Goal: Communication & Community: Share content

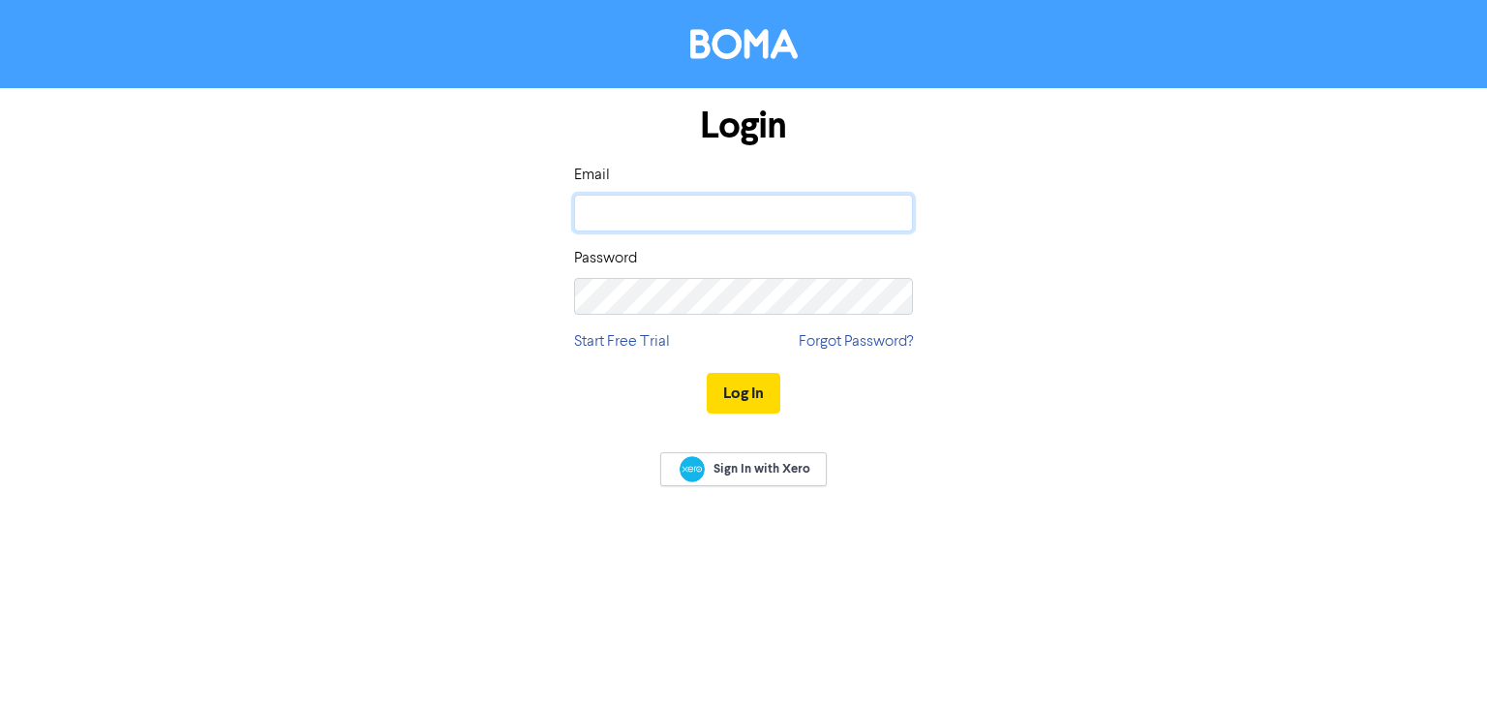
type input "[EMAIL_ADDRESS][DOMAIN_NAME]"
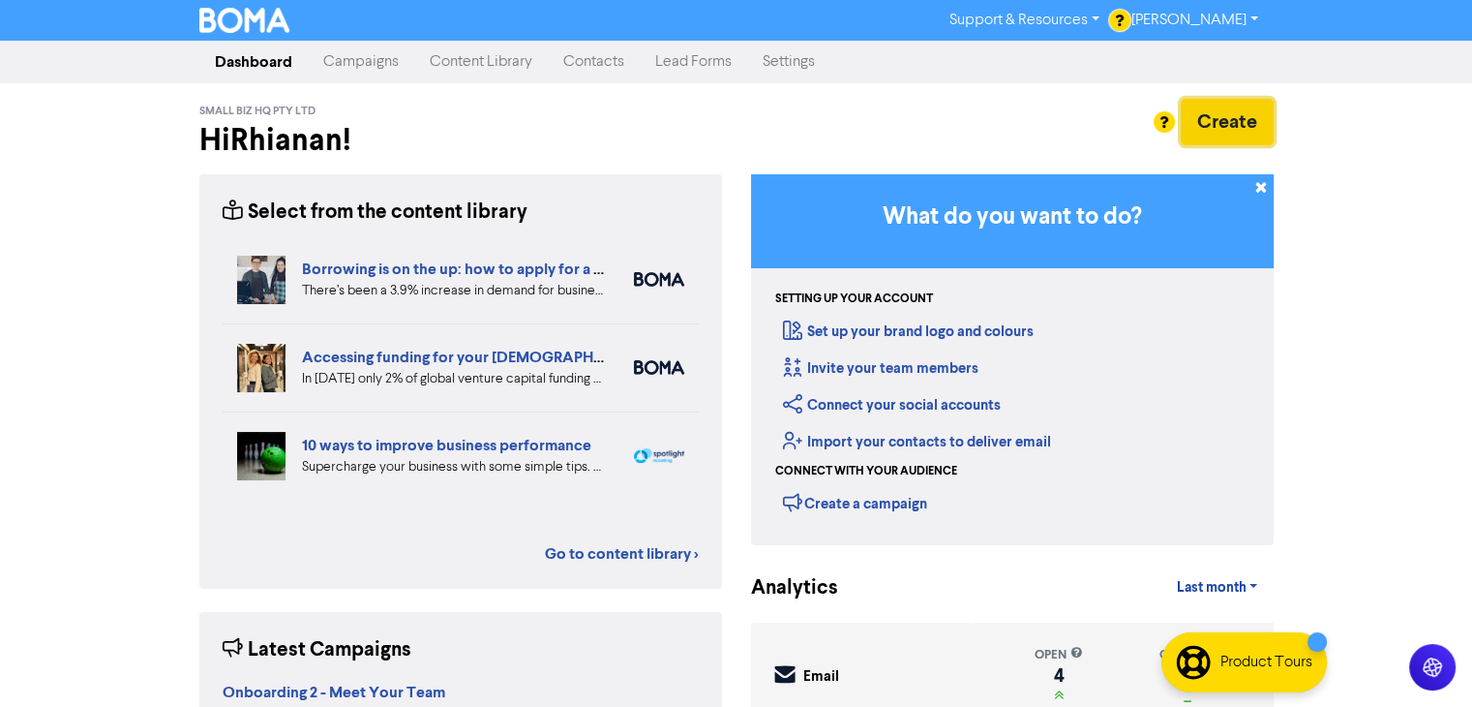
click at [1231, 105] on button "Create" at bounding box center [1227, 122] width 93 height 46
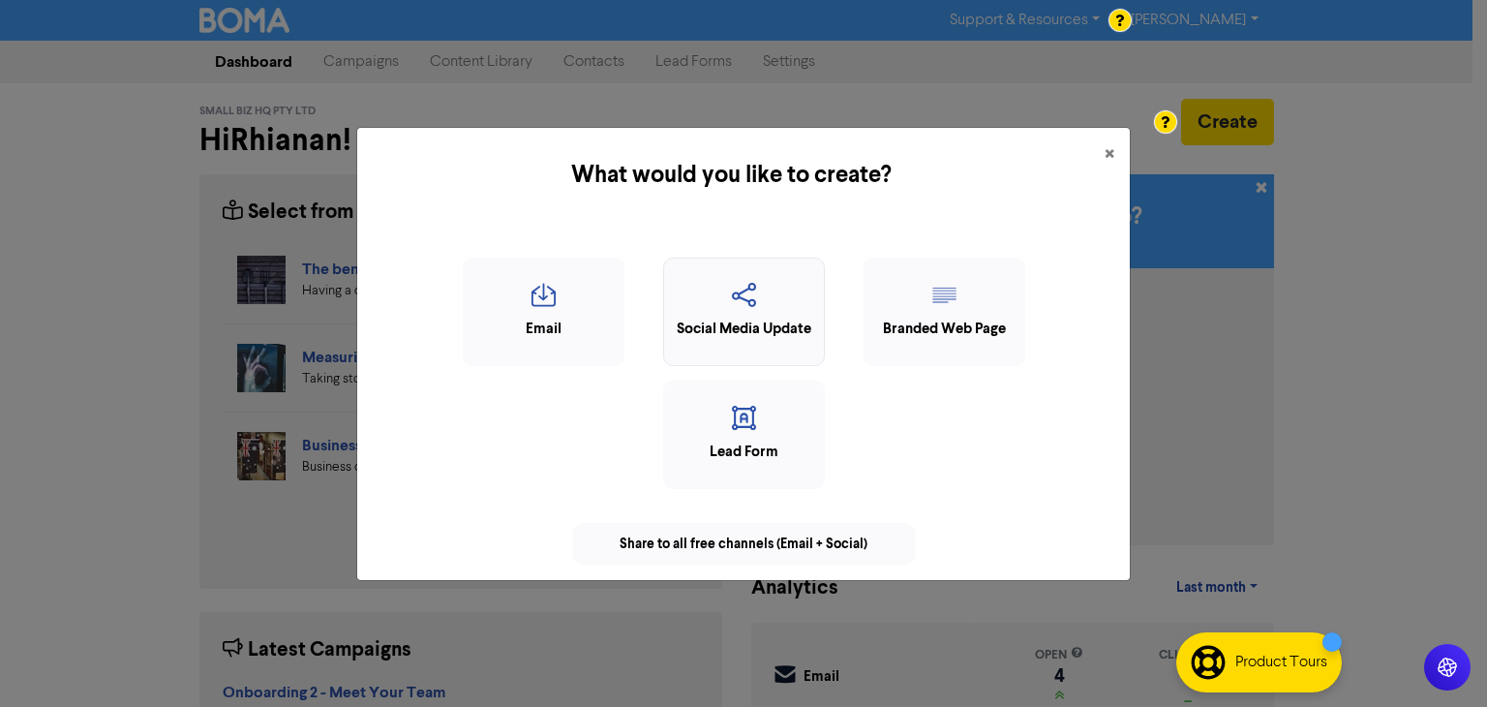
click at [800, 297] on icon "button" at bounding box center [744, 301] width 140 height 37
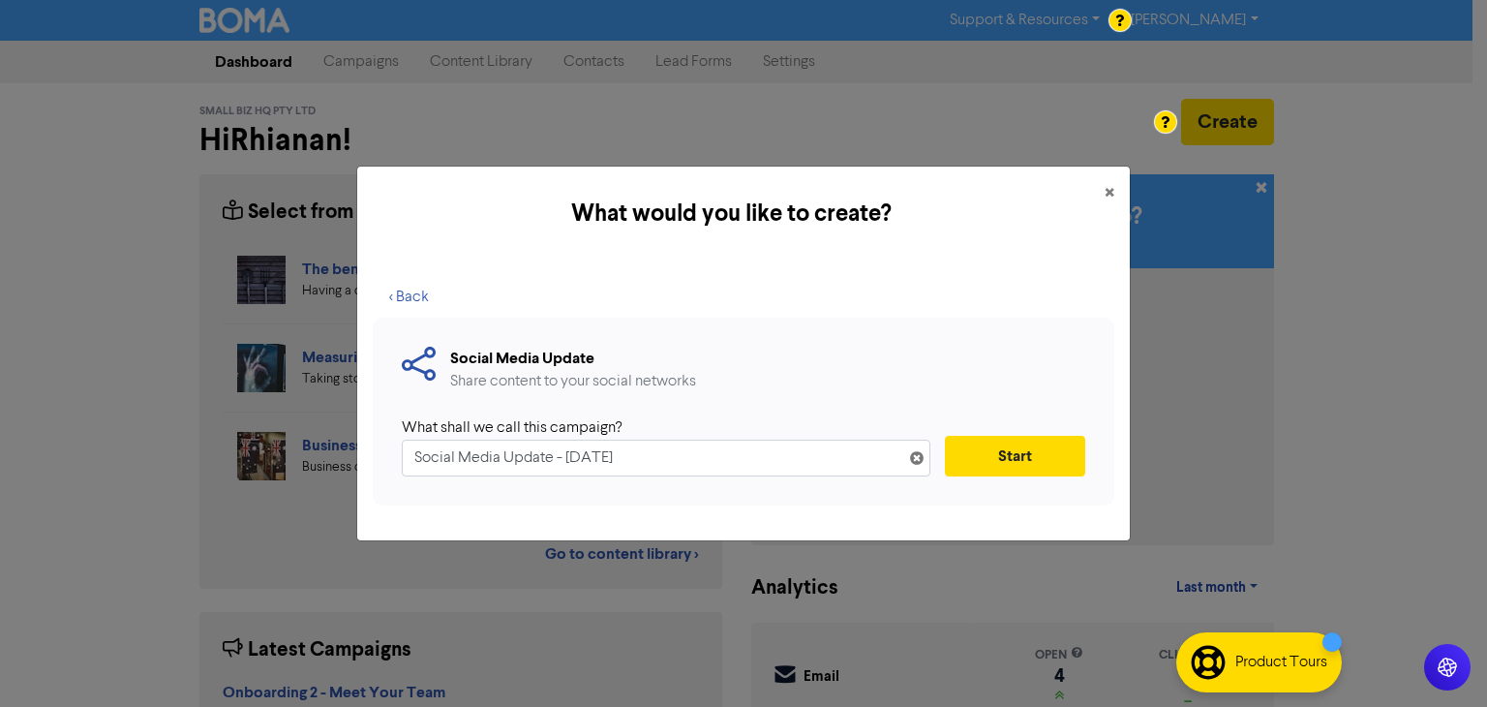
drag, startPoint x: 688, startPoint y: 450, endPoint x: 0, endPoint y: 407, distance: 689.5
click at [0, 407] on div "What would you like to create? × < Back Social Media Update Share content to yo…" at bounding box center [743, 353] width 1487 height 707
type input "back to school"
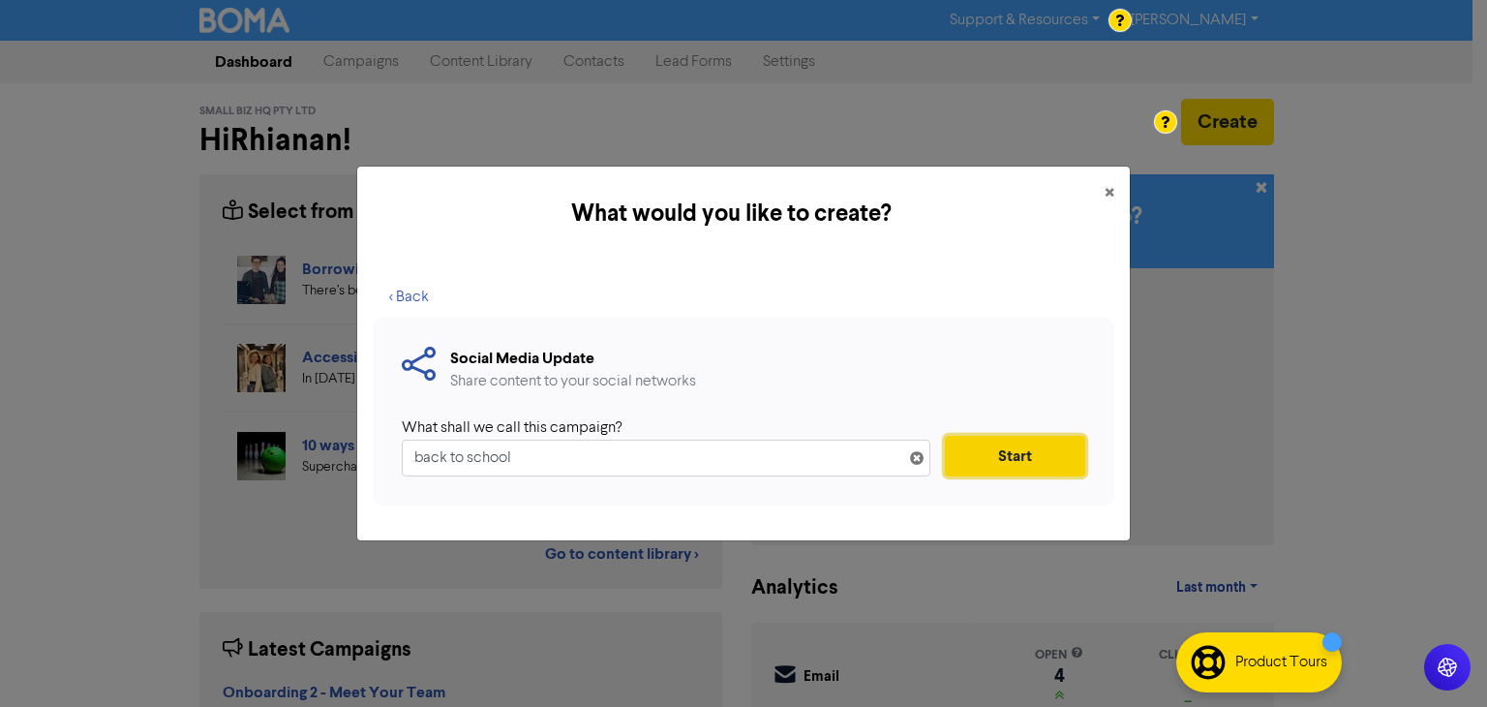
click at [1027, 451] on button "Start" at bounding box center [1015, 456] width 140 height 41
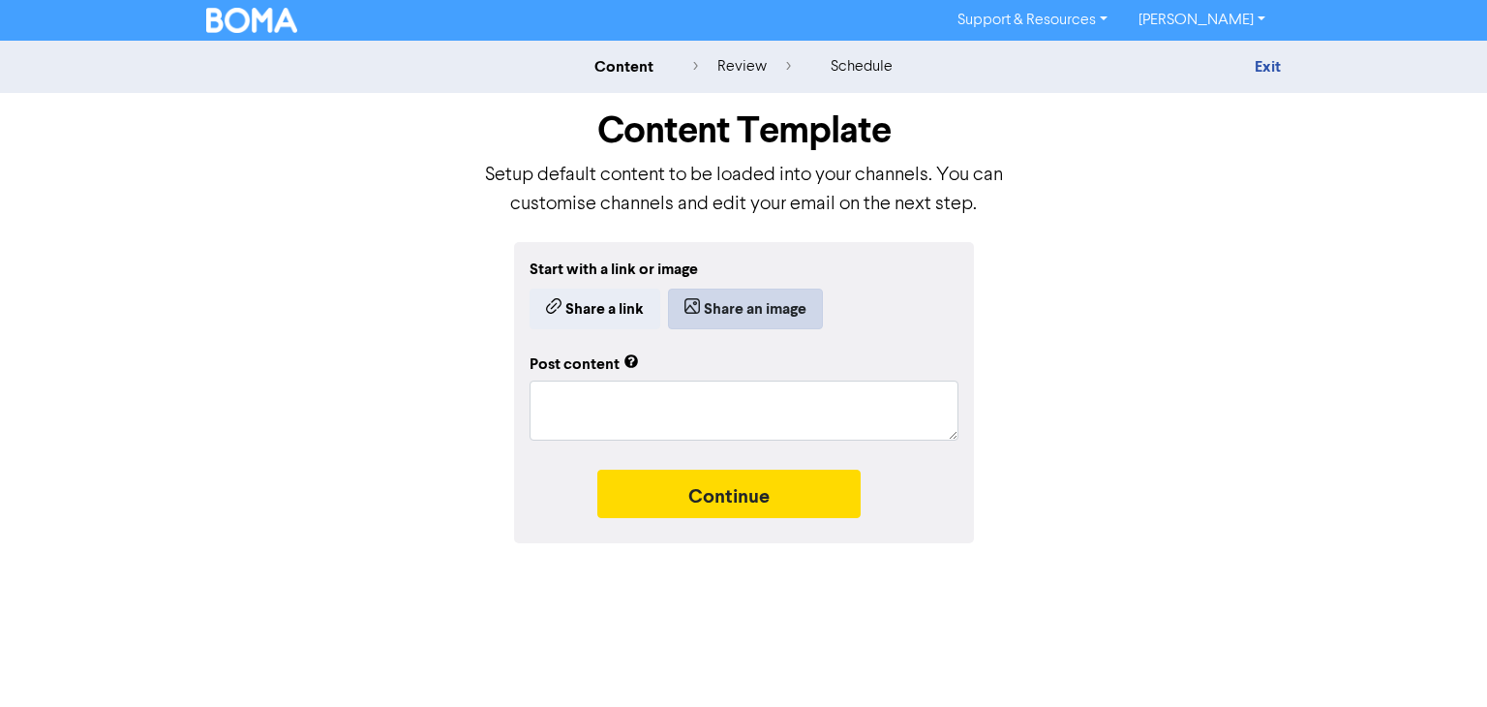
drag, startPoint x: 760, startPoint y: 284, endPoint x: 779, endPoint y: 316, distance: 37.3
click at [779, 316] on div "Start with a link or image Share a link Share an image" at bounding box center [743, 293] width 429 height 72
click at [779, 316] on button "Share an image" at bounding box center [745, 308] width 155 height 41
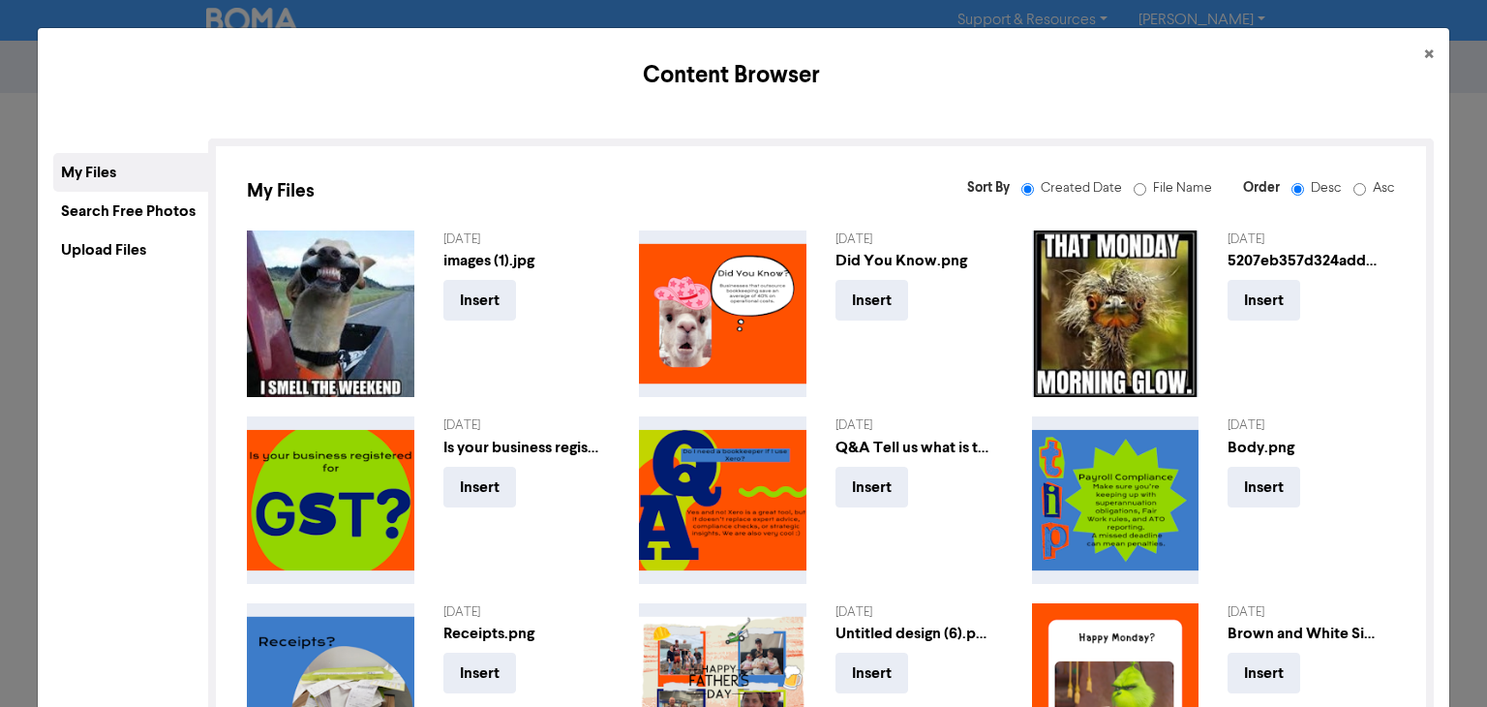
click at [165, 249] on div "Upload Files" at bounding box center [130, 249] width 155 height 39
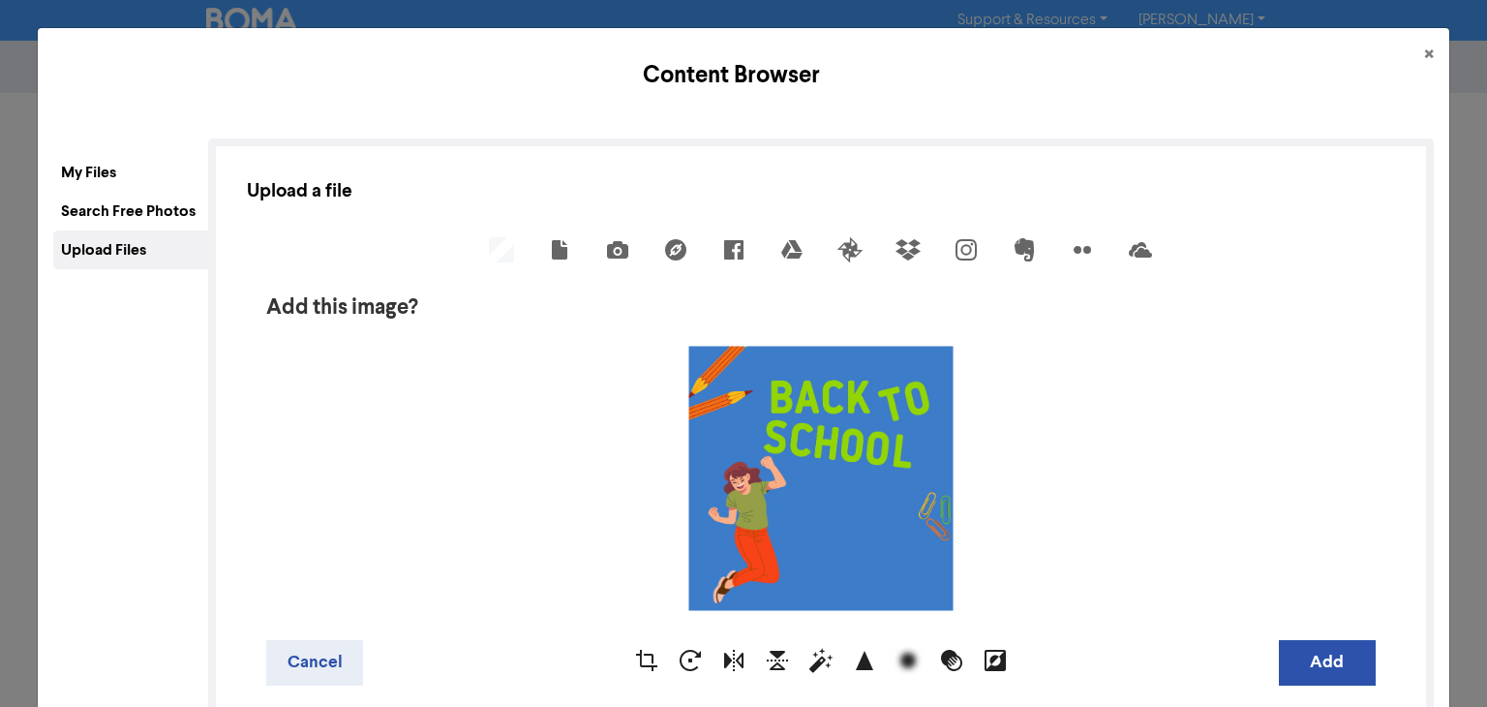
click at [1446, 241] on div "Content Browser × My Files Search Free Photos Upload Files My Files Sort By Cre…" at bounding box center [743, 353] width 1487 height 707
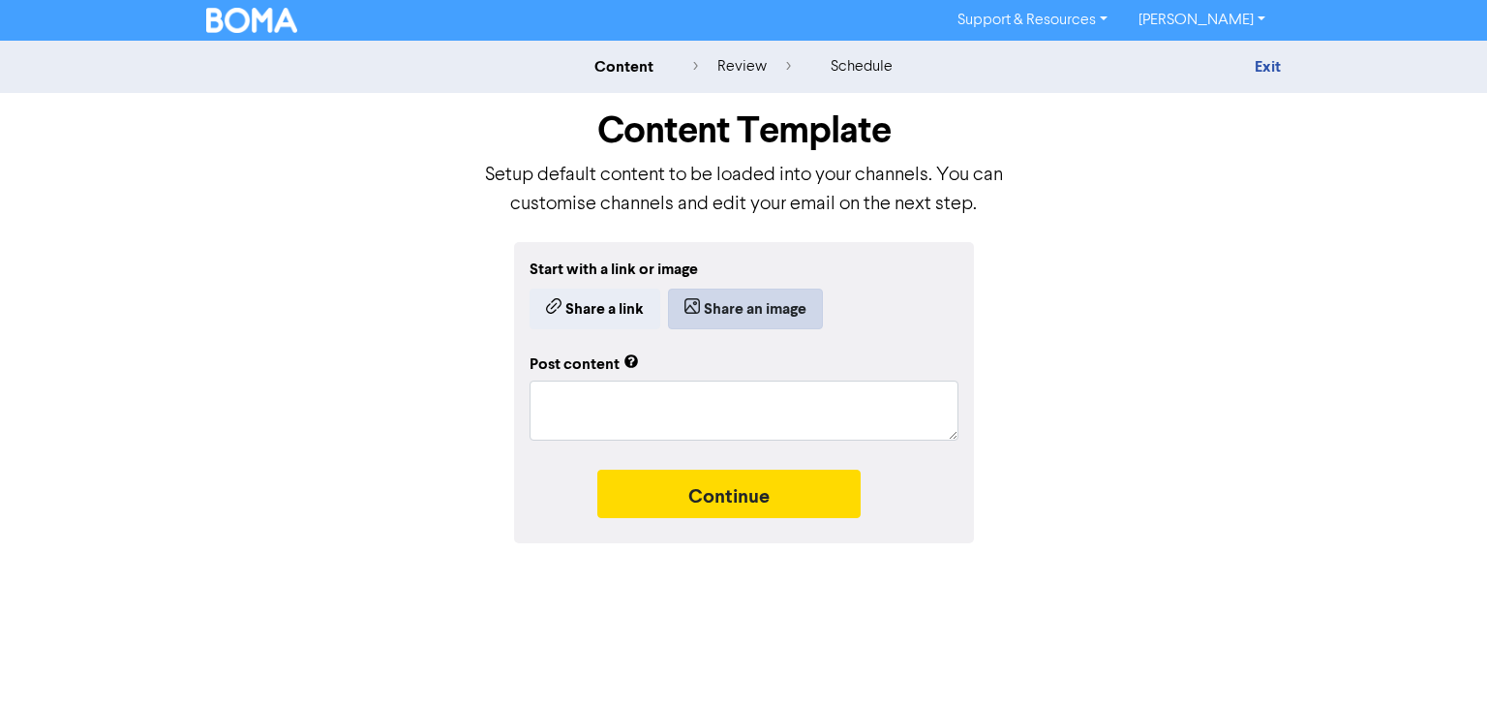
drag, startPoint x: 744, startPoint y: 277, endPoint x: 743, endPoint y: 318, distance: 41.6
click at [743, 318] on div "Start with a link or image Share a link Share an image" at bounding box center [743, 293] width 429 height 72
click at [743, 318] on button "Share an image" at bounding box center [745, 308] width 155 height 41
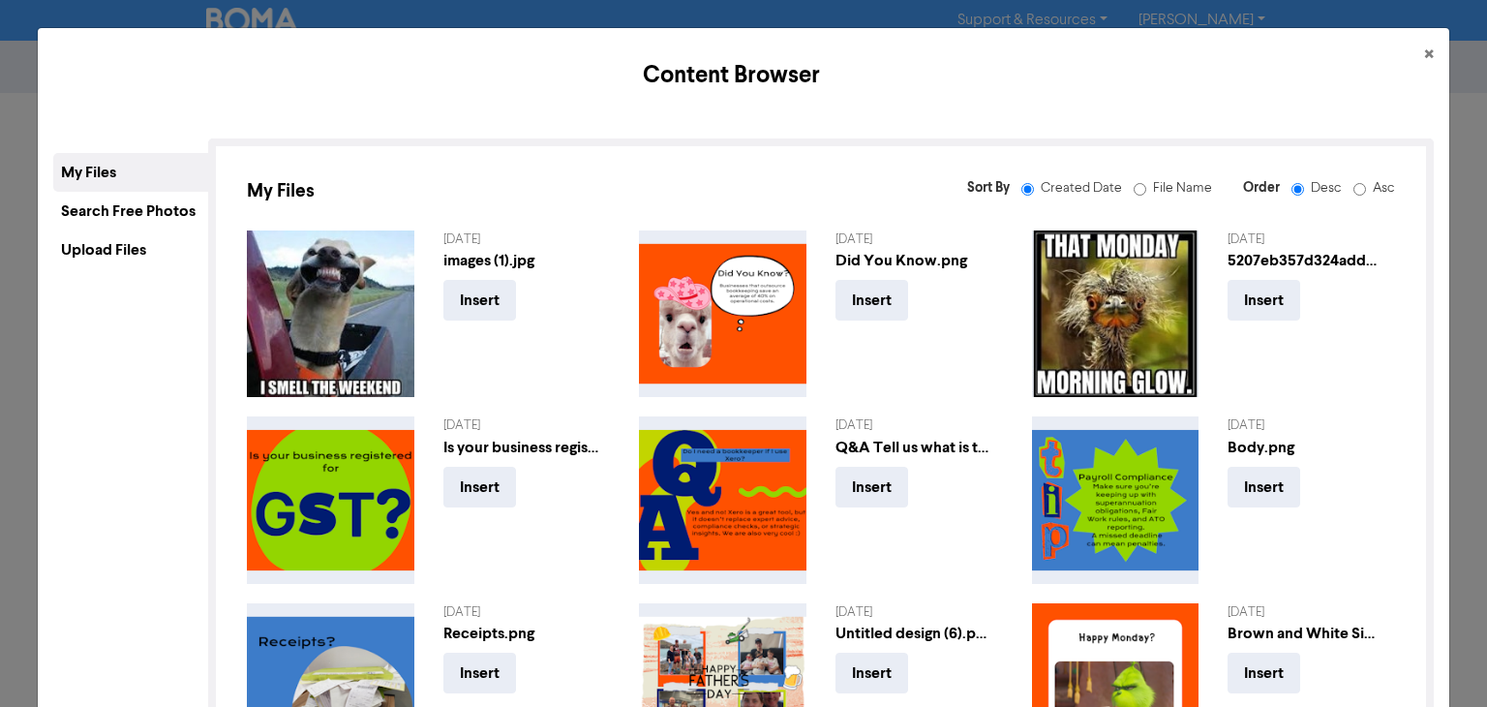
click at [150, 232] on div "Upload Files" at bounding box center [130, 249] width 155 height 39
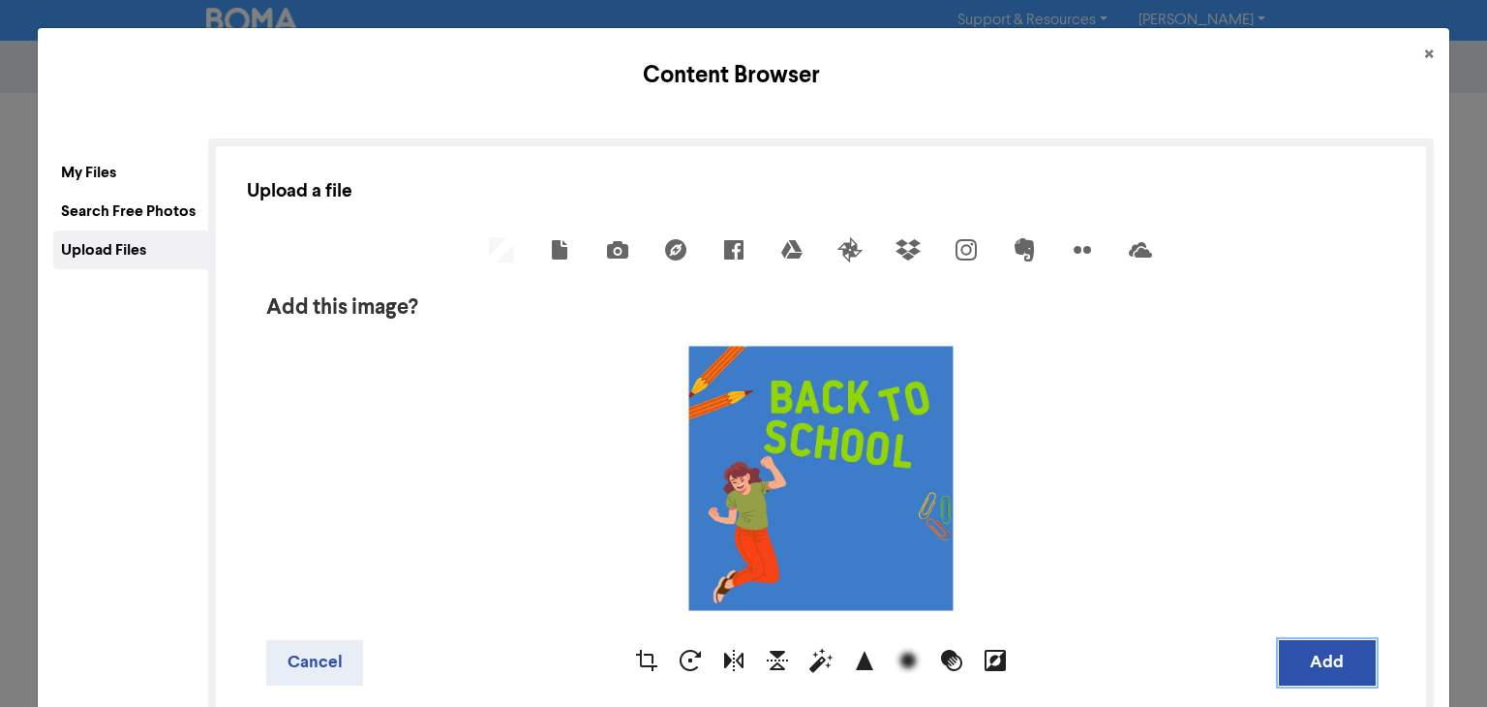
click at [1297, 661] on button "Add" at bounding box center [1327, 662] width 97 height 45
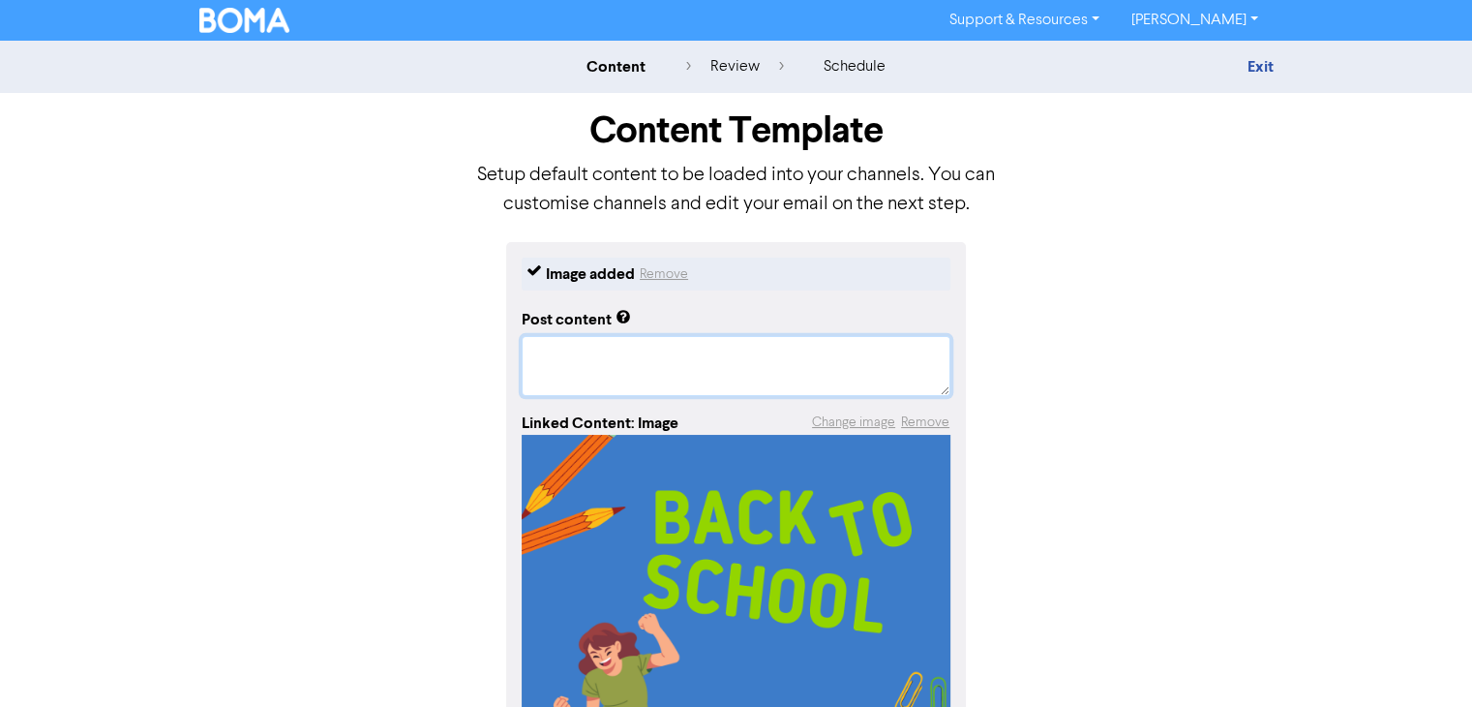
click at [546, 361] on textarea at bounding box center [736, 366] width 429 height 60
paste textarea "Final Term Vibes"
type textarea "x"
type textarea "Final Term Vibes"
type textarea "x"
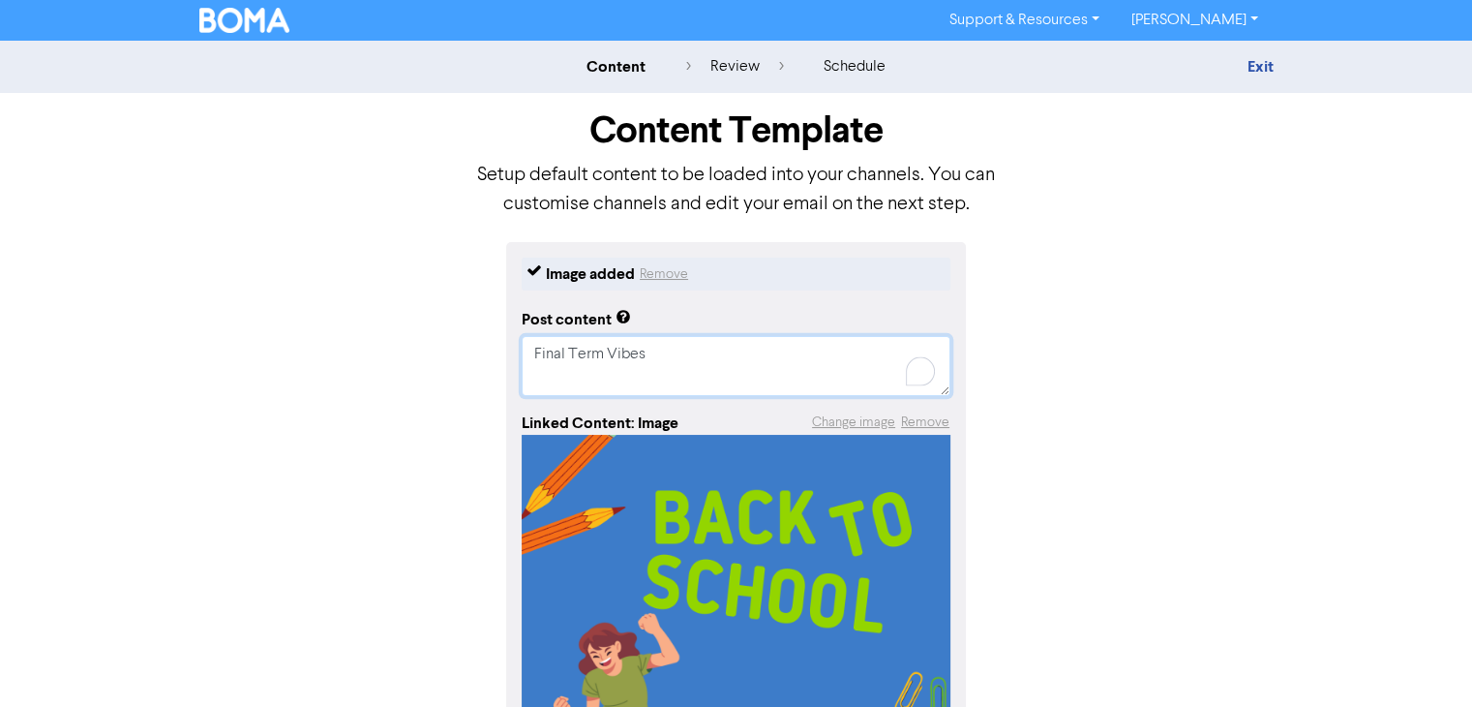
type textarea "Final Term Vibes"
paste textarea "Back to school = back to some kind of routine… (aka, time to pretend we’ve got …"
type textarea "x"
type textarea "Final Term Vibes Back to school = back to some kind of routine… (aka, time to p…"
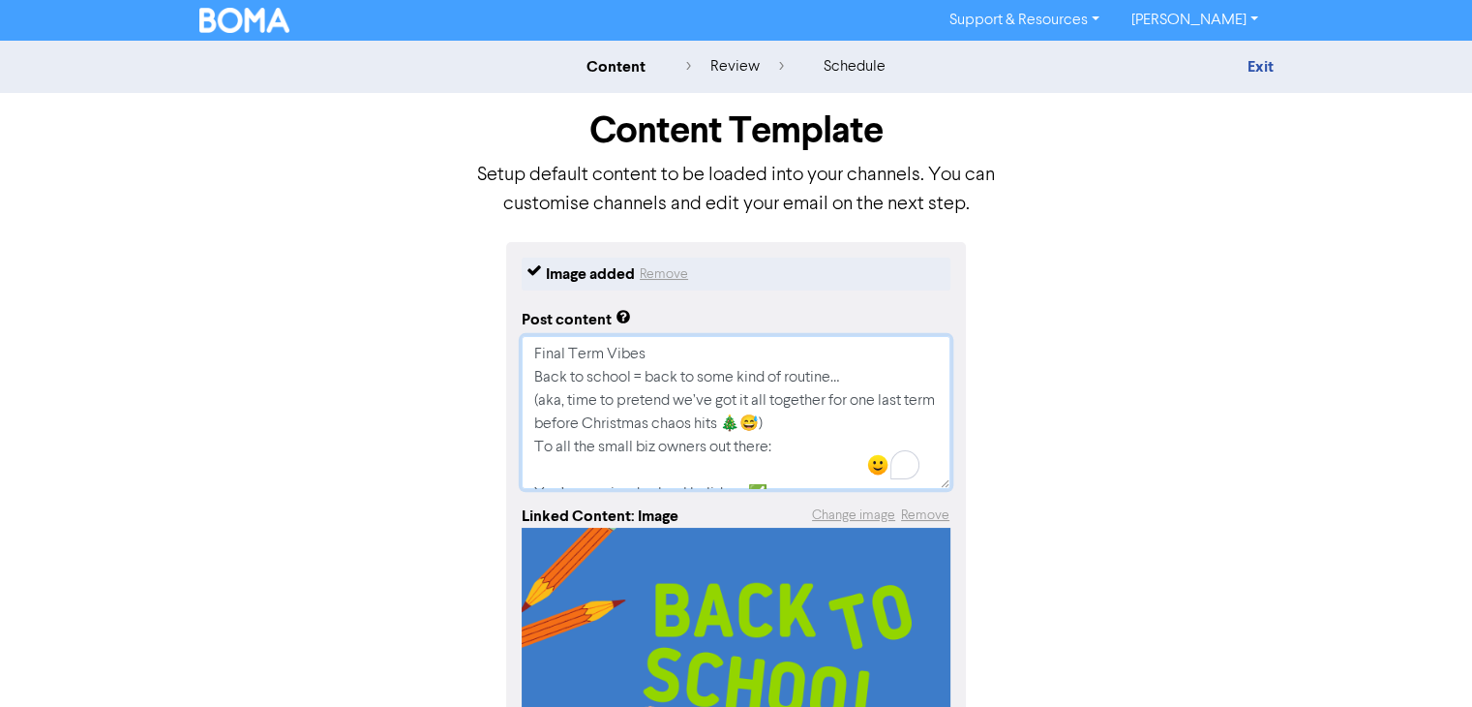
click at [641, 373] on textarea "Final Term Vibes Back to school = back to some kind of routine… (aka, time to p…" at bounding box center [736, 412] width 429 height 153
type textarea "x"
type textarea "Final Term Vibes Back to school back to some kind of routine… (aka, time to pre…"
type textarea "x"
type textarea "Final Term Vibes Back to school back to some kind of routine… (aka, time to pre…"
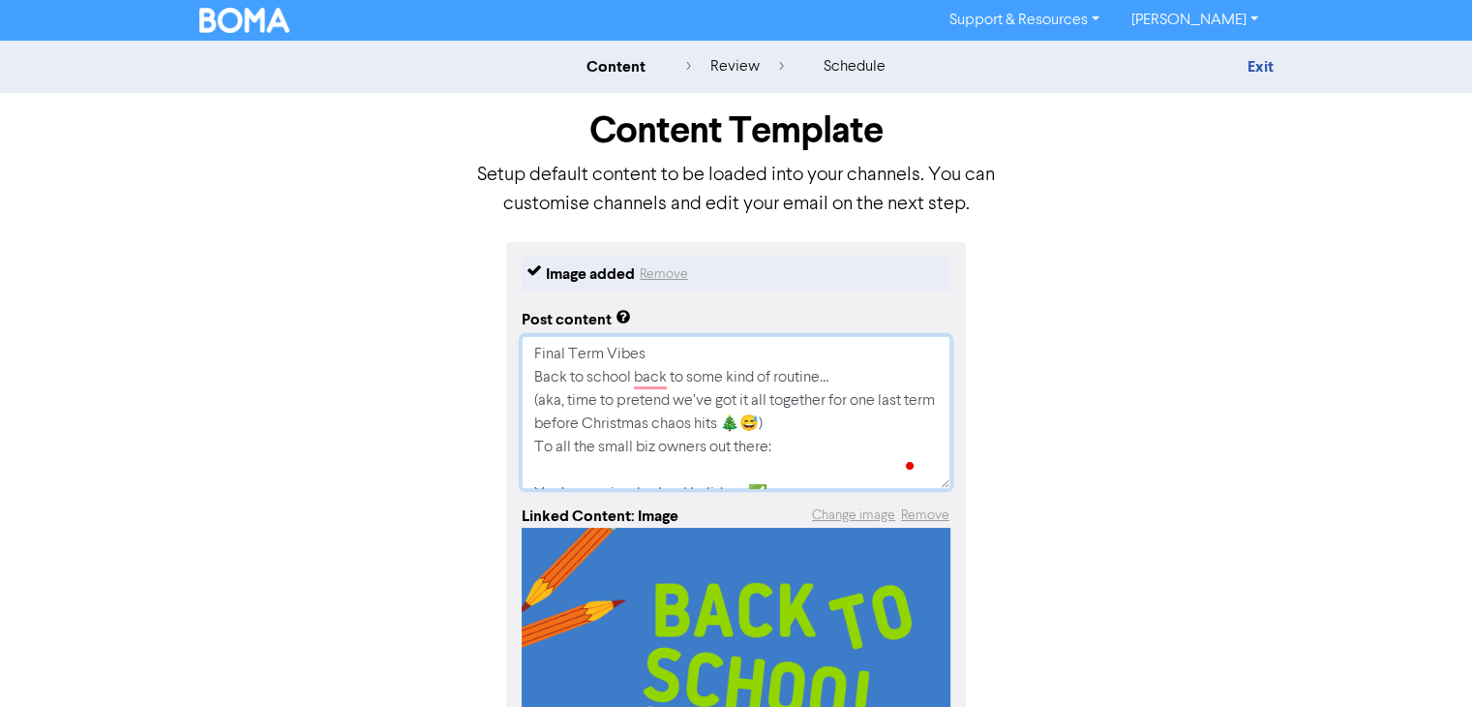
type textarea "x"
type textarea "Final Term Vibes Back to school back to some kind of routine… (aka, time to pre…"
type textarea "x"
type textarea "Final Term Vibes Back to school m back to some kind of routine… (aka, time to p…"
type textarea "x"
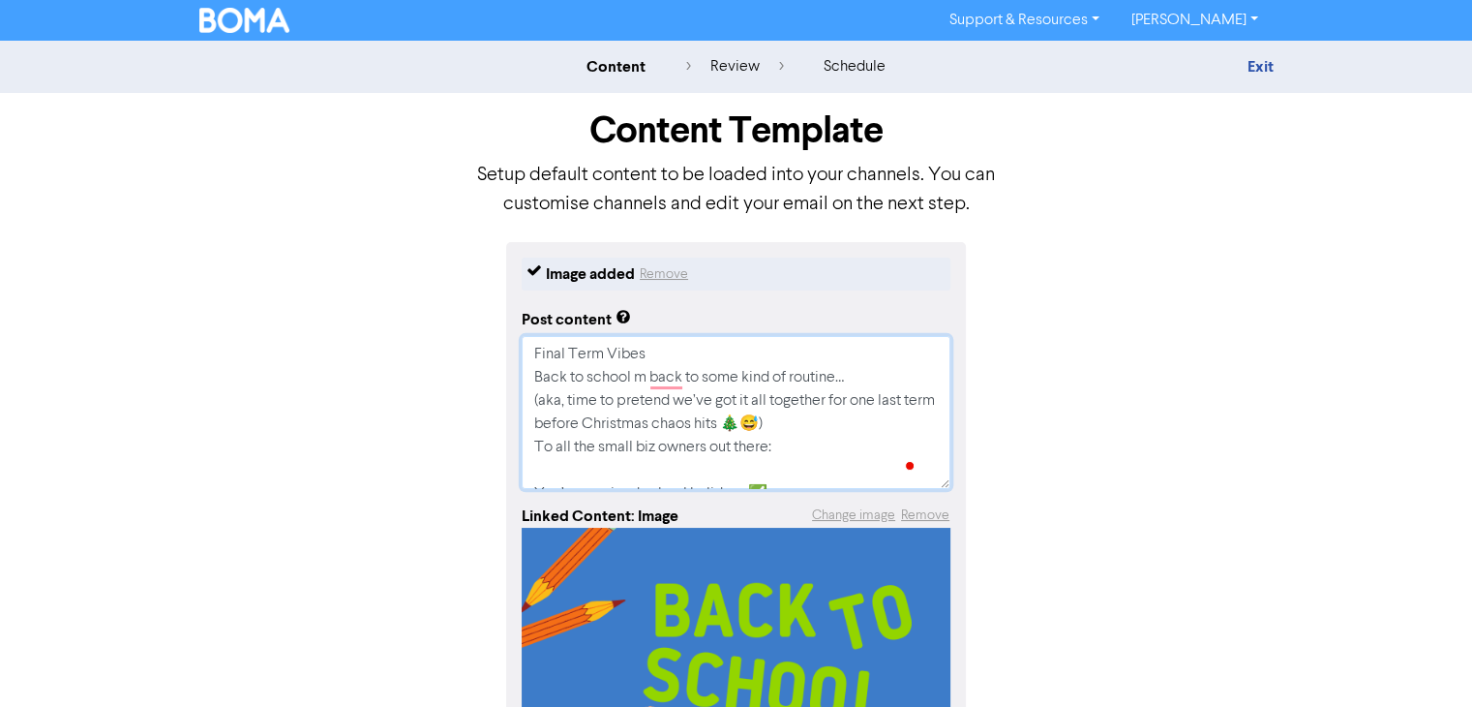
type textarea "Final Term Vibes Back to school me back to some kind of routine… (aka, time to …"
type textarea "x"
type textarea "Final Term Vibes Back to school mea back to some kind of routine… (aka, time to…"
type textarea "x"
type textarea "Final Term Vibes Back to school mean back to some kind of routine… (aka, time t…"
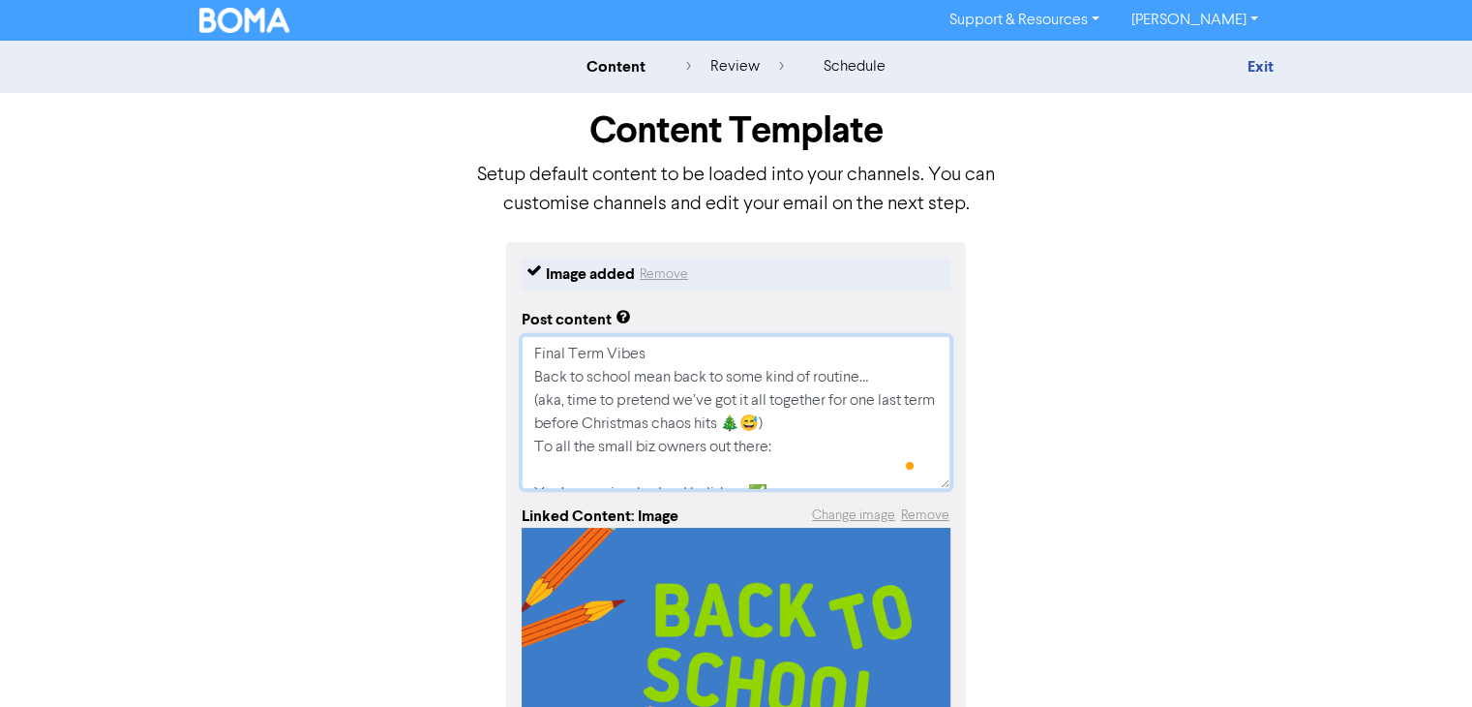
type textarea "x"
type textarea "Final Term Vibes Back to school means back to some kind of routine… (aka, time …"
click at [878, 377] on textarea "Final Term Vibes Back to school means back to some kind of routine… (aka, time …" at bounding box center [736, 412] width 429 height 153
click at [535, 400] on textarea "Final Term Vibes Back to school means back to some kind of routine… (aka, time …" at bounding box center [736, 412] width 429 height 153
type textarea "x"
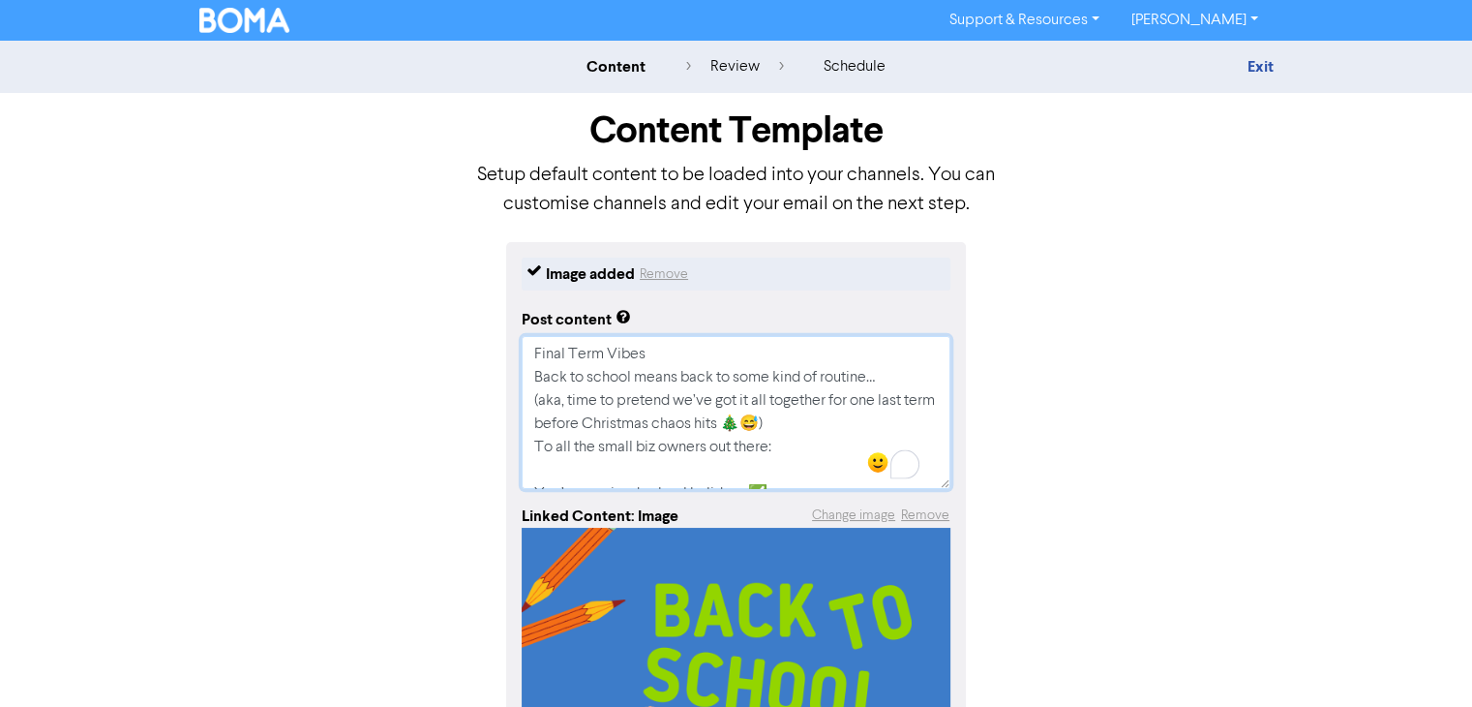
type textarea "Final Term Vibes Back to school means back to some kind of routine…(aka, time t…"
type textarea "x"
type textarea "Final Term Vibes Back to school means back to some kind of routine… (aka, time …"
type textarea "x"
type textarea "Final Term Vibes Back to school means back to some kind of routine… aka, time t…"
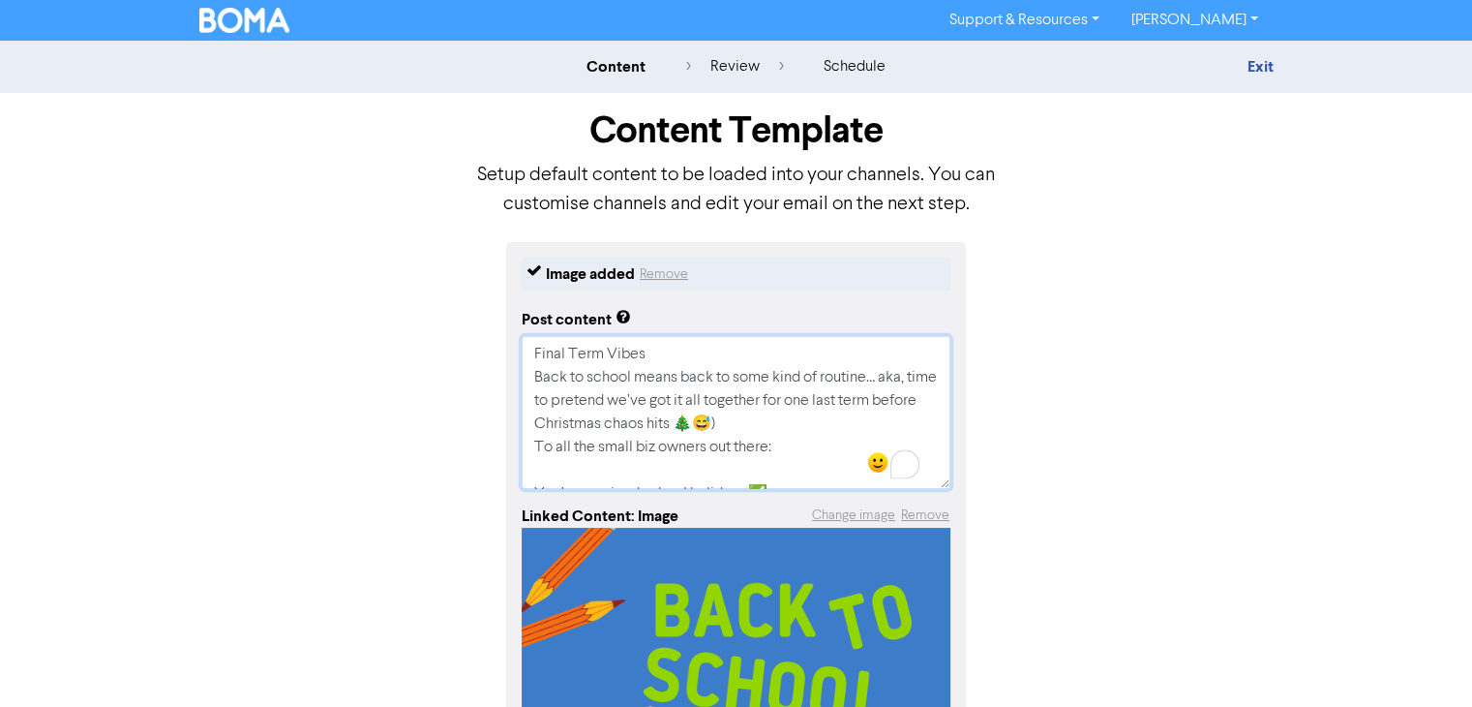
type textarea "x"
type textarea "Final Term Vibes Back to school means back to some kind of routine… aka, time t…"
type textarea "x"
type textarea "Final Term Vibes Back to school means back to some kind of routine… aka, time t…"
drag, startPoint x: 770, startPoint y: 427, endPoint x: 511, endPoint y: 419, distance: 259.5
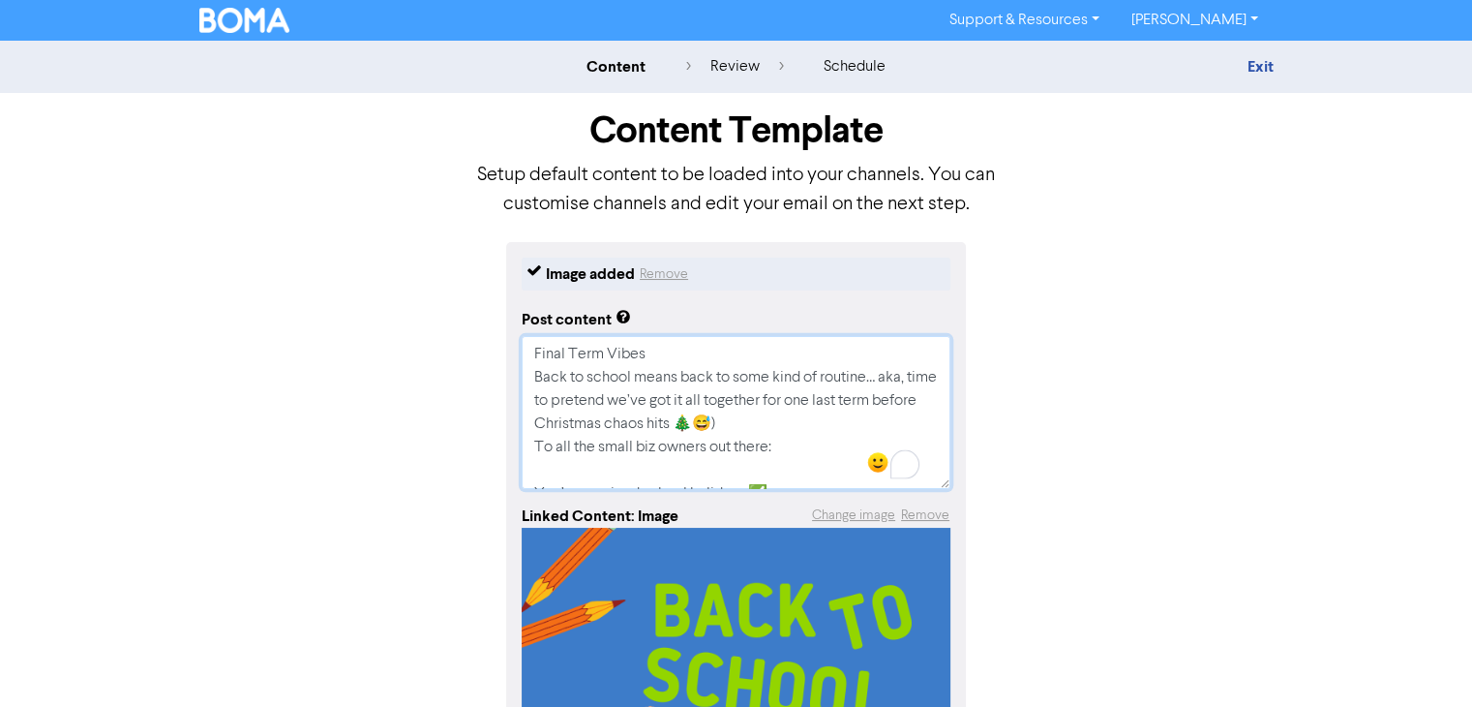
click at [511, 419] on div "Image added Remove Post content Final Term Vibes Back to school means back to s…" at bounding box center [736, 650] width 460 height 817
type textarea "x"
type textarea "Final Term Vibes Back to school means back to some kind of routine… aka, time t…"
type textarea "x"
type textarea "Final Term Vibes Back to school means back to some kind of routine… aka, time t…"
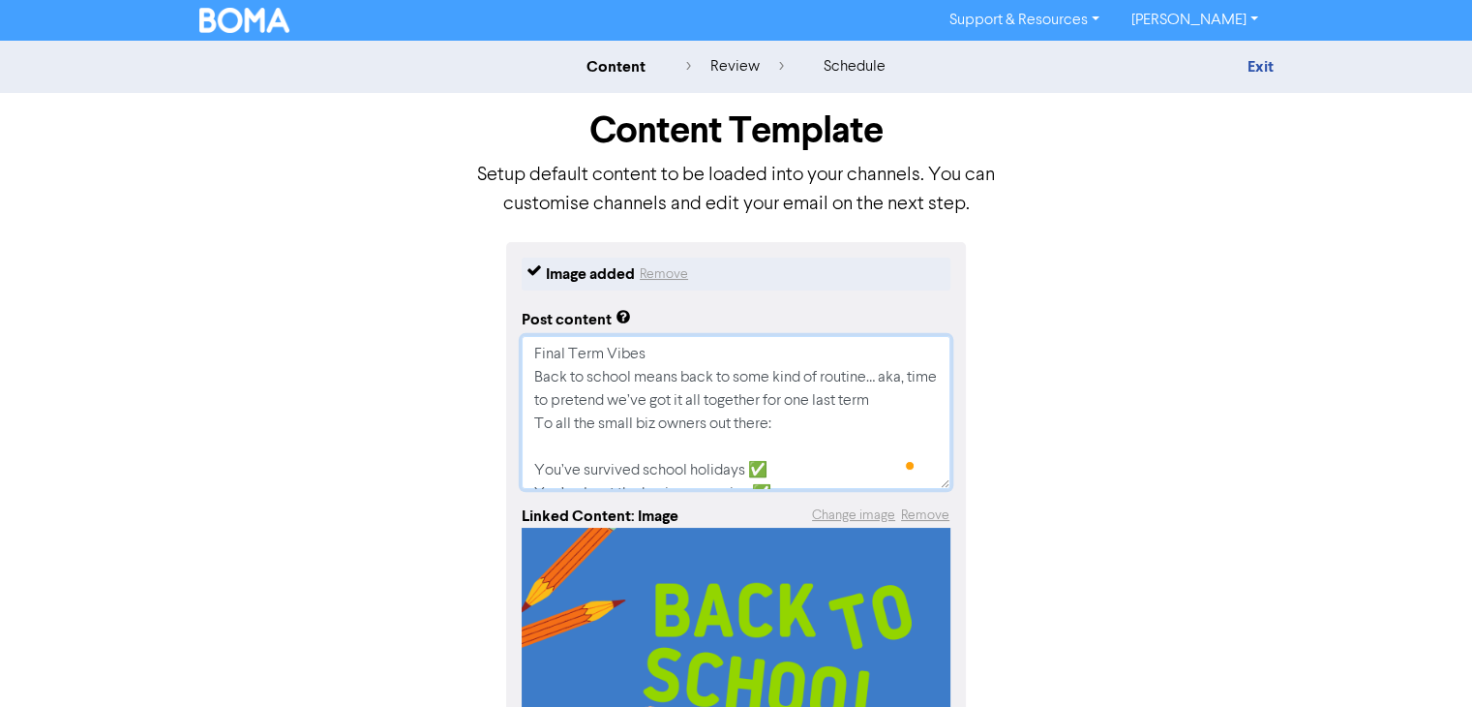
type textarea "x"
type textarea "Final Term Vibes Back to school means back to some kind of routine… aka, time t…"
type textarea "x"
type textarea "Final Term Vibes Back to school means back to some kind of routine… aka, time t…"
type textarea "x"
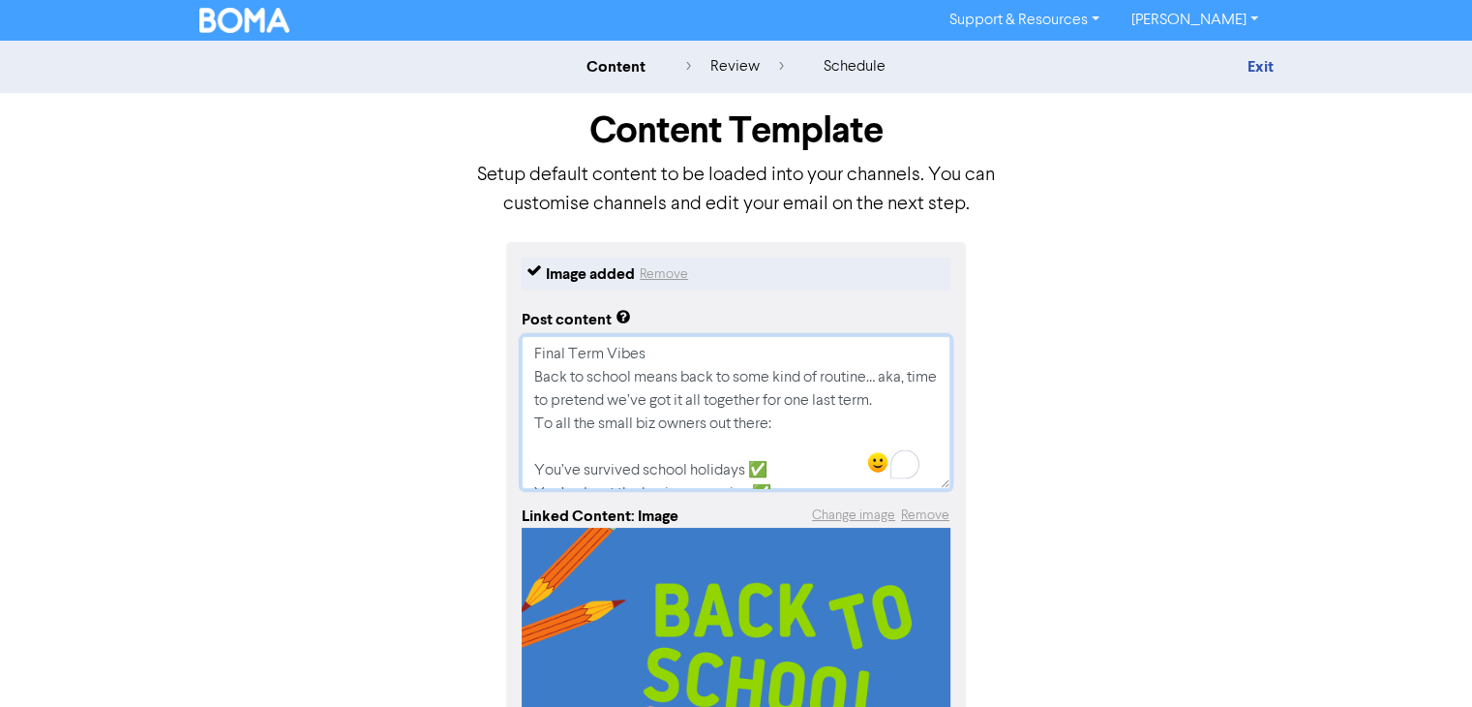
type textarea "Final Term Vibes Back to school means back to some kind of routine… aka, time t…"
click at [573, 481] on textarea "Final Term Vibes Back to school means back to some kind of routine… aka, time t…" at bounding box center [736, 412] width 429 height 153
type textarea "x"
type textarea "Final Term Vibes Back to school means back to some kind of routine… aka, time t…"
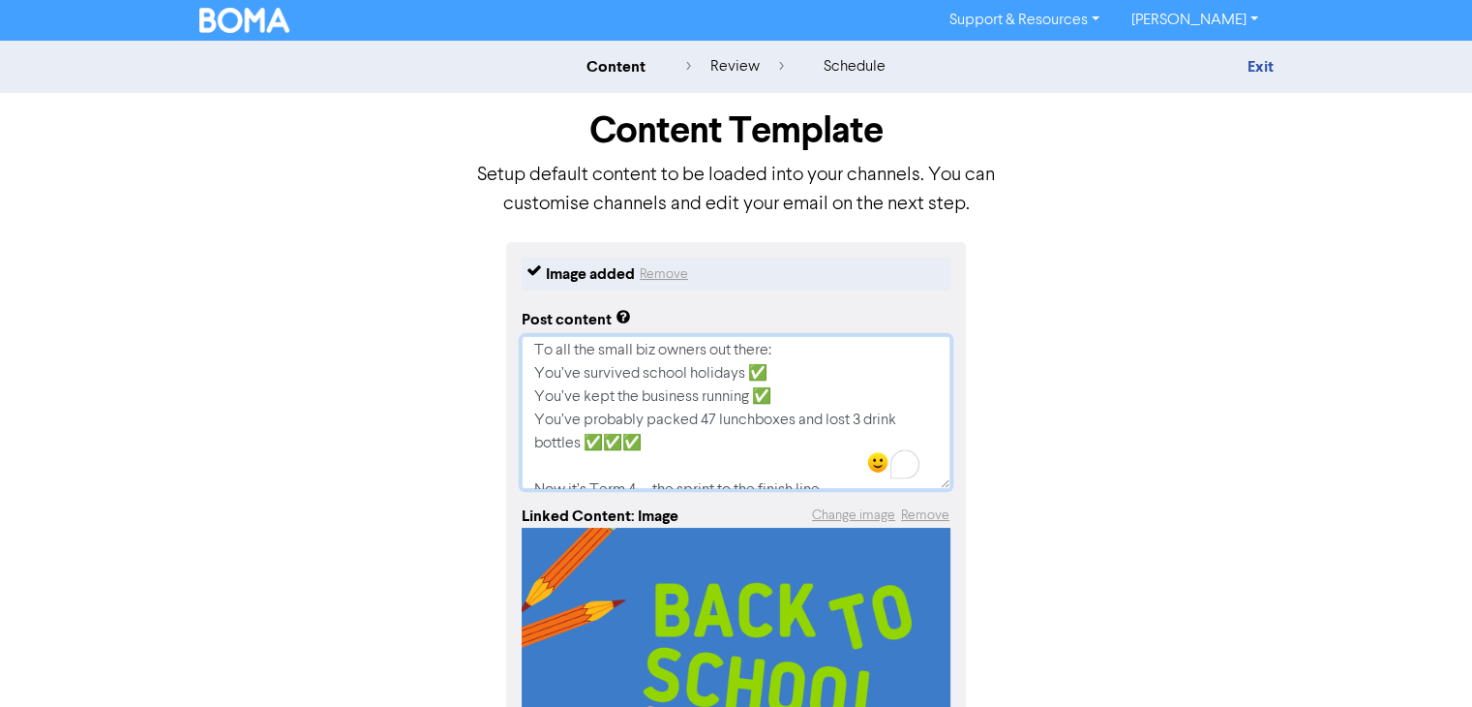
scroll to position [103, 0]
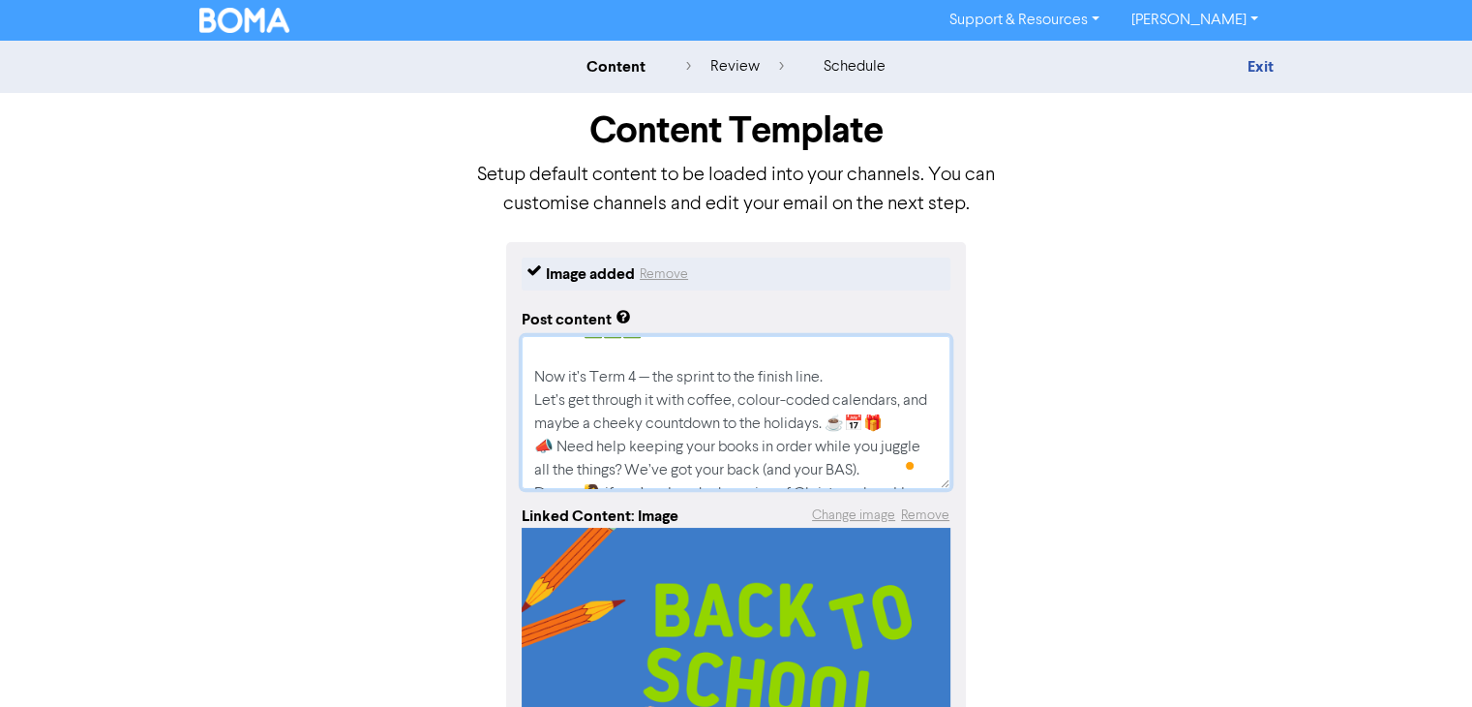
drag, startPoint x: 534, startPoint y: 400, endPoint x: 925, endPoint y: 422, distance: 391.7
click at [925, 422] on textarea "Final Term Vibes Back to school means back to some kind of routine… aka, time t…" at bounding box center [736, 412] width 429 height 153
type textarea "x"
type textarea "Final Term Vibes Back to school means back to some kind of routine… aka, time t…"
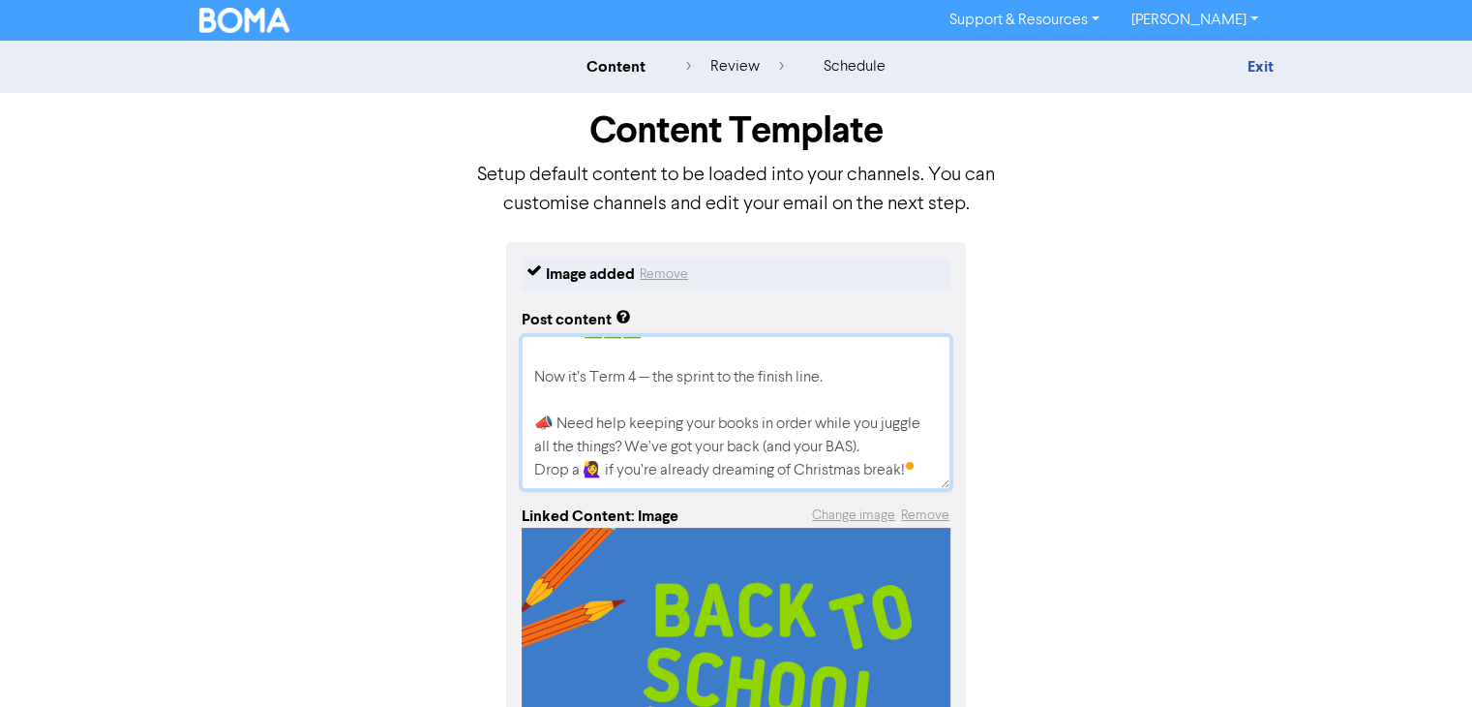
click at [557, 424] on textarea "Final Term Vibes Back to school means back to some kind of routine… aka, time t…" at bounding box center [736, 412] width 429 height 153
type textarea "x"
type textarea "Final Term Vibes Back to school means back to some kind of routine… aka, time t…"
drag, startPoint x: 528, startPoint y: 465, endPoint x: 915, endPoint y: 608, distance: 411.9
click at [915, 608] on div "Image added Remove Post content Final Term Vibes Back to school means back to s…" at bounding box center [736, 650] width 460 height 817
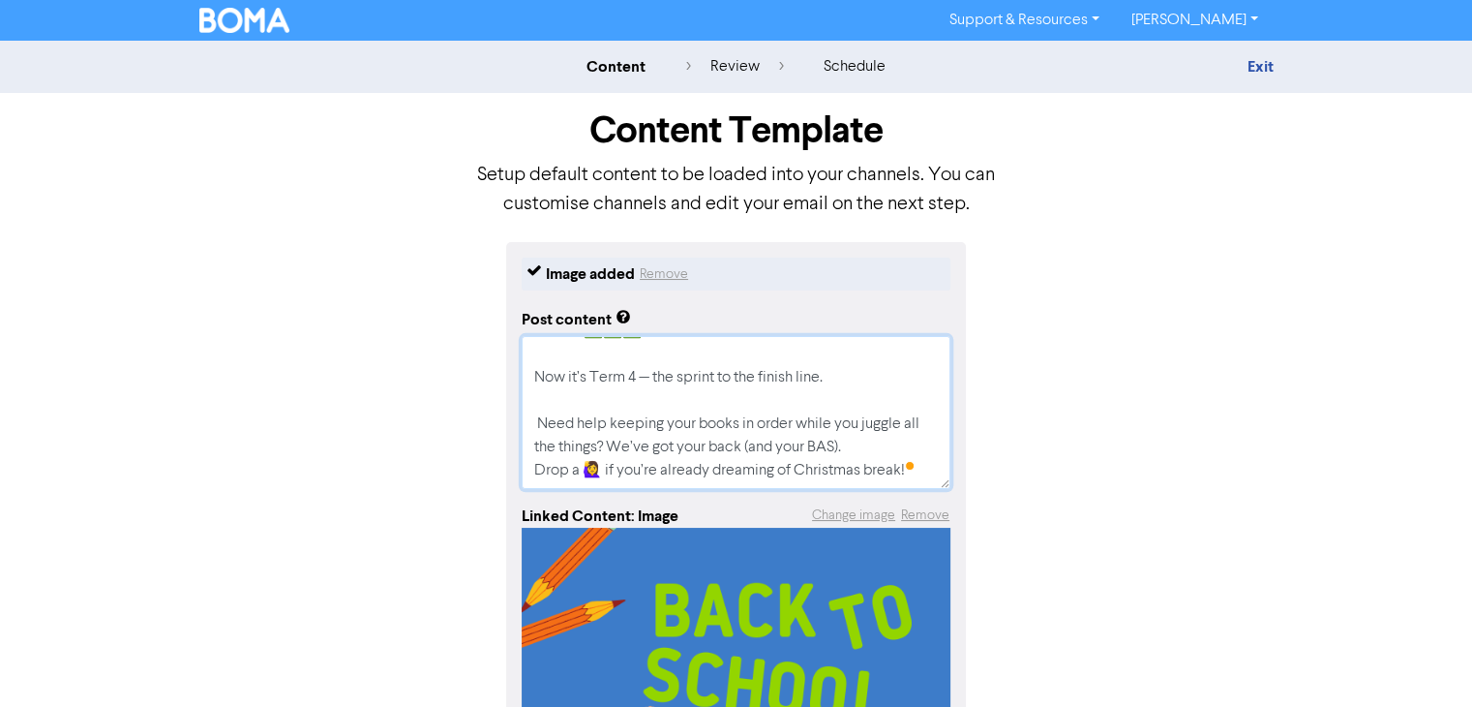
type textarea "x"
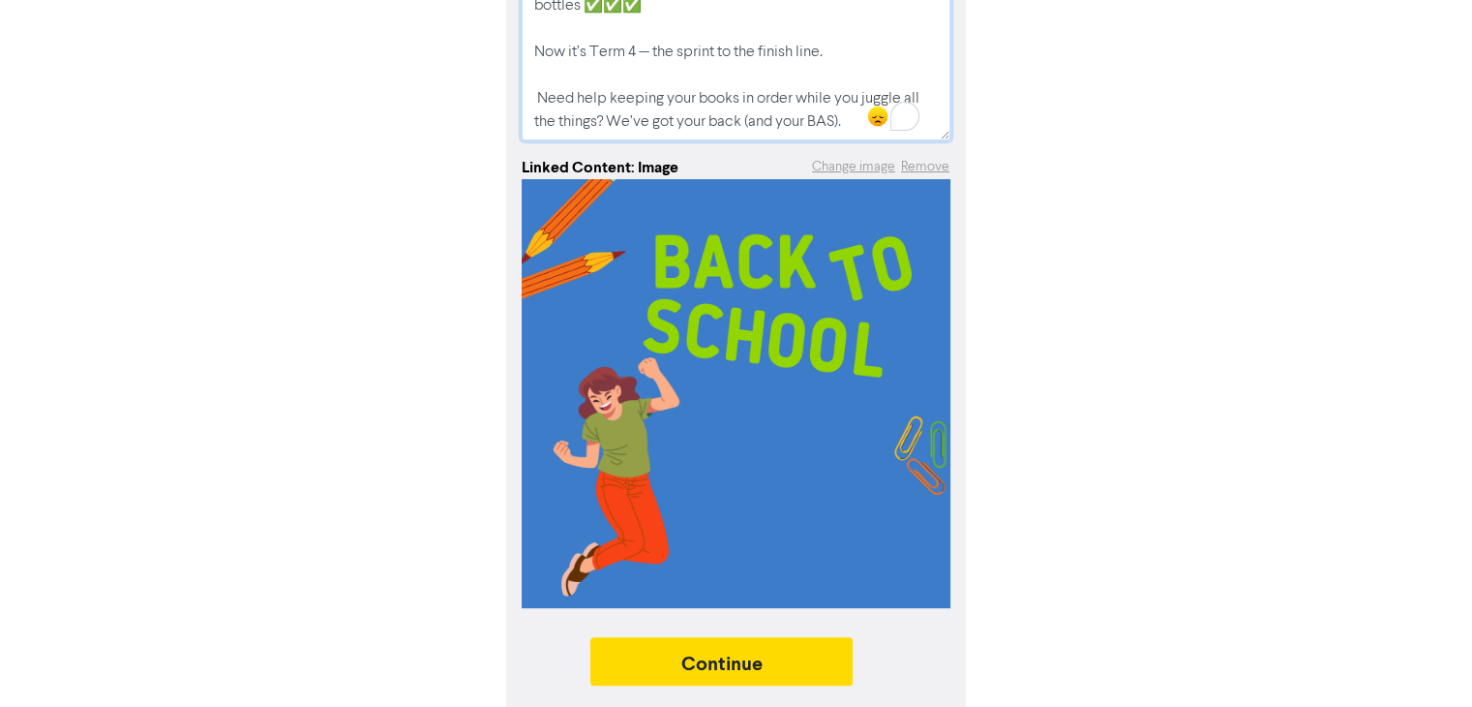
scroll to position [352, 0]
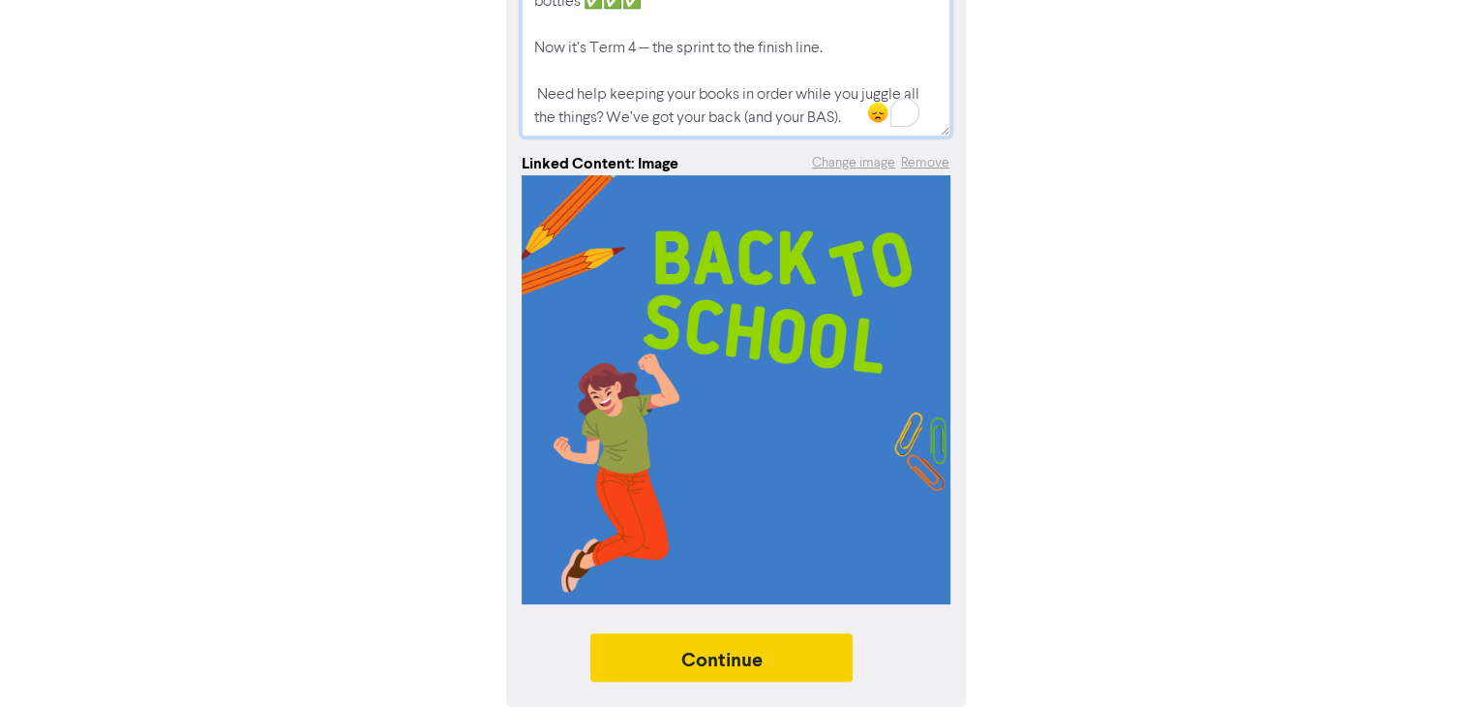
type textarea "Final Term Vibes Back to school means back to some kind of routine… aka, time t…"
click at [724, 655] on button "Continue" at bounding box center [721, 657] width 263 height 48
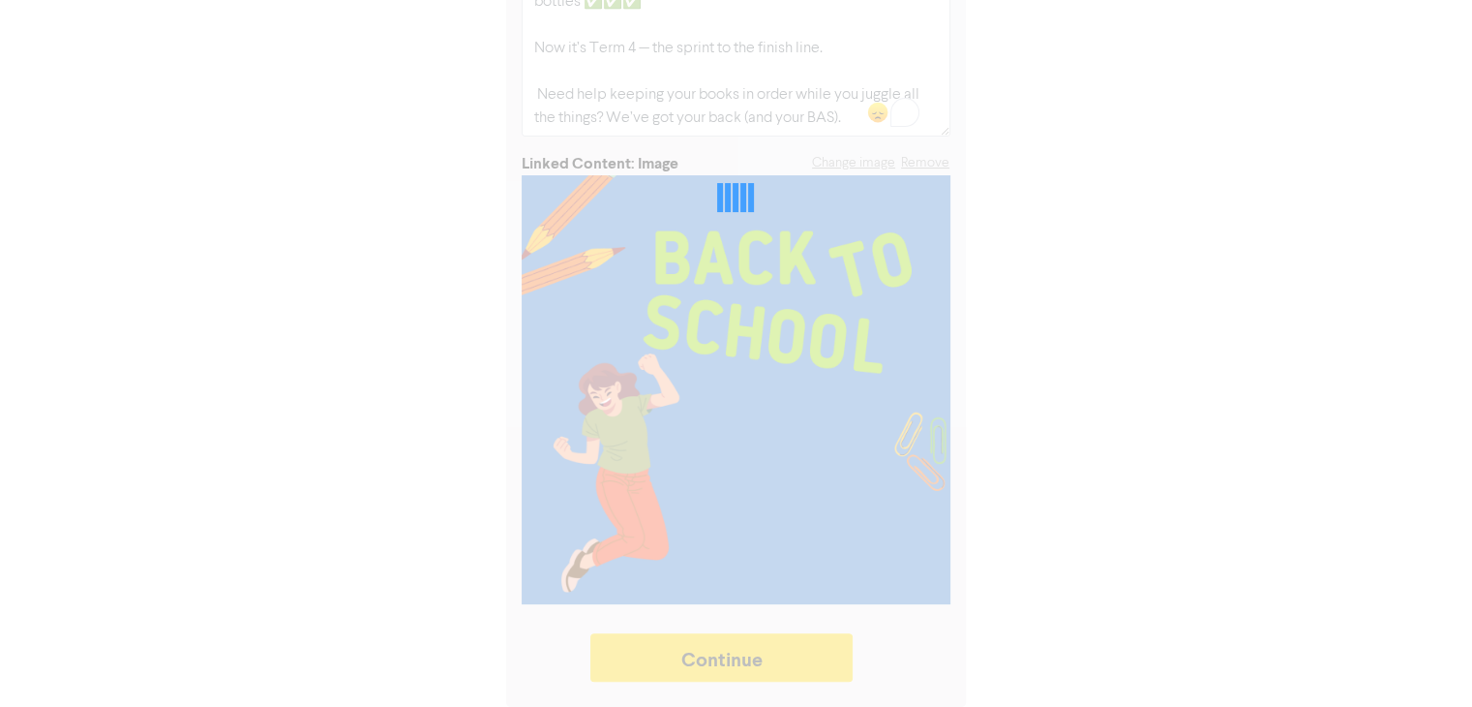
type textarea "x"
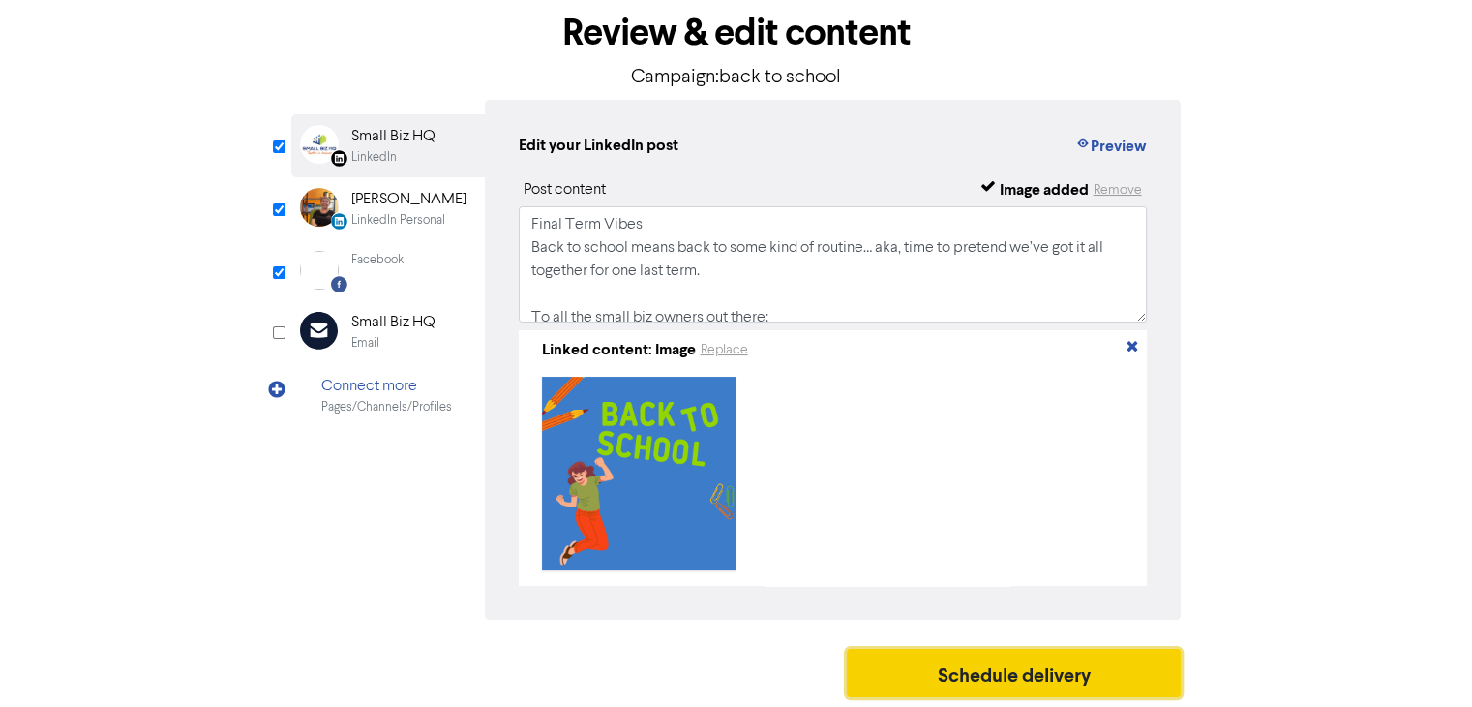
click at [959, 668] on button "Schedule delivery" at bounding box center [1014, 672] width 335 height 48
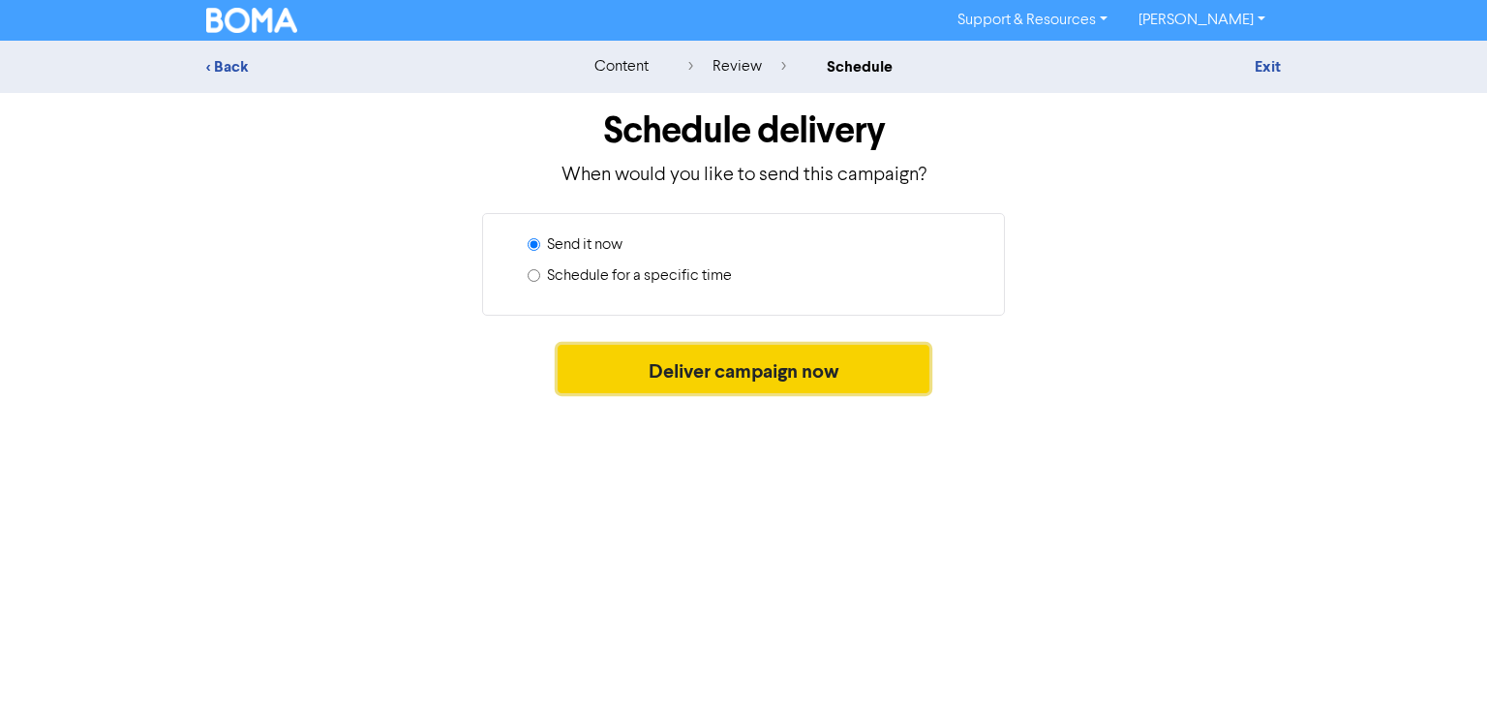
click at [774, 381] on button "Deliver campaign now" at bounding box center [744, 369] width 373 height 48
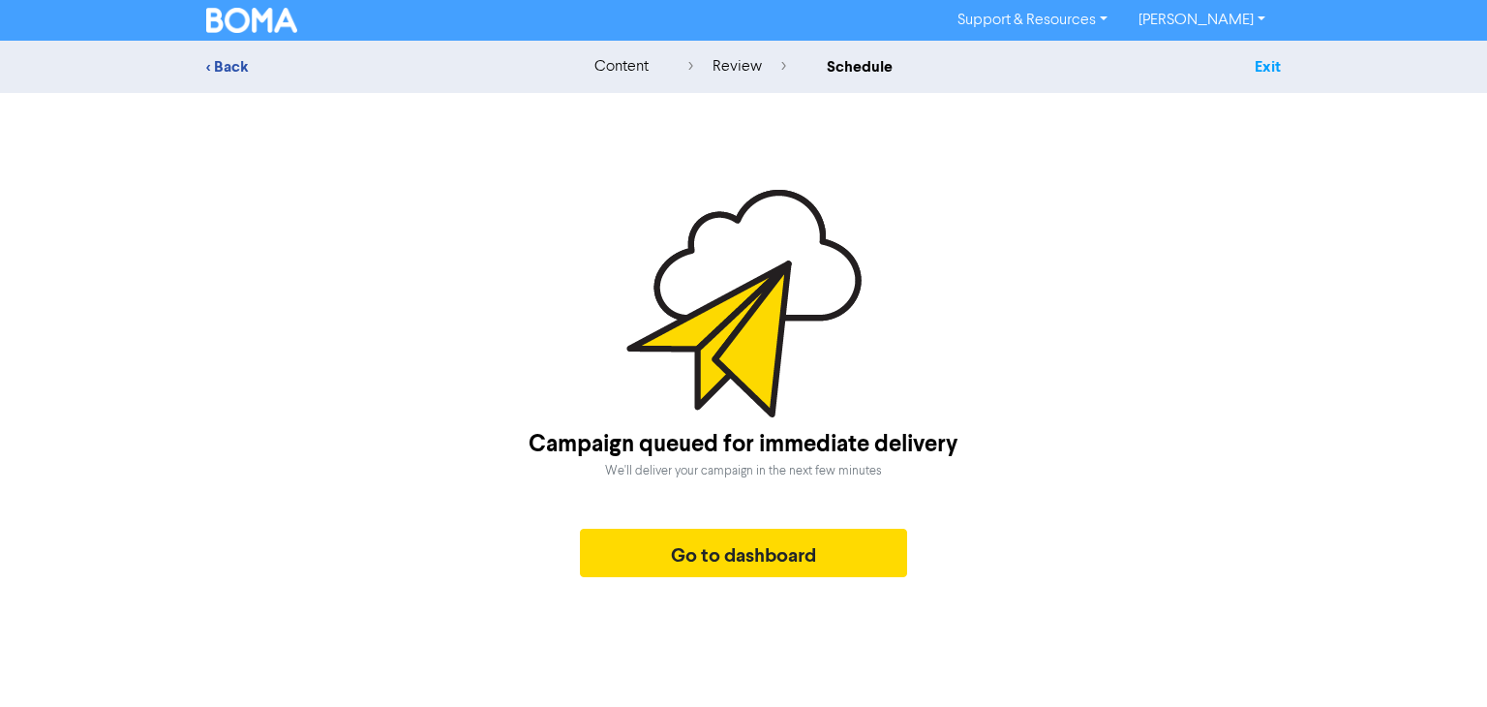
click at [1258, 65] on link "Exit" at bounding box center [1267, 66] width 26 height 19
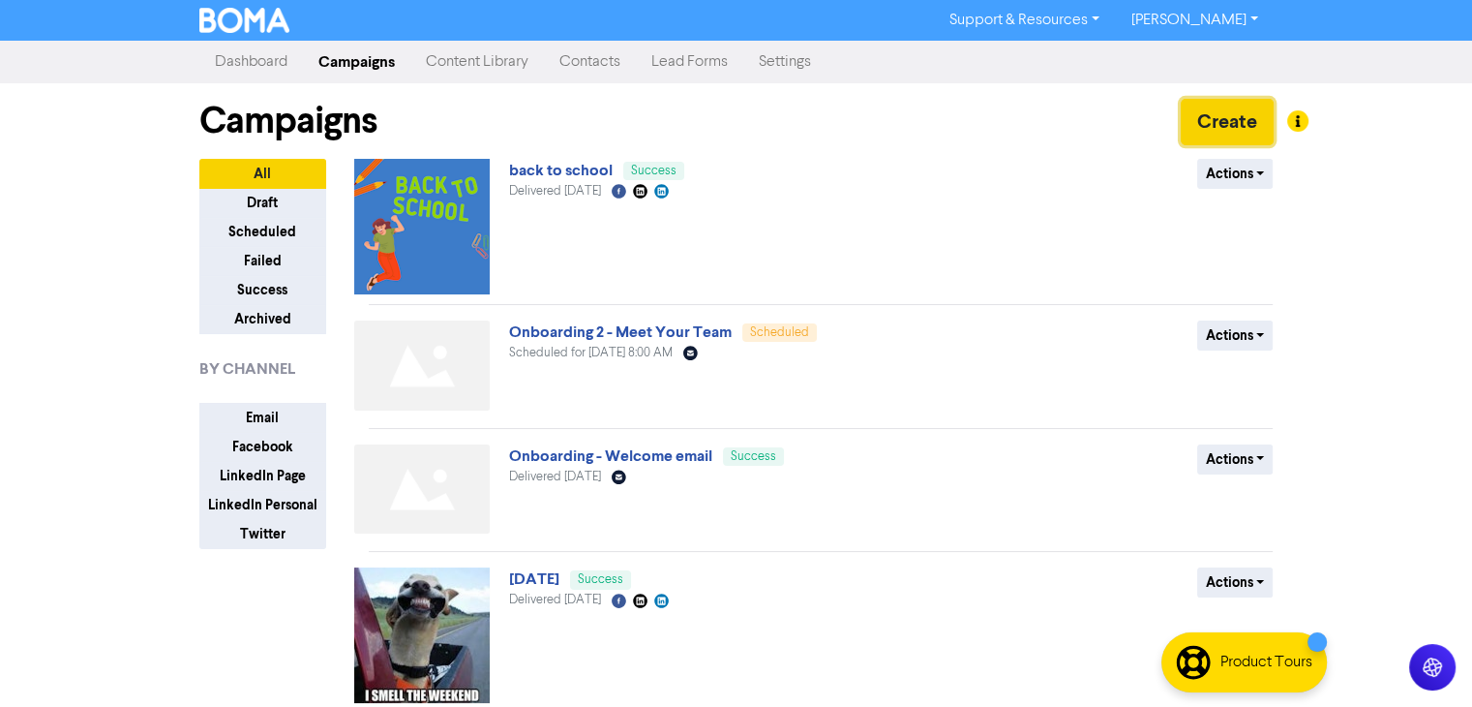
click at [1204, 126] on button "Create" at bounding box center [1227, 122] width 93 height 46
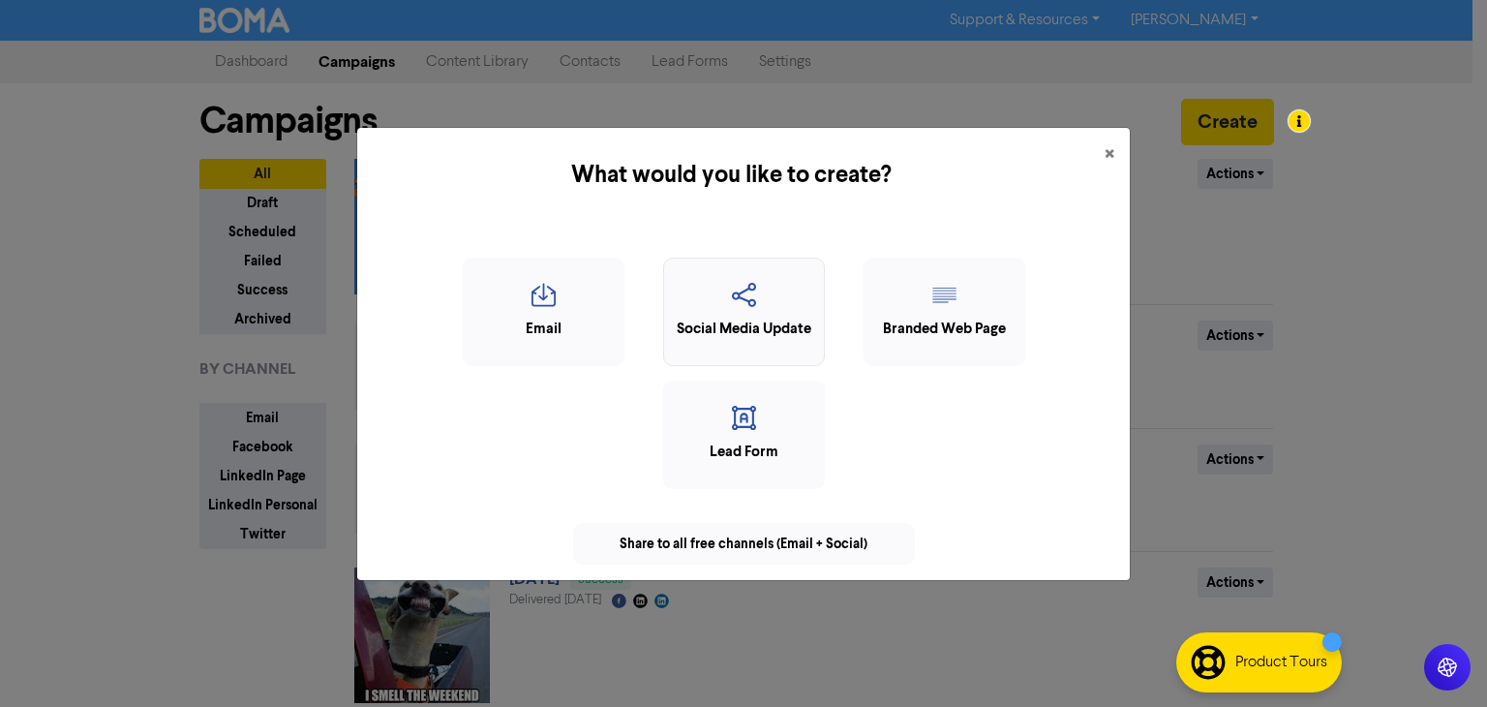
click at [752, 319] on div "Social Media Update" at bounding box center [744, 329] width 140 height 22
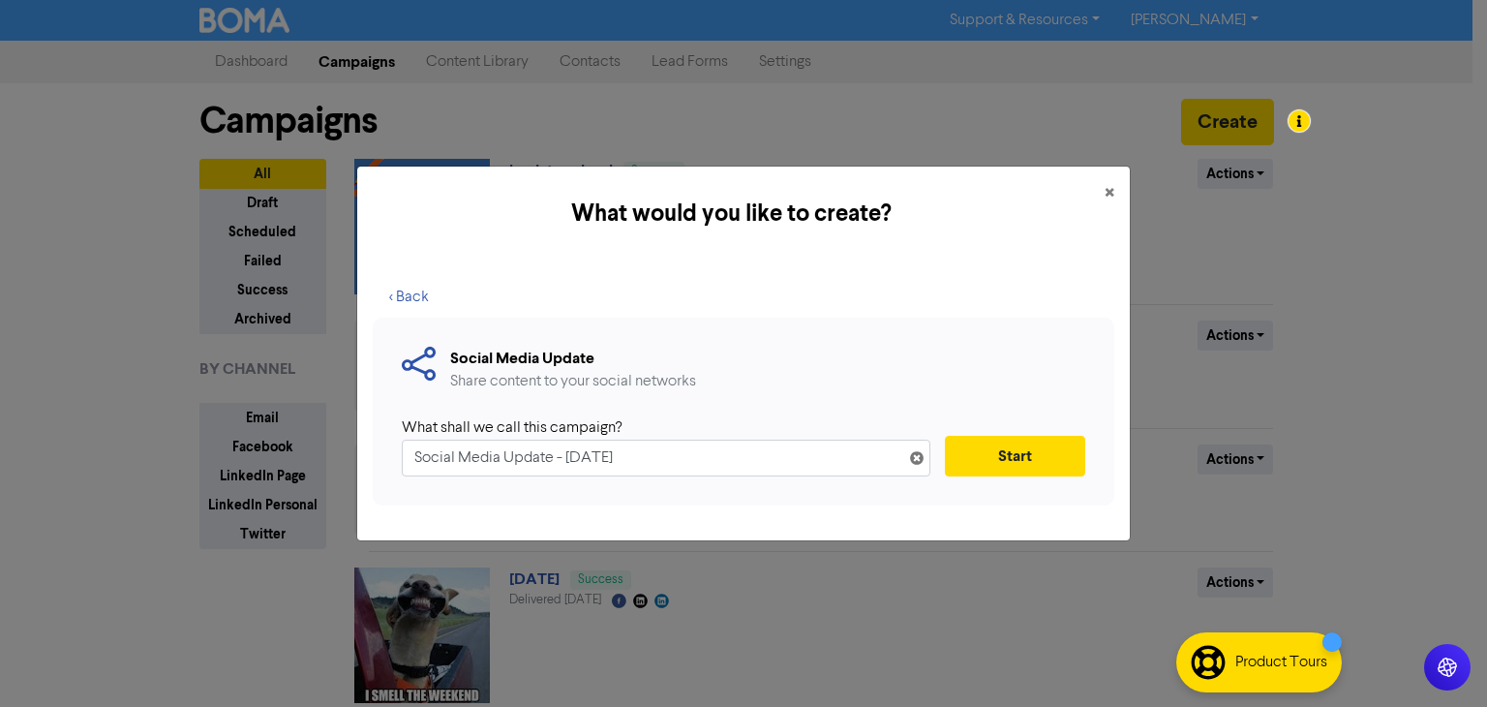
drag, startPoint x: 685, startPoint y: 445, endPoint x: 42, endPoint y: 439, distance: 643.7
click at [42, 439] on div "What would you like to create? × < Back Social Media Update Share content to yo…" at bounding box center [743, 353] width 1487 height 707
type input "Mental Health week"
click at [1040, 447] on button "Start" at bounding box center [1015, 456] width 140 height 41
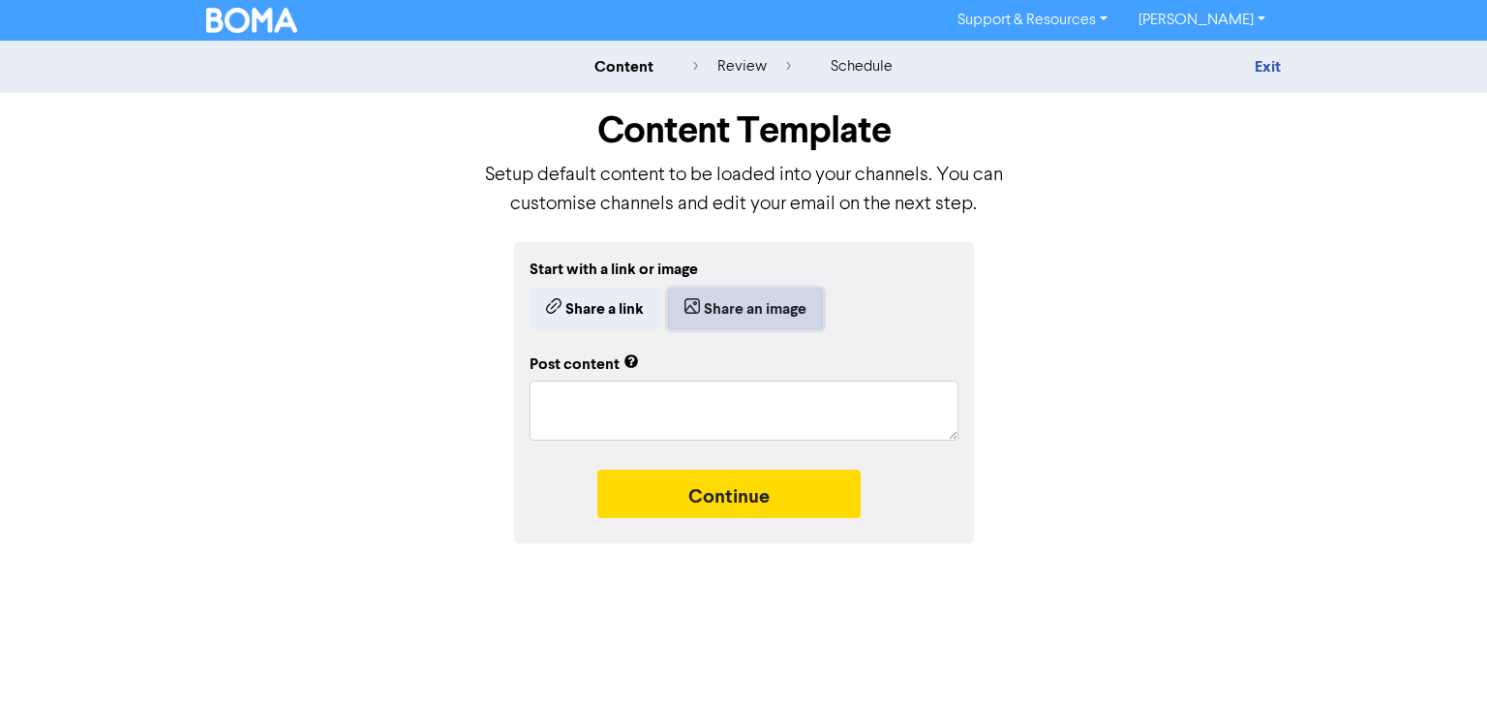
click at [741, 303] on button "Share an image" at bounding box center [745, 308] width 155 height 41
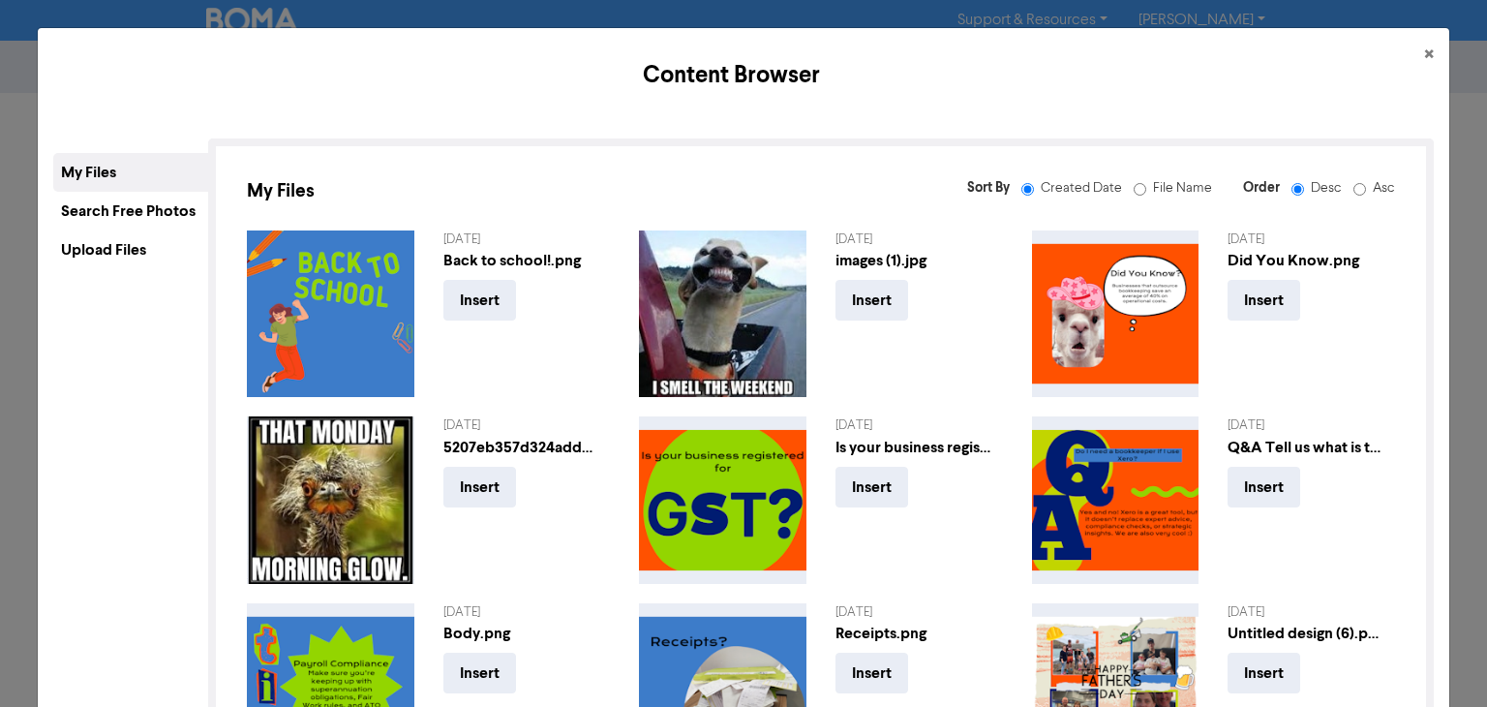
click at [134, 246] on div "Upload Files" at bounding box center [130, 249] width 155 height 39
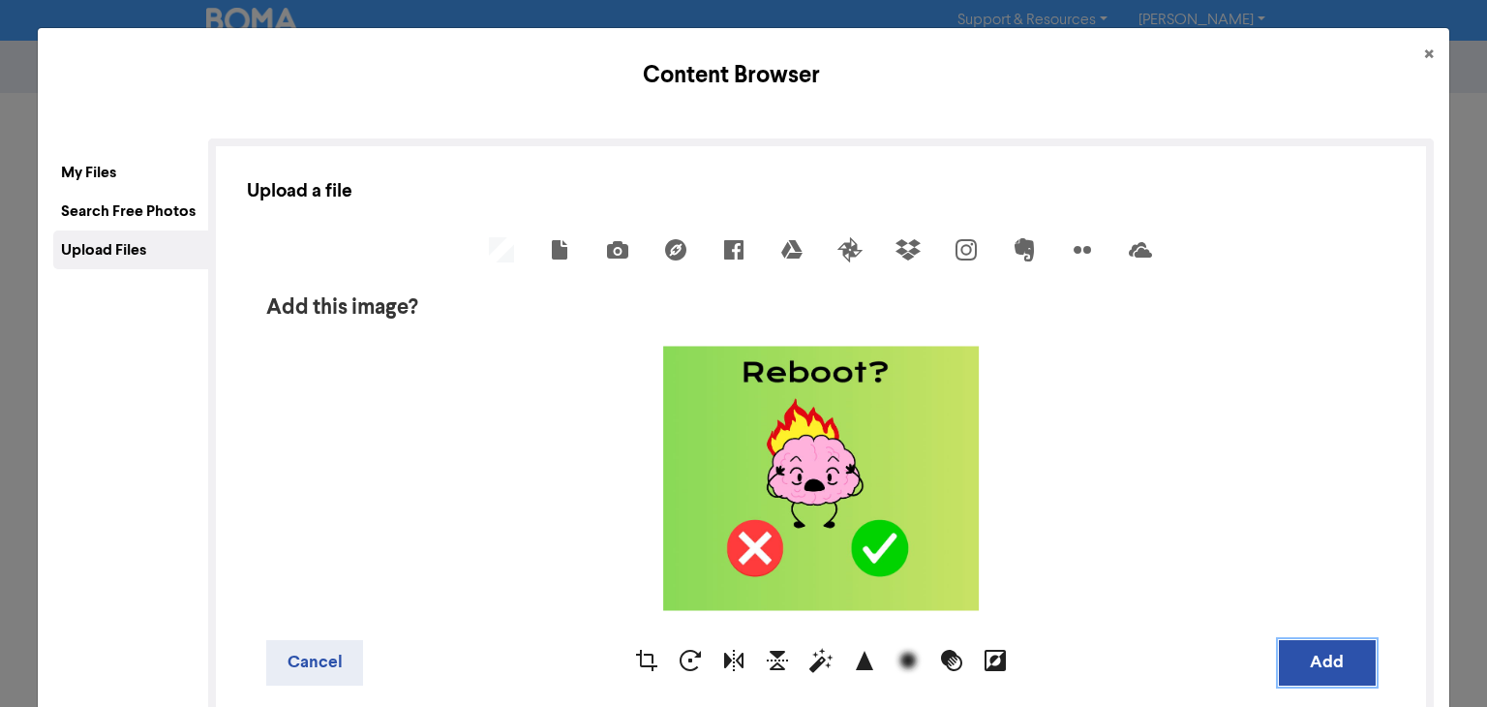
click at [1304, 667] on button "Add" at bounding box center [1327, 662] width 97 height 45
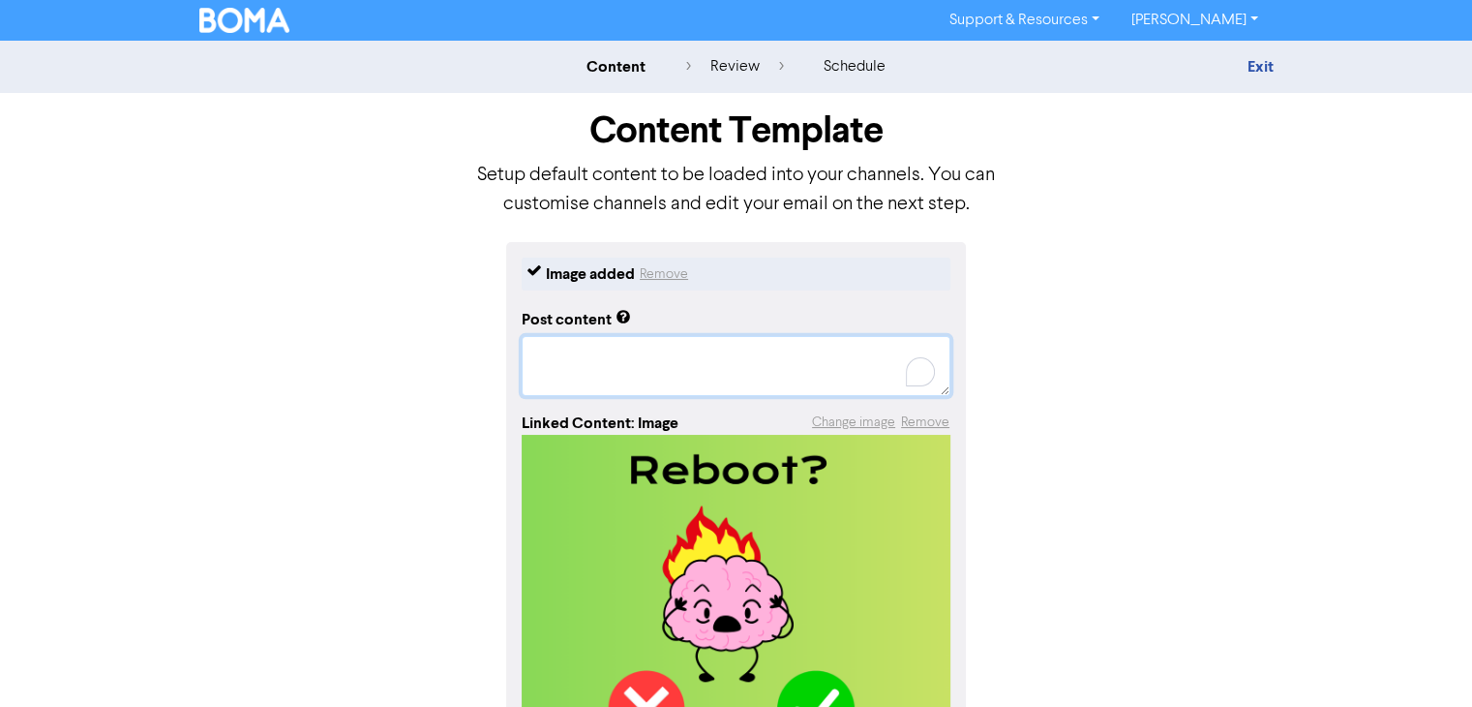
click at [685, 357] on textarea "To enrich screen reader interactions, please activate Accessibility in Grammarl…" at bounding box center [736, 366] width 429 height 60
paste textarea "This Mental Health Week, we’re just here to say: 👉 You’re doing great. 👉 You’re…"
type textarea "x"
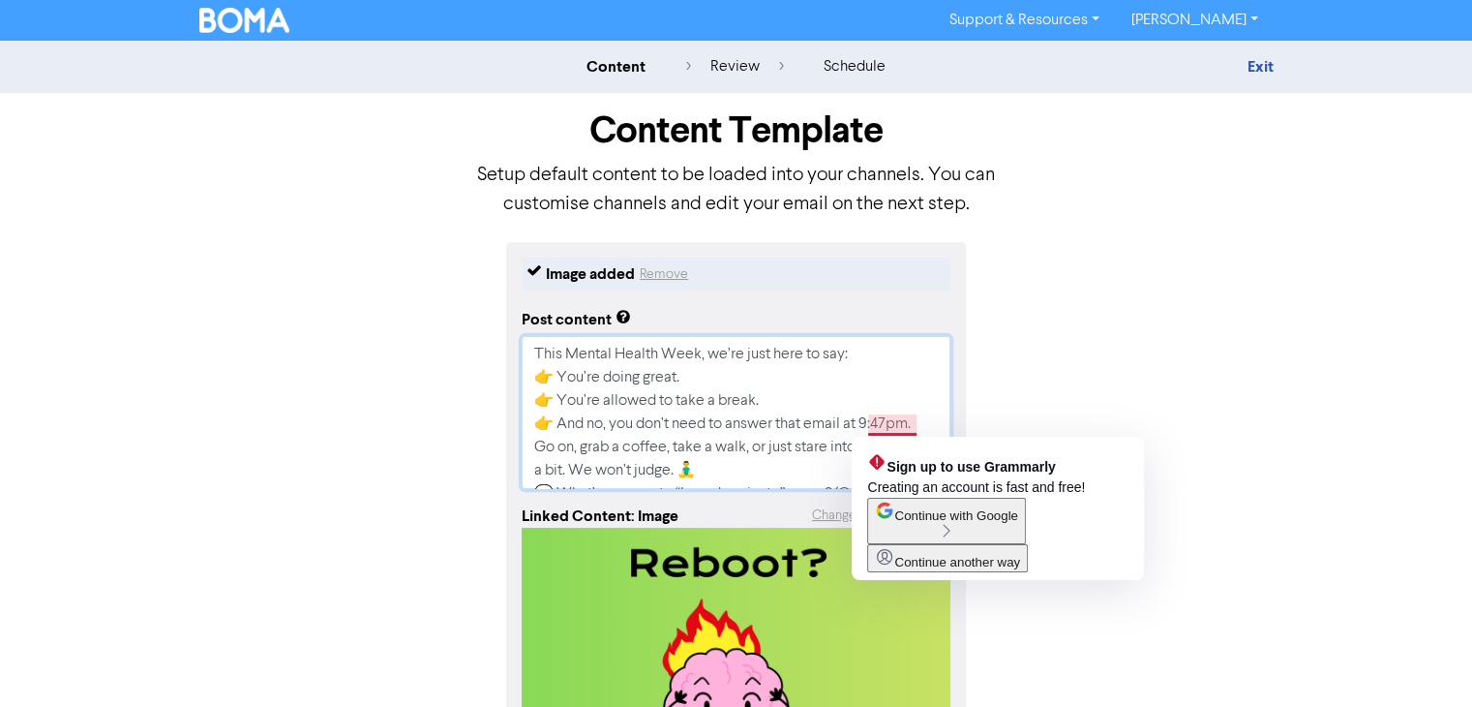
type textarea "This Mental Health Week, we’re just here to say: 👉 You’re doing great. 👉 You’re…"
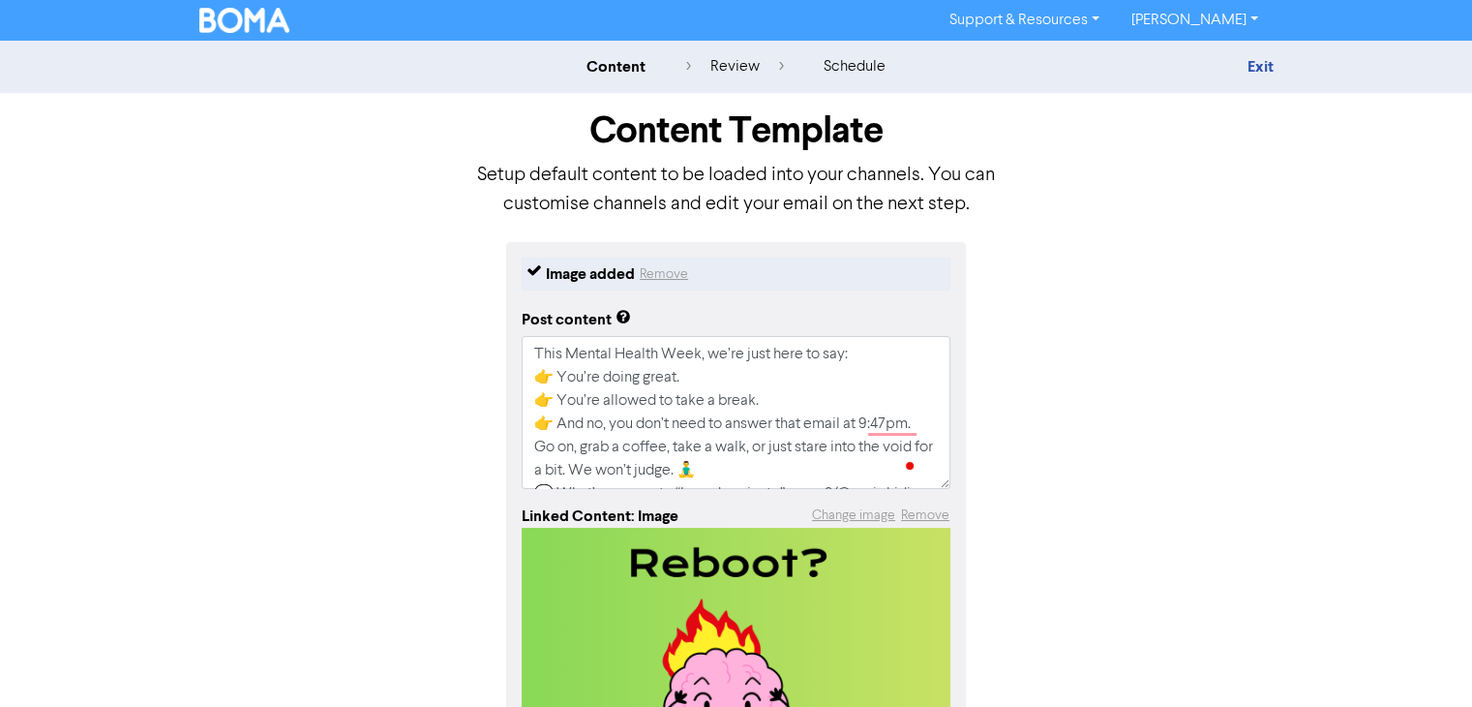
click at [1133, 236] on div "Content Template Setup default content to be loaded into your channels. You can…" at bounding box center [736, 167] width 1103 height 149
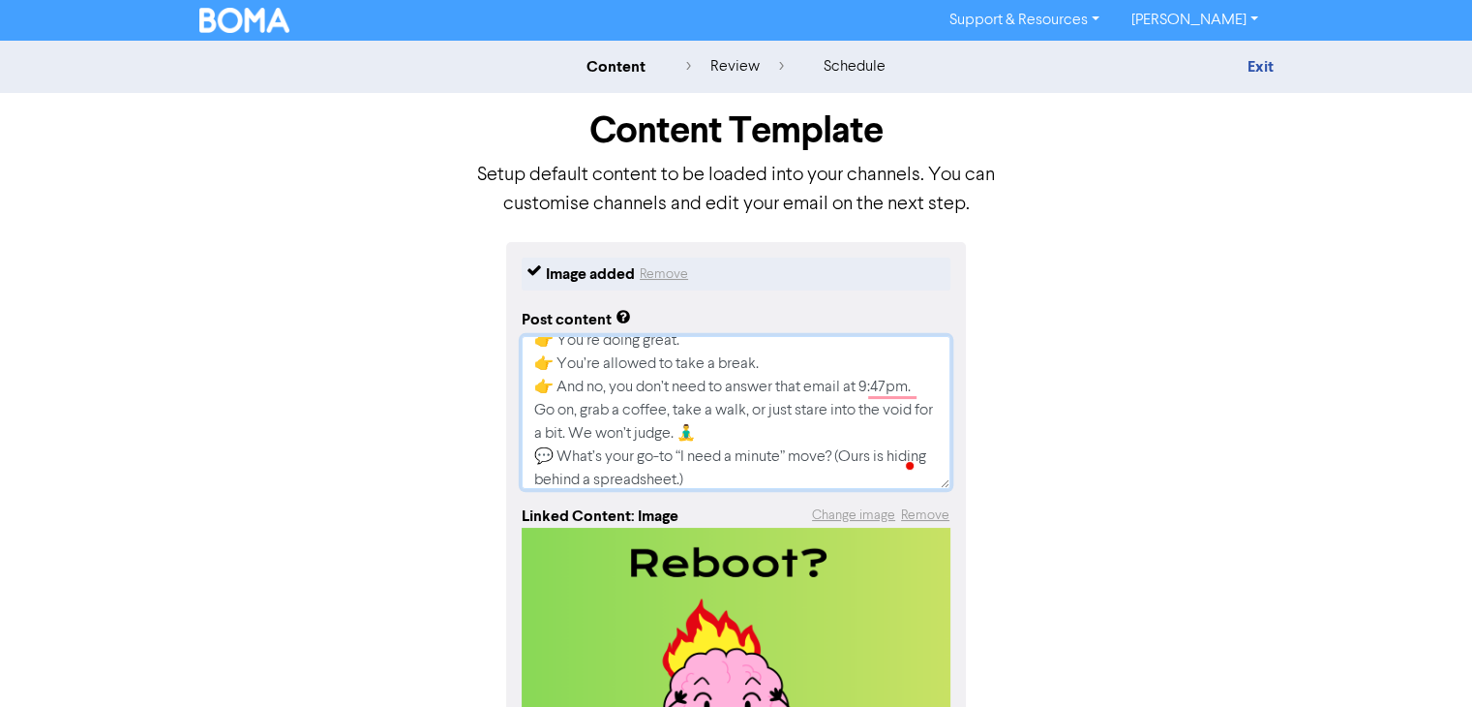
scroll to position [40, 0]
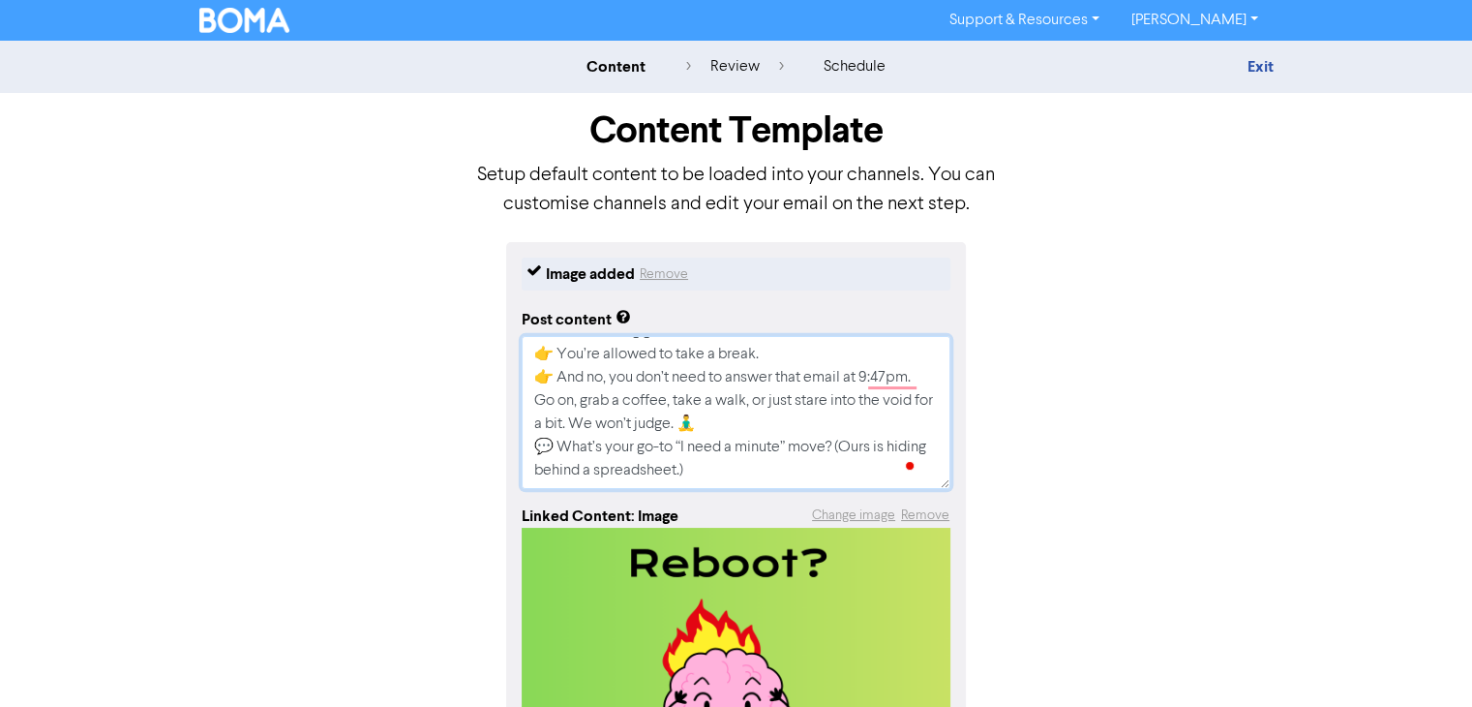
drag, startPoint x: 841, startPoint y: 438, endPoint x: 889, endPoint y: 467, distance: 56.4
click at [889, 467] on textarea "This Mental Health Week, we’re just here to say: 👉 You’re doing great. 👉 You’re…" at bounding box center [736, 412] width 429 height 153
type textarea "x"
type textarea "This Mental Health Week, we’re just here to say: 👉 You’re doing great. 👉 You’re…"
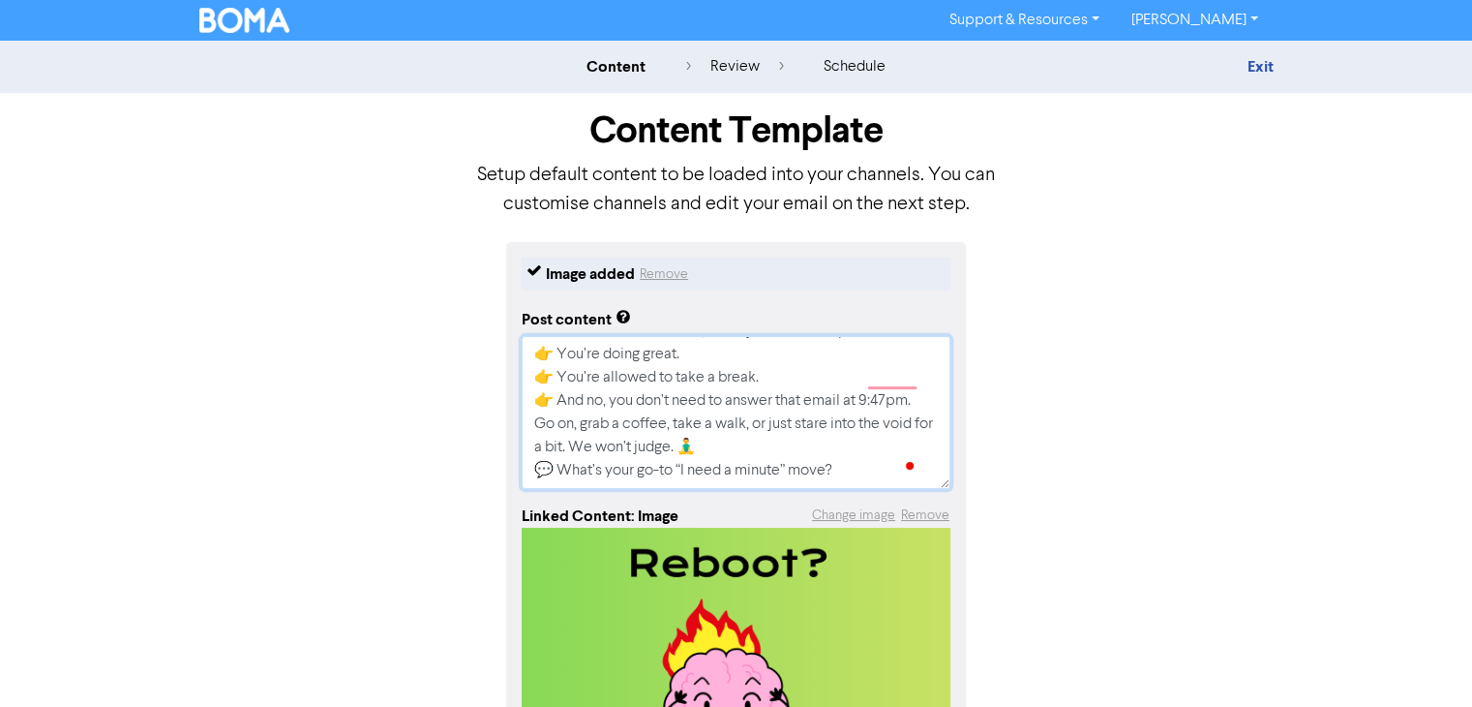
scroll to position [22, 0]
click at [559, 466] on textarea "This Mental Health Week, we’re just here to say: 👉 You’re doing great. 👉 You’re…" at bounding box center [736, 412] width 429 height 153
type textarea "x"
type textarea "This Mental Health Week, we’re just here to say: 👉 You’re doing great. 👉 You’re…"
type textarea "x"
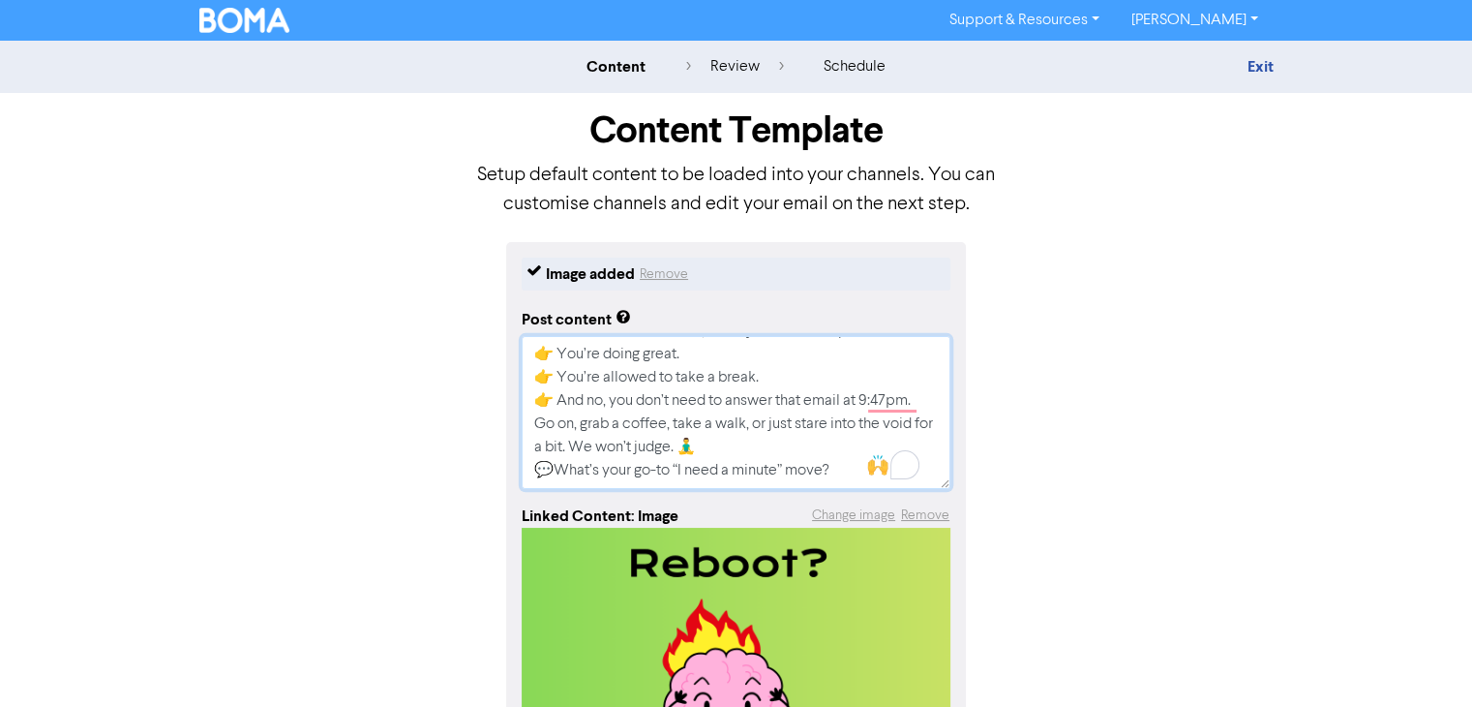
type textarea "This Mental Health Week, we’re just here to say: 👉 You’re doing great. 👉 You’re…"
click at [719, 455] on textarea "This Mental Health Week, we’re just here to say: 👉 You’re doing great. 👉 You’re…" at bounding box center [736, 412] width 429 height 153
type textarea "x"
type textarea "This Mental Health Week, we’re just here to say: 👉 You’re doing great. 👉 You’re…"
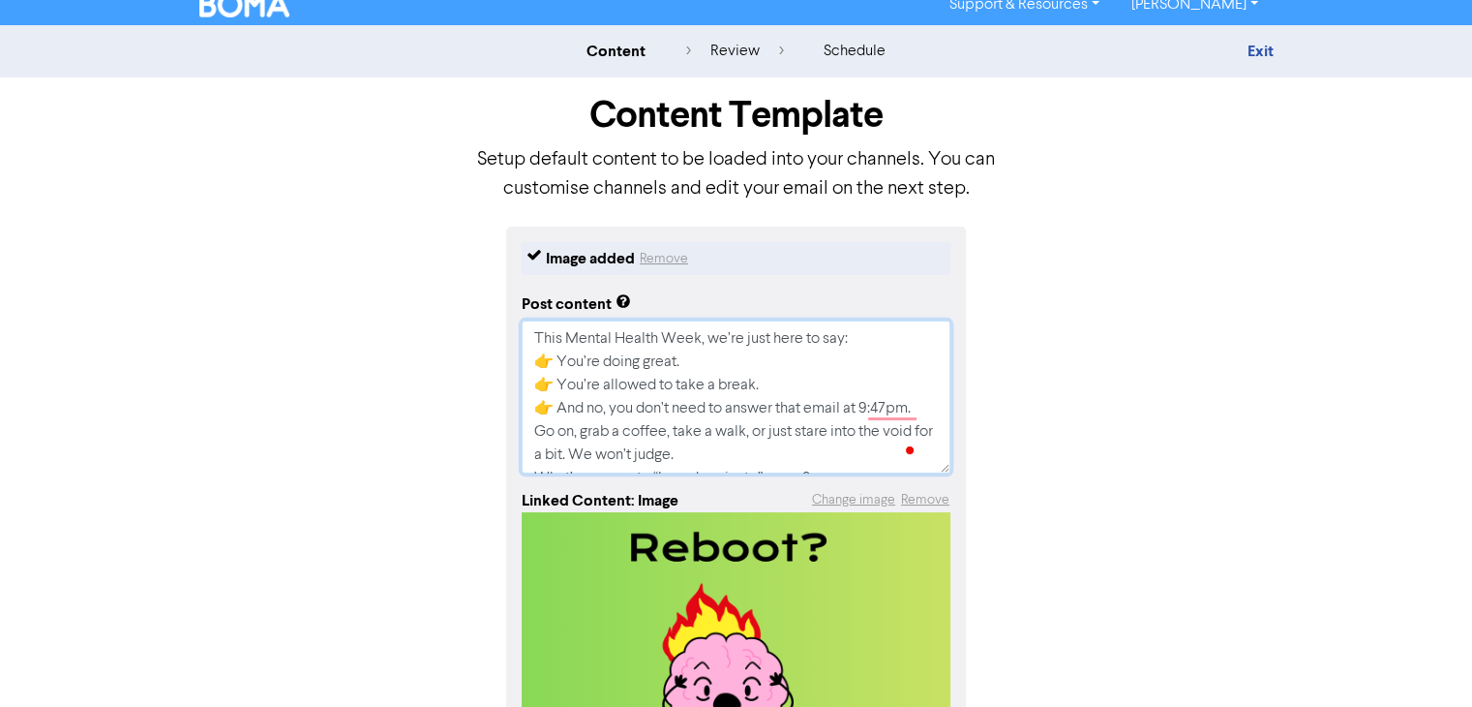
drag, startPoint x: 549, startPoint y: 411, endPoint x: 529, endPoint y: 411, distance: 19.4
click at [529, 411] on textarea "This Mental Health Week, we’re just here to say: 👉 You’re doing great. 👉 You’re…" at bounding box center [736, 396] width 429 height 153
click at [923, 411] on textarea "This Mental Health Week, we’re just here to say: 👉 You’re doing great. 👉 You’re…" at bounding box center [736, 396] width 429 height 153
type textarea "x"
type textarea "This Mental Health Week, we’re just here to say: 👉 You’re doing great. 👉 You’re…"
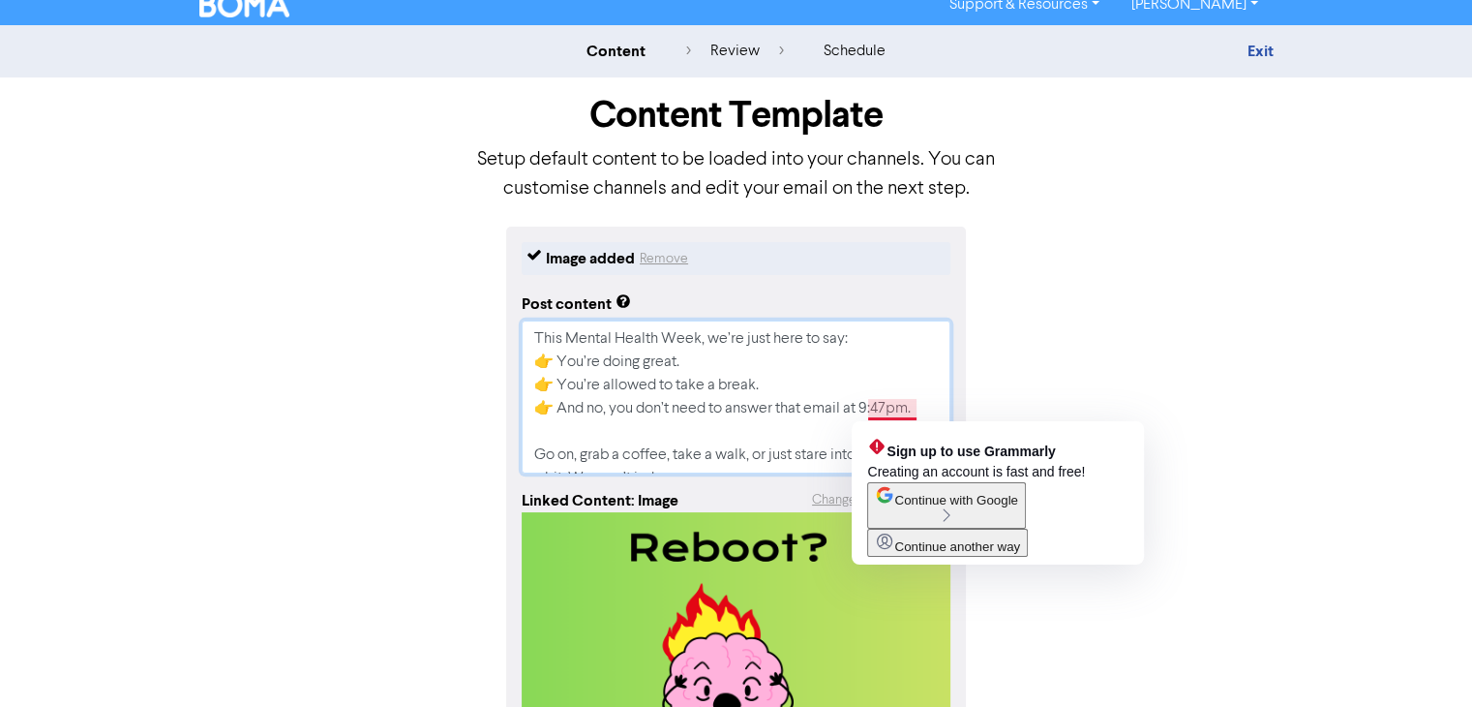
paste textarea "👉"
type textarea "x"
type textarea "This Mental Health Week, we’re just here to say: 👉 You’re doing great. 👉 You’re…"
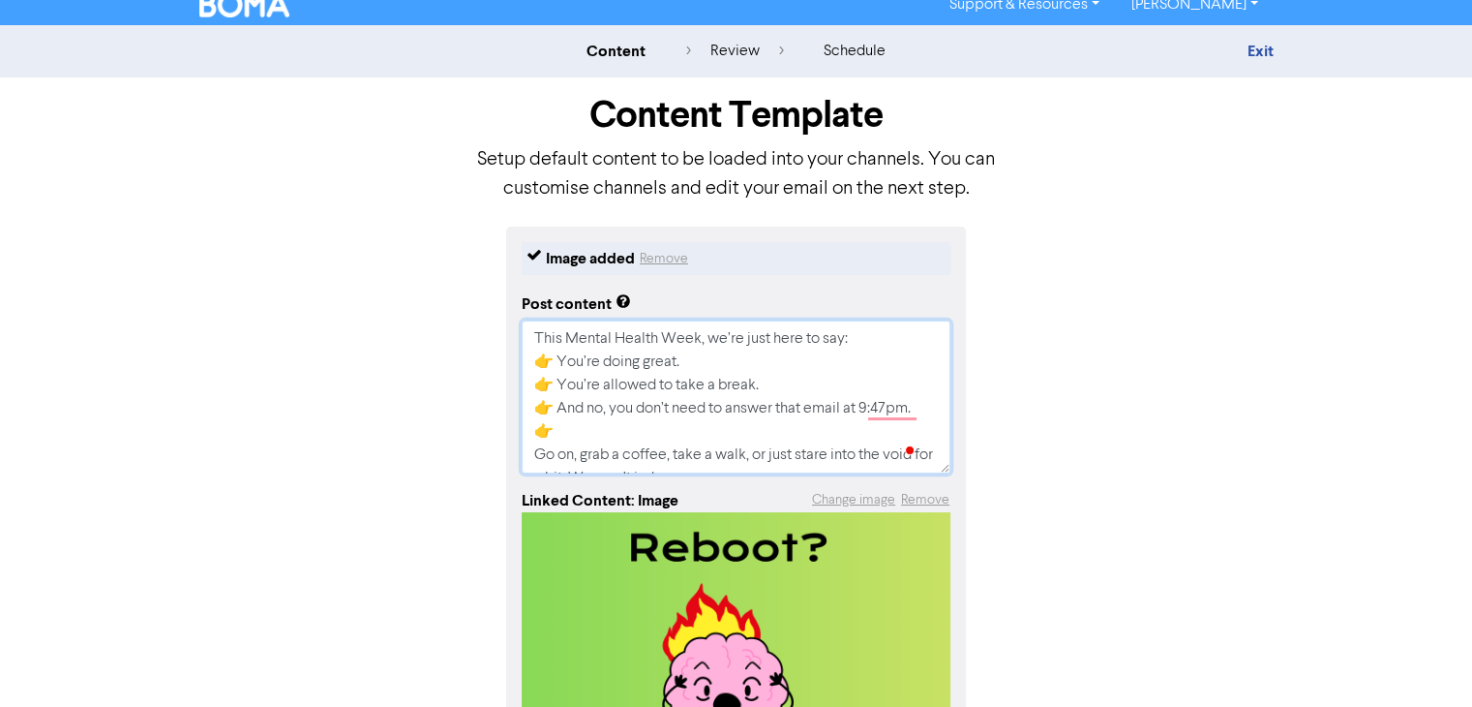
type textarea "x"
type textarea "This Mental Health Week, we’re just here to say: 👉 You’re doing great. 👉 You’re…"
type textarea "x"
type textarea "This Mental Health Week, we’re just here to say: 👉 You’re doing great. 👉 You’re…"
type textarea "x"
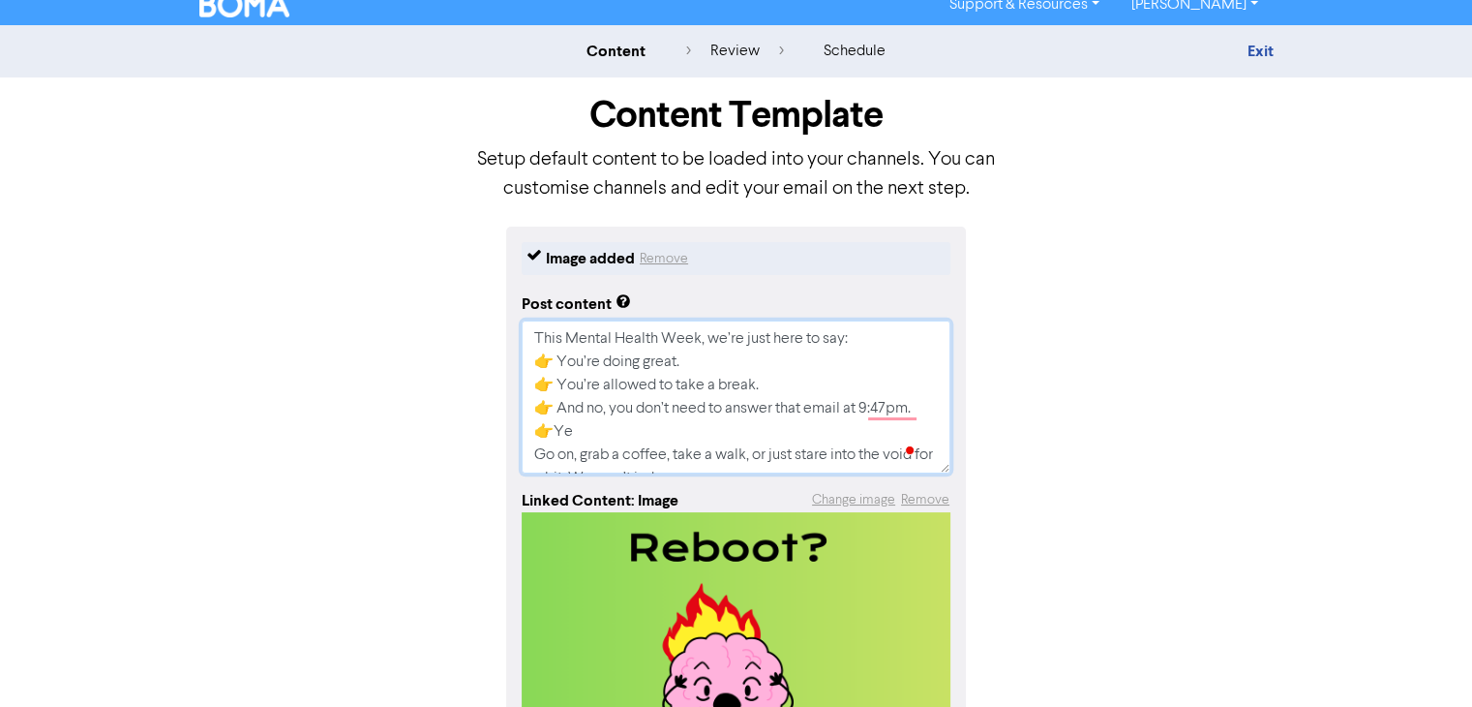
type textarea "This Mental Health Week, we’re just here to say: 👉 You’re doing great. 👉 You’re…"
type textarea "x"
type textarea "This Mental Health Week, we’re just here to say: 👉 You’re doing great. 👉 You’re…"
type textarea "x"
type textarea "This Mental Health Week, we’re just here to say: 👉 You’re doing great. 👉 You’re…"
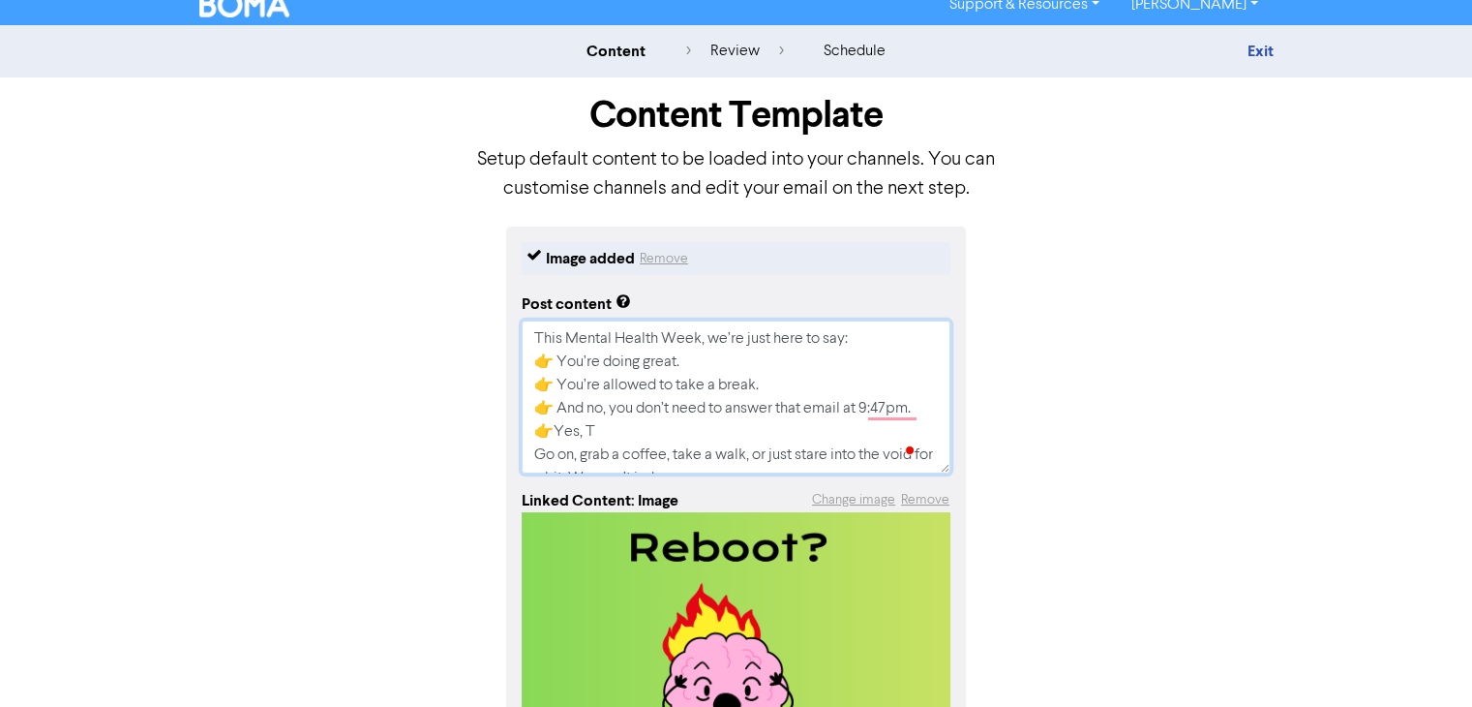
type textarea "x"
type textarea "This Mental Health Week, we’re just here to say: 👉 You’re doing great. 👉 You’re…"
type textarea "x"
type textarea "This Mental Health Week, we’re just here to say: 👉 You’re doing great. 👉 You’re…"
type textarea "x"
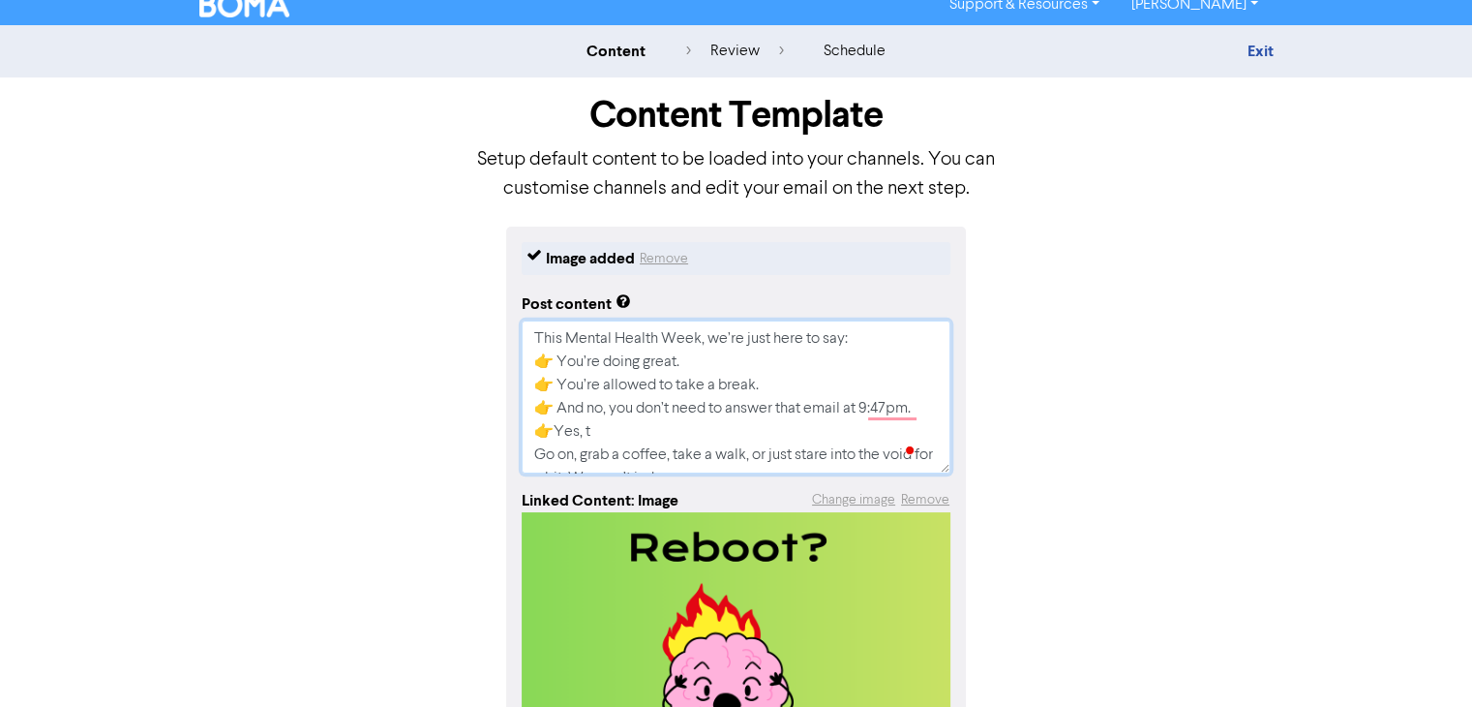
type textarea "This Mental Health Week, we’re just here to say: 👉 You’re doing great. 👉 You’re…"
type textarea "x"
type textarea "This Mental Health Week, we’re just here to say: 👉 You’re doing great. 👉 You’re…"
type textarea "x"
type textarea "This Mental Health Week, we’re just here to say: 👉 You’re doing great. 👉 You’re…"
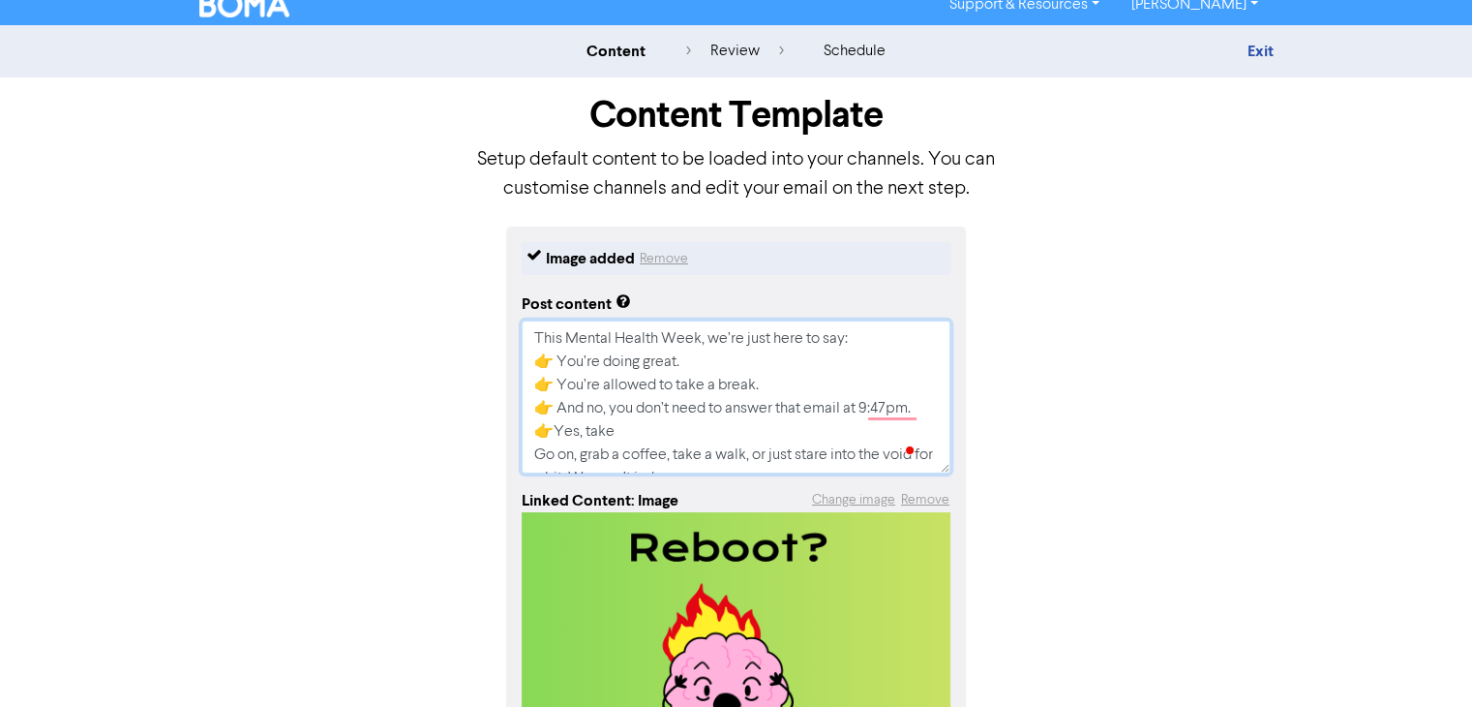
type textarea "x"
type textarea "This Mental Health Week, we’re just here to say: 👉 You’re doing great. 👉 You’re…"
type textarea "x"
type textarea "This Mental Health Week, we’re just here to say: 👉 You’re doing great. 👉 You’re…"
type textarea "x"
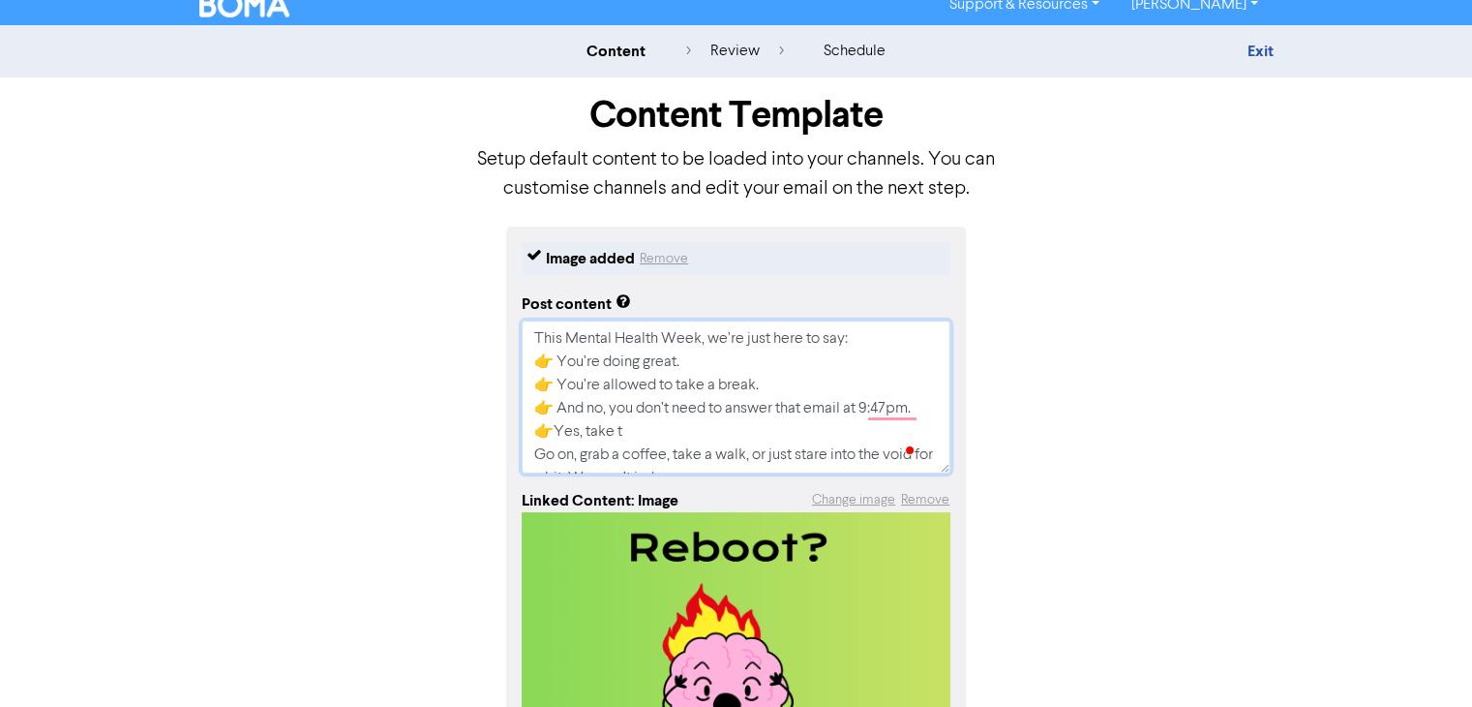
type textarea "This Mental Health Week, we’re just here to say: 👉 You’re doing great. 👉 You’re…"
type textarea "x"
type textarea "This Mental Health Week, we’re just here to say: 👉 You’re doing great. 👉 You’re…"
type textarea "x"
type textarea "This Mental Health Week, we’re just here to say: 👉 You’re doing great. 👉 You’re…"
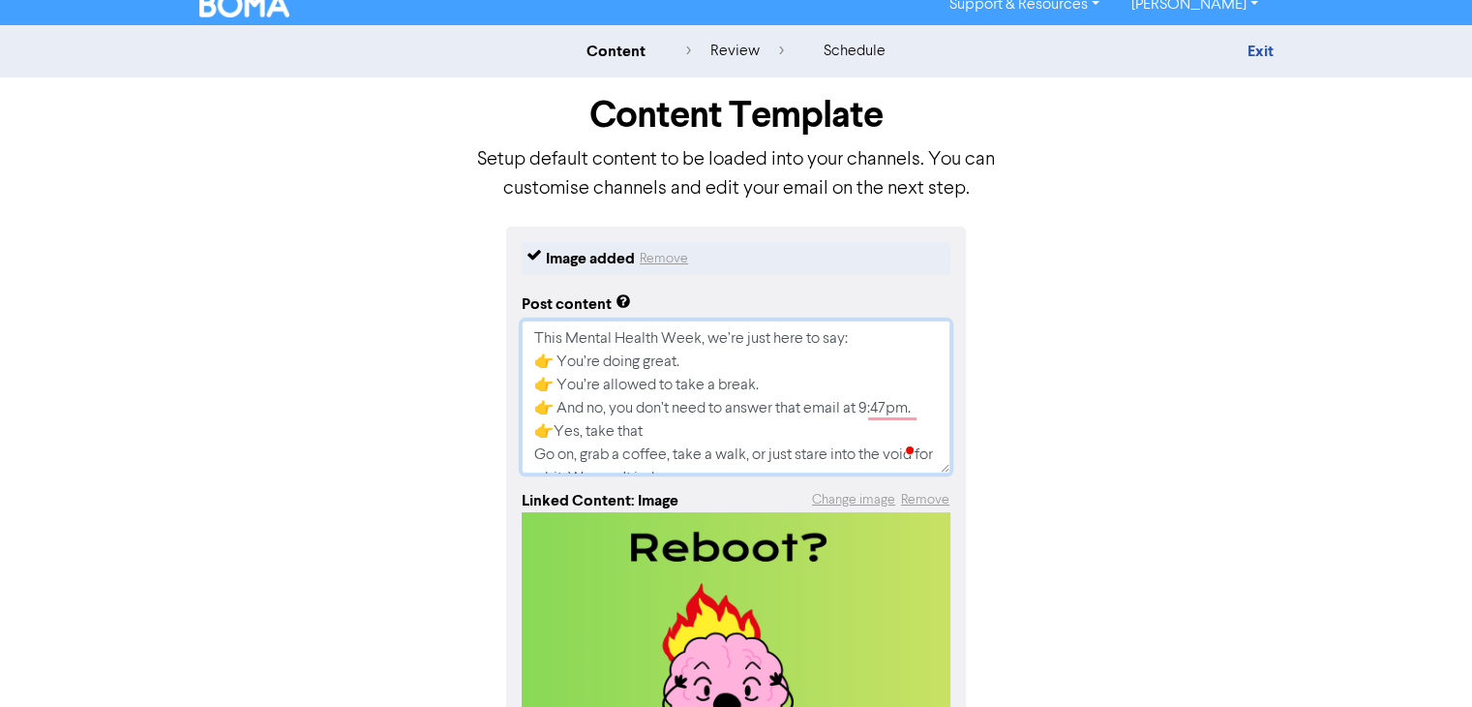
type textarea "x"
type textarea "This Mental Health Week, we’re just here to say: 👉 You’re doing great. 👉 You’re…"
type textarea "x"
type textarea "This Mental Health Week, we’re just here to say: 👉 You’re doing great. 👉 You’re…"
type textarea "x"
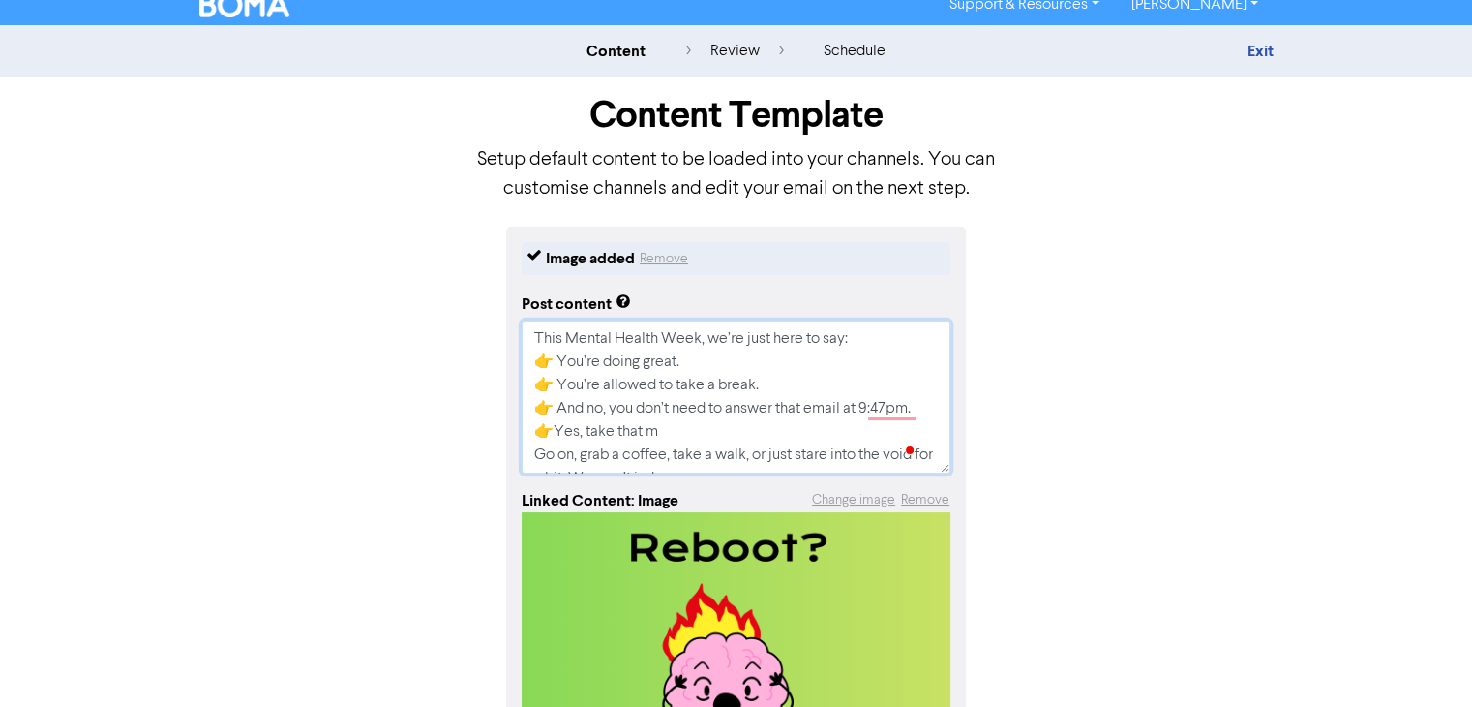
type textarea "This Mental Health Week, we’re just here to say: 👉 You’re doing great. 👉 You’re…"
type textarea "x"
type textarea "This Mental Health Week, we’re just here to say: 👉 You’re doing great. 👉 You’re…"
type textarea "x"
type textarea "This Mental Health Week, we’re just here to say: 👉 You’re doing great. 👉 You’re…"
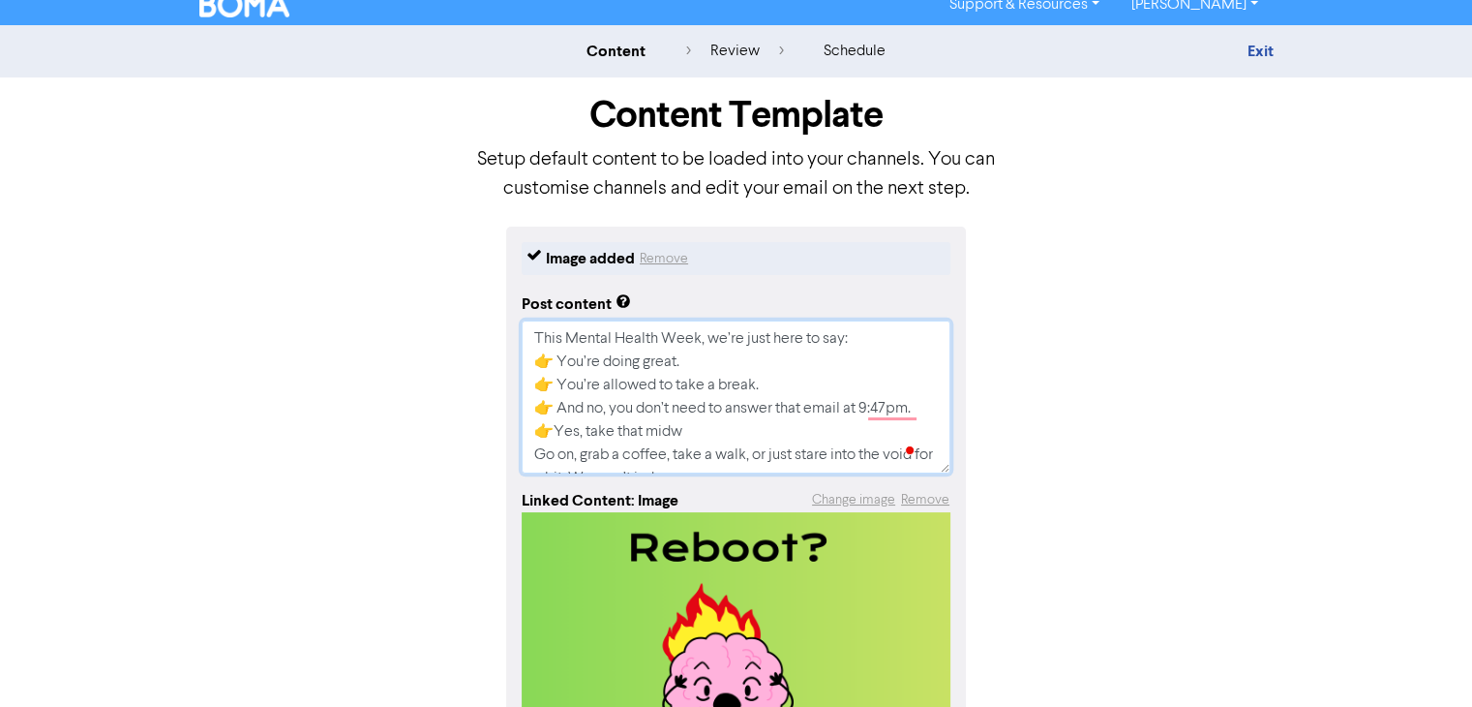
type textarea "x"
type textarea "This Mental Health Week, we’re just here to say: 👉 You’re doing great. 👉 You’re…"
type textarea "x"
type textarea "This Mental Health Week, we’re just here to say: 👉 You’re doing great. 👉 You’re…"
type textarea "x"
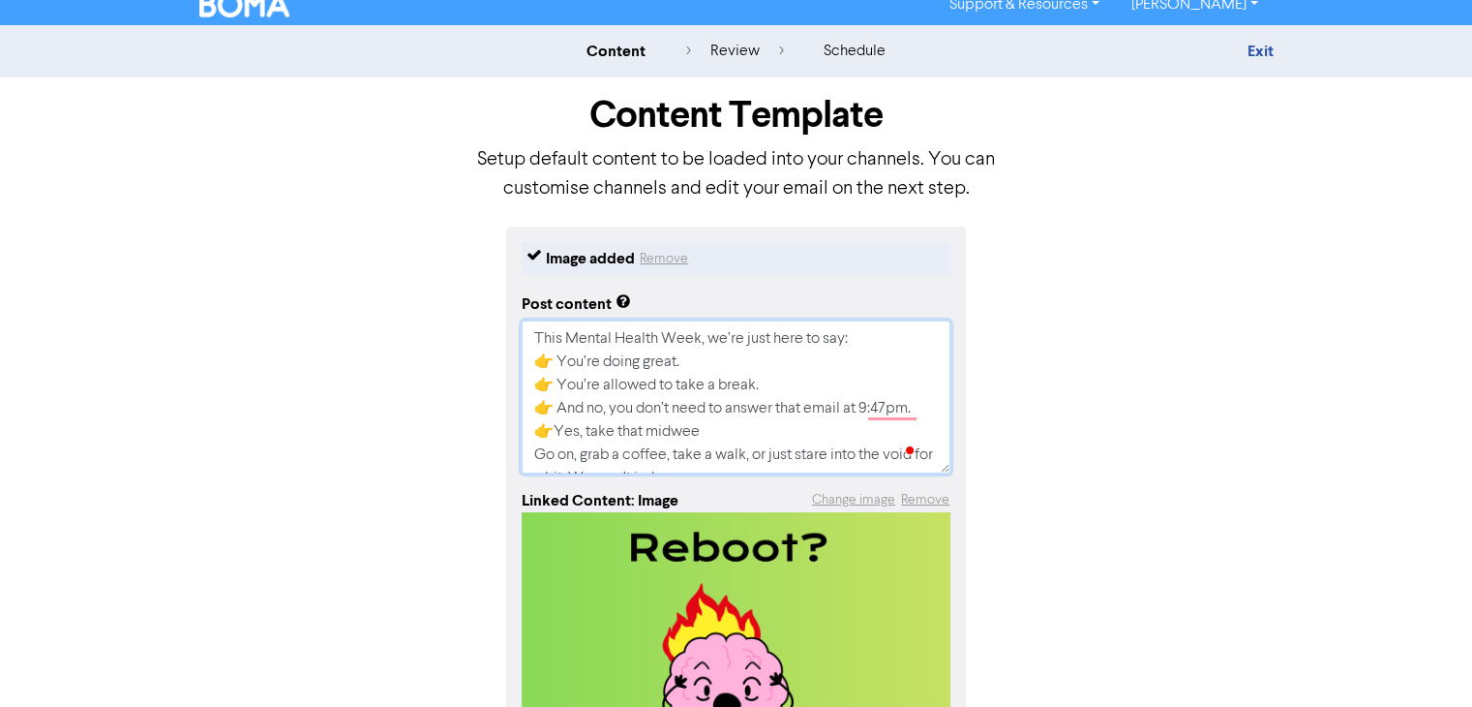
type textarea "This Mental Health Week, we’re just here to say: 👉 You’re doing great. 👉 You’re…"
type textarea "x"
type textarea "This Mental Health Week, we’re just here to say: 👉 You’re doing great. 👉 You’re…"
type textarea "x"
type textarea "This Mental Health Week, we’re just here to say: 👉 You’re doing great. 👉 You’re…"
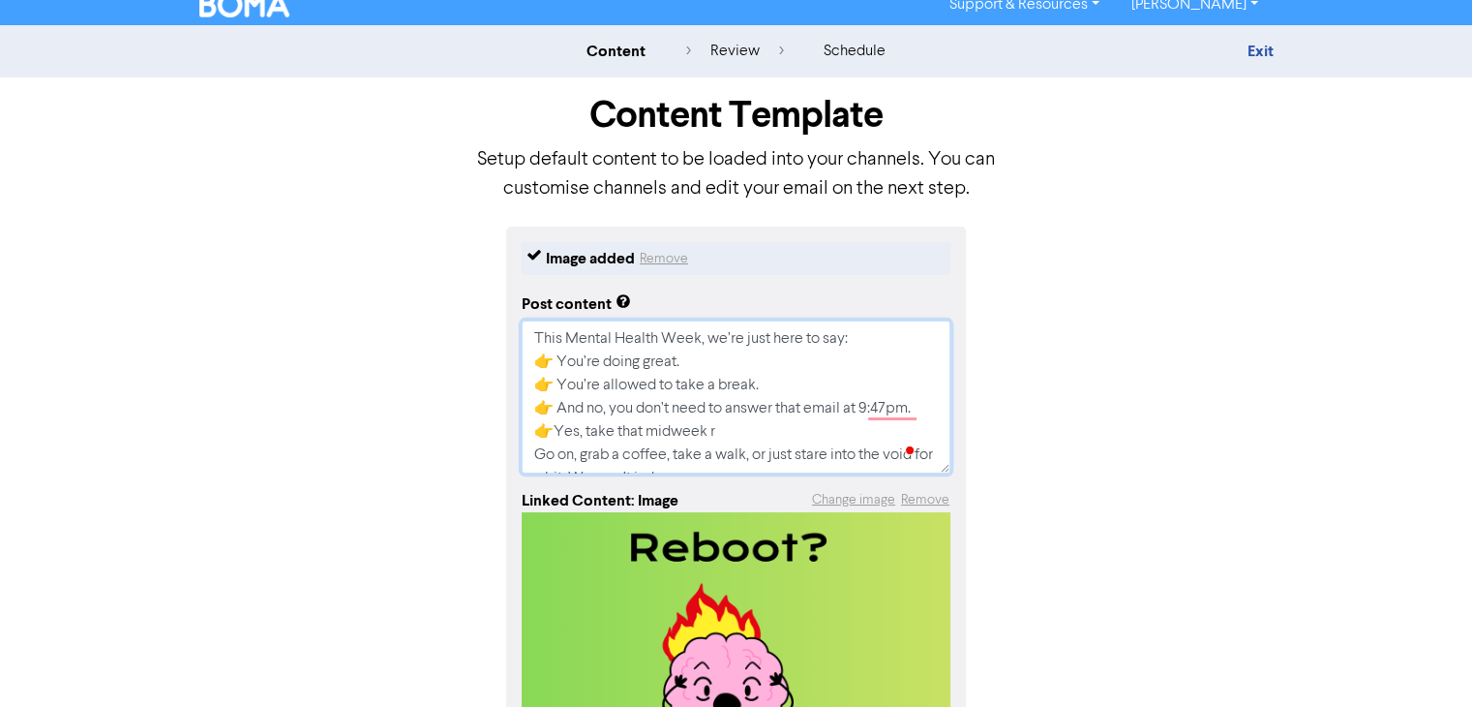
type textarea "x"
type textarea "This Mental Health Week, we’re just here to say: 👉 You’re doing great. 👉 You’re…"
type textarea "x"
type textarea "This Mental Health Week, we’re just here to say: 👉 You’re doing great. 👉 You’re…"
type textarea "x"
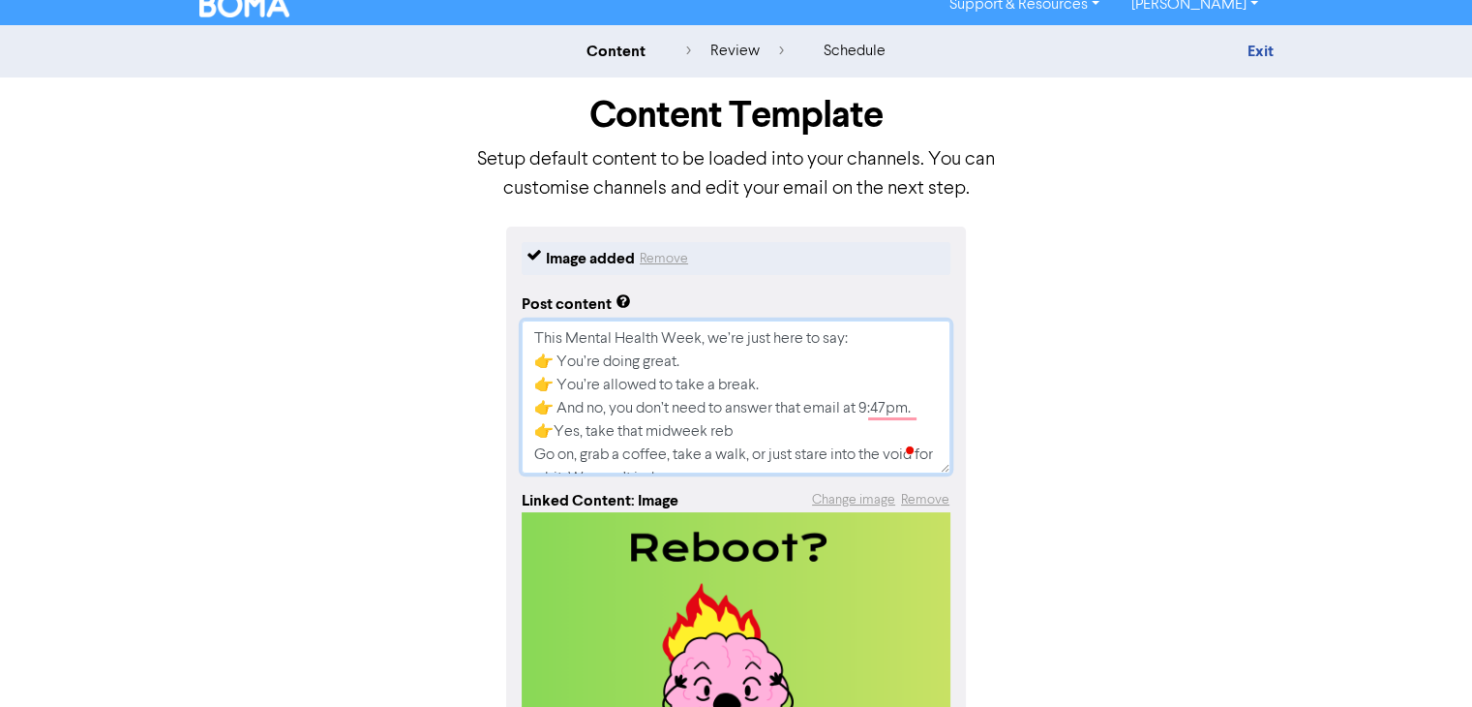
type textarea "This Mental Health Week, we’re just here to say: 👉 You’re doing great. 👉 You’re…"
type textarea "x"
type textarea "This Mental Health Week, we’re just here to say: 👉 You’re doing great. 👉 You’re…"
type textarea "x"
type textarea "This Mental Health Week, we’re just here to say: 👉 You’re doing great. 👉 You’re…"
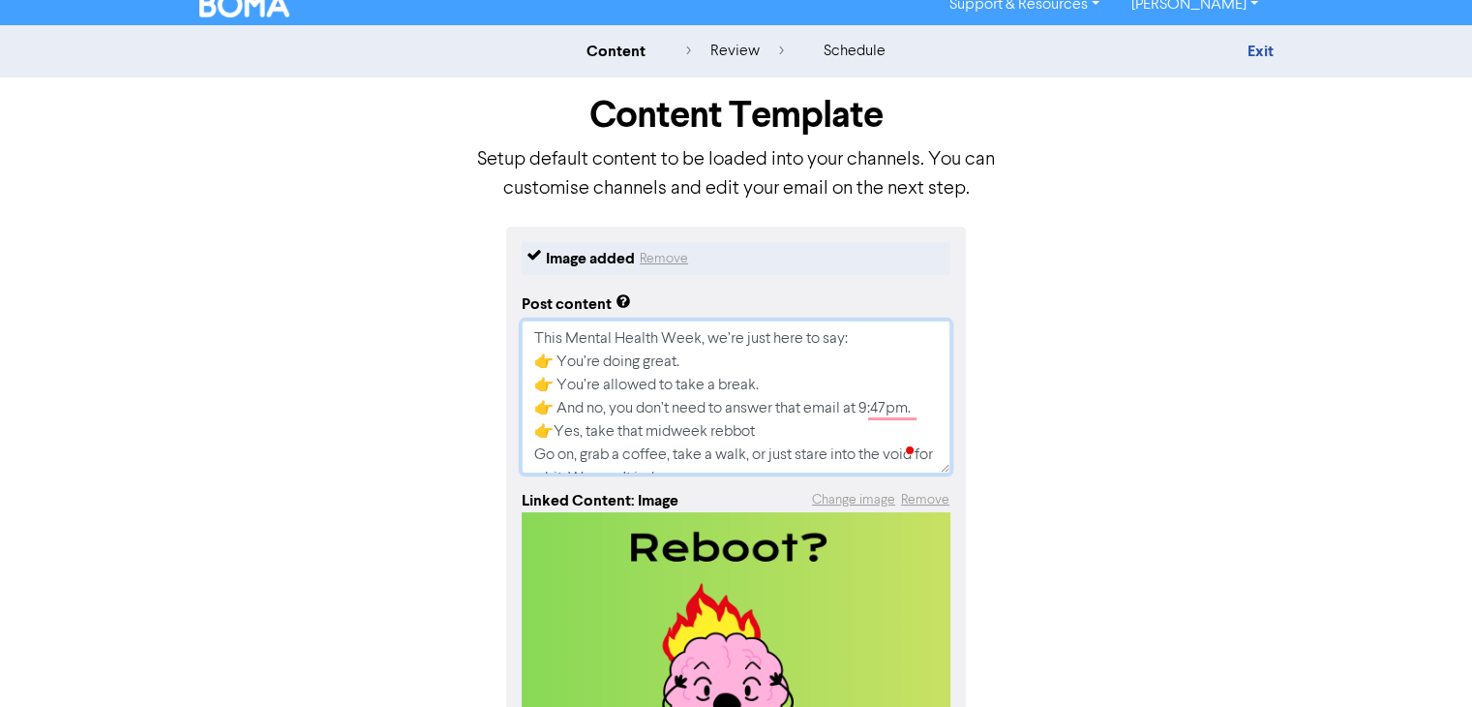
type textarea "x"
type textarea "This Mental Health Week, we’re just here to say: 👉 You’re doing great. 👉 You’re…"
type textarea "x"
type textarea "This Mental Health Week, we’re just here to say: 👉 You’re doing great. 👉 You’re…"
type textarea "x"
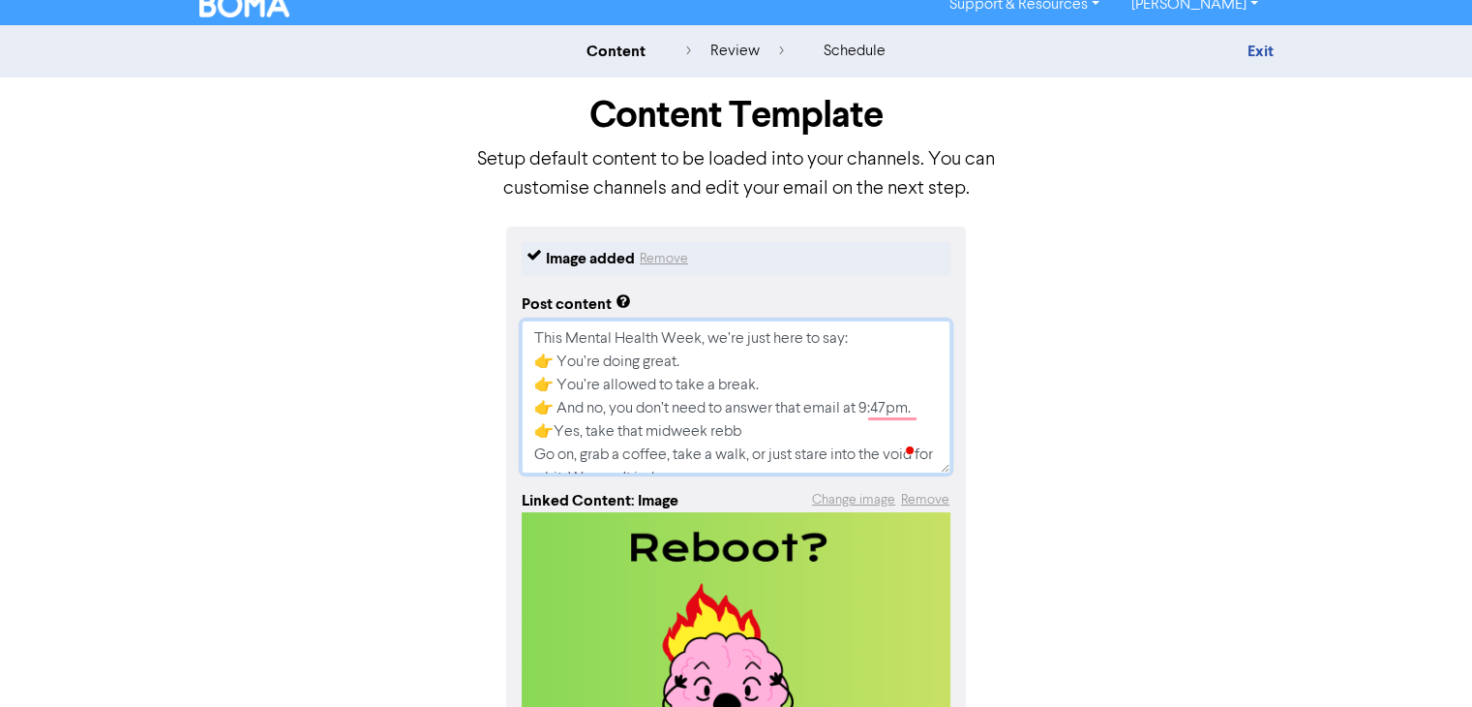
type textarea "This Mental Health Week, we’re just here to say: 👉 You’re doing great. 👉 You’re…"
type textarea "x"
type textarea "This Mental Health Week, we’re just here to say: 👉 You’re doing great. 👉 You’re…"
type textarea "x"
type textarea "This Mental Health Week, we’re just here to say: 👉 You’re doing great. 👉 You’re…"
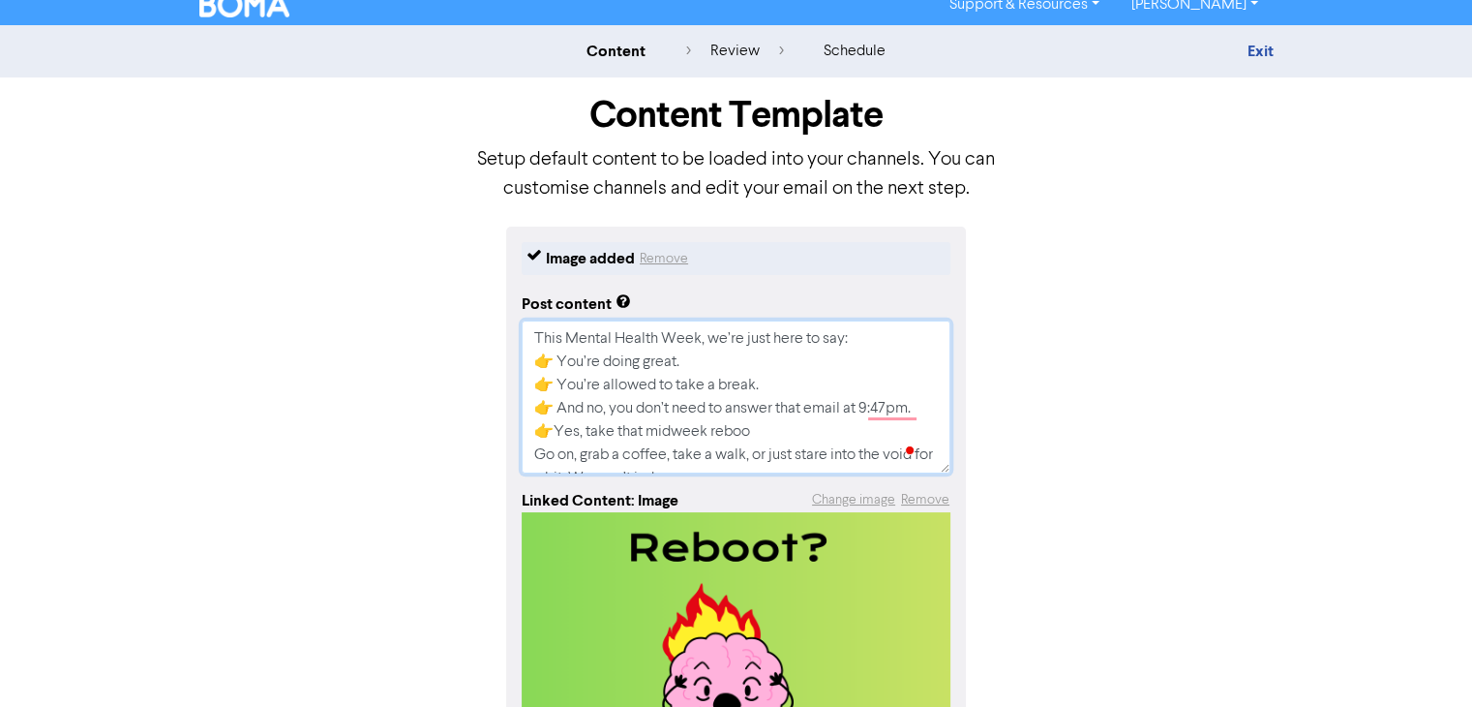
type textarea "x"
type textarea "This Mental Health Week, we’re just here to say: 👉 You’re doing great. 👉 You’re…"
type textarea "x"
type textarea "This Mental Health Week, we’re just here to say: 👉 You’re doing great. 👉 You’re…"
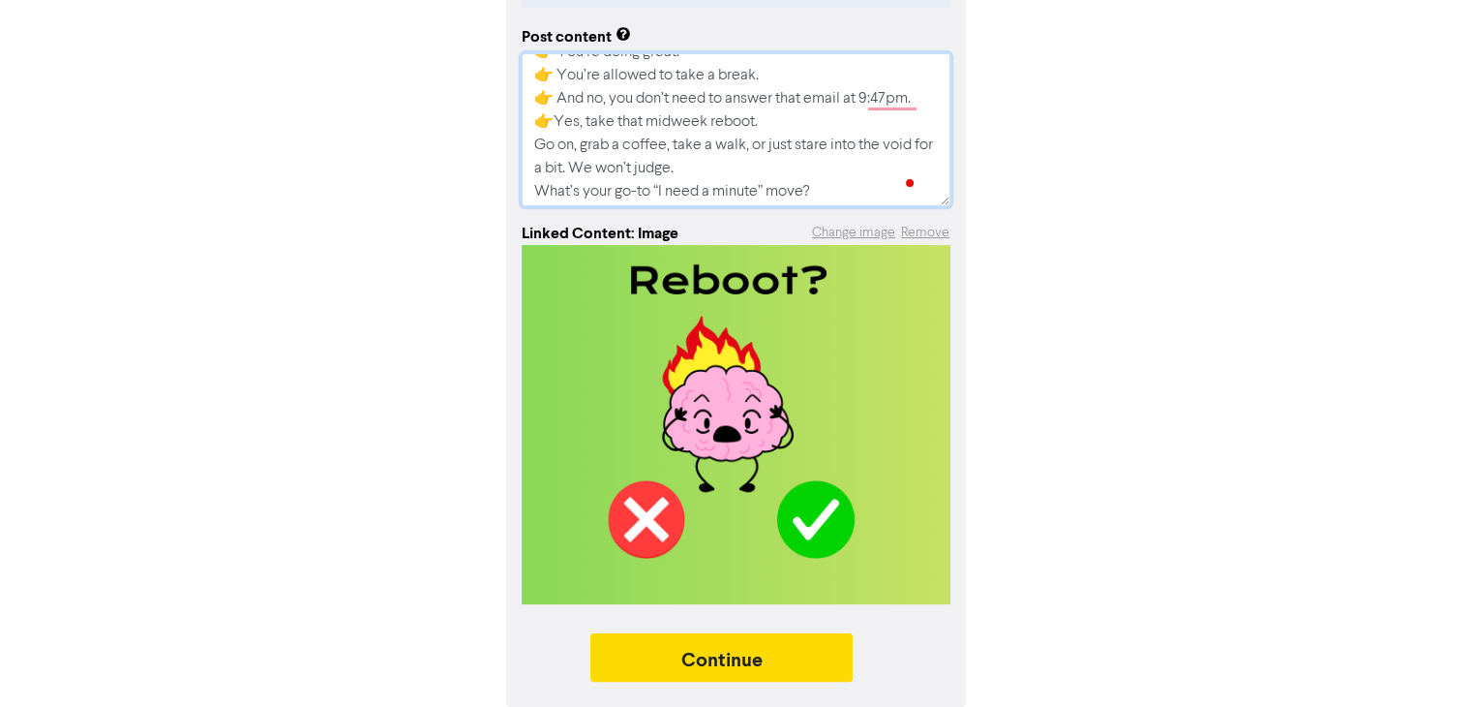
scroll to position [46, 0]
click at [827, 189] on textarea "This Mental Health Week, we’re just here to say: 👉 You’re doing great. 👉 You’re…" at bounding box center [736, 129] width 429 height 153
type textarea "x"
type textarea "This Mental Health Week, we’re just here to say: 👉 You’re doing great. 👉 You’re…"
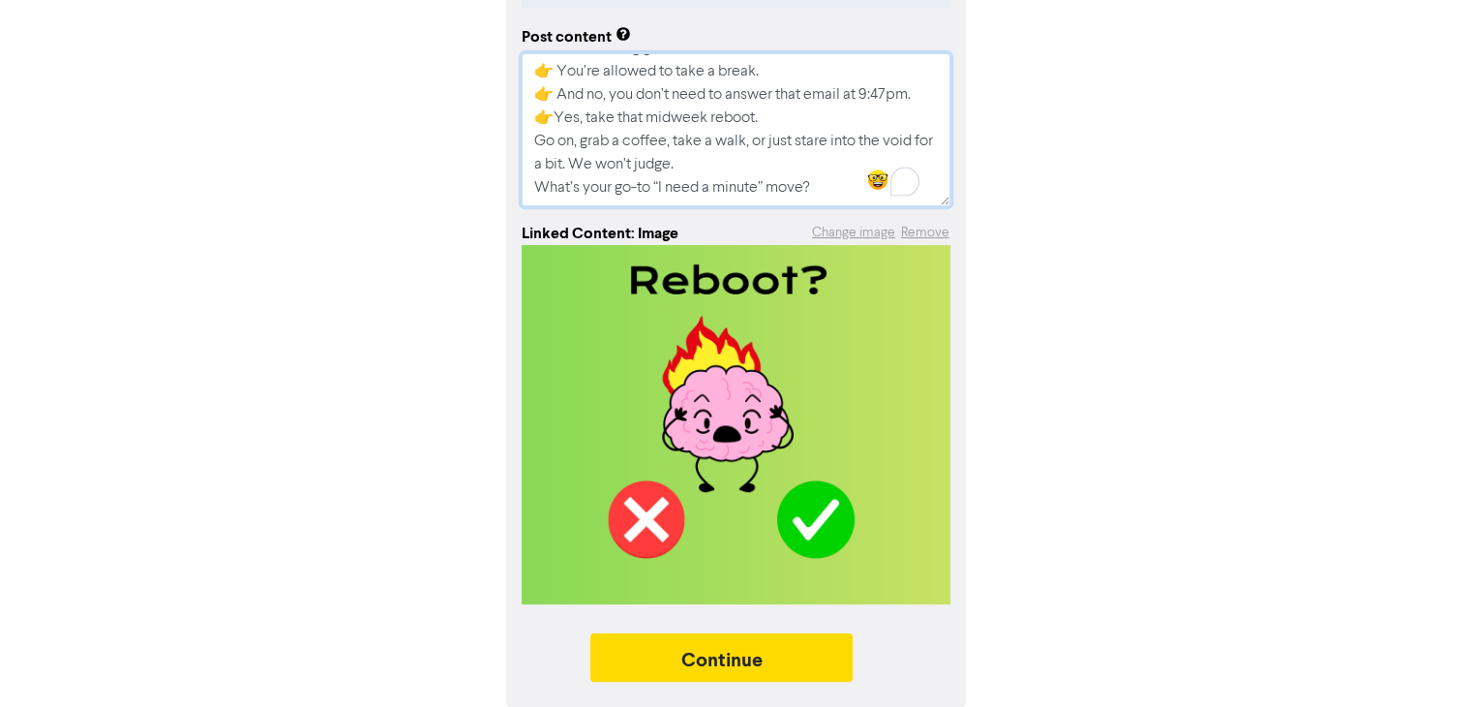
type textarea "x"
type textarea "This Mental Health Week, we’re just here to say: 👉 You’re doing great. 👉 You’re…"
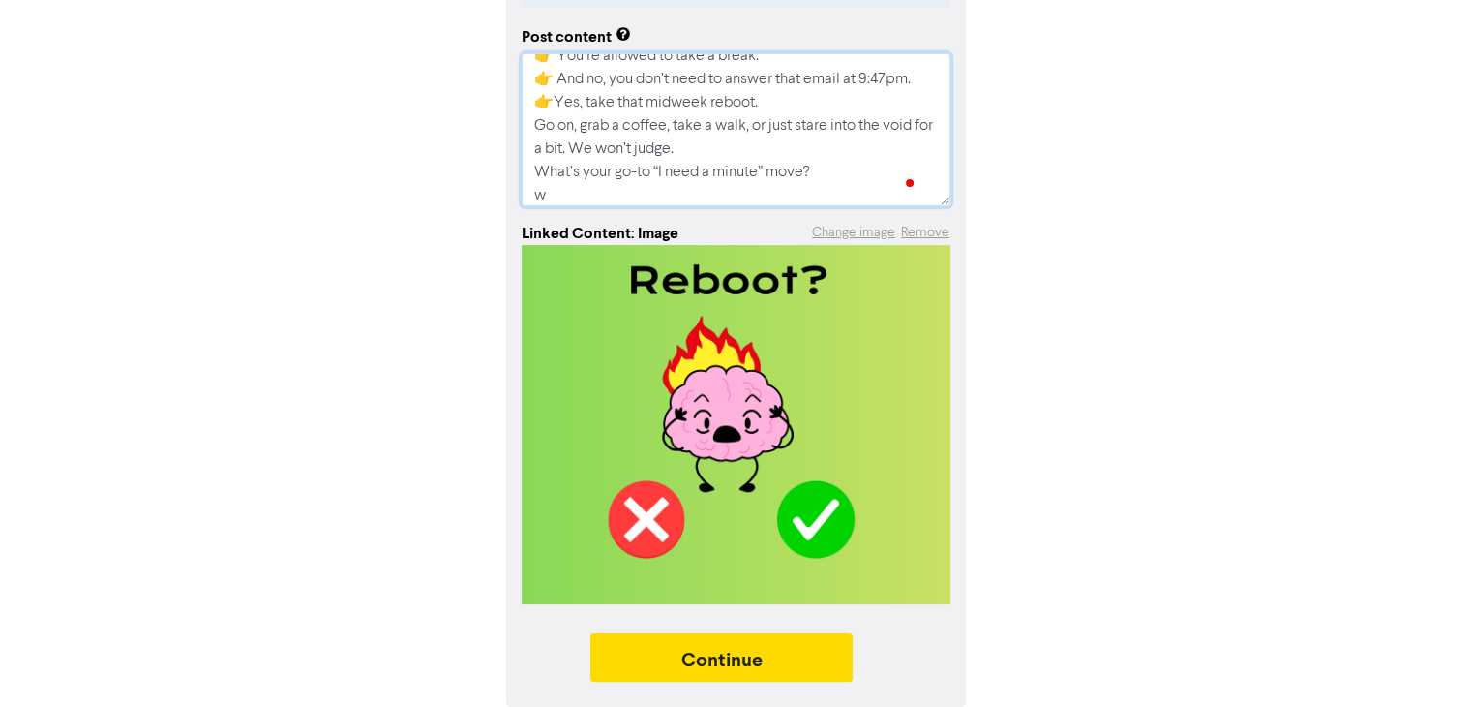
type textarea "x"
type textarea "This Mental Health Week, we’re just here to say: 👉 You’re doing great. 👉 You’re…"
type textarea "x"
type textarea "This Mental Health Week, we’re just here to say: 👉 You’re doing great. 👉 You’re…"
type textarea "x"
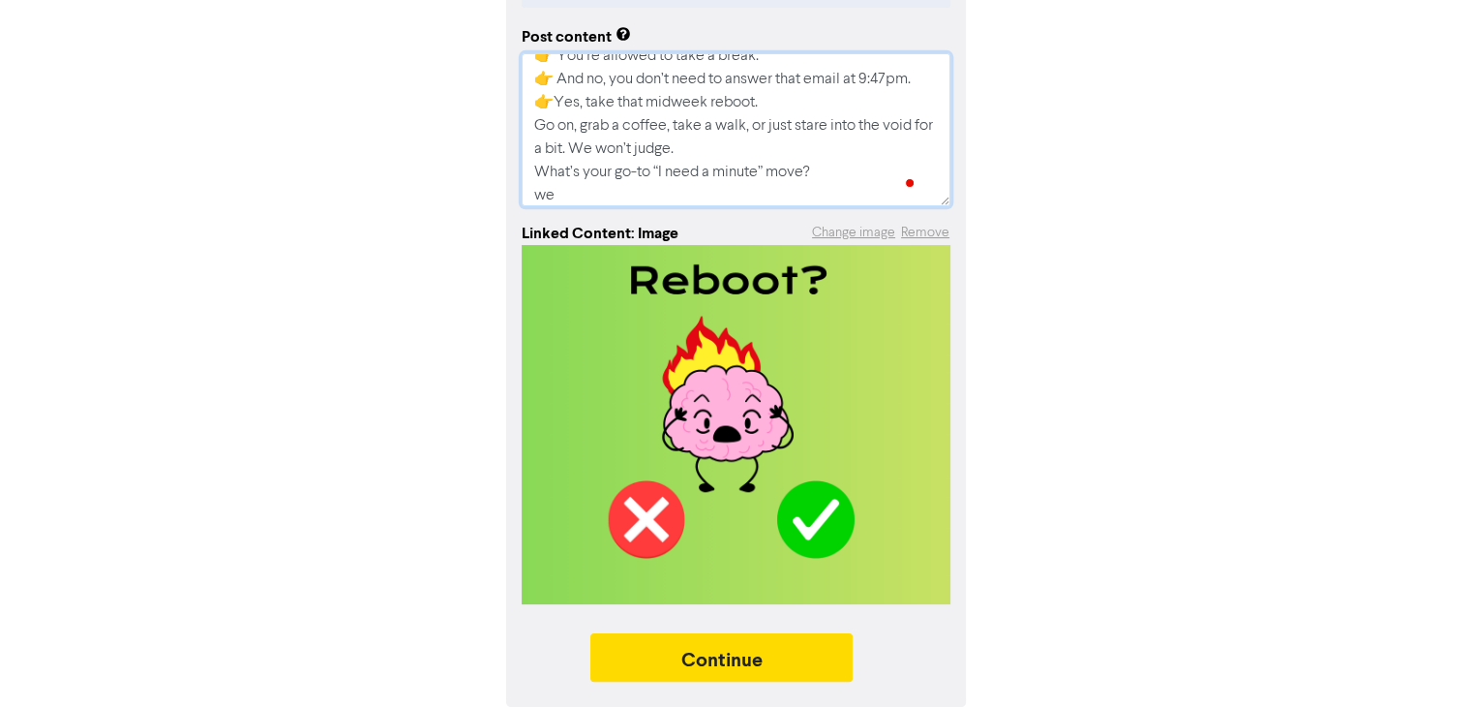
type textarea "This Mental Health Week, we’re just here to say: 👉 You’re doing great. 👉 You’re…"
type textarea "x"
type textarea "This Mental Health Week, we’re just here to say: 👉 You’re doing great. 👉 You’re…"
type textarea "x"
type textarea "This Mental Health Week, we’re just here to say: 👉 You’re doing great. 👉 You’re…"
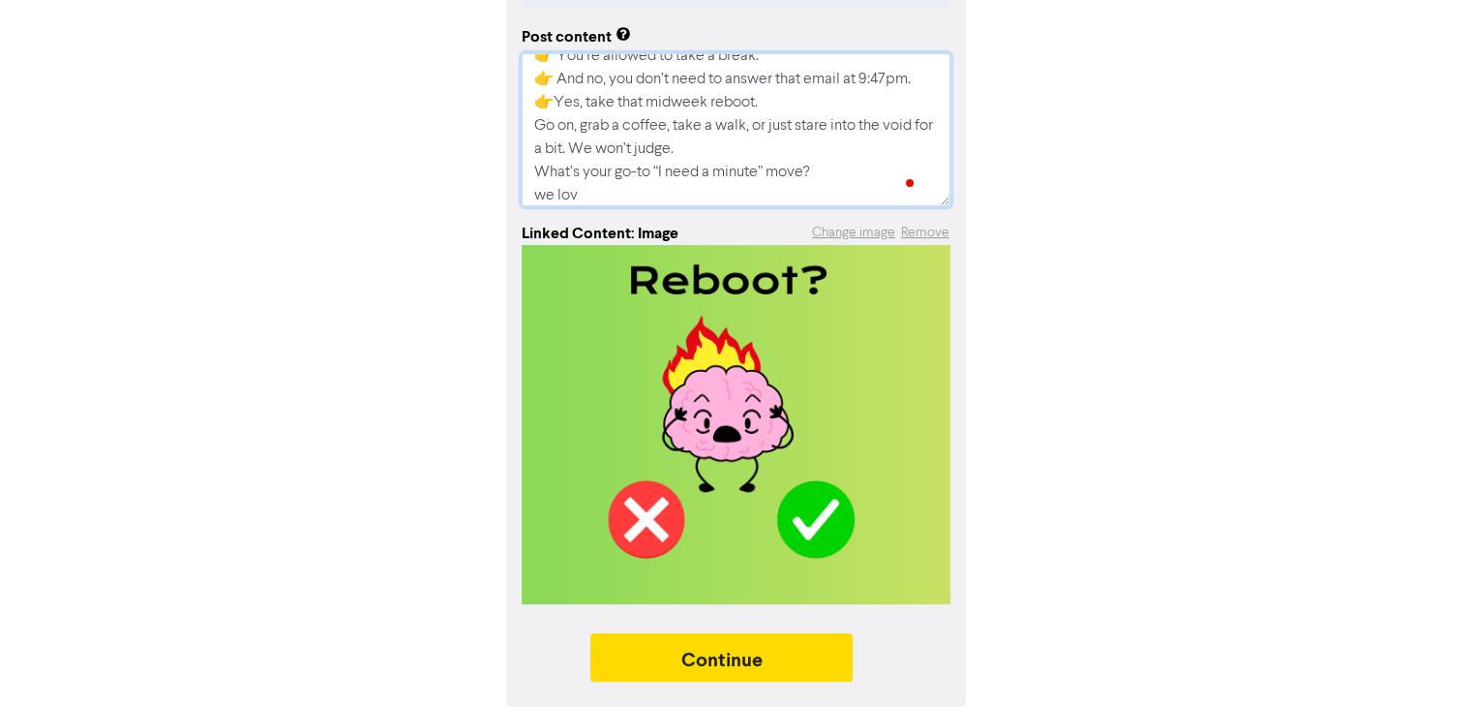
type textarea "x"
type textarea "This Mental Health Week, we’re just here to say: 👉 You’re doing great. 👉 You’re…"
type textarea "x"
type textarea "This Mental Health Week, we’re just here to say: 👉 You’re doing great. 👉 You’re…"
type textarea "x"
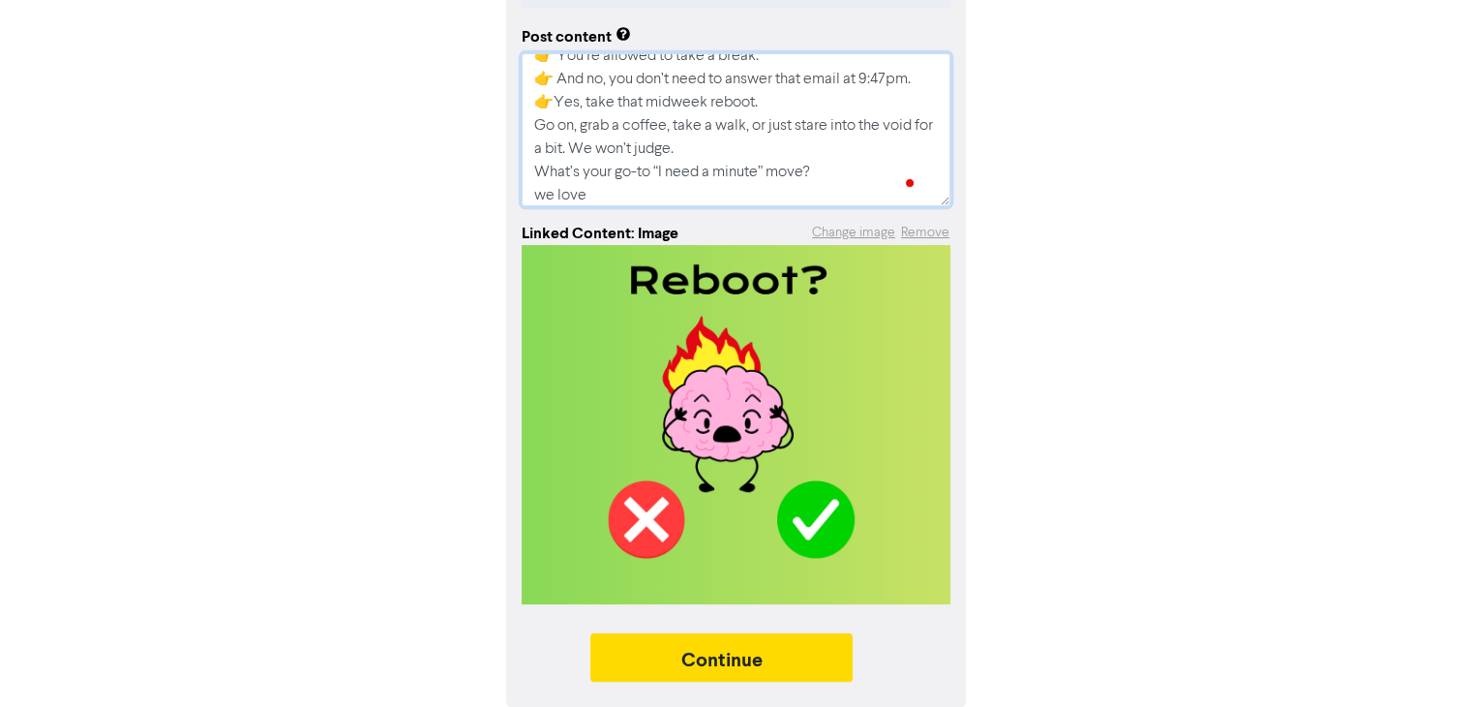
type textarea "This Mental Health Week, we’re just here to say: 👉 You’re doing great. 👉 You’re…"
type textarea "x"
type textarea "This Mental Health Week, we’re just here to say: 👉 You’re doing great. 👉 You’re…"
type textarea "x"
type textarea "This Mental Health Week, we’re just here to say: 👉 You’re doing great. 👉 You’re…"
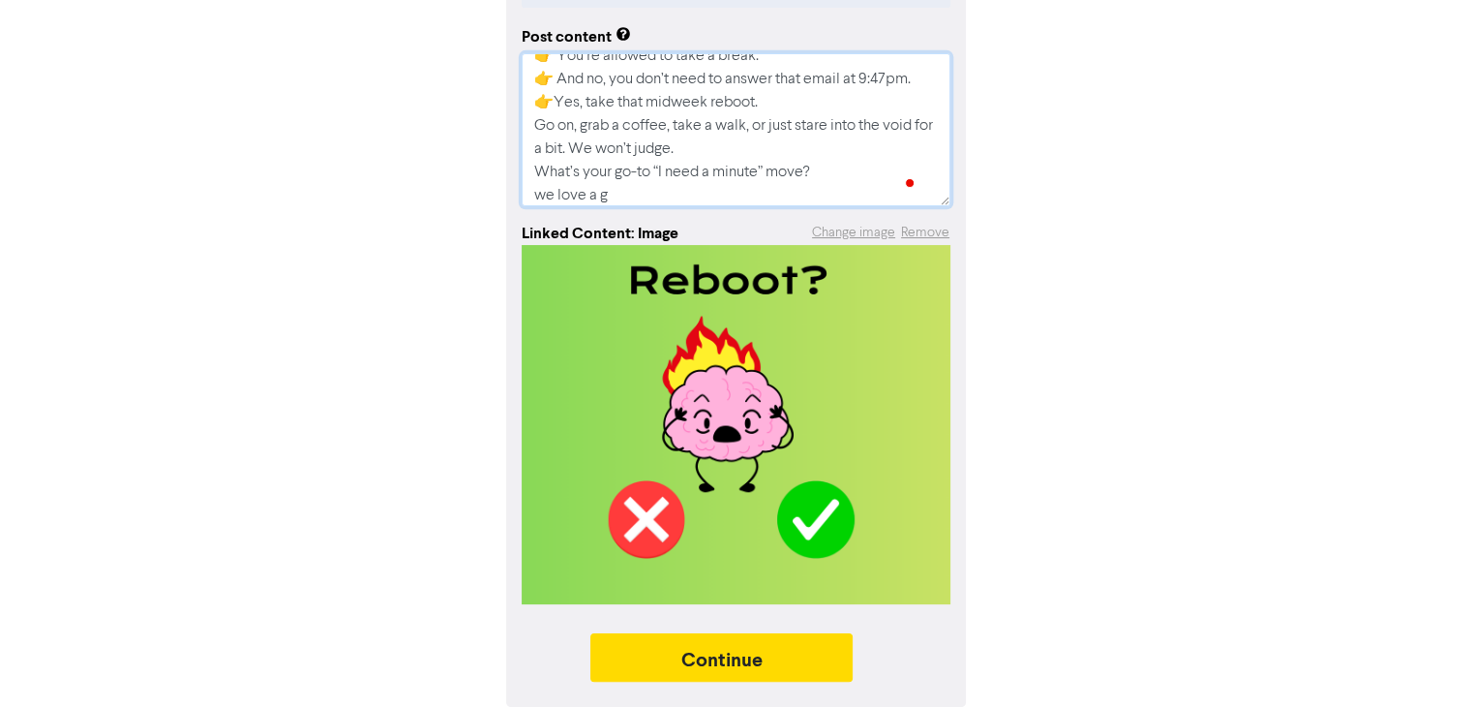
type textarea "x"
type textarea "This Mental Health Week, we’re just here to say: 👉 You’re doing great. 👉 You’re…"
type textarea "x"
type textarea "This Mental Health Week, we’re just here to say: 👉 You’re doing great. 👉 You’re…"
type textarea "x"
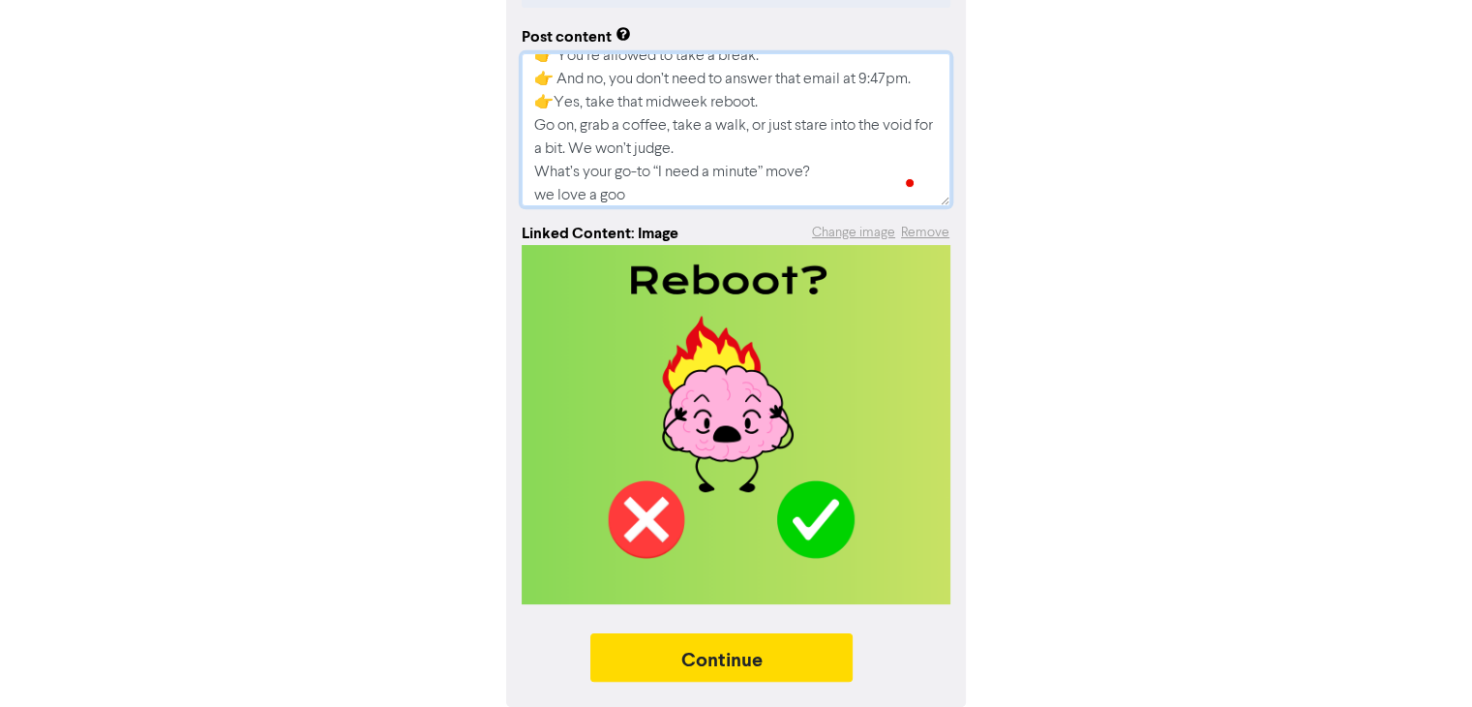
type textarea "This Mental Health Week, we’re just here to say: 👉 You’re doing great. 👉 You’re…"
type textarea "x"
type textarea "This Mental Health Week, we’re just here to say: 👉 You’re doing great. 👉 You’re…"
type textarea "x"
type textarea "This Mental Health Week, we’re just here to say: 👉 You’re doing great. 👉 You’re…"
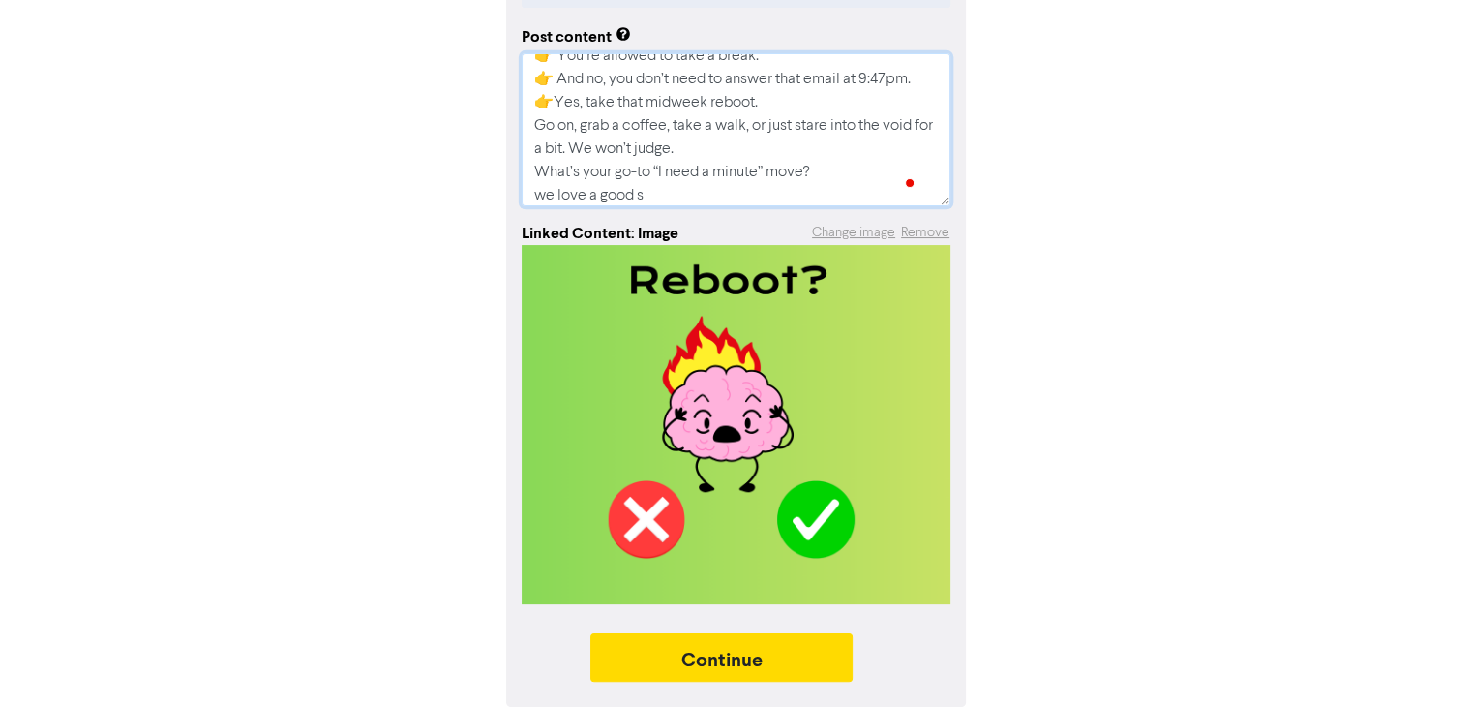
type textarea "x"
type textarea "This Mental Health Week, we’re just here to say: 👉 You’re doing great. 👉 You’re…"
type textarea "x"
type textarea "This Mental Health Week, we’re just here to say: 👉 You’re doing great. 👉 You’re…"
type textarea "x"
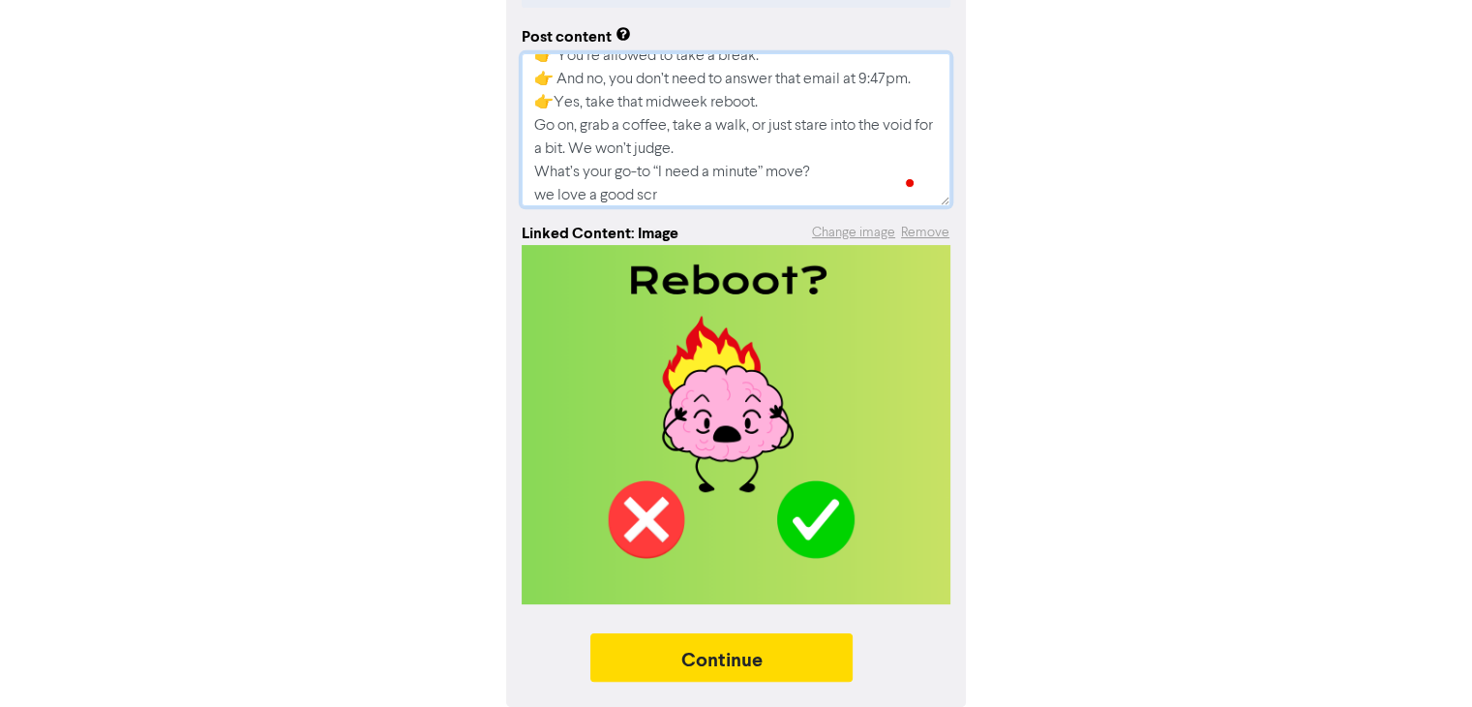
type textarea "This Mental Health Week, we’re just here to say: 👉 You’re doing great. 👉 You’re…"
type textarea "x"
type textarea "This Mental Health Week, we’re just here to say: 👉 You’re doing great. 👉 You’re…"
type textarea "x"
type textarea "This Mental Health Week, we’re just here to say: 👉 You’re doing great. 👉 You’re…"
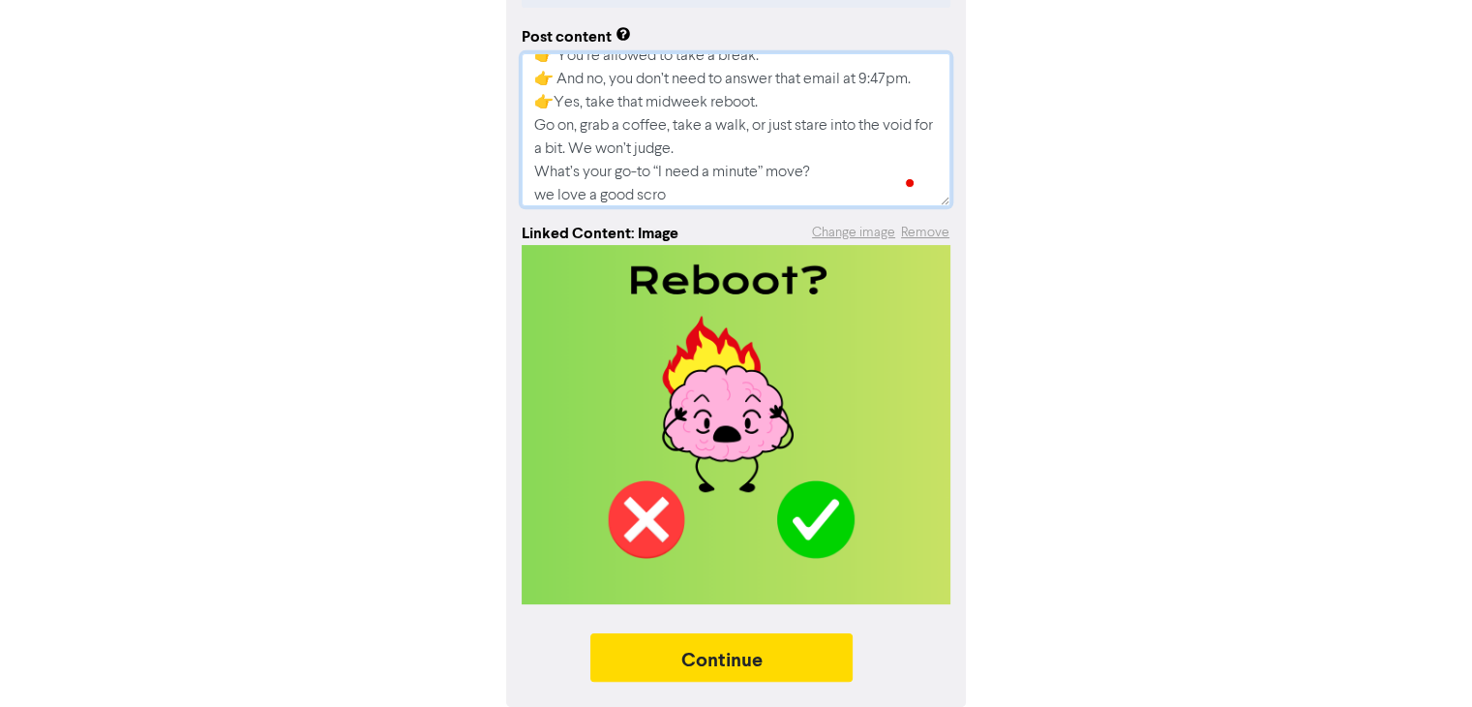
type textarea "x"
type textarea "This Mental Health Week, we’re just here to say: 👉 You’re doing great. 👉 You’re…"
type textarea "x"
type textarea "This Mental Health Week, we’re just here to say: 👉 You’re doing great. 👉 You’re…"
type textarea "x"
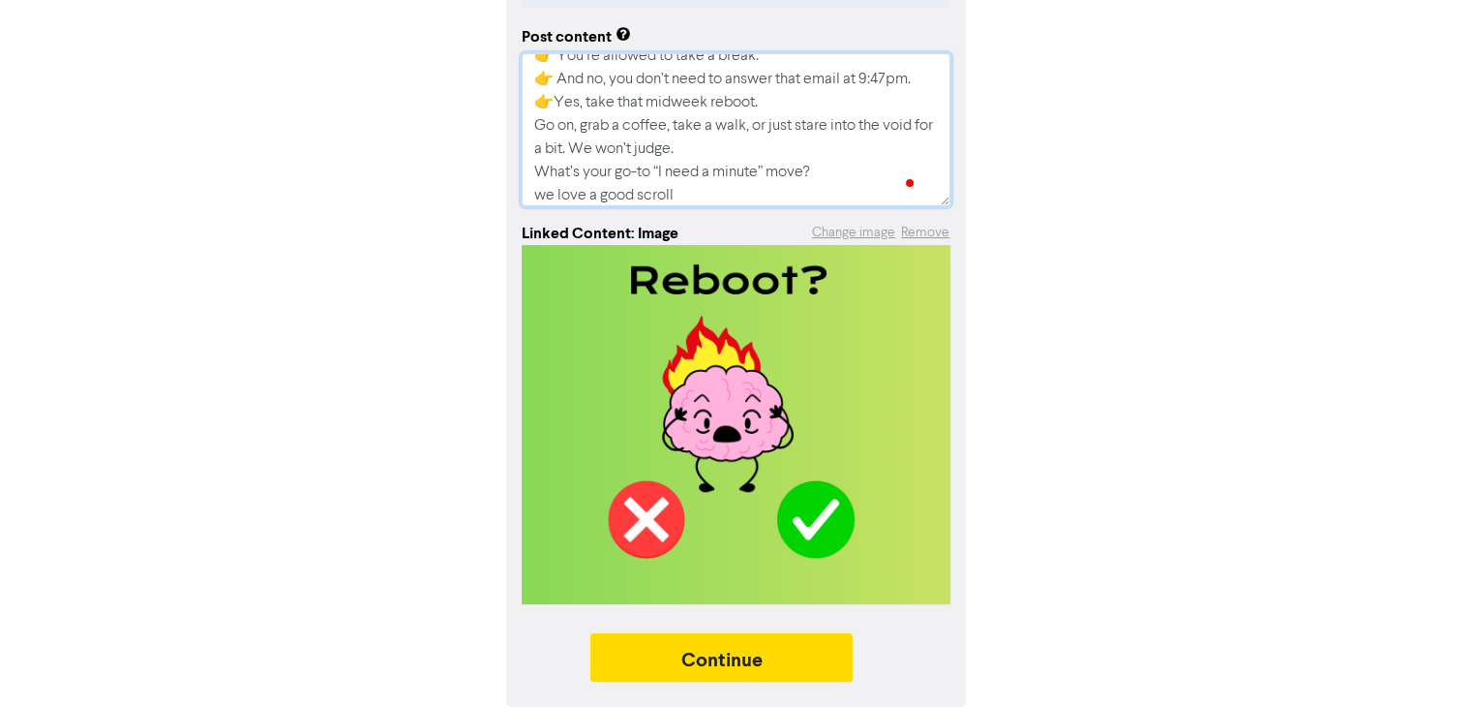
type textarea "This Mental Health Week, we’re just here to say: 👉 You’re doing great. 👉 You’re…"
type textarea "x"
type textarea "This Mental Health Week, we’re just here to say: 👉 You’re doing great. 👉 You’re…"
type textarea "x"
type textarea "This Mental Health Week, we’re just here to say: 👉 You’re doing great. 👉 You’re…"
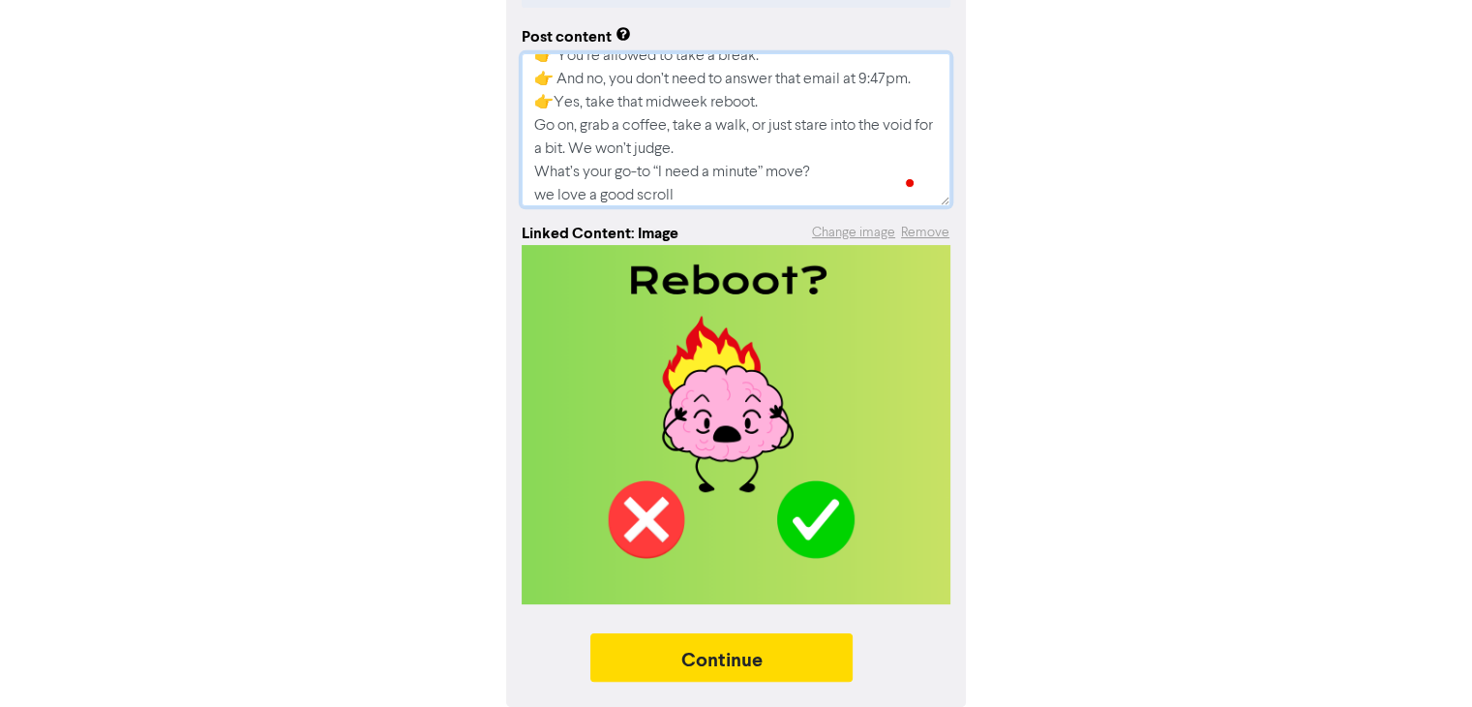
type textarea "x"
type textarea "This Mental Health Week, we’re just here to say: 👉 You’re doing great. 👉 You’re…"
type textarea "x"
type textarea "This Mental Health Week, we’re just here to say: 👉 You’re doing great. 👉 You’re…"
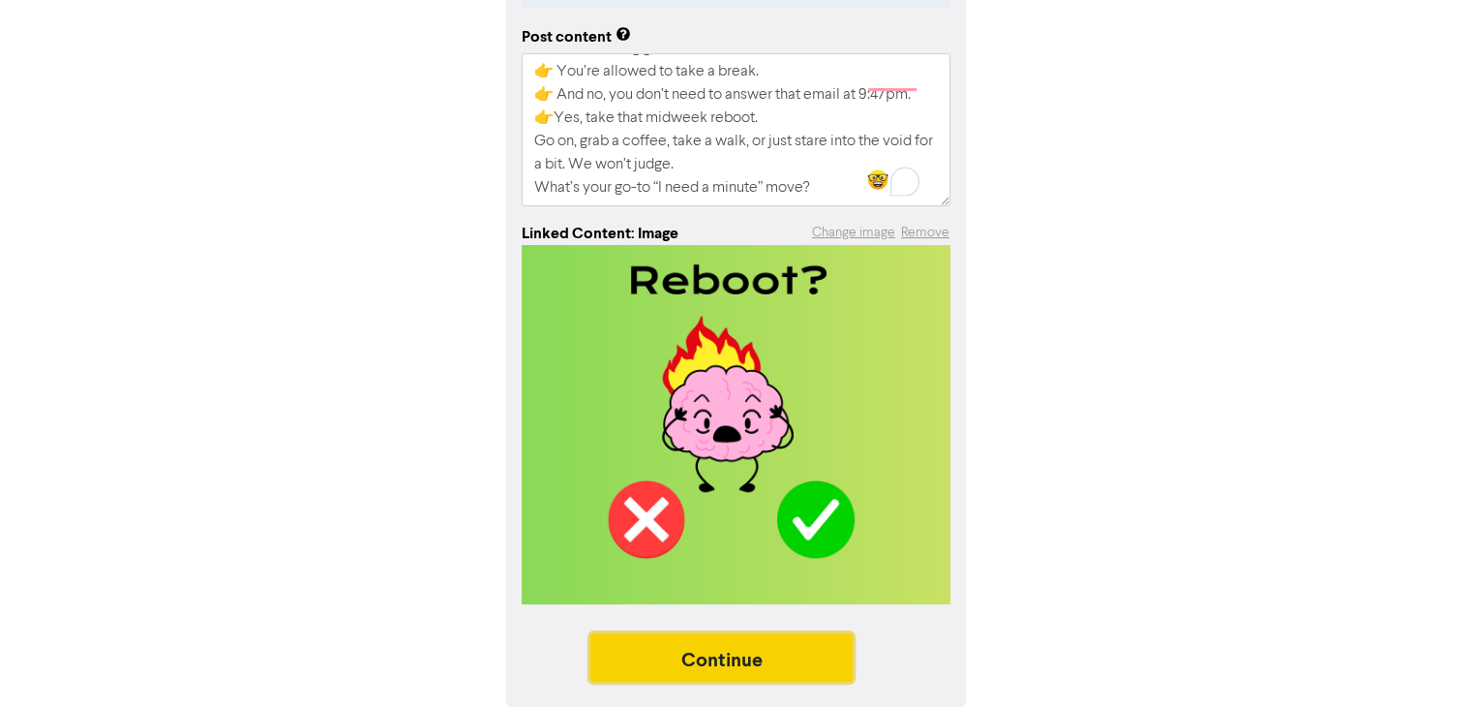
click at [761, 647] on button "Continue" at bounding box center [721, 657] width 263 height 48
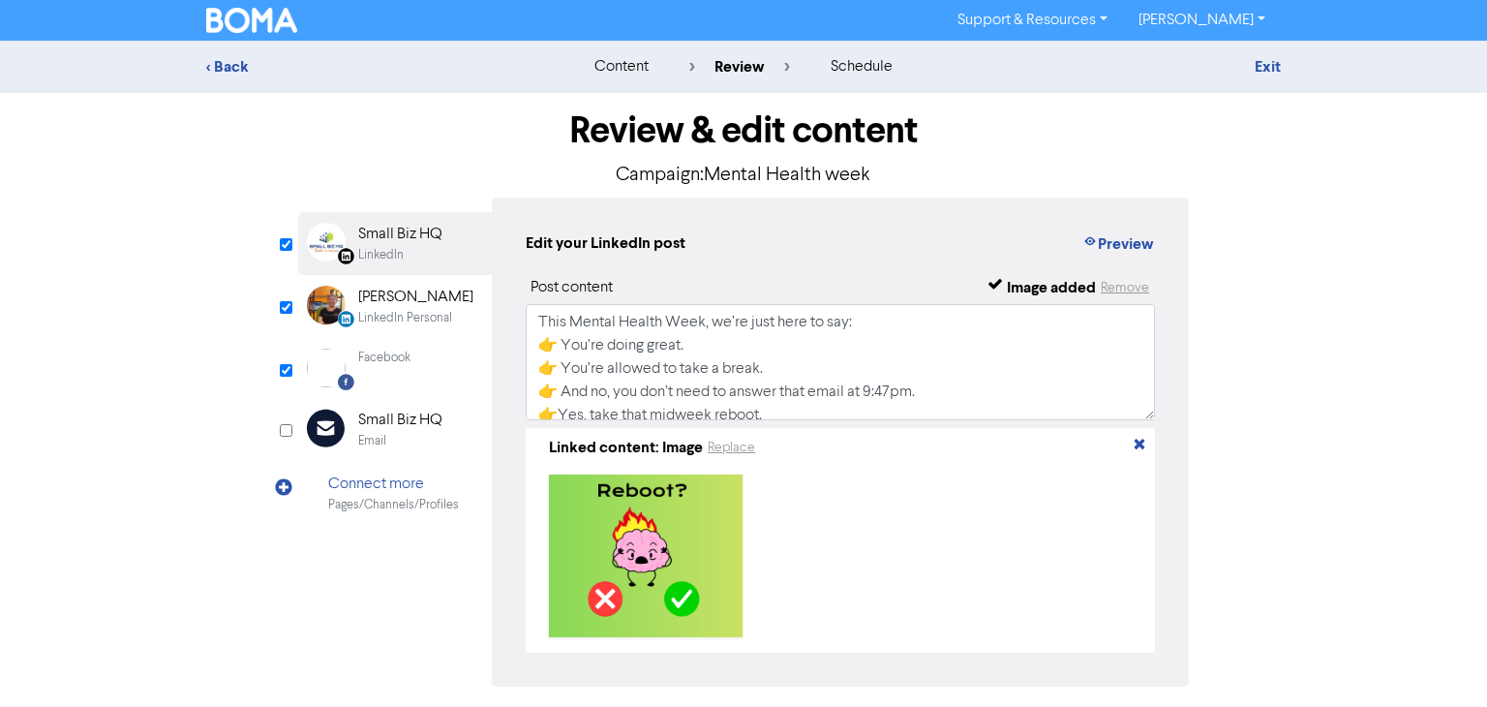
click at [910, 594] on div "Review & edit content Campaign: Mental Health week LinkedIn Page Created with S…" at bounding box center [743, 433] width 919 height 680
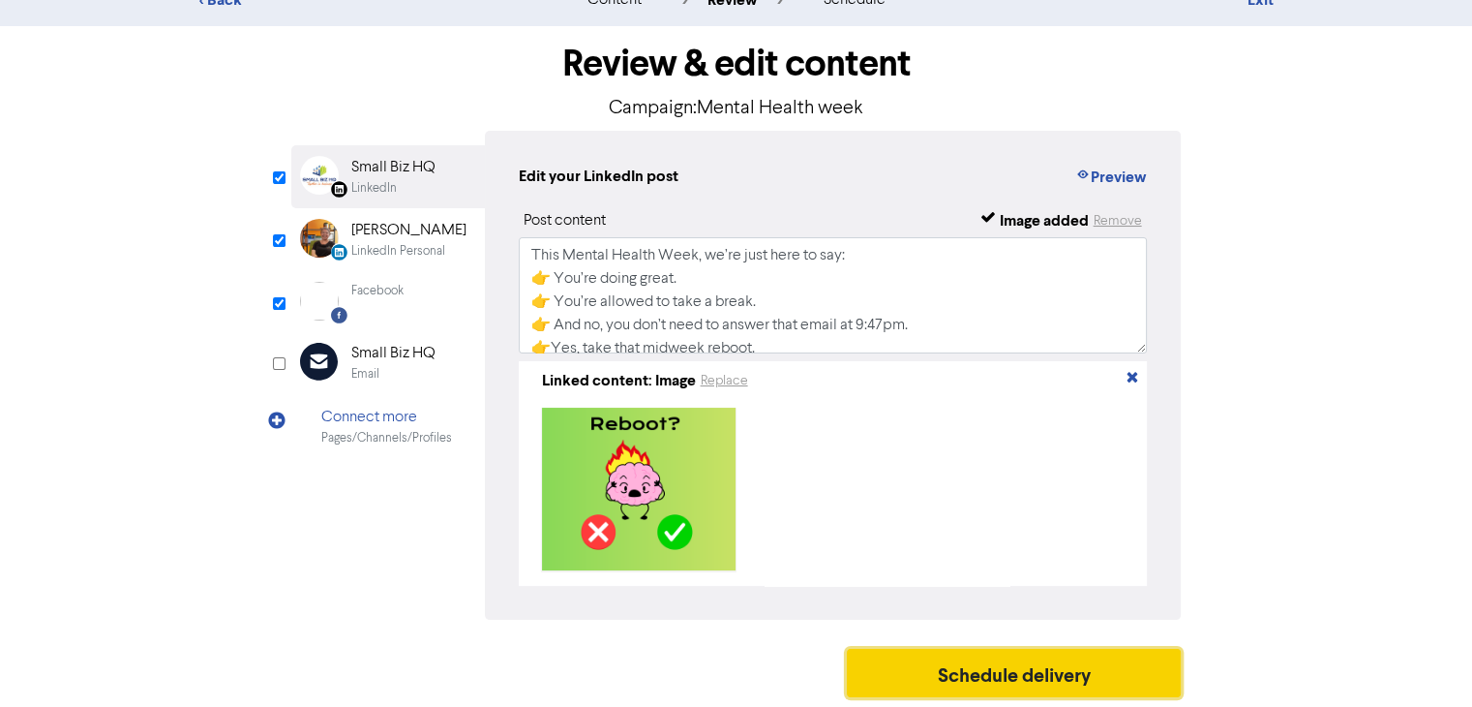
click at [1064, 681] on button "Schedule delivery" at bounding box center [1014, 672] width 335 height 48
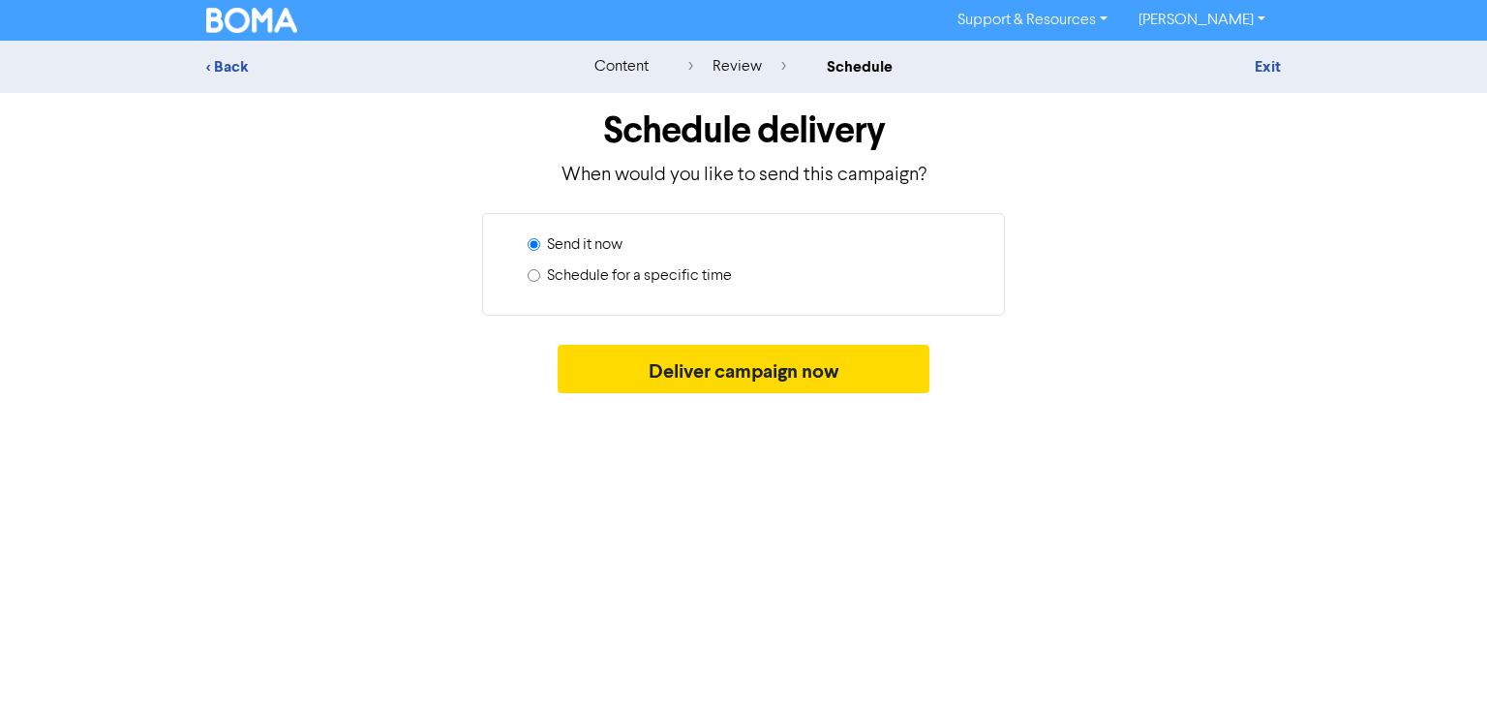
click at [526, 270] on div "Send it now Schedule for a specific time" at bounding box center [743, 264] width 523 height 103
click at [533, 275] on input "Schedule for a specific time" at bounding box center [533, 275] width 13 height 13
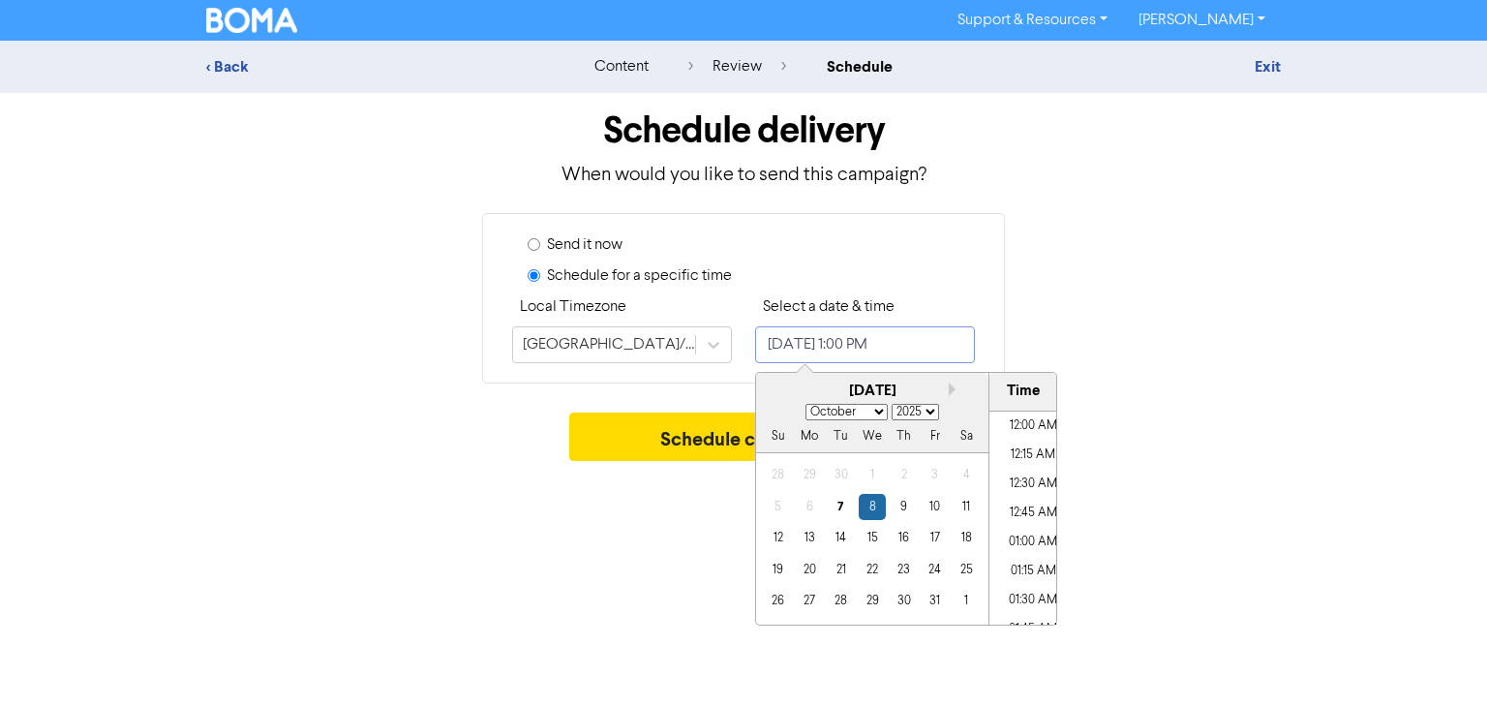
click at [941, 346] on input "[DATE] 1:00 PM" at bounding box center [865, 344] width 220 height 37
click at [1023, 444] on li "10:00 AM" at bounding box center [1032, 441] width 87 height 29
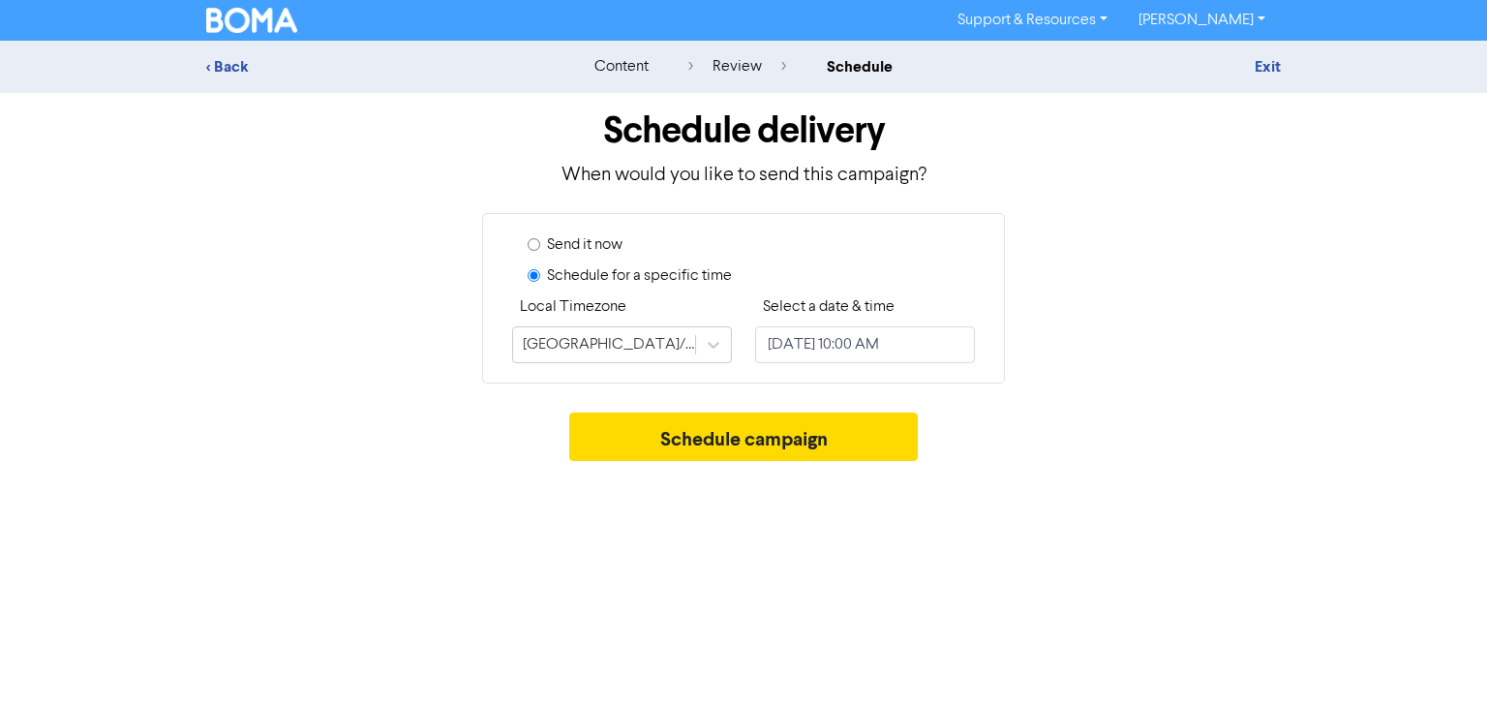
click at [699, 533] on div "Support & Resources Video Tutorials FAQ & Guides Marketing Education [PERSON_NA…" at bounding box center [743, 353] width 1487 height 707
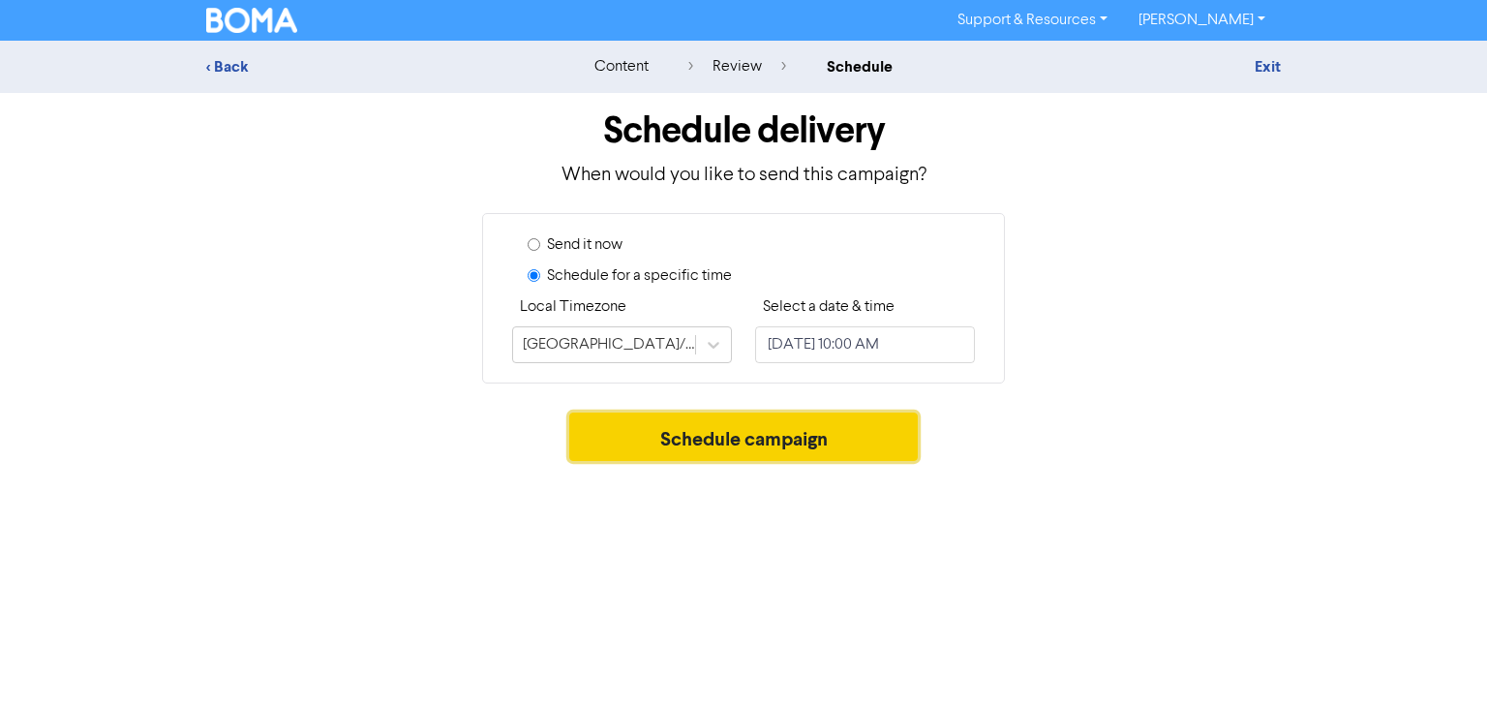
click at [738, 426] on button "Schedule campaign" at bounding box center [743, 436] width 349 height 48
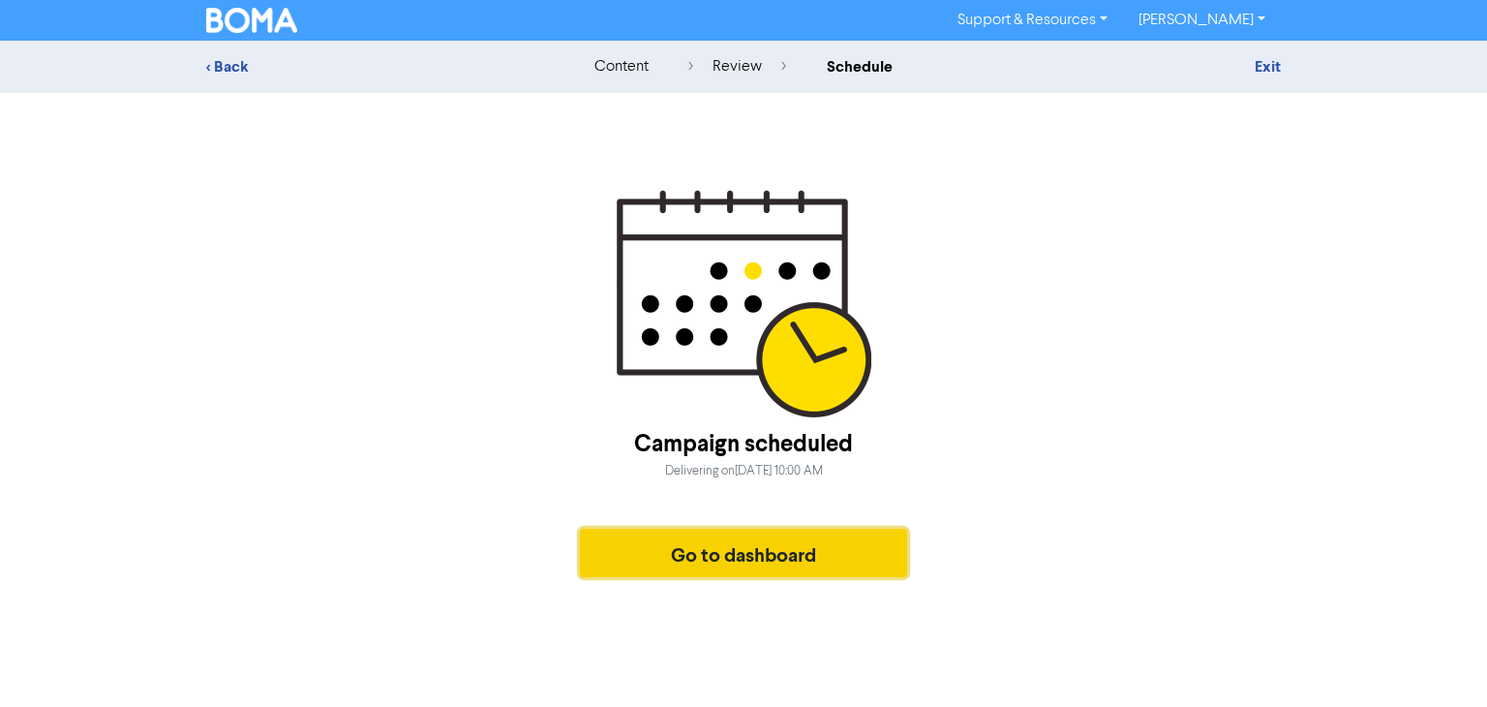
click at [804, 558] on button "Go to dashboard" at bounding box center [743, 552] width 327 height 48
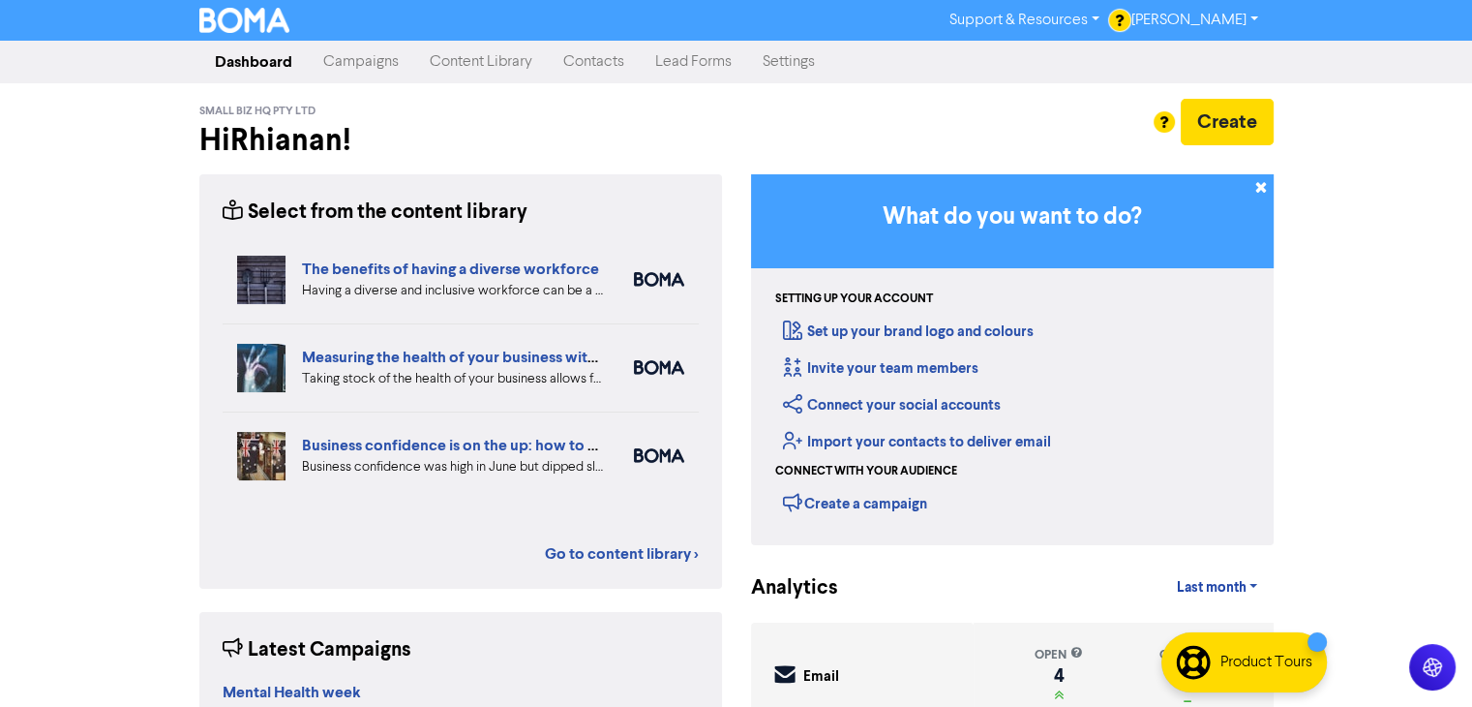
click at [1248, 126] on div at bounding box center [736, 353] width 1472 height 707
click at [1248, 126] on button "Create" at bounding box center [1227, 122] width 93 height 46
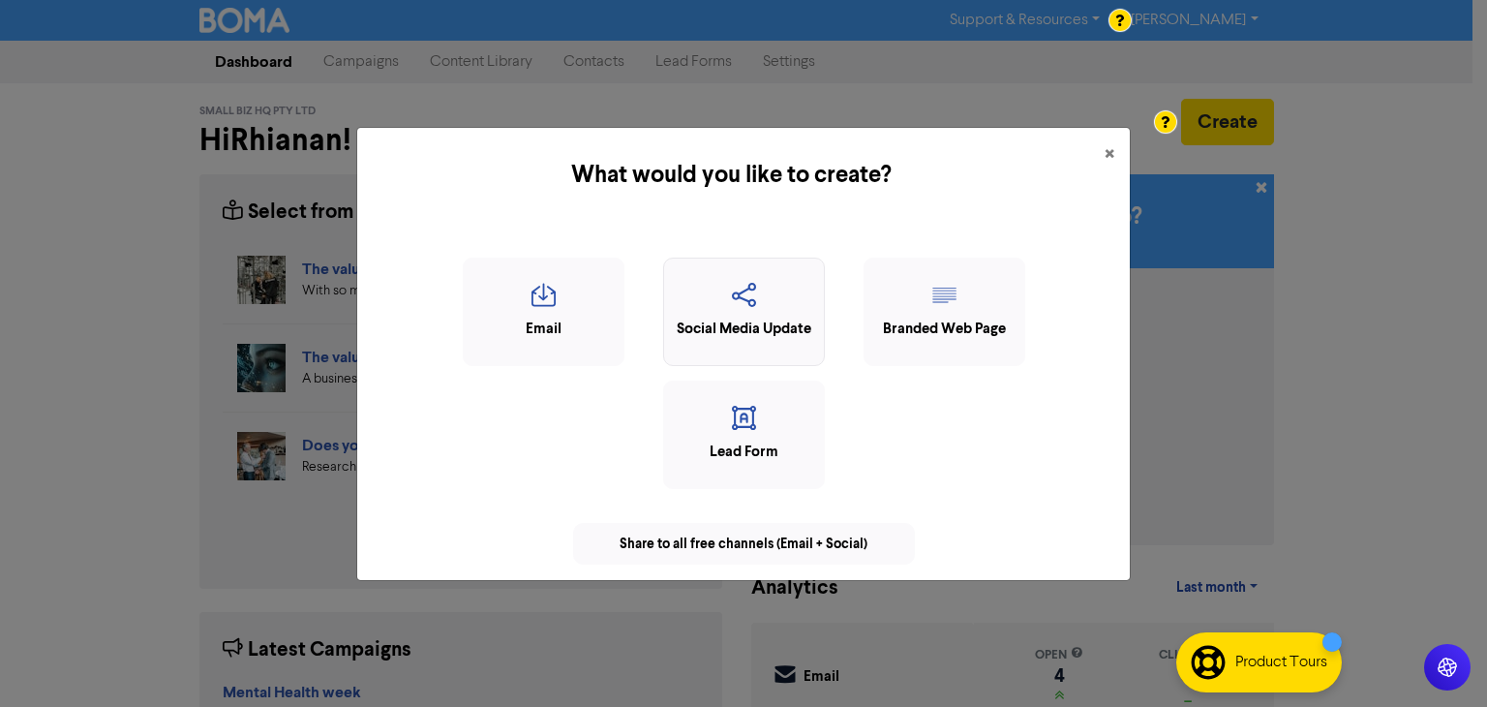
click at [719, 336] on div "Social Media Update" at bounding box center [744, 329] width 140 height 22
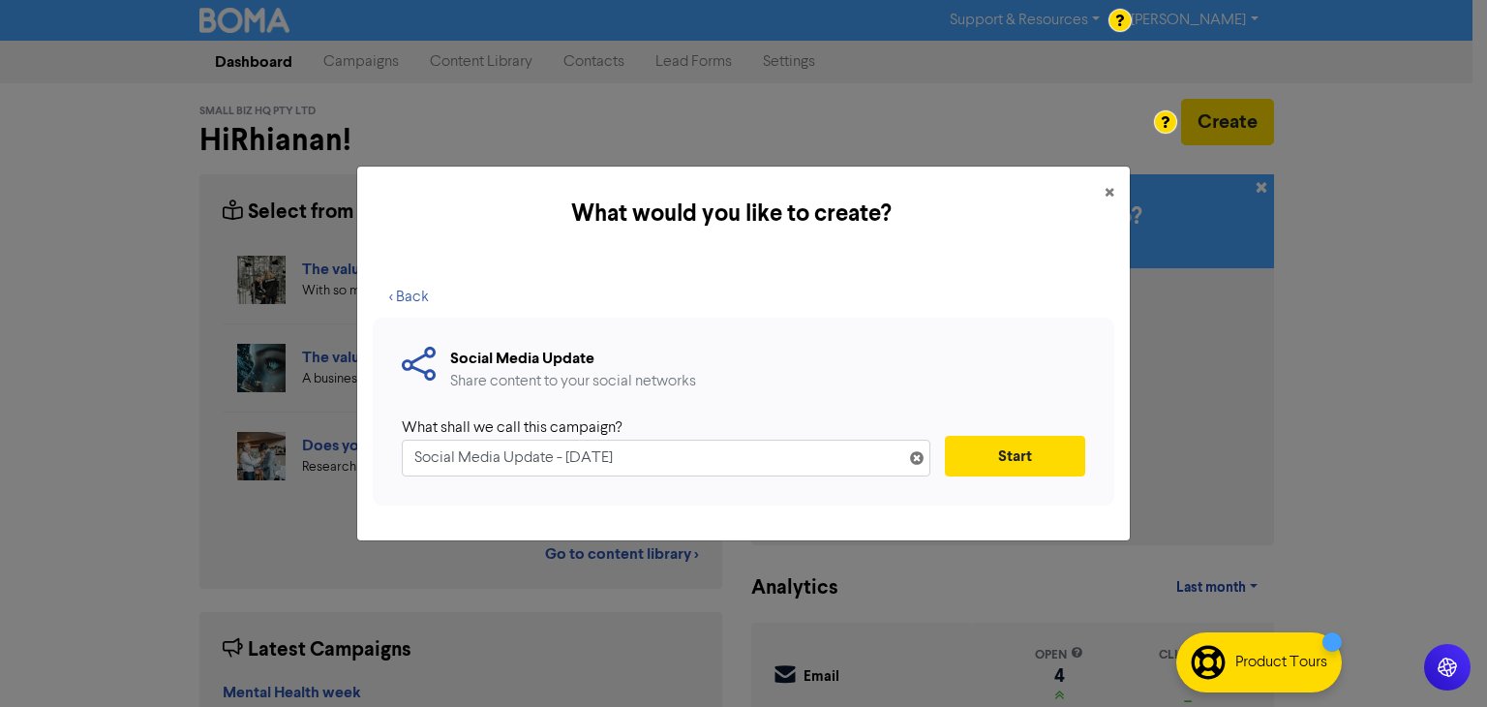
drag, startPoint x: 811, startPoint y: 446, endPoint x: 0, endPoint y: 466, distance: 811.3
click at [0, 466] on div "What would you like to create? × < Back Social Media Update Share content to yo…" at bounding box center [743, 353] width 1487 height 707
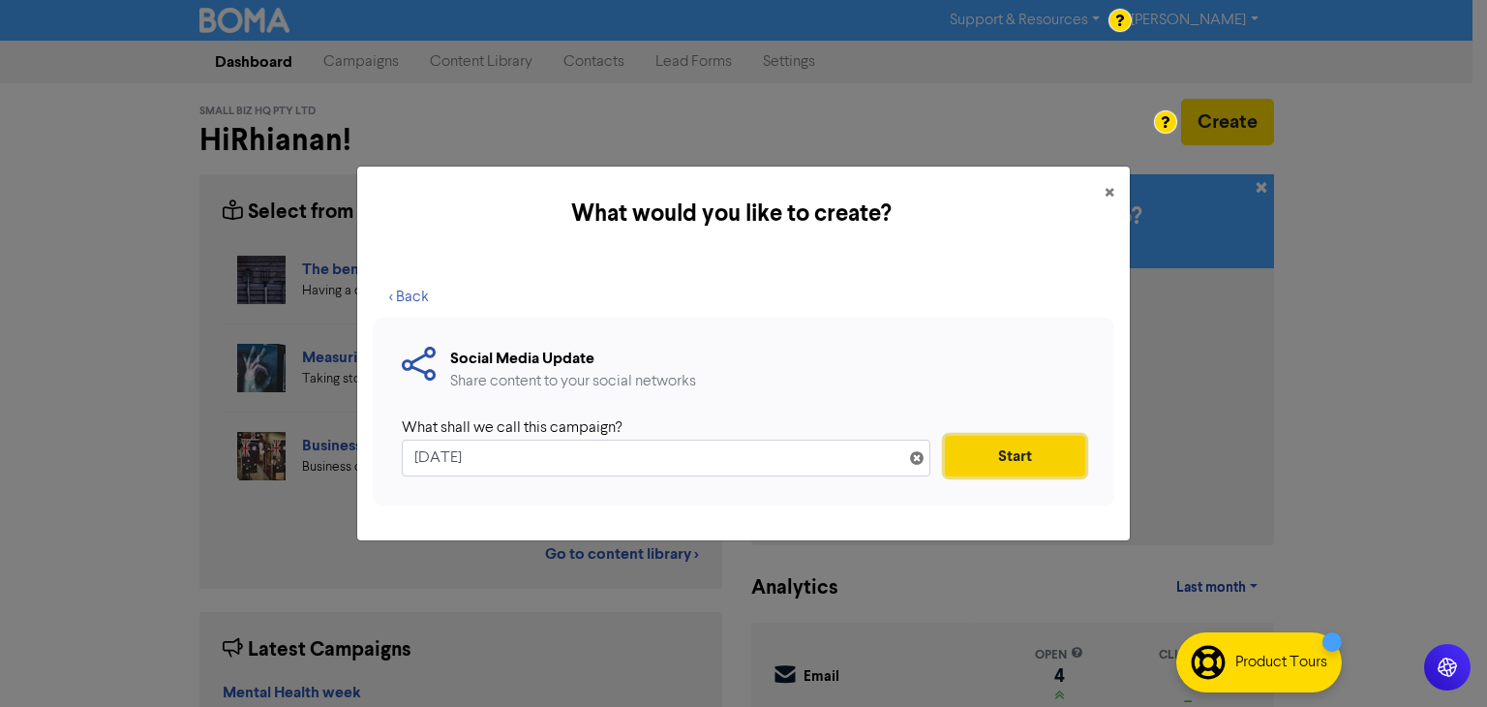
click at [981, 467] on button "Start" at bounding box center [1015, 456] width 140 height 41
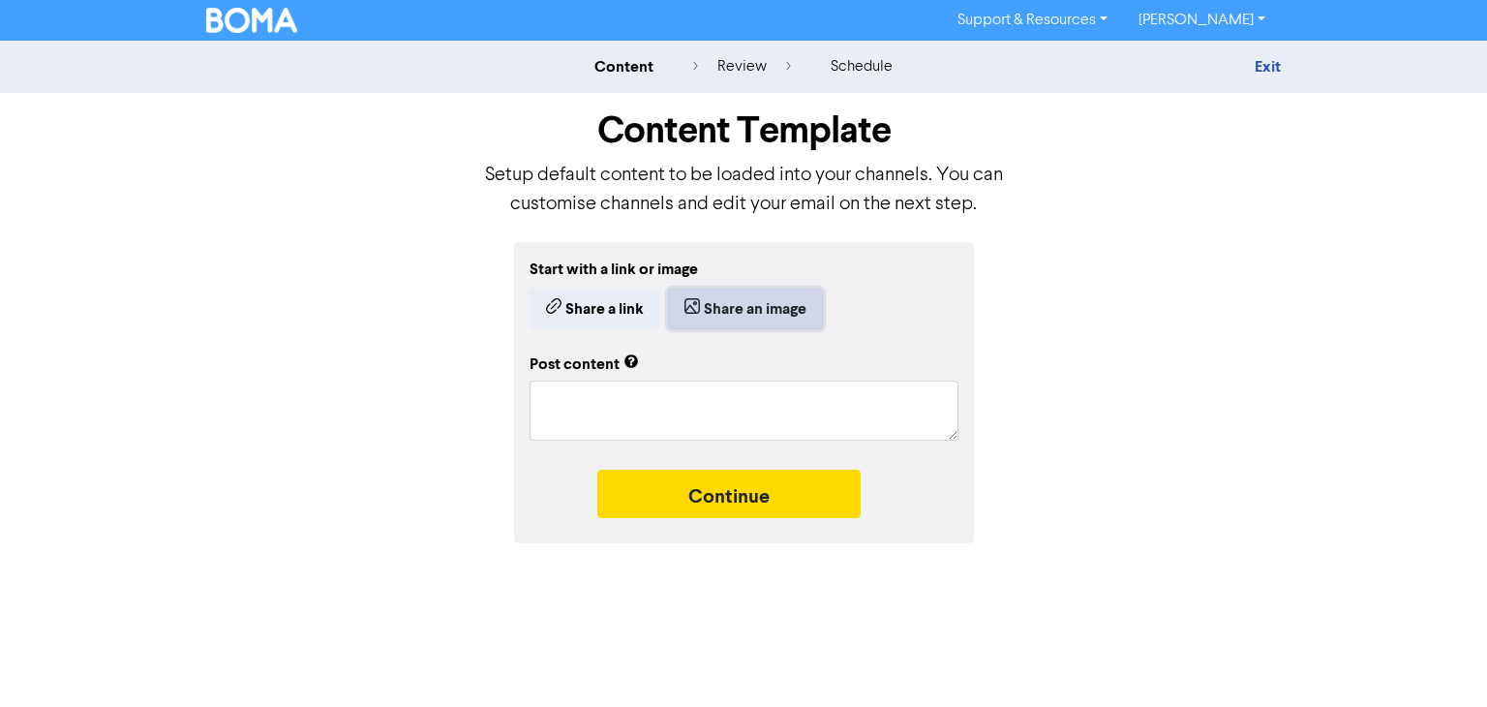
click at [746, 314] on button "Share an image" at bounding box center [745, 308] width 155 height 41
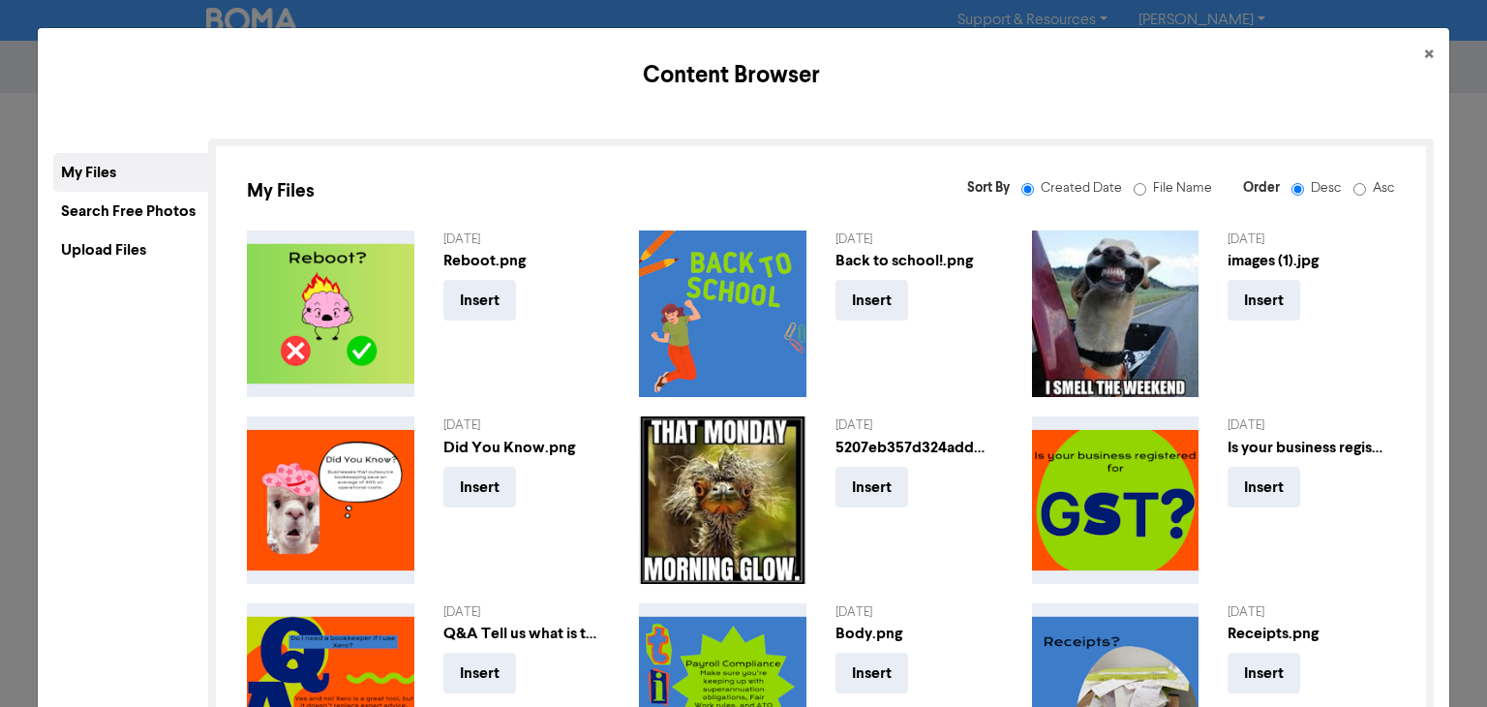
click at [120, 241] on div "Upload Files" at bounding box center [130, 249] width 155 height 39
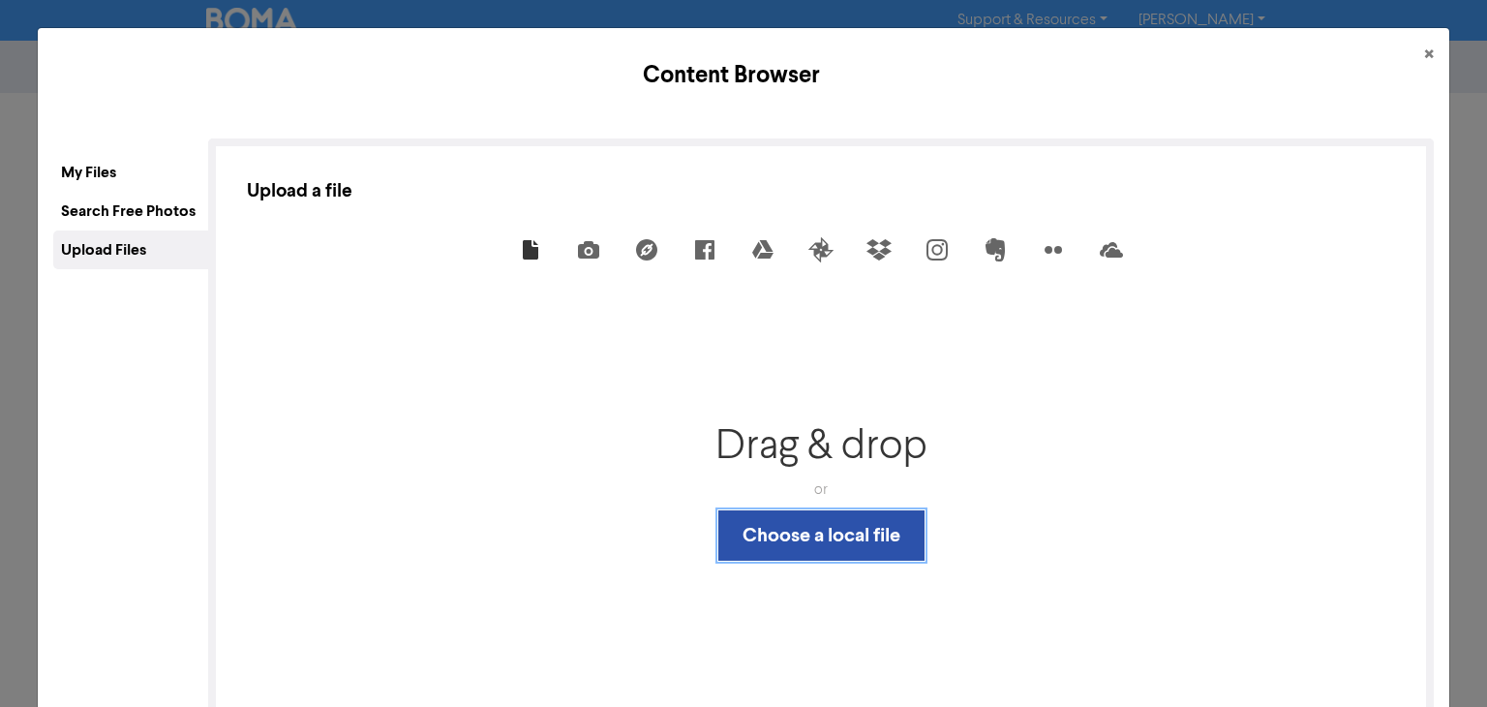
click at [898, 535] on button "Choose a local file" at bounding box center [821, 535] width 206 height 50
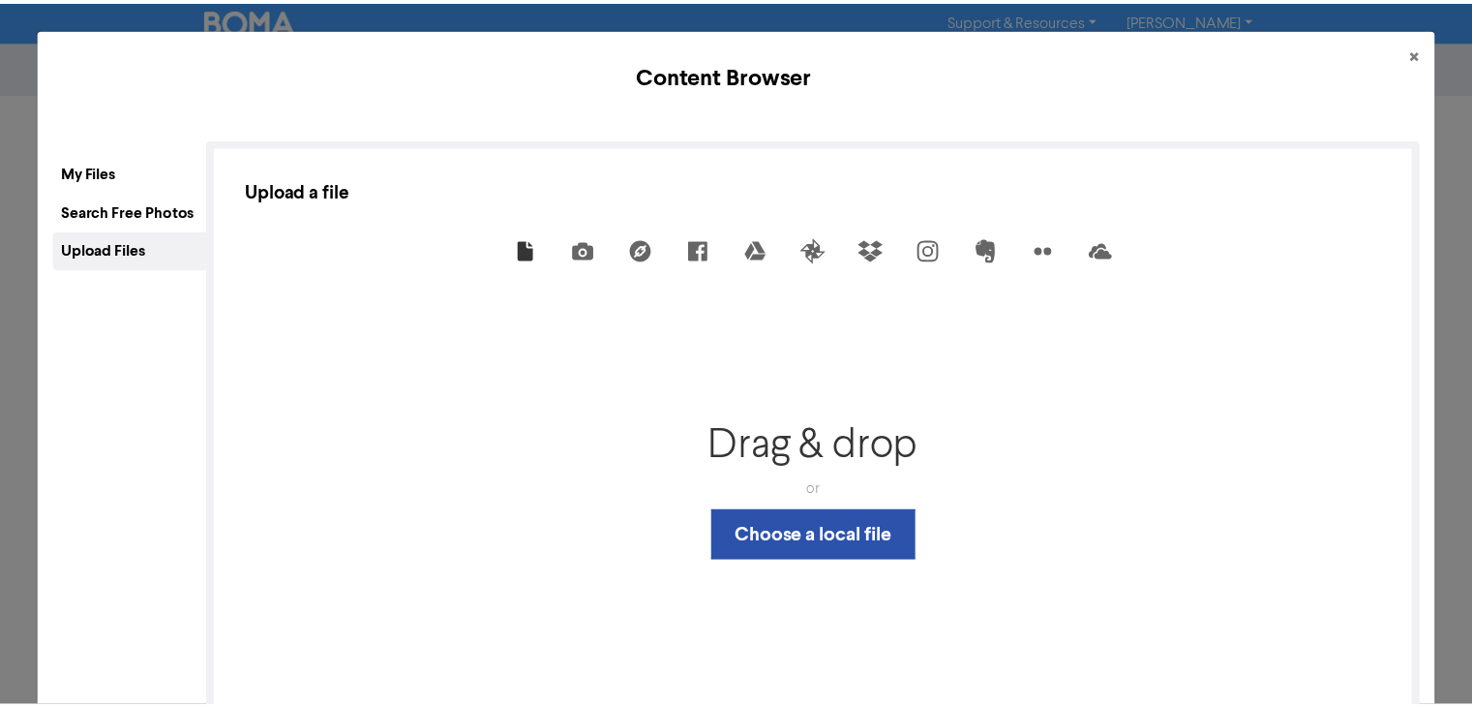
scroll to position [80, 0]
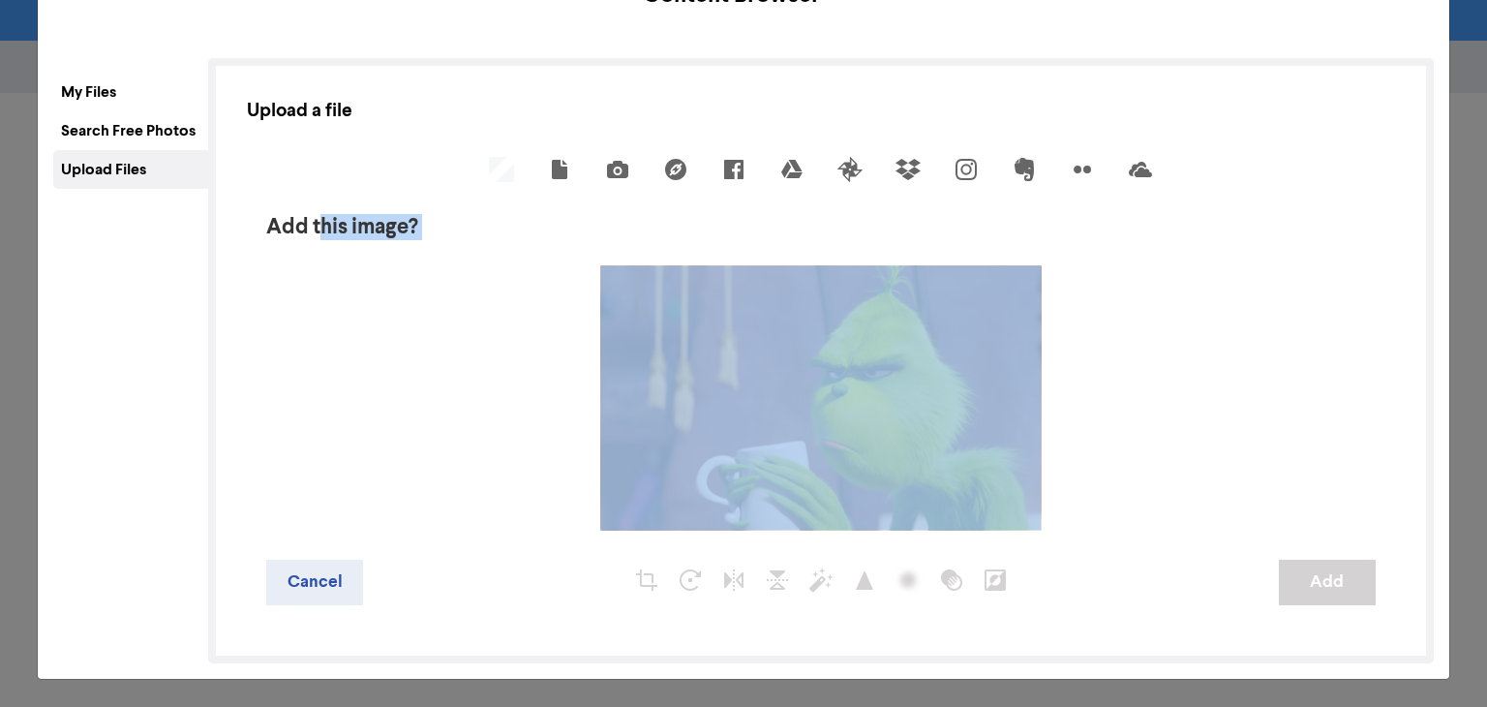
drag, startPoint x: 898, startPoint y: 535, endPoint x: 976, endPoint y: 524, distance: 78.3
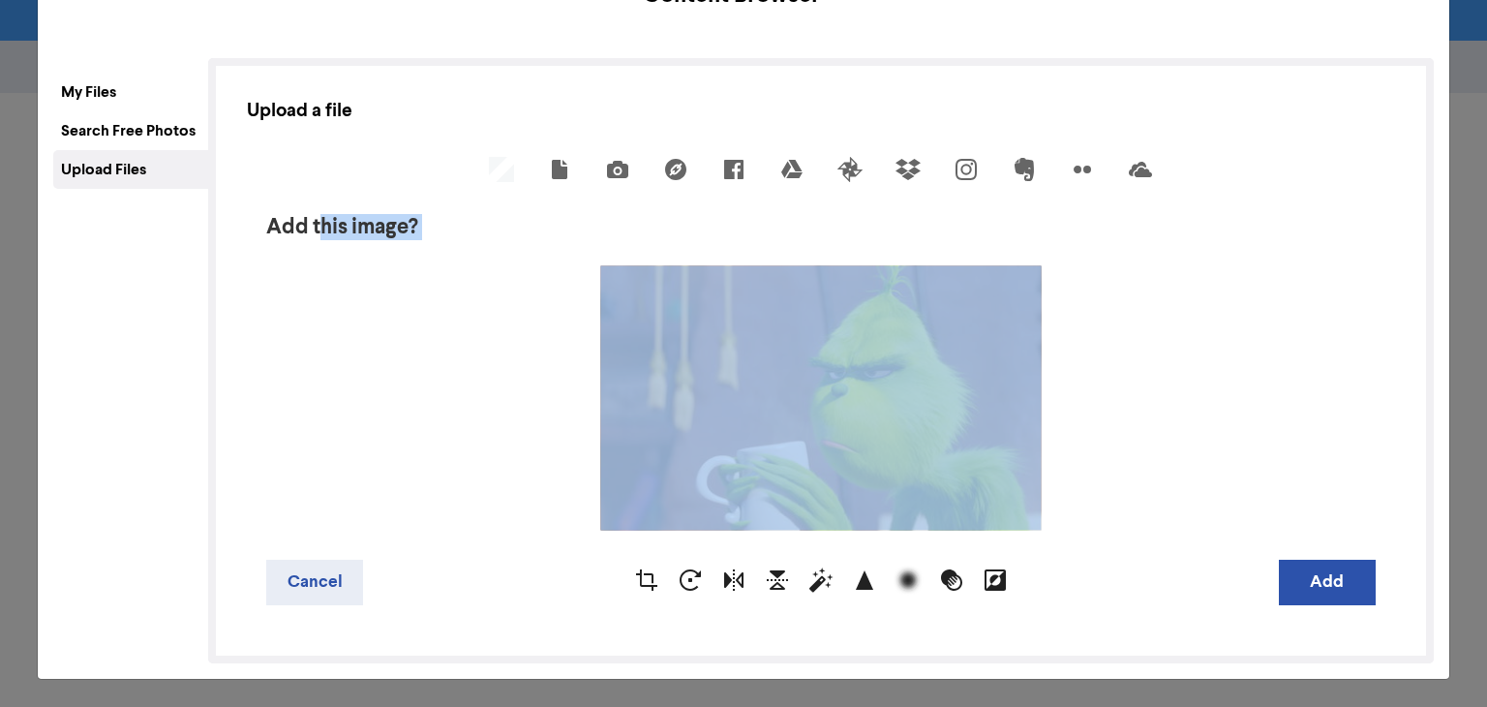
click at [1182, 373] on div at bounding box center [820, 398] width 1108 height 264
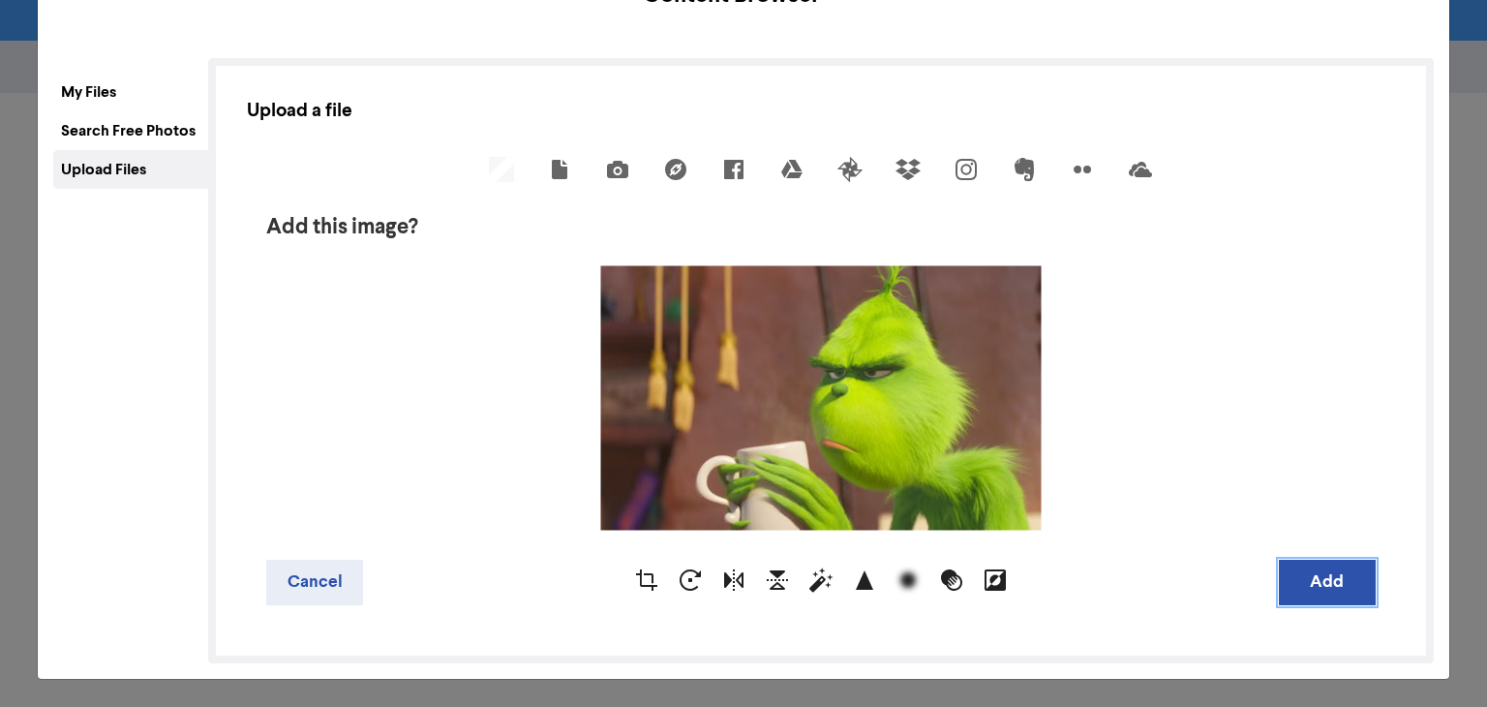
click at [1303, 590] on button "Add" at bounding box center [1327, 581] width 97 height 45
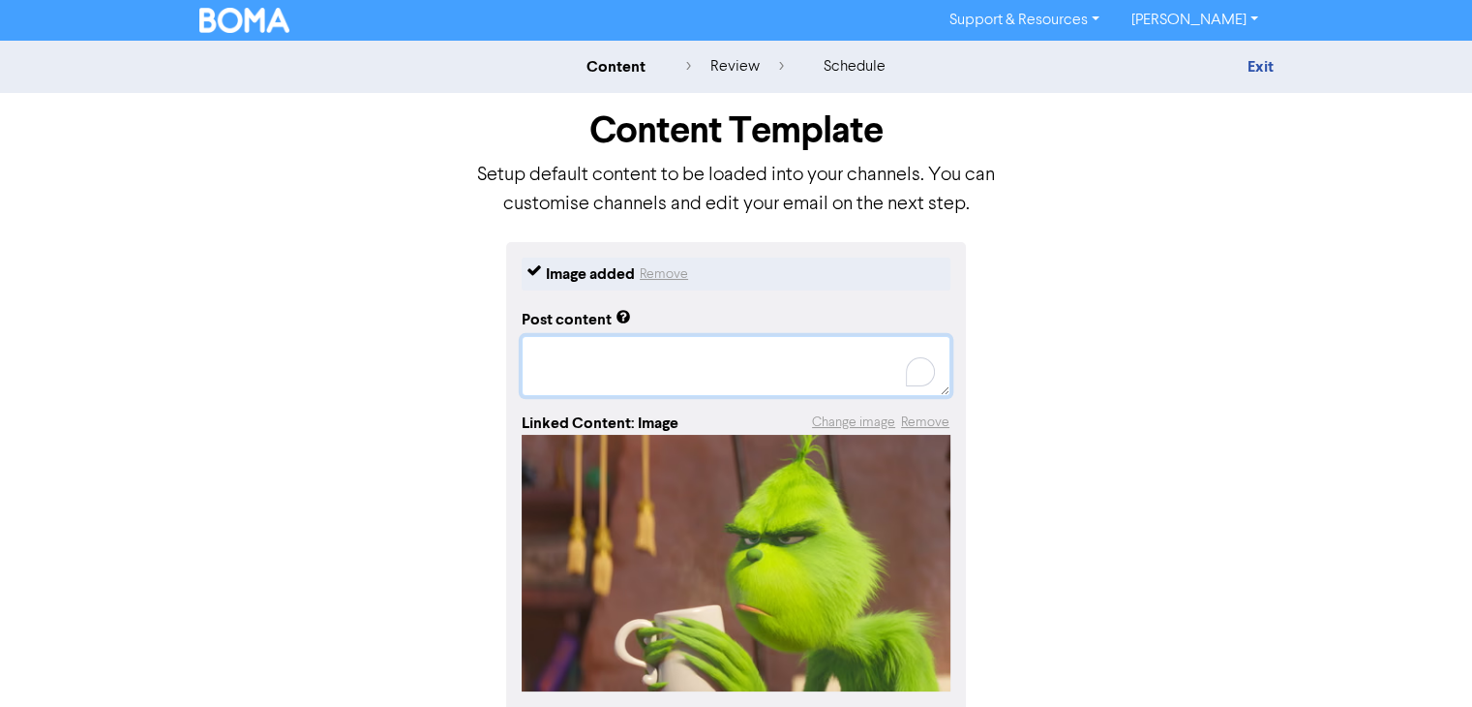
click at [700, 388] on textarea "To enrich screen reader interactions, please activate Accessibility in Grammarl…" at bounding box center [736, 366] width 429 height 60
paste textarea "We know… it feels criminal to be thinking about Christmas already. But here we …"
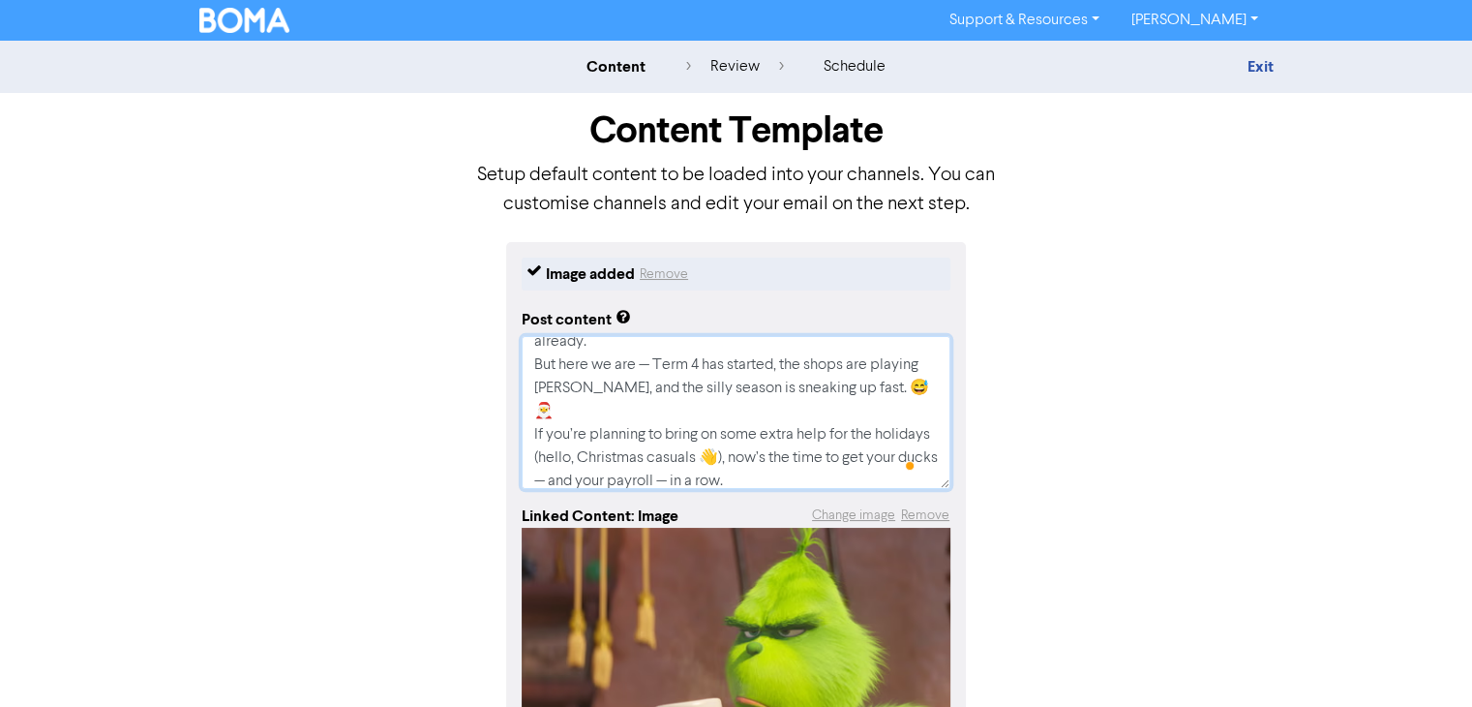
scroll to position [0, 0]
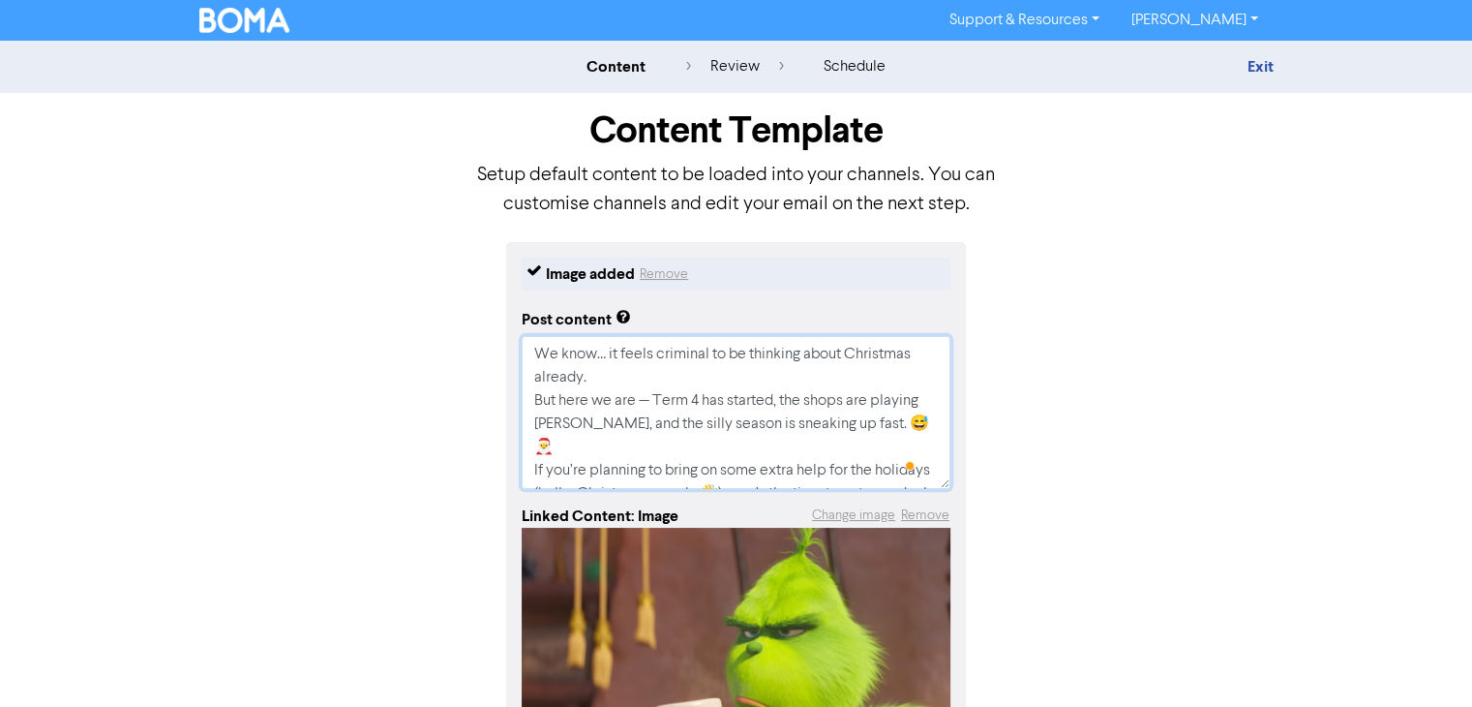
click at [596, 377] on textarea "We know… it feels criminal to be thinking about Christmas already. But here we …" at bounding box center [736, 412] width 429 height 153
click at [556, 402] on textarea "We know… it feels criminal to be thinking about Christmas already. But here we …" at bounding box center [736, 412] width 429 height 153
click at [592, 399] on textarea "We know… it feels criminal to be thinking about Christmas already. Yet here we …" at bounding box center [736, 412] width 429 height 153
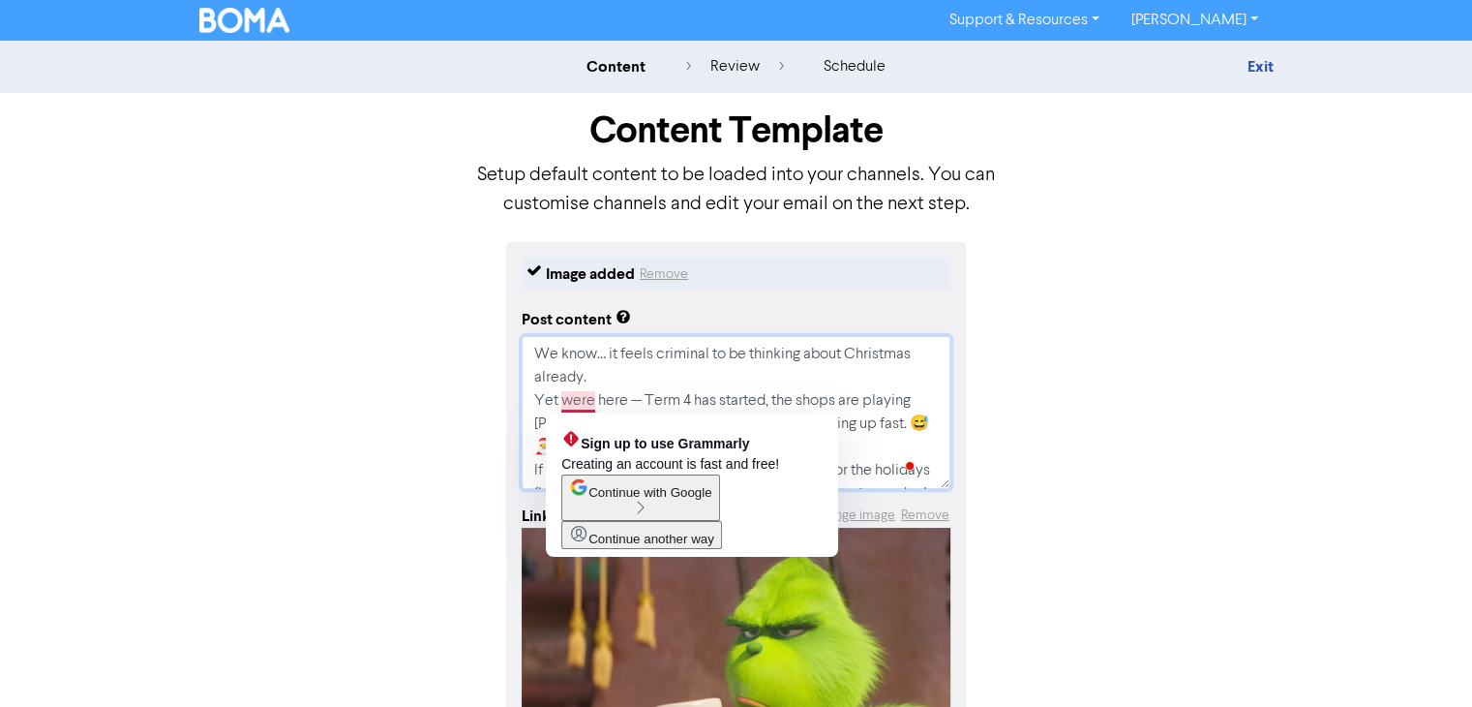
click at [582, 401] on textarea "We know… it feels criminal to be thinking about Christmas already. Yet were her…" at bounding box center [736, 412] width 429 height 153
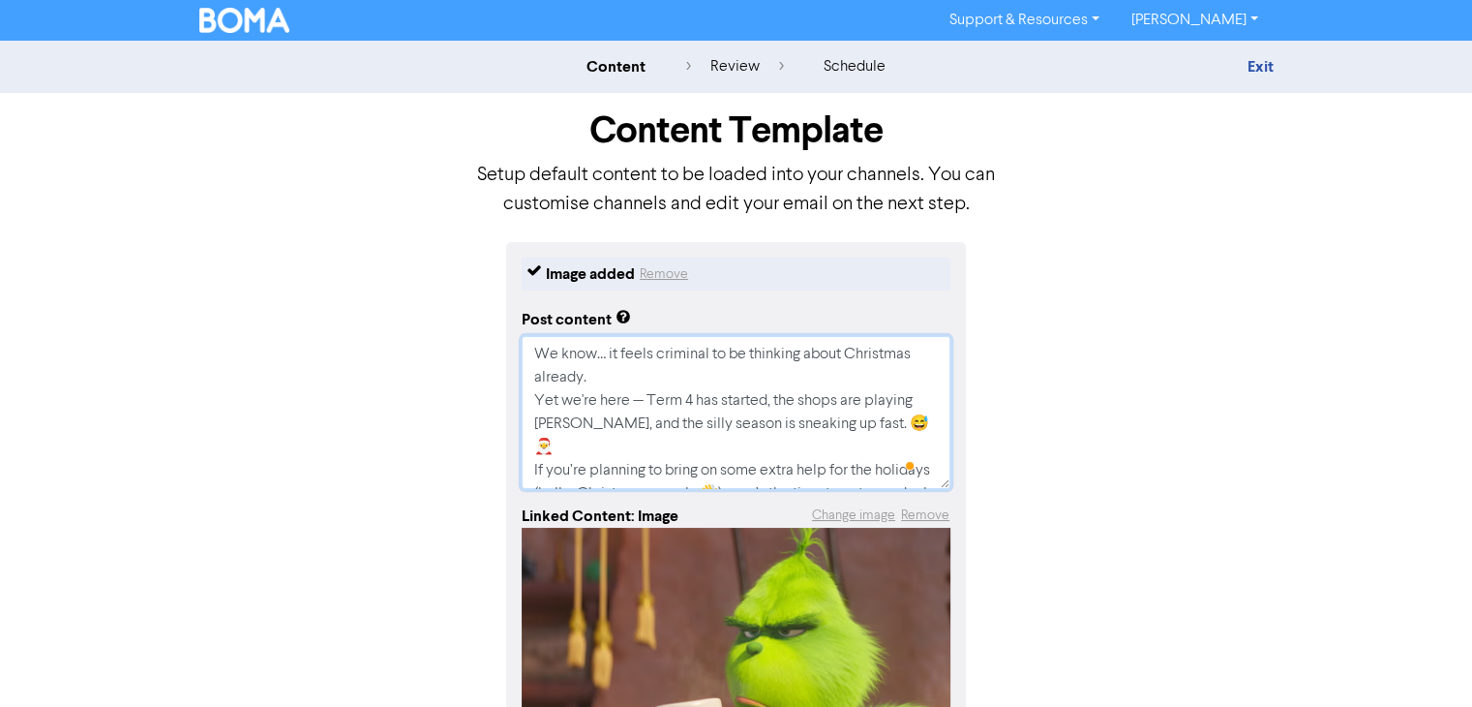
click at [649, 402] on textarea "We know… it feels criminal to be thinking about Christmas already. Yet we're he…" at bounding box center [736, 412] width 429 height 153
click at [907, 423] on textarea "We know… it feels criminal to be thinking about Christmas already. Yet we're he…" at bounding box center [736, 412] width 429 height 153
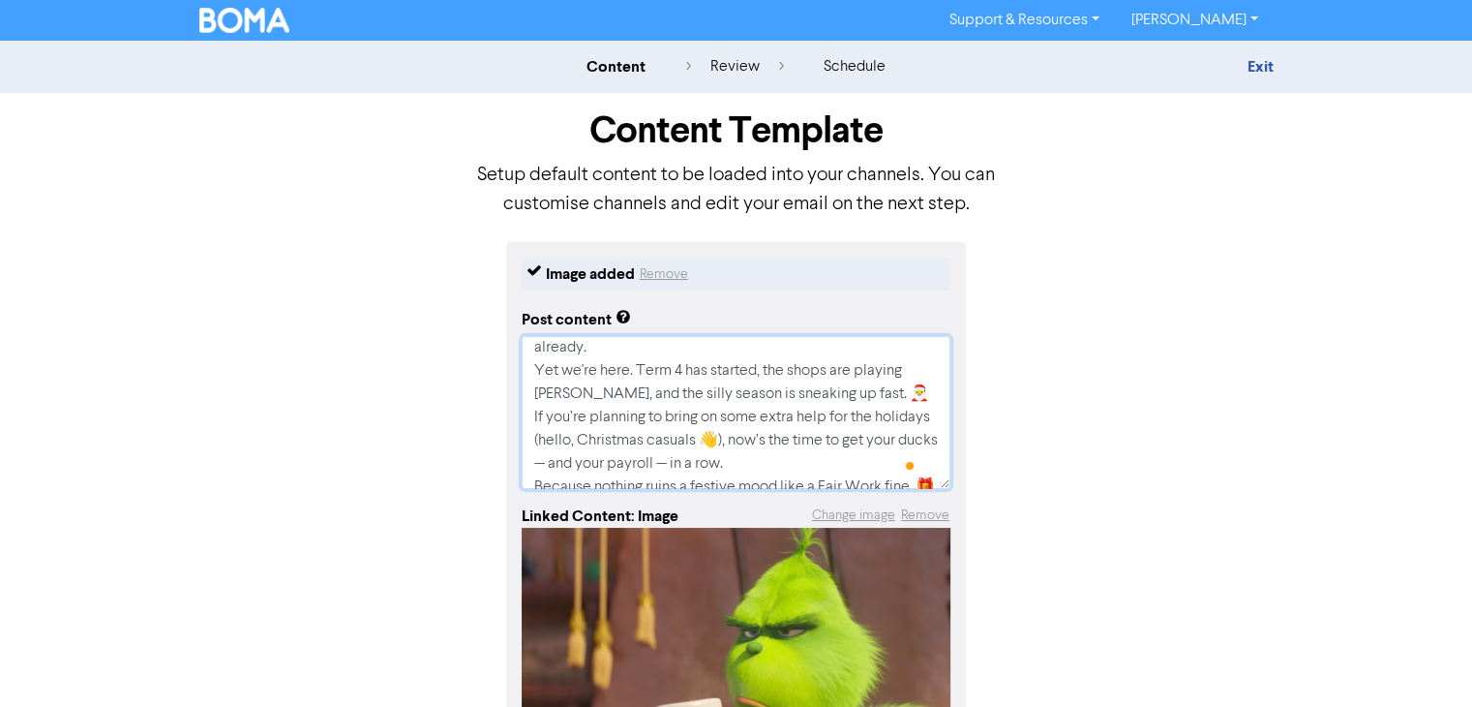
scroll to position [39, 0]
click at [648, 454] on textarea "We know… it feels criminal to be thinking about Christmas already. Yet we're he…" at bounding box center [736, 412] width 429 height 153
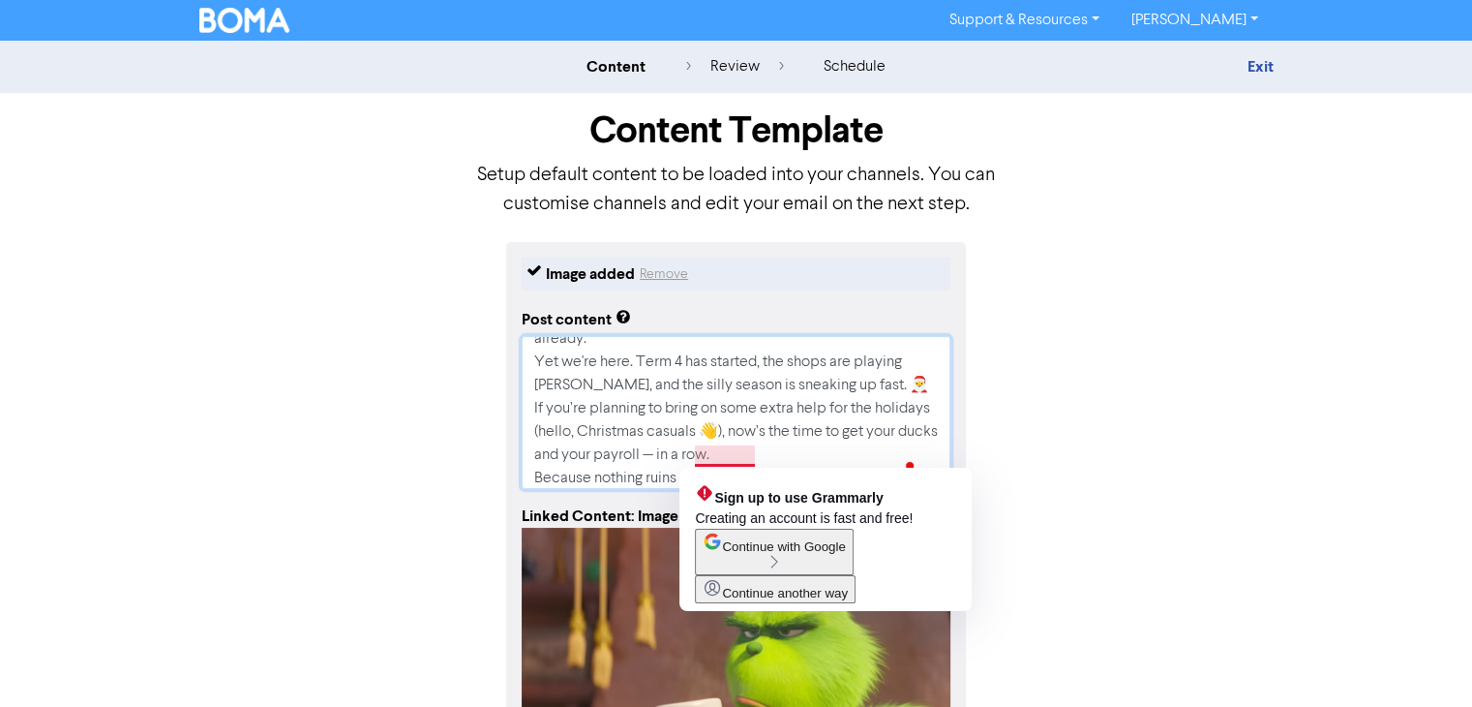
click at [751, 454] on textarea "We know… it feels criminal to be thinking about Christmas already. Yet we're he…" at bounding box center [736, 412] width 429 height 153
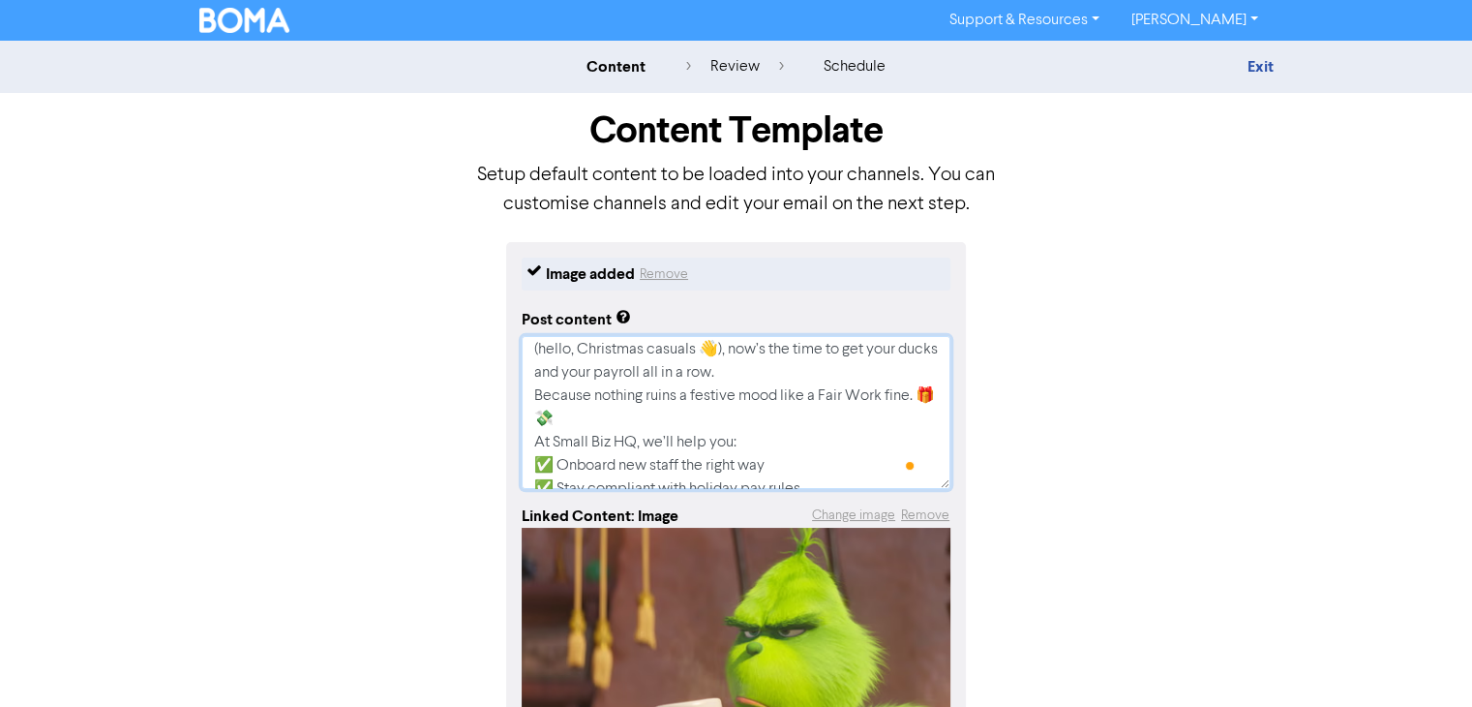
scroll to position [128, 0]
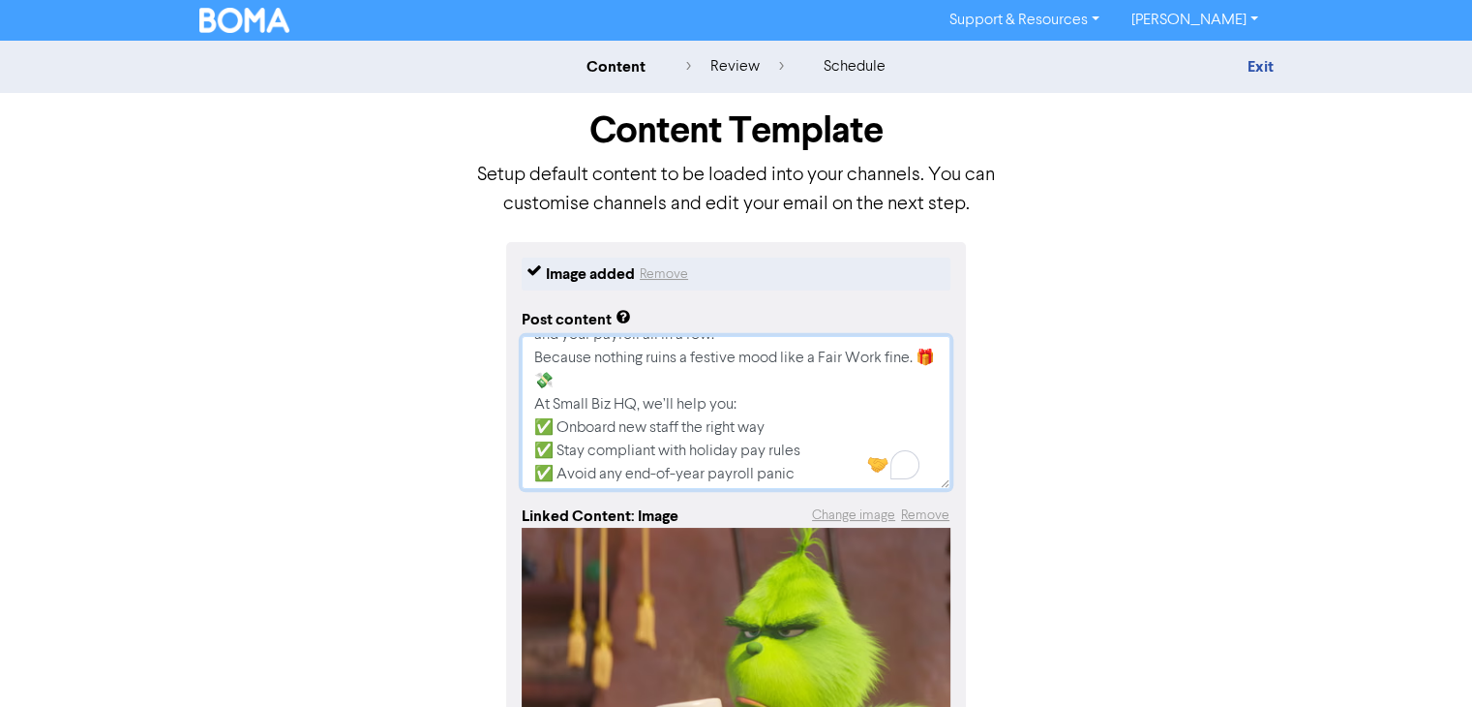
click at [593, 383] on textarea "We know… it feels criminal to be thinking about Christmas already. Yet we're he…" at bounding box center [736, 412] width 429 height 153
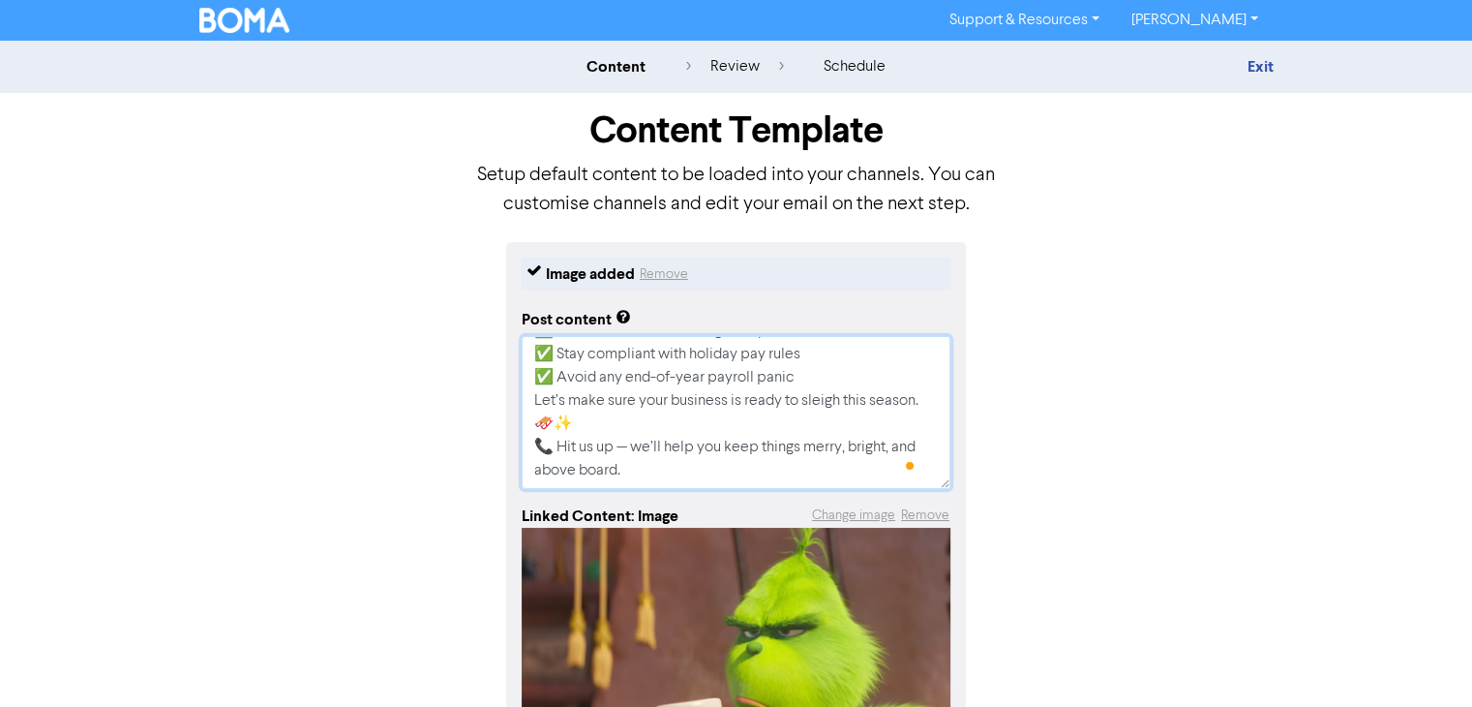
click at [589, 427] on textarea "We know… it feels criminal to be thinking about Christmas already. Yet we're he…" at bounding box center [736, 412] width 429 height 153
click at [631, 446] on textarea "We know… it feels criminal to be thinking about Christmas already. Yet we're he…" at bounding box center [736, 412] width 429 height 153
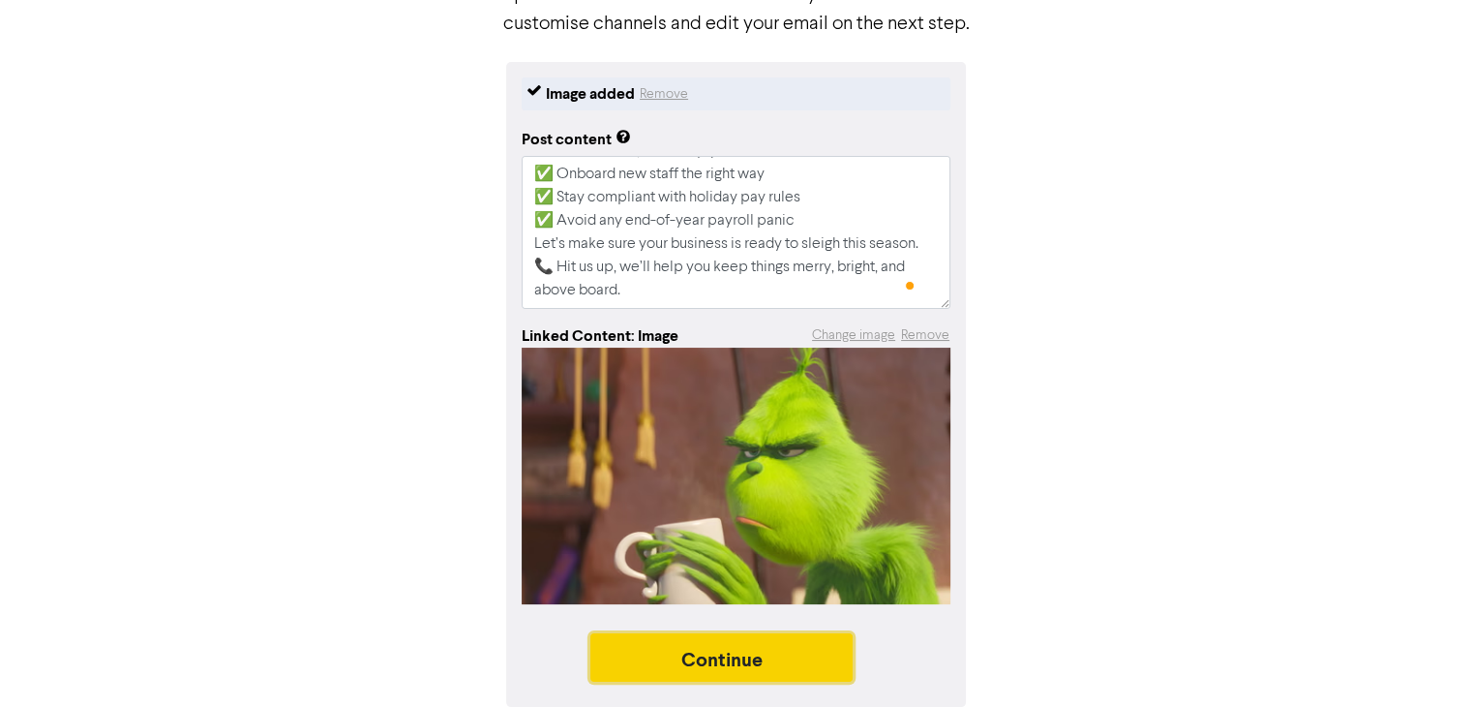
click at [766, 658] on button "Continue" at bounding box center [721, 657] width 263 height 48
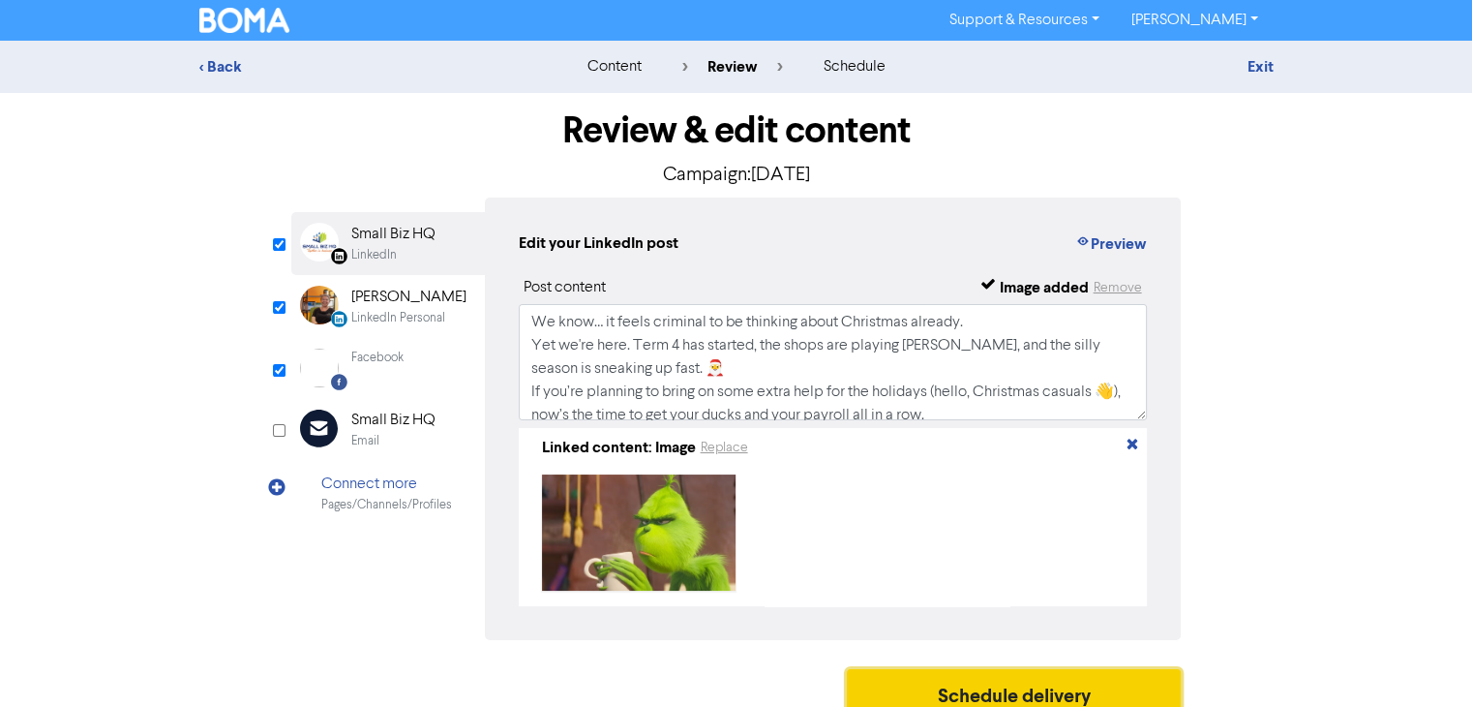
click at [1040, 678] on button "Schedule delivery" at bounding box center [1014, 693] width 335 height 48
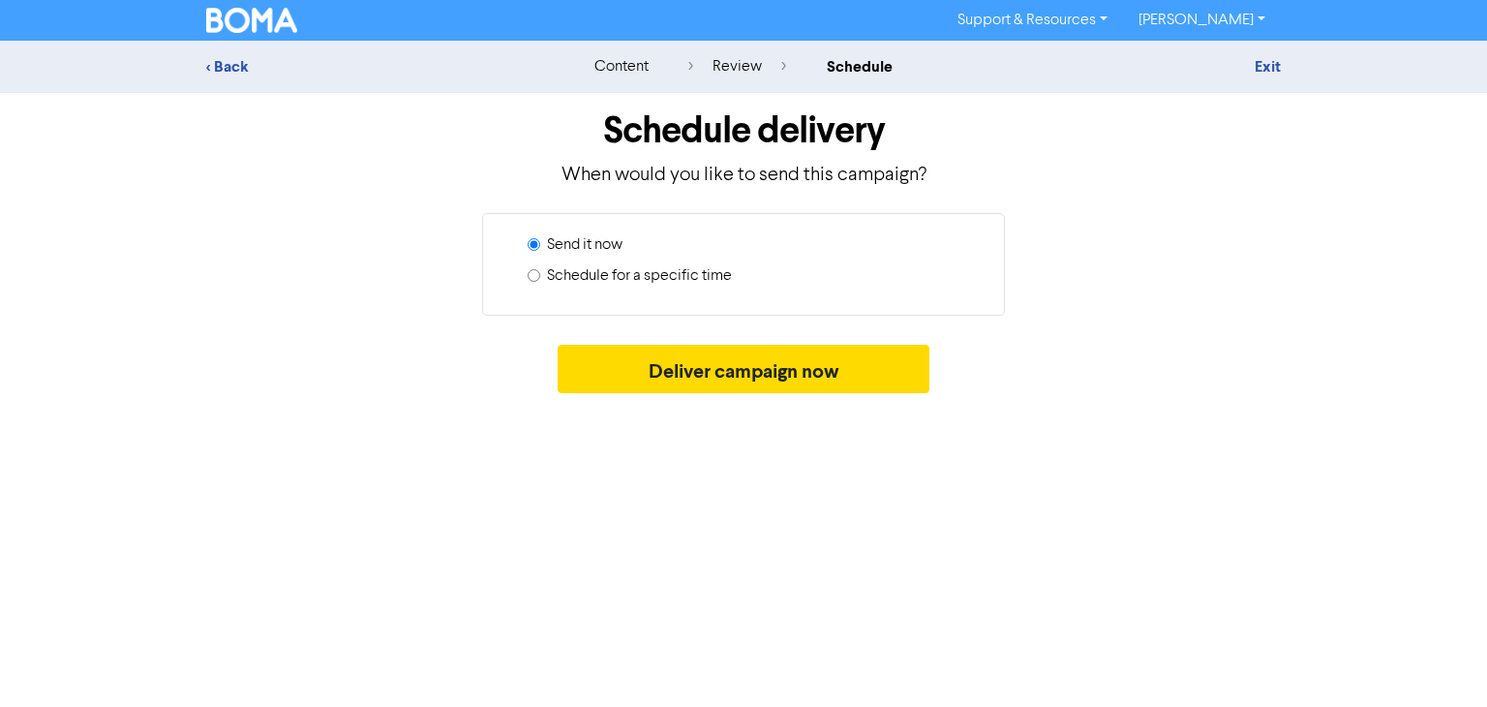
click at [528, 276] on input "Schedule for a specific time" at bounding box center [533, 275] width 13 height 13
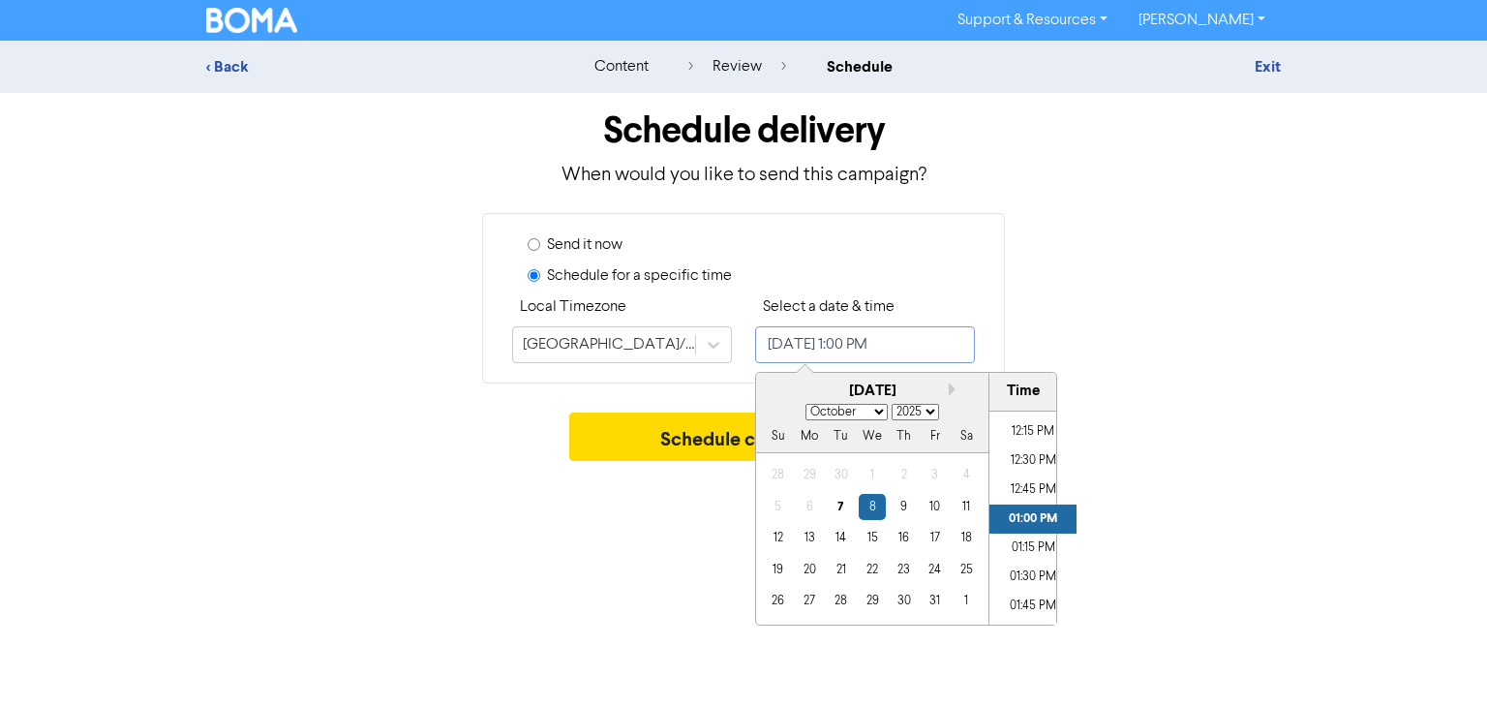
click at [957, 340] on input "[DATE] 1:00 PM" at bounding box center [865, 344] width 220 height 37
click at [903, 507] on div "9" at bounding box center [903, 507] width 26 height 26
click at [1024, 442] on li "08:00 AM" at bounding box center [1032, 441] width 87 height 29
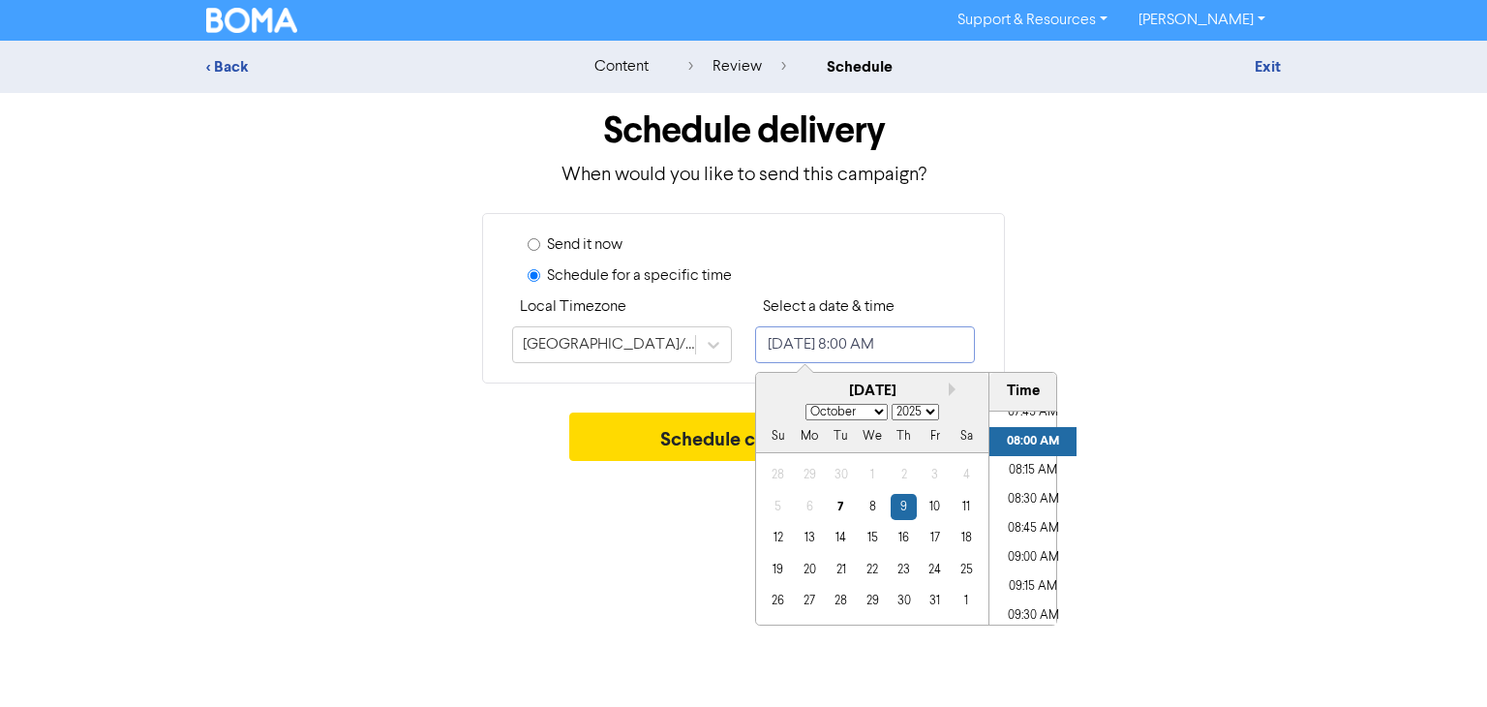
click at [1016, 429] on li "08:00 AM" at bounding box center [1032, 441] width 87 height 29
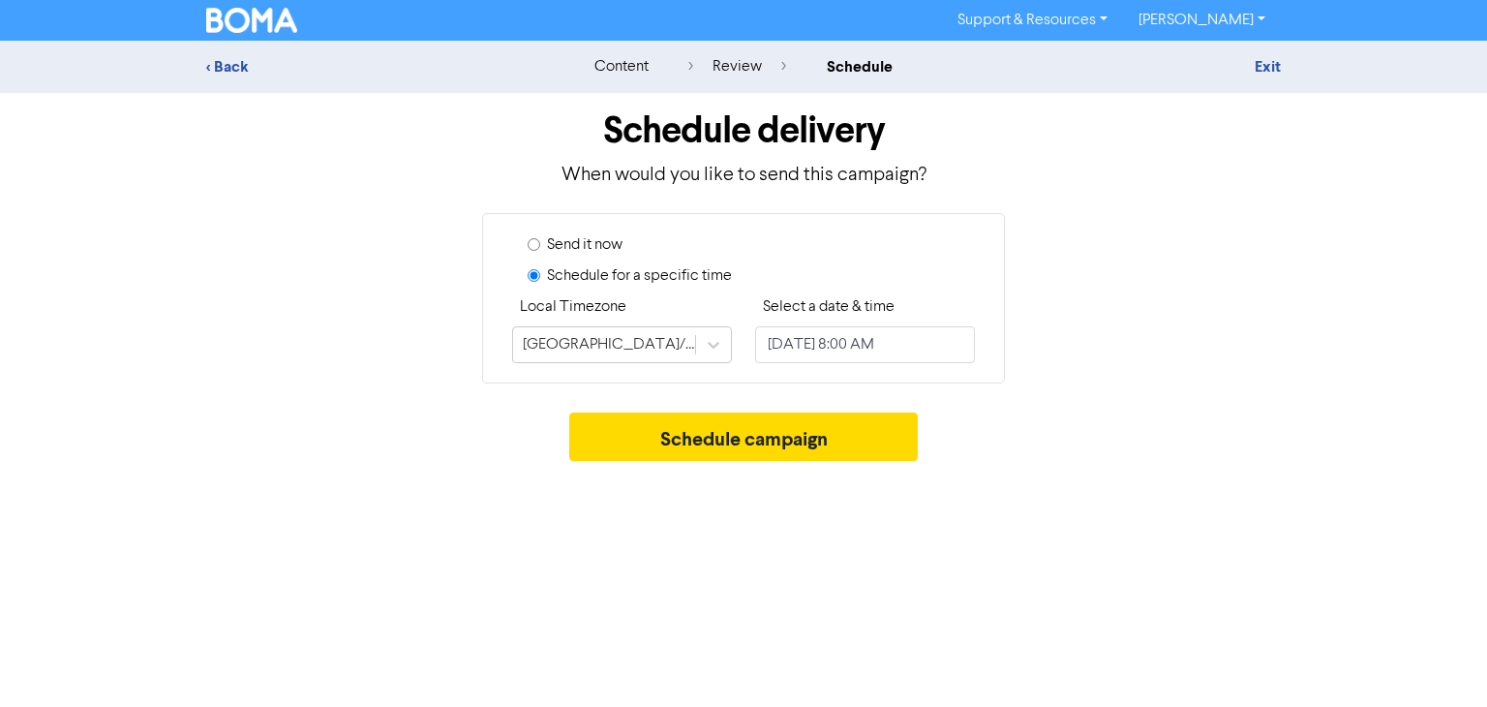
click at [523, 477] on div "Support & Resources Video Tutorials FAQ & Guides Marketing Education [PERSON_NA…" at bounding box center [743, 353] width 1487 height 707
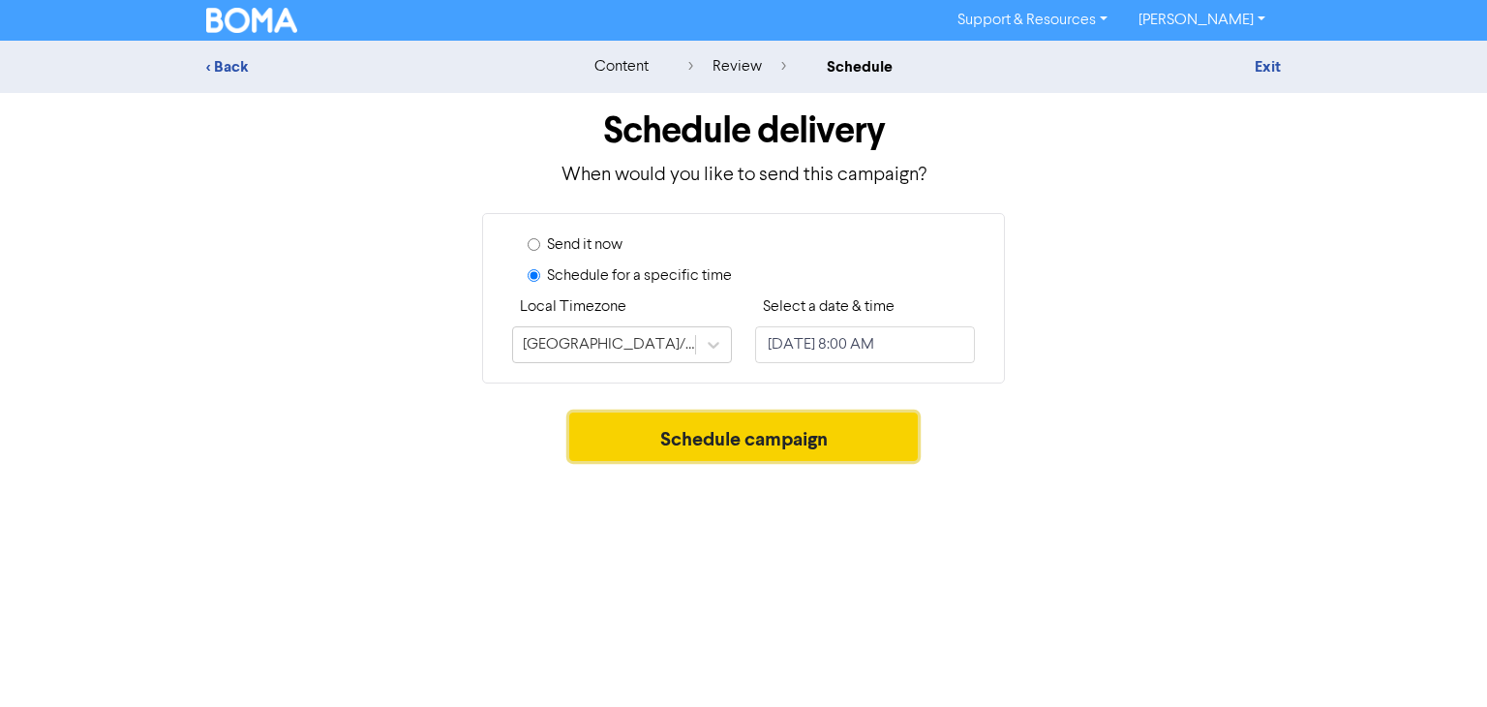
click at [828, 424] on button "Schedule campaign" at bounding box center [743, 436] width 349 height 48
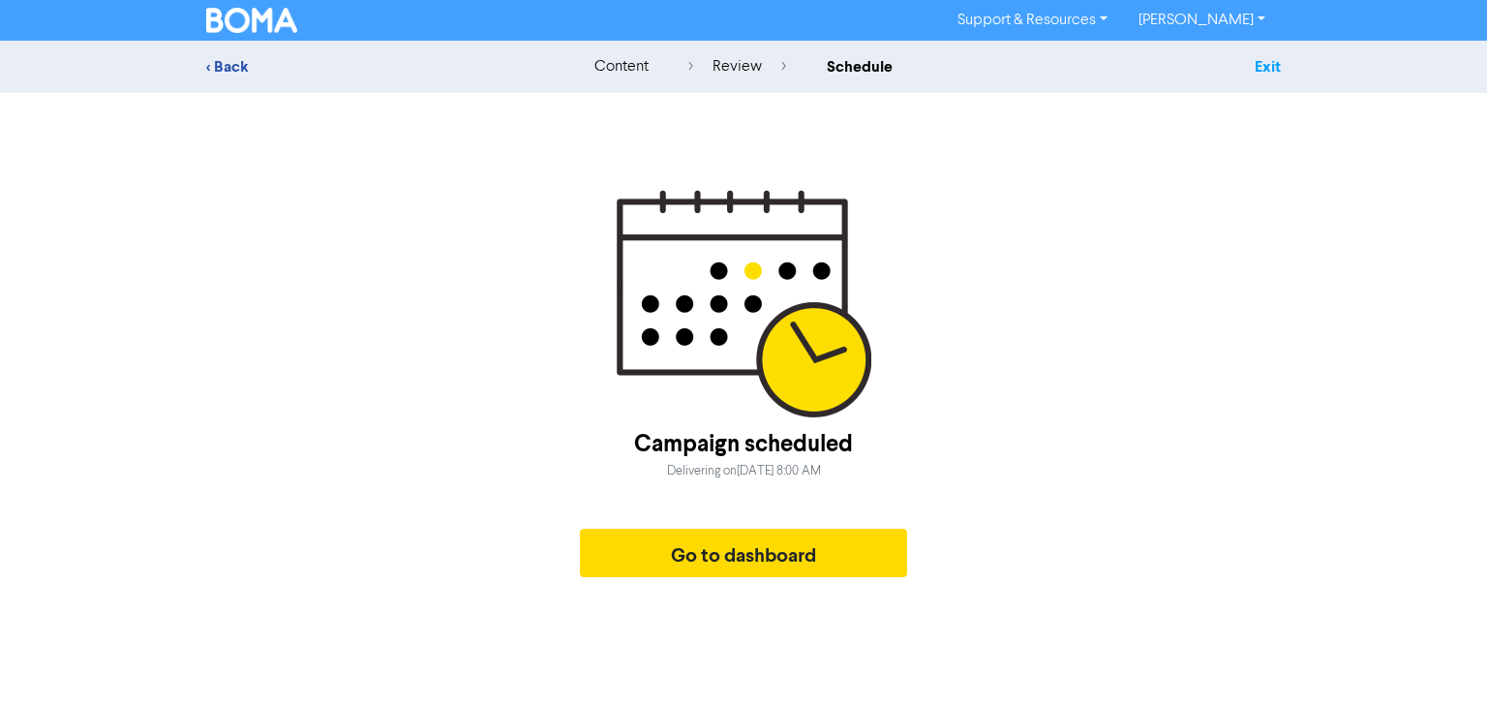
click at [1268, 70] on link "Exit" at bounding box center [1267, 66] width 26 height 19
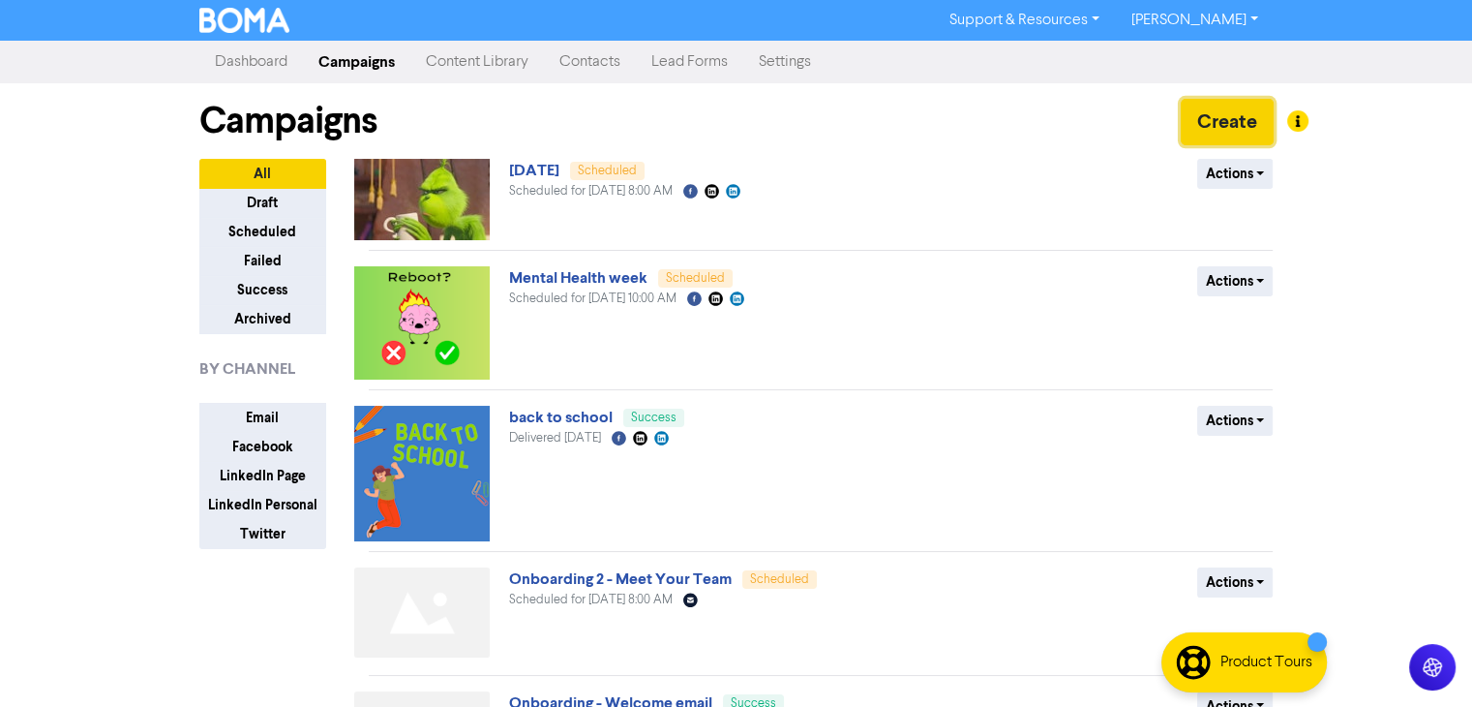
click at [1231, 124] on button "Create" at bounding box center [1227, 122] width 93 height 46
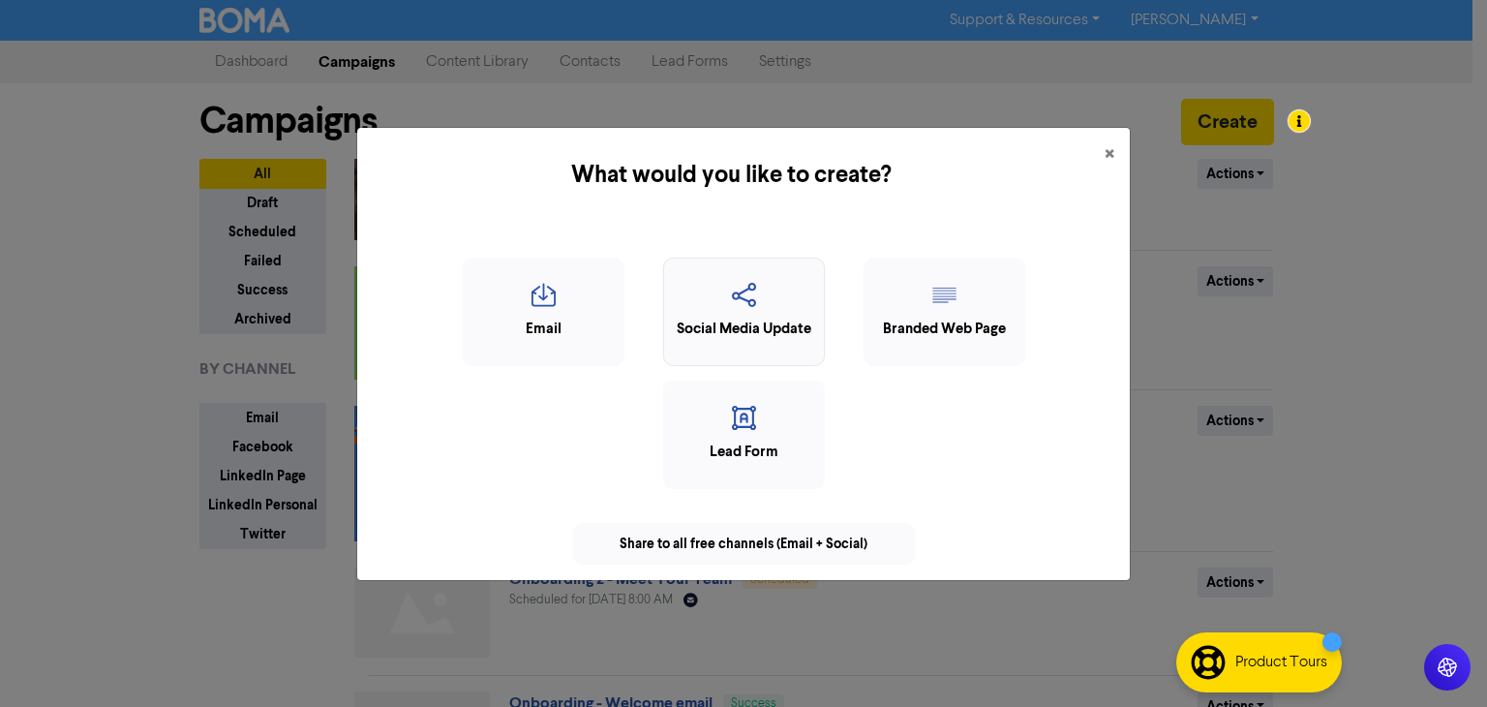
click at [755, 334] on div "Social Media Update" at bounding box center [744, 329] width 140 height 22
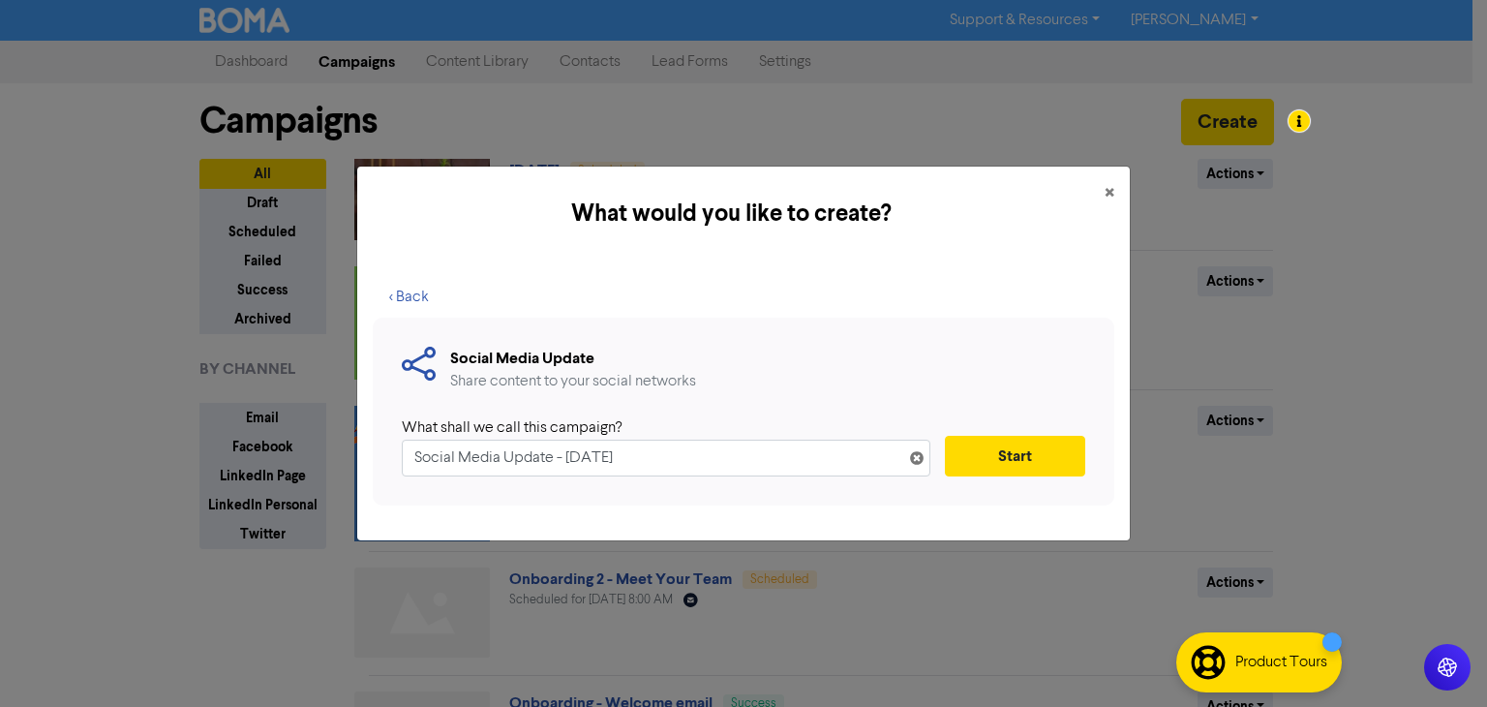
drag, startPoint x: 681, startPoint y: 454, endPoint x: 0, endPoint y: 436, distance: 681.6
click at [0, 436] on div "What would you like to create? × < Back Social Media Update Share content to yo…" at bounding box center [743, 353] width 1487 height 707
click at [1040, 453] on button "Start" at bounding box center [1015, 456] width 140 height 41
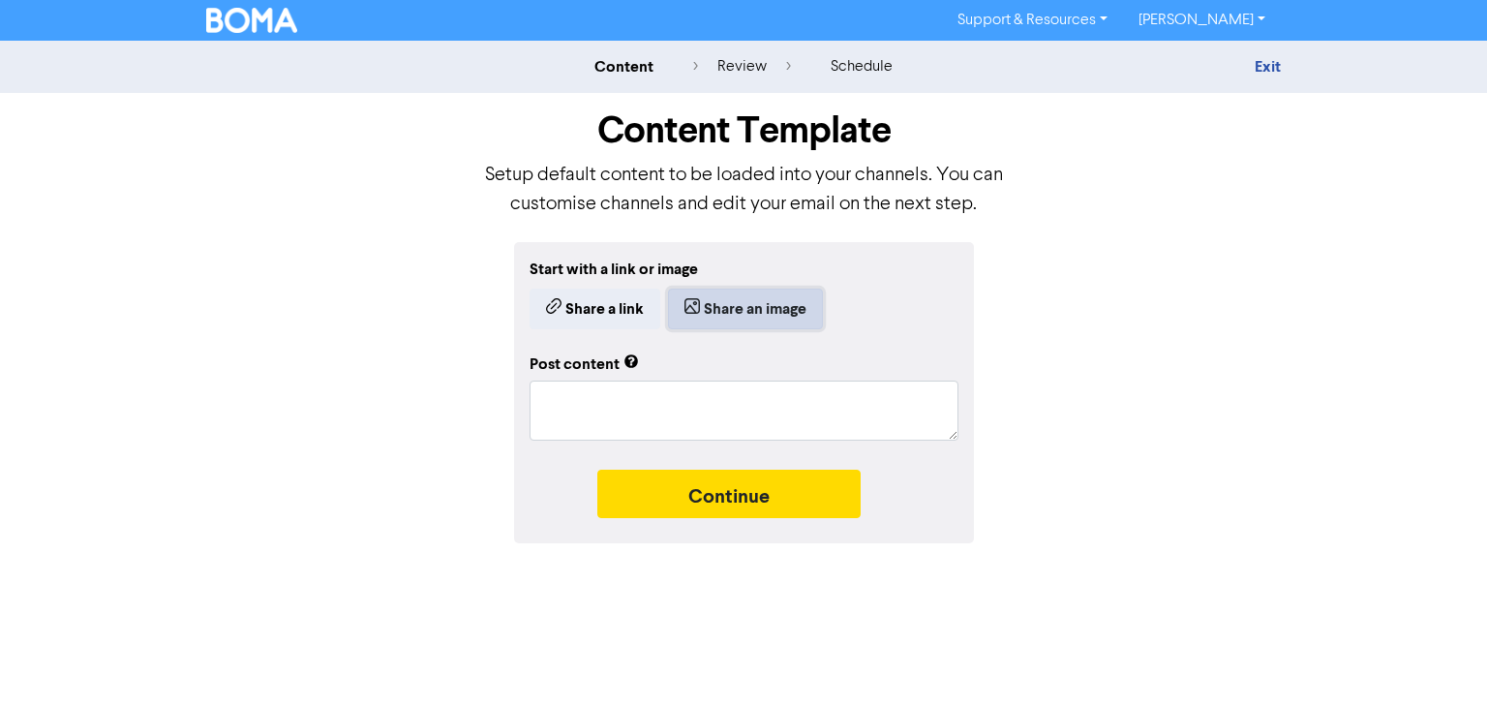
click at [781, 307] on button "Share an image" at bounding box center [745, 308] width 155 height 41
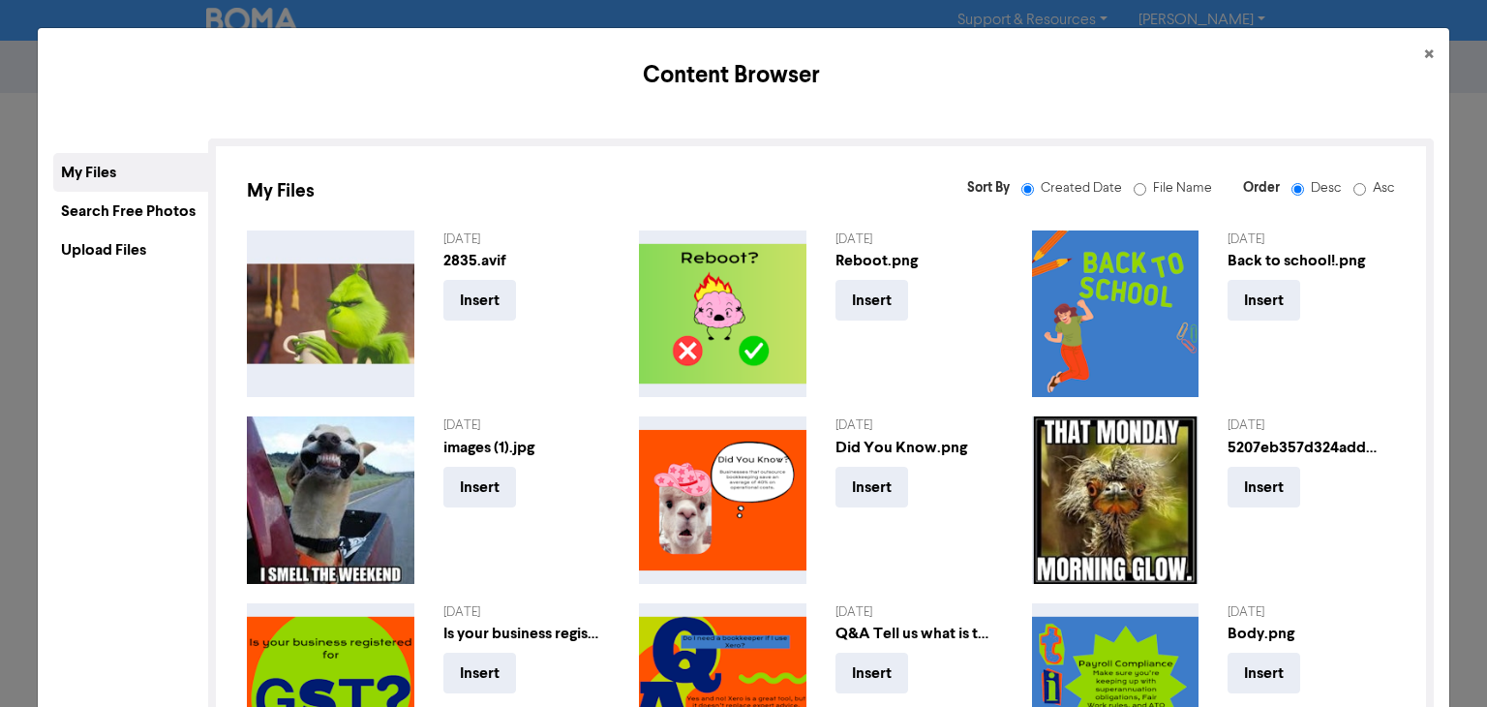
click at [120, 247] on div "Upload Files" at bounding box center [130, 249] width 155 height 39
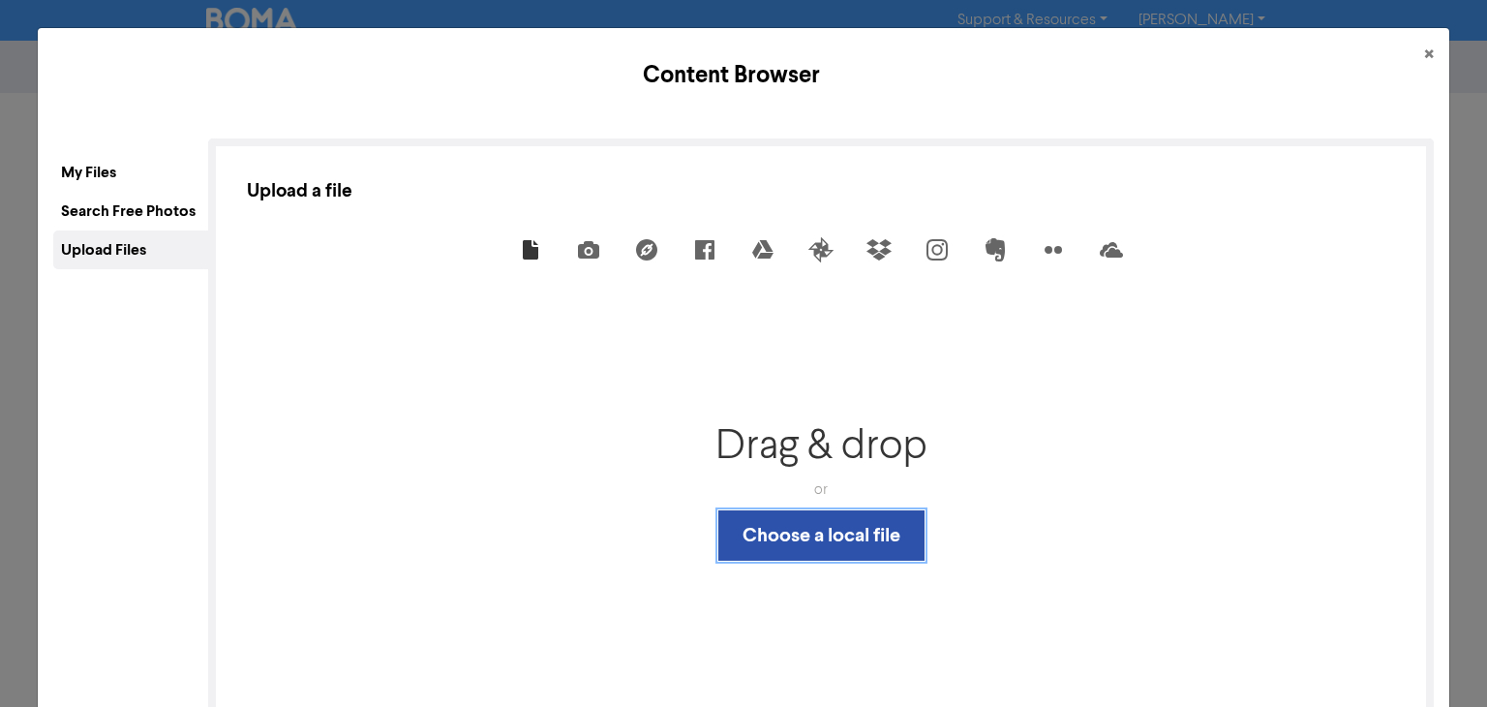
click at [879, 539] on button "Choose a local file" at bounding box center [821, 535] width 206 height 50
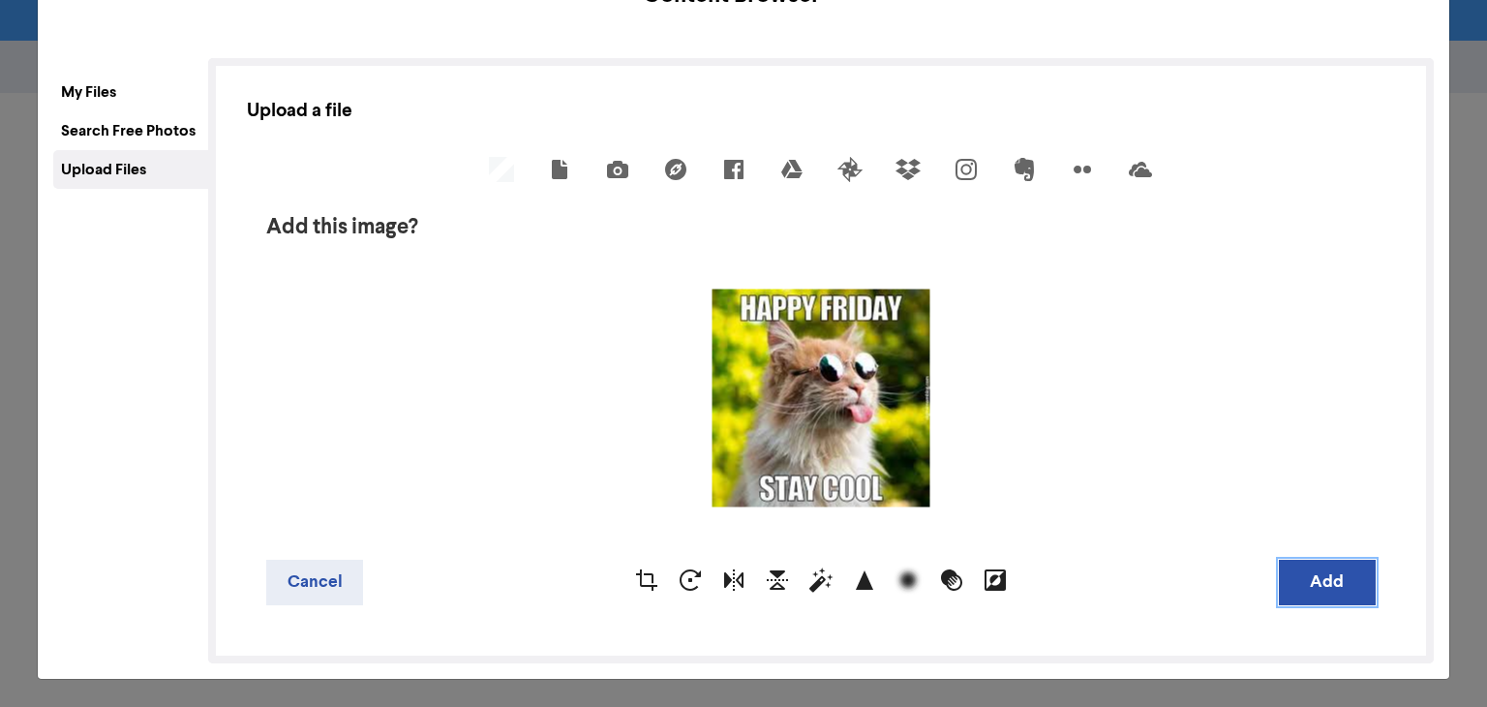
click at [1327, 559] on button "Add" at bounding box center [1327, 581] width 97 height 45
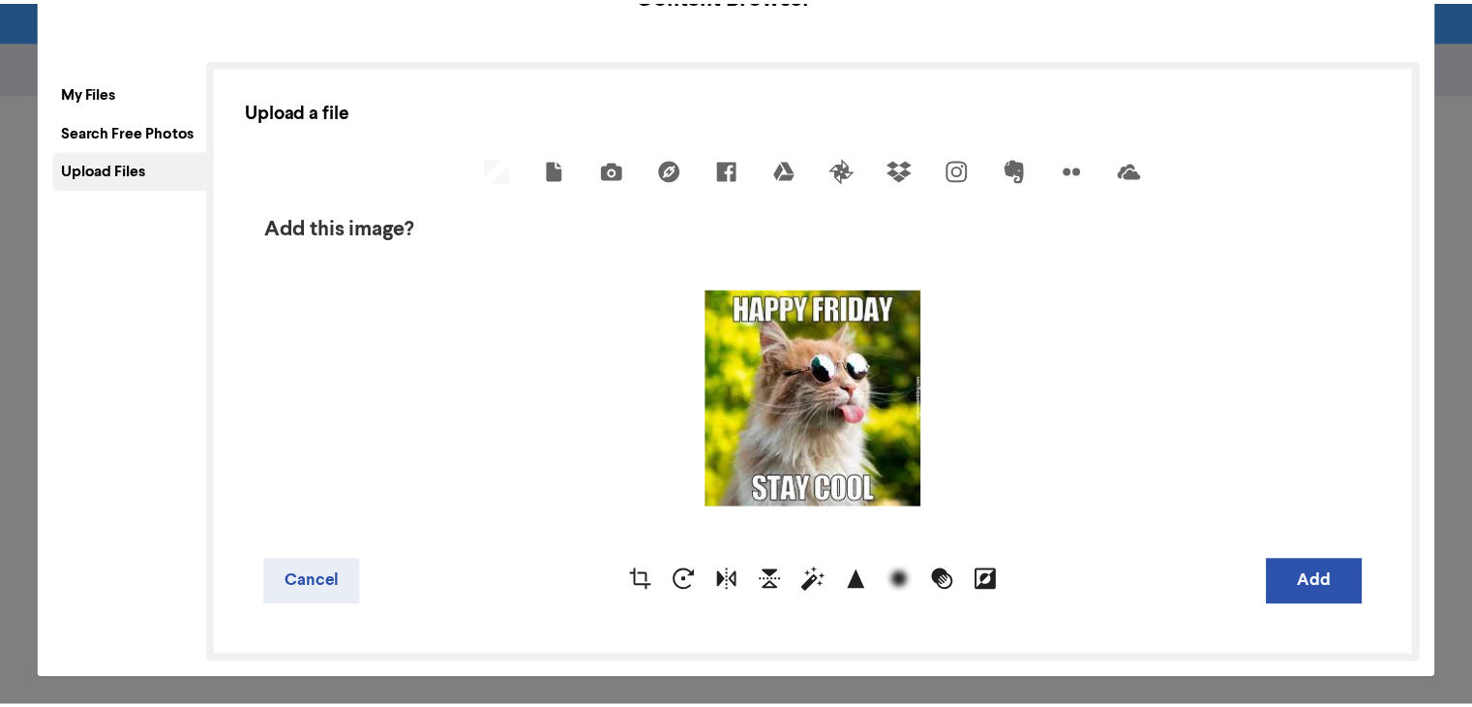
scroll to position [0, 0]
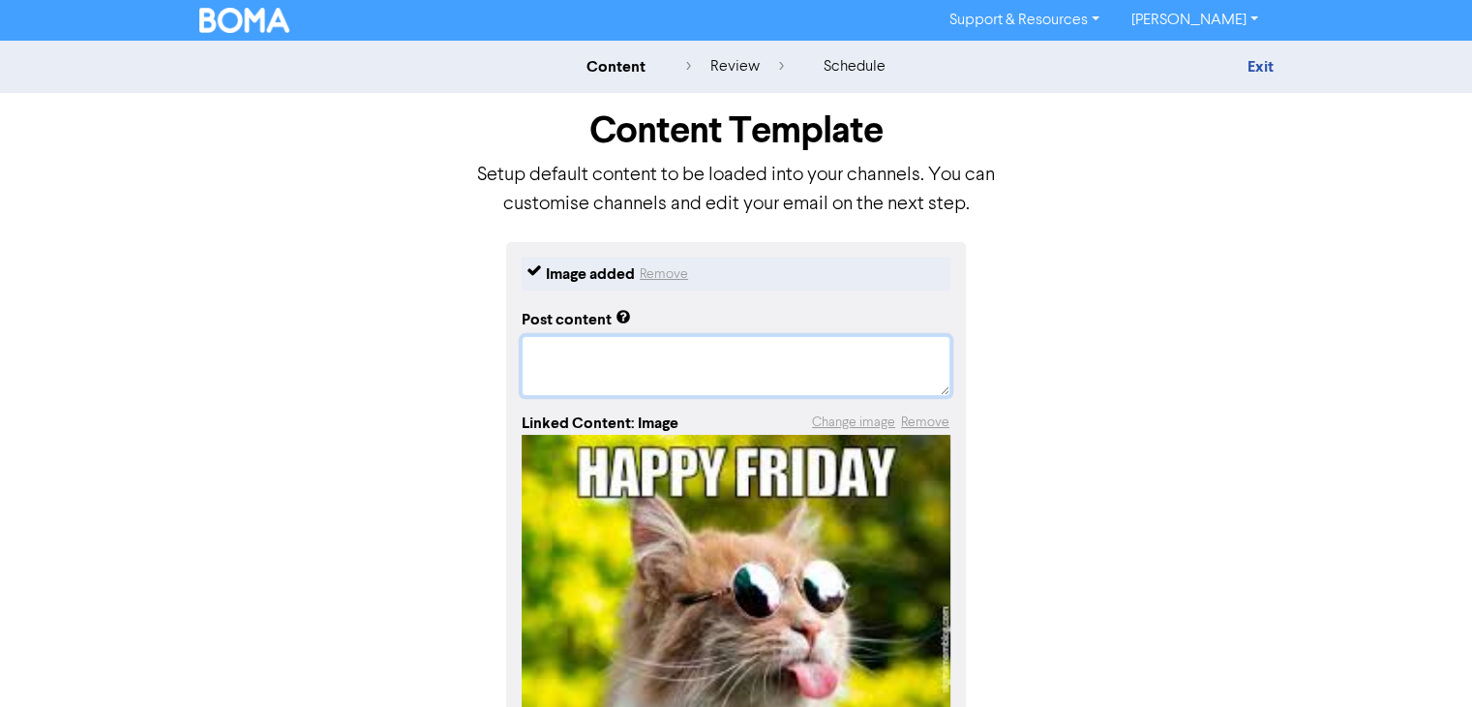
click at [604, 364] on textarea at bounding box center [736, 366] width 429 height 60
paste textarea "Survived payroll ✅ Didn’t cry over BAS ✅ Coffee count: 6 ☕☕☕☕☕☕ Ready for a nap…"
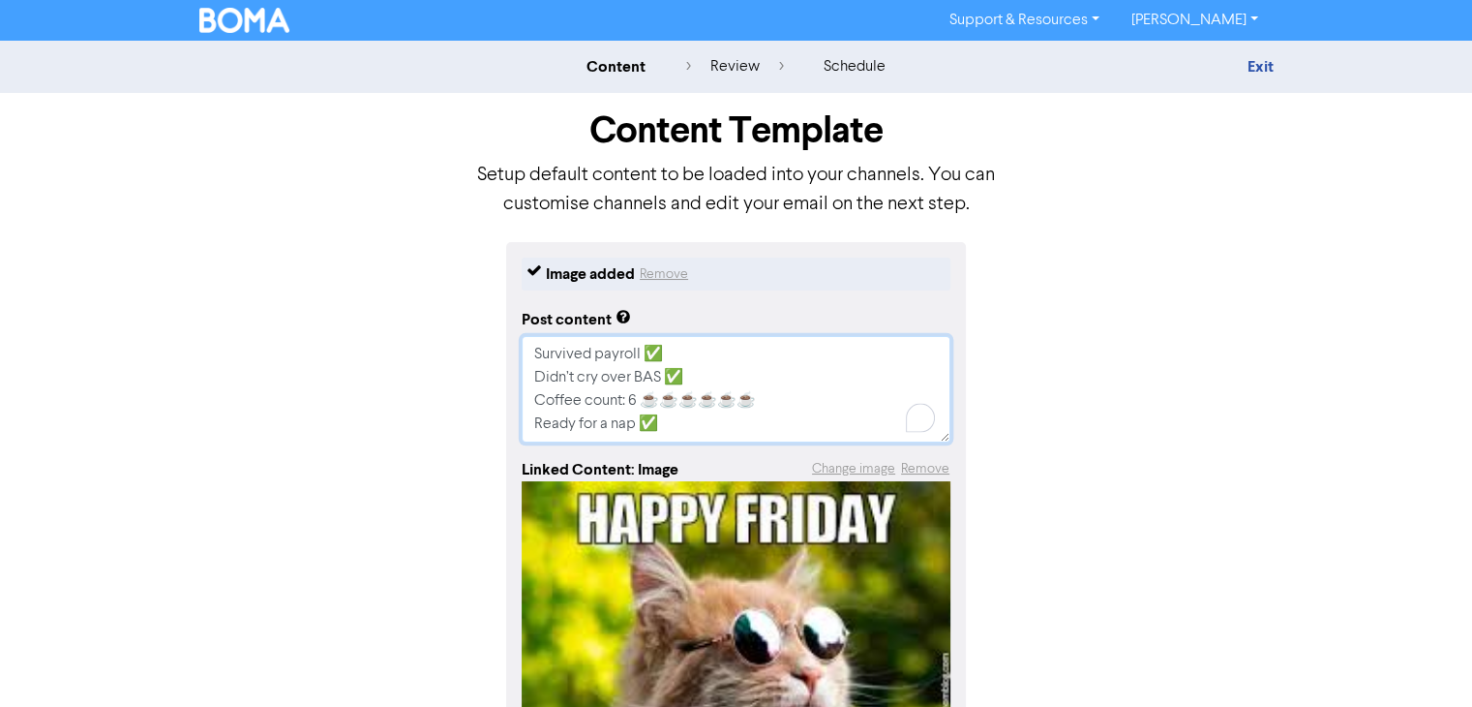
click at [527, 343] on textarea "Survived payroll ✅ Didn’t cry over BAS ✅ Coffee count: 6 ☕☕☕☕☕☕ Ready for a nap…" at bounding box center [736, 389] width 429 height 106
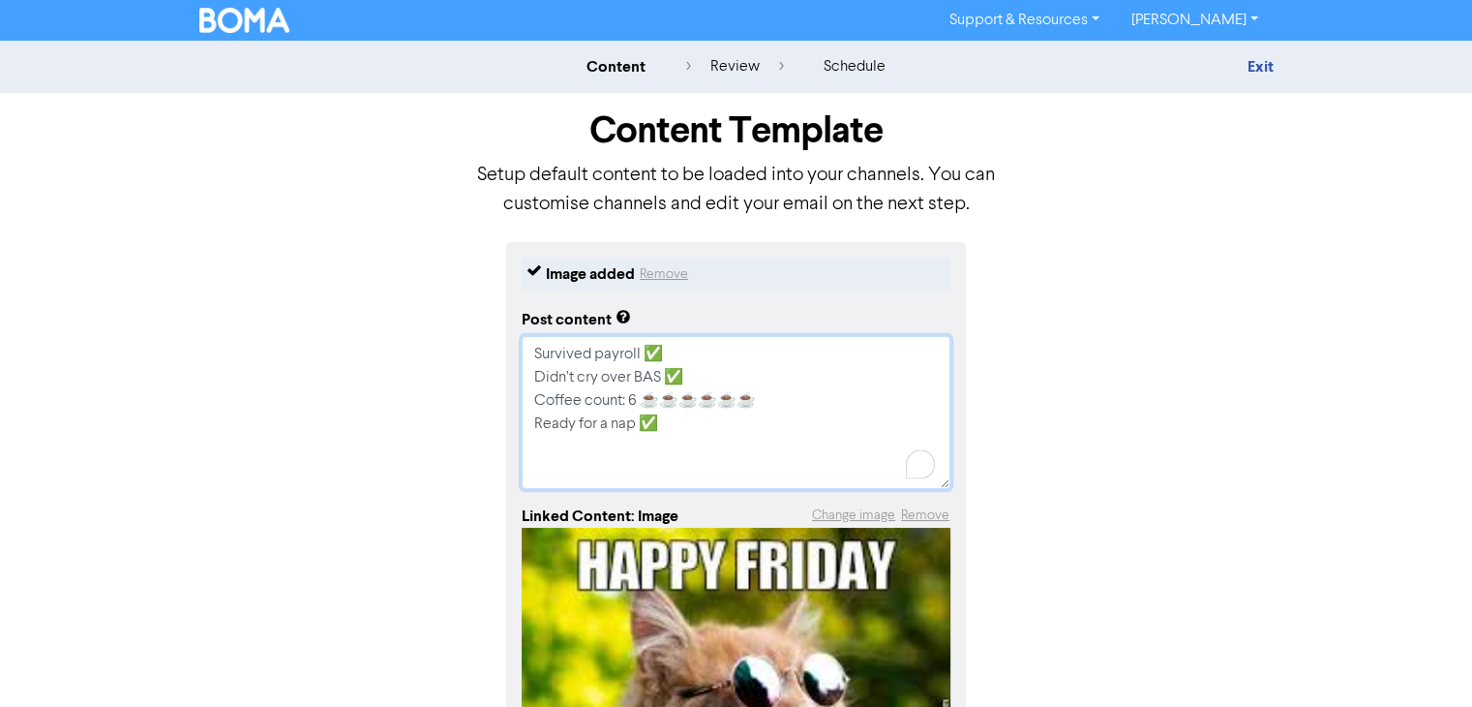
click at [527, 346] on textarea "Survived payroll ✅ Didn’t cry over BAS ✅ Coffee count: 6 ☕☕☕☕☕☕ Ready for a nap…" at bounding box center [736, 412] width 429 height 153
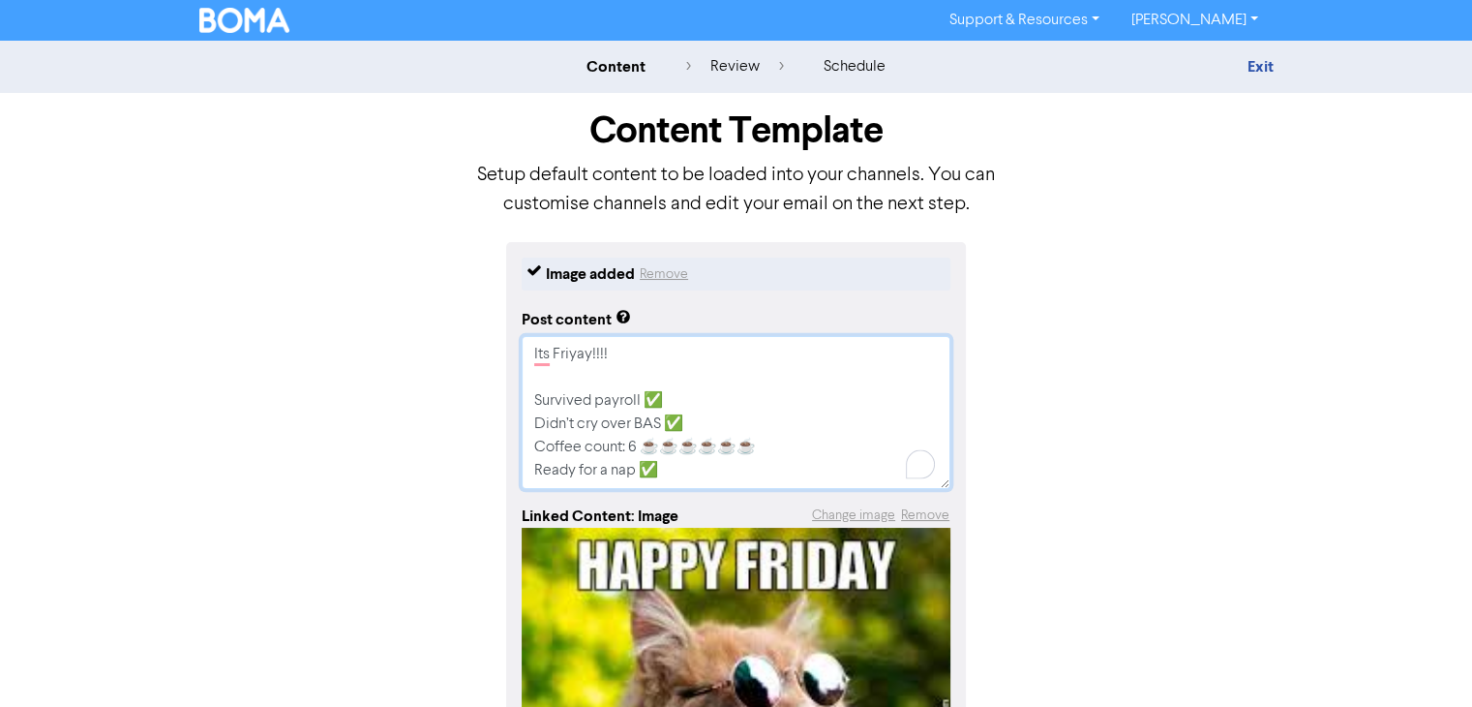
click at [550, 386] on textarea "Its Friyay!!!! Survived payroll ✅ Didn’t cry over BAS ✅ Coffee count: 6 ☕☕☕☕☕☕ …" at bounding box center [736, 412] width 429 height 153
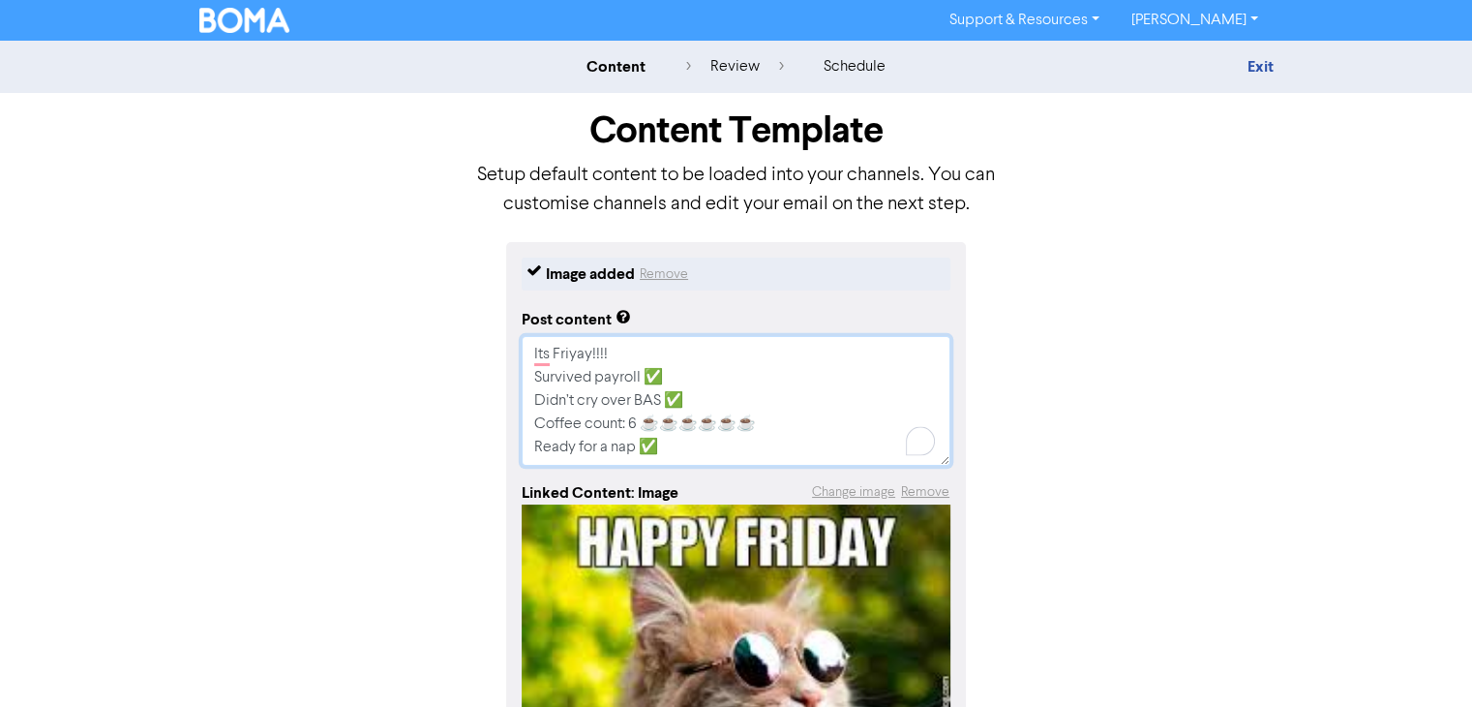
click at [698, 443] on textarea "Its Friyay!!!! Survived payroll ✅ Didn’t cry over BAS ✅ Coffee count: 6 ☕☕☕☕☕☕ …" at bounding box center [736, 401] width 429 height 130
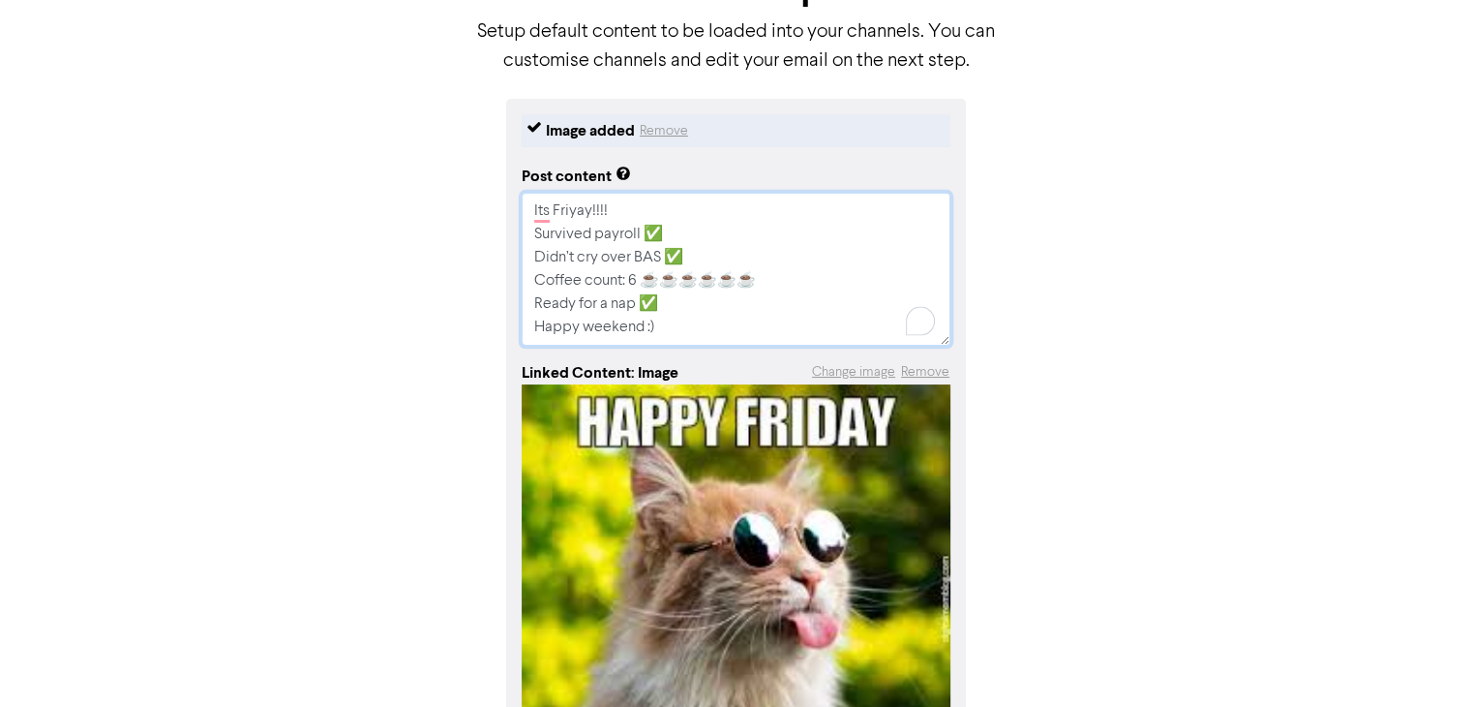
scroll to position [331, 0]
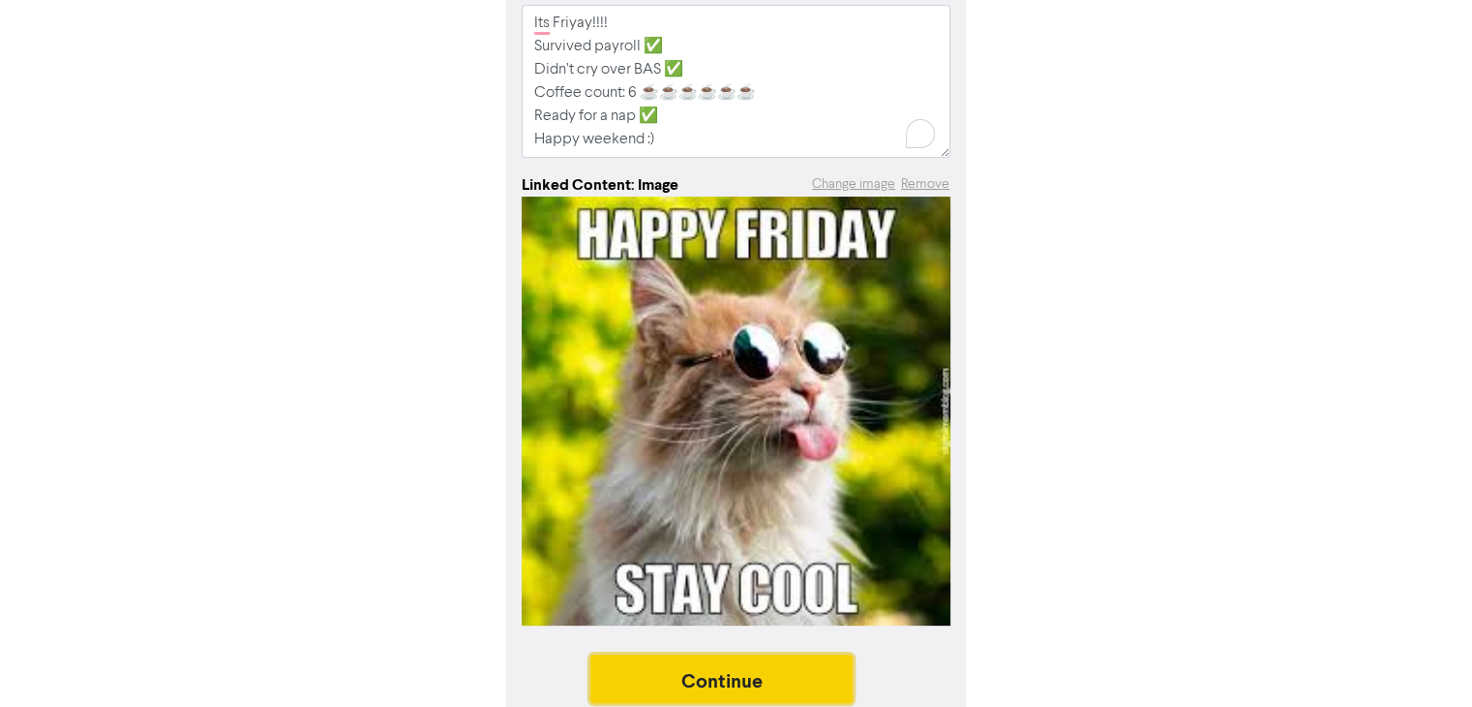
click at [817, 667] on button "Continue" at bounding box center [721, 678] width 263 height 48
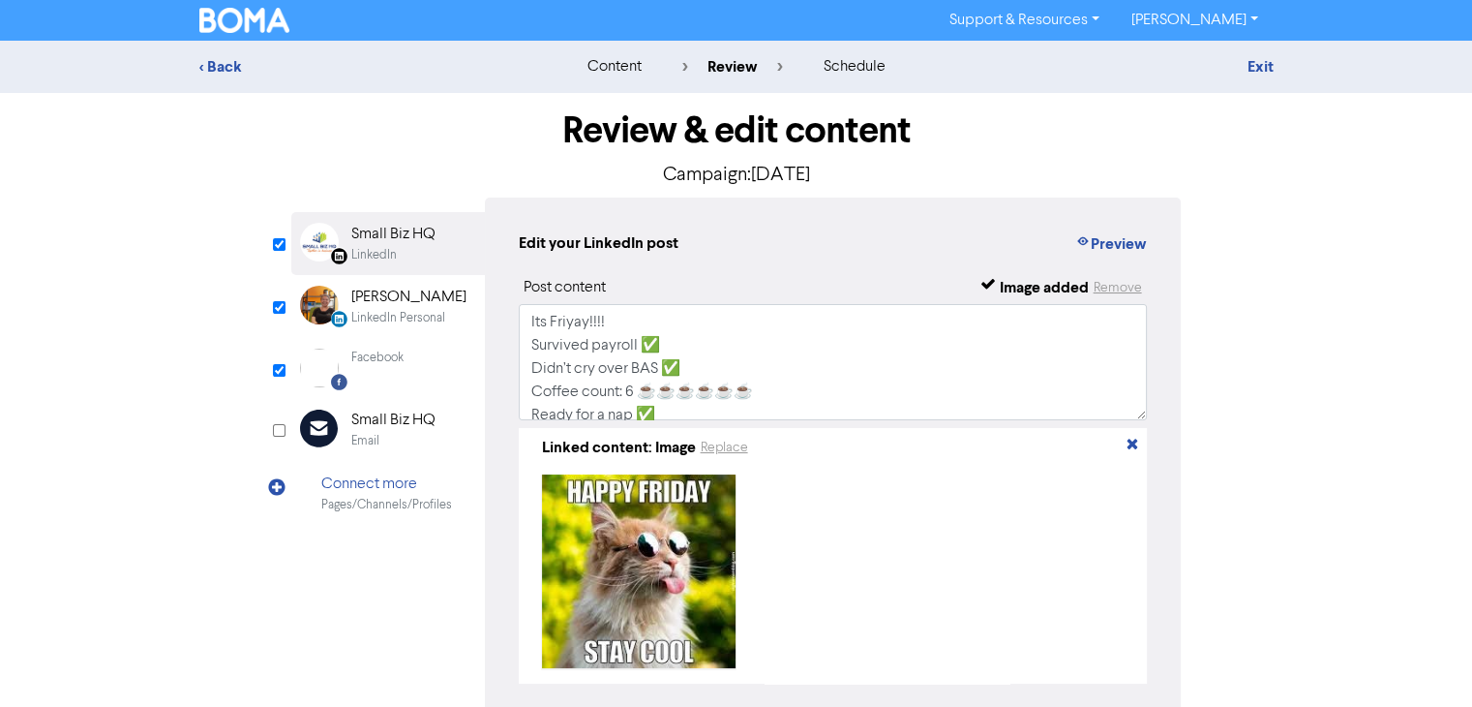
scroll to position [105, 0]
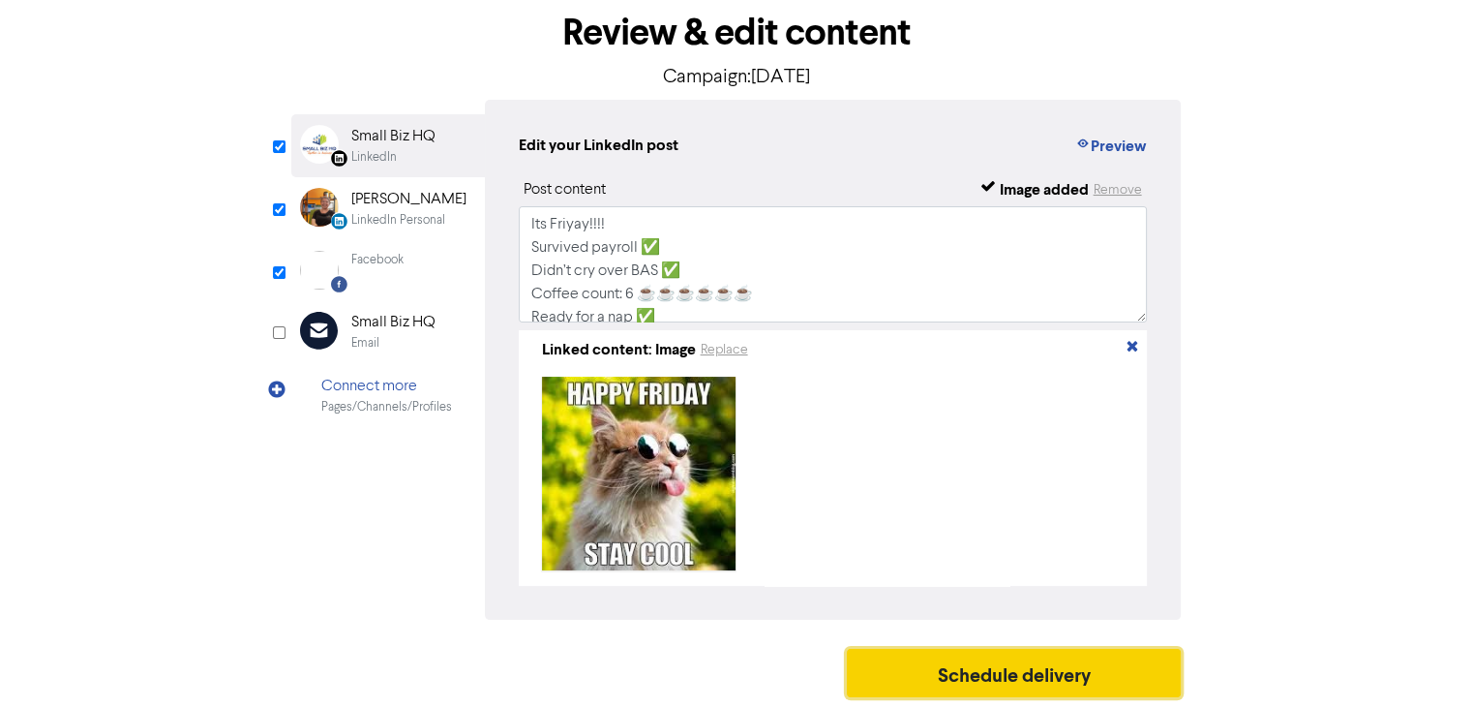
click at [989, 690] on button "Schedule delivery" at bounding box center [1014, 672] width 335 height 48
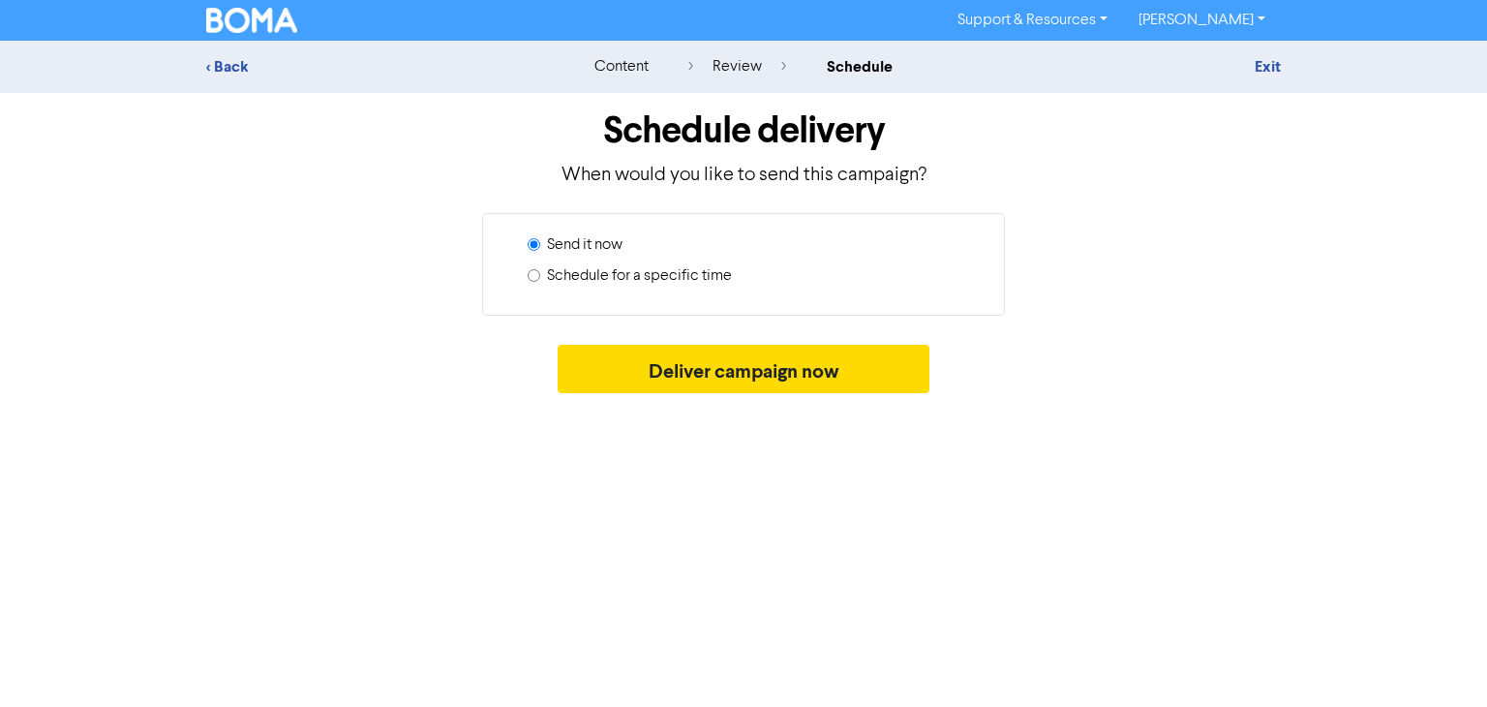
click at [534, 273] on input "Schedule for a specific time" at bounding box center [533, 275] width 13 height 13
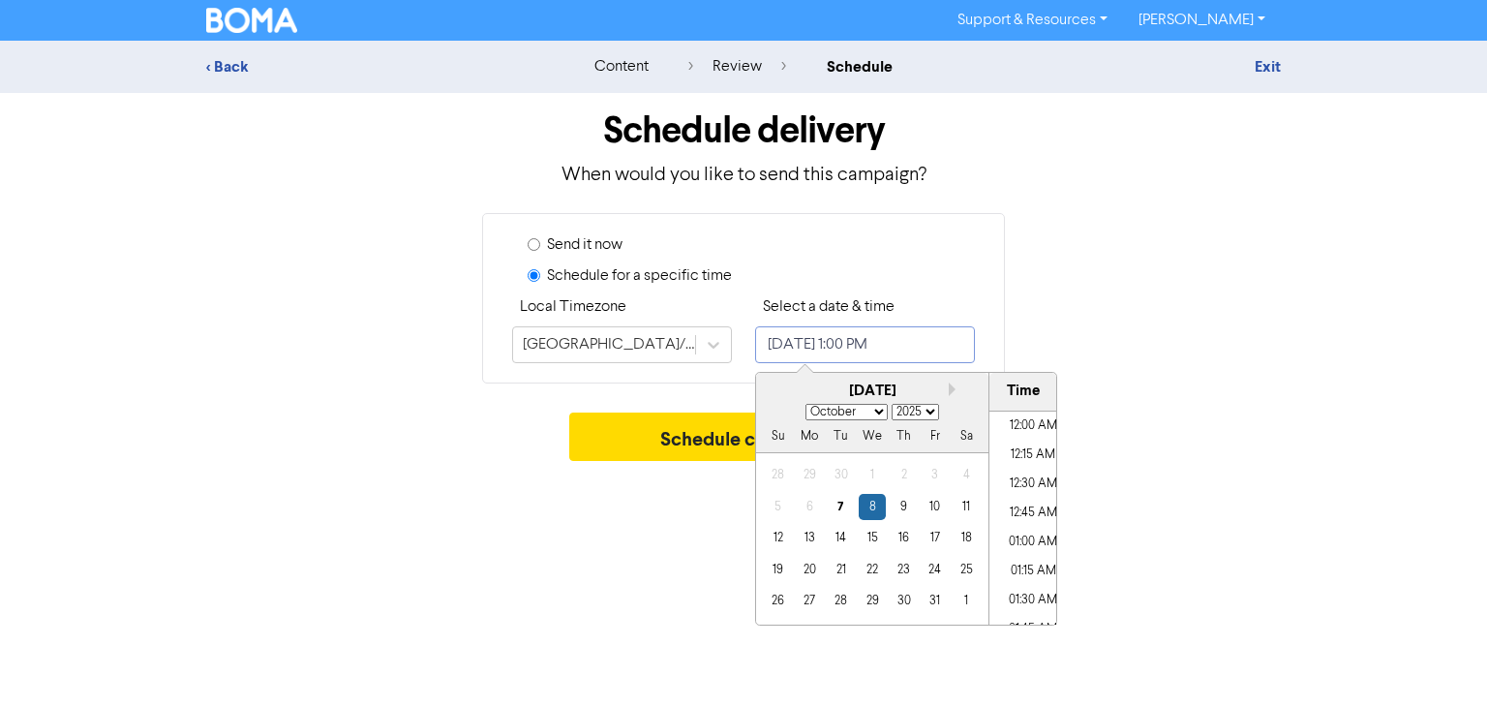
click at [951, 345] on input "[DATE] 1:00 PM" at bounding box center [865, 344] width 220 height 37
click at [941, 508] on div "10" at bounding box center [934, 507] width 26 height 26
click at [1037, 427] on li "08:00 AM" at bounding box center [1032, 441] width 87 height 29
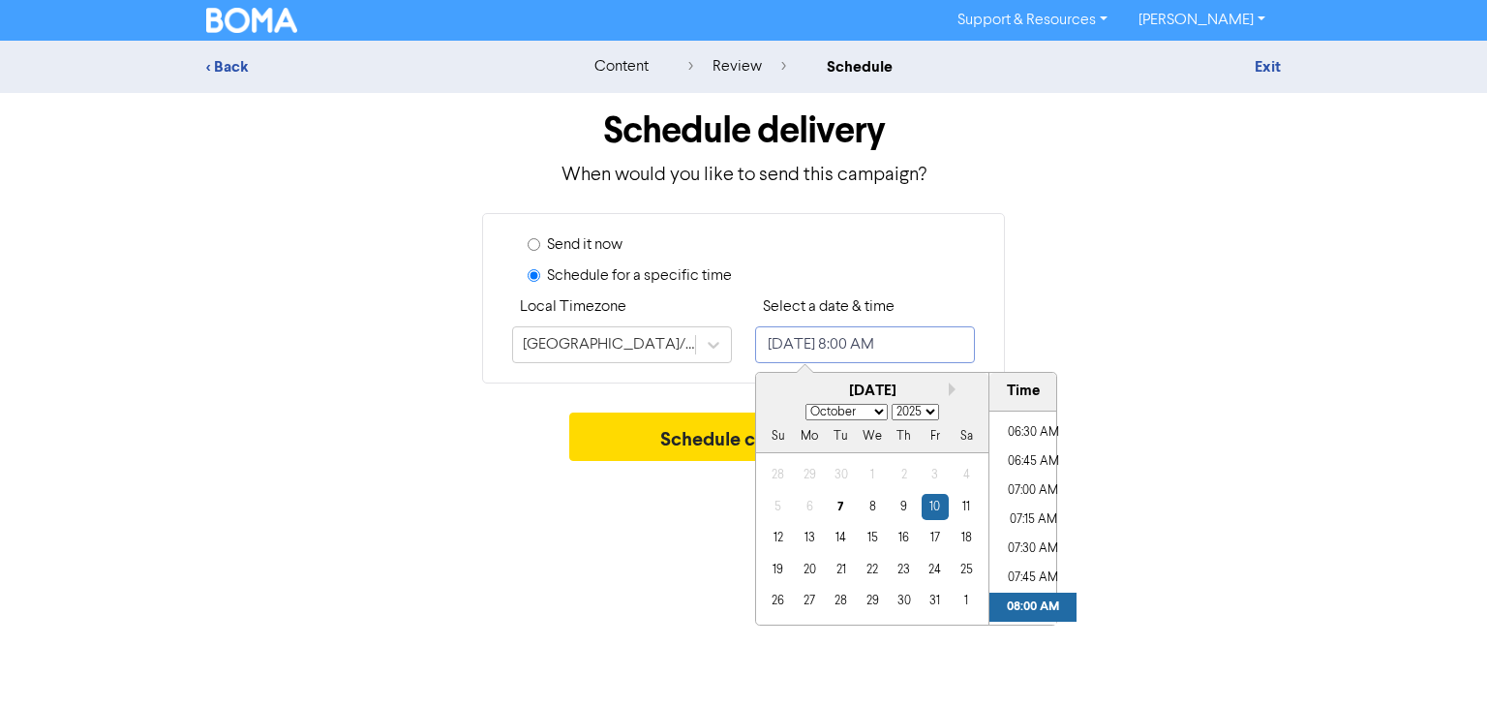
scroll to position [720, 0]
click at [1034, 457] on li "06:30 AM" at bounding box center [1032, 460] width 87 height 29
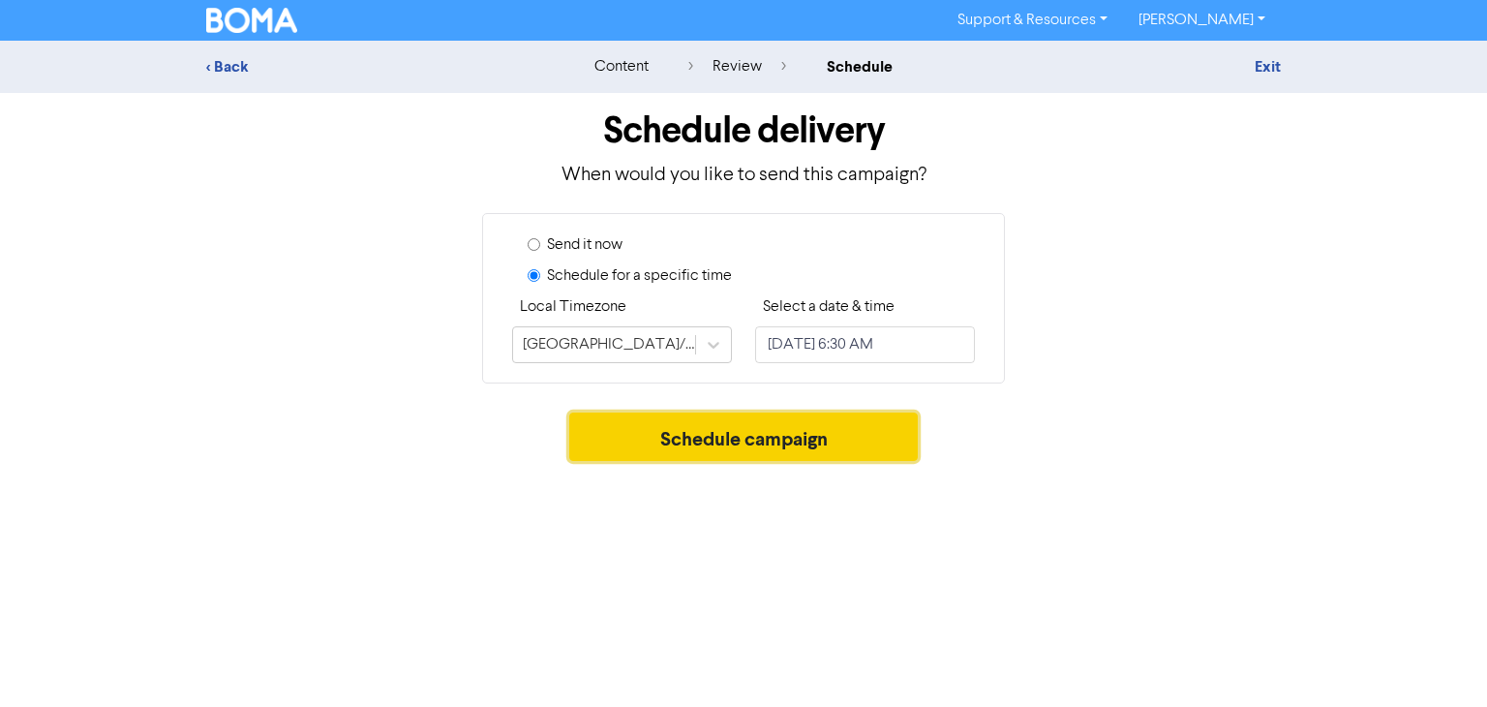
click at [648, 445] on button "Schedule campaign" at bounding box center [743, 436] width 349 height 48
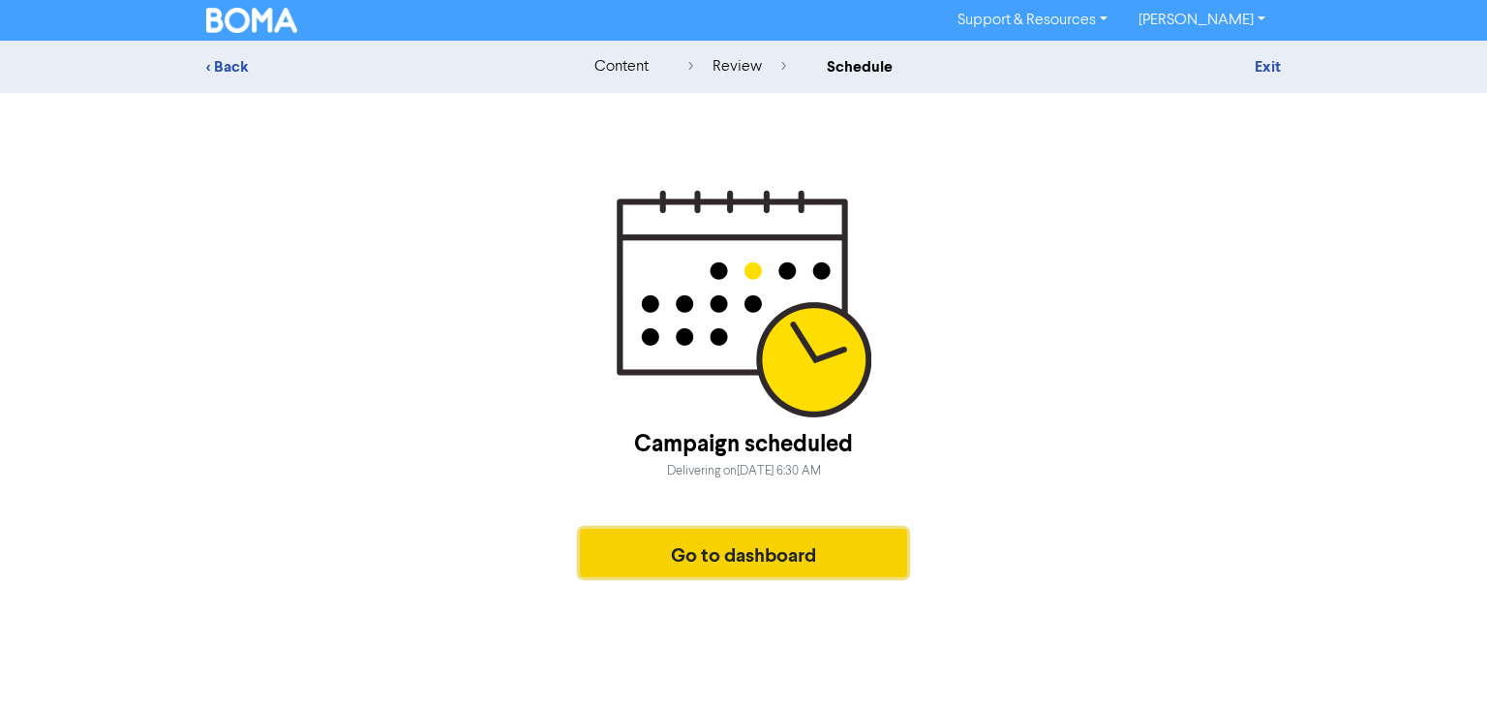
click at [731, 546] on button "Go to dashboard" at bounding box center [743, 552] width 327 height 48
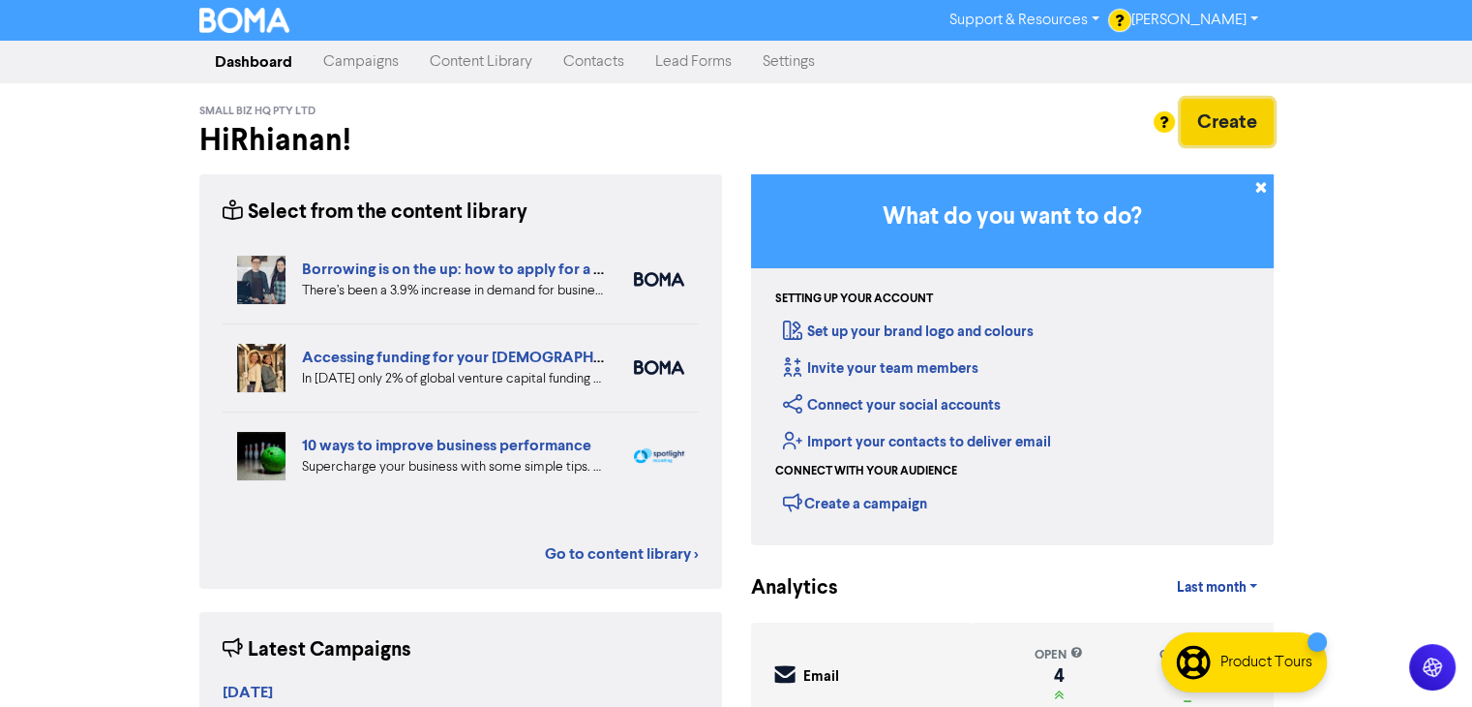
click at [1251, 129] on button "Create" at bounding box center [1227, 122] width 93 height 46
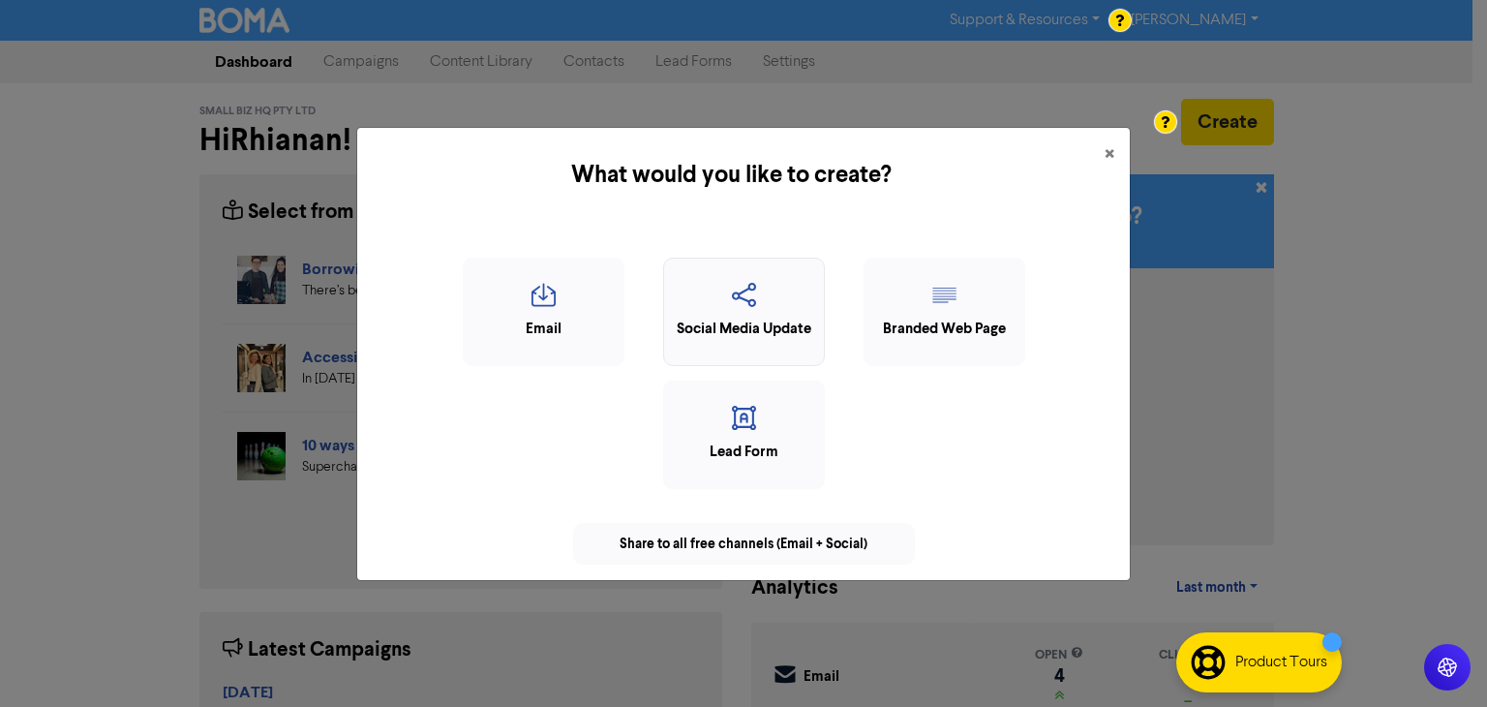
click at [719, 280] on div "Social Media Update" at bounding box center [744, 311] width 162 height 108
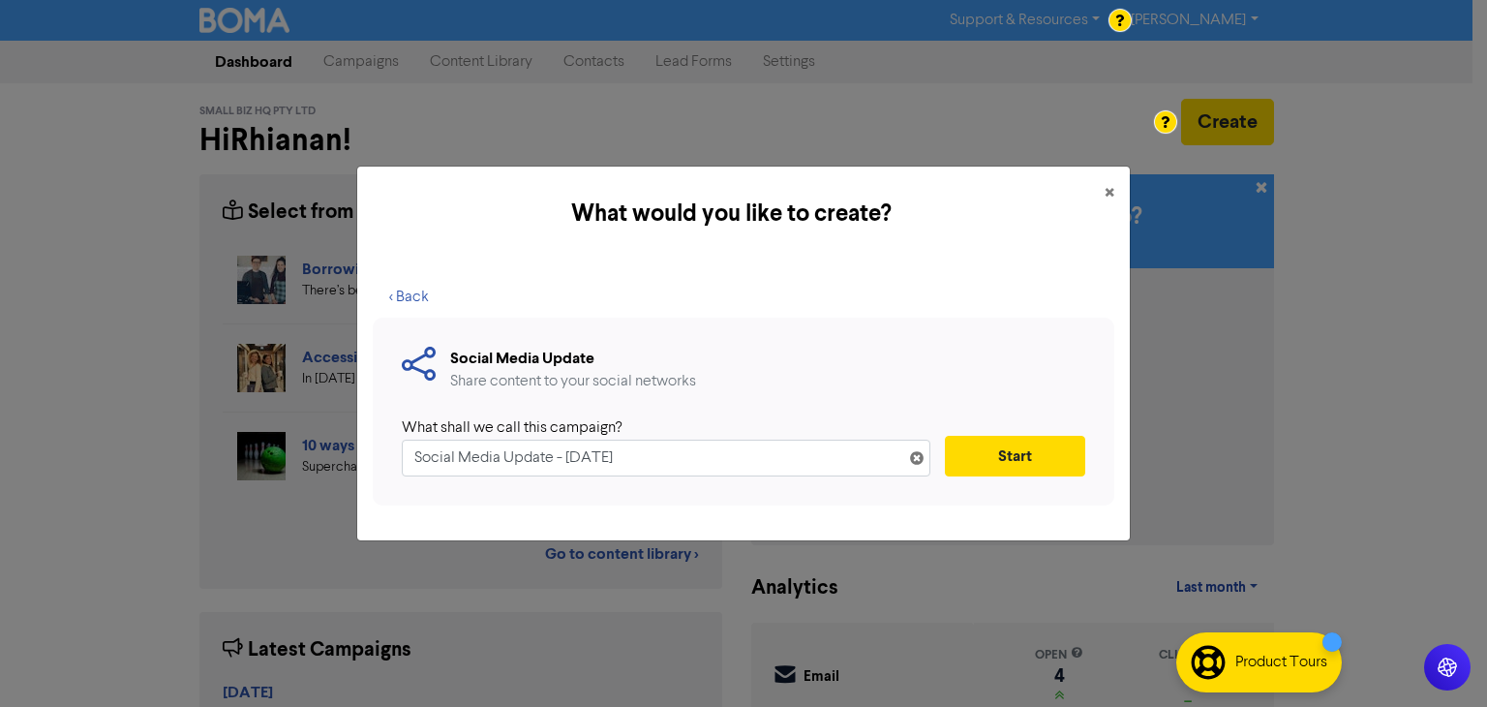
drag, startPoint x: 712, startPoint y: 467, endPoint x: 0, endPoint y: 531, distance: 715.2
click at [0, 531] on div "What would you like to create? × < Back Social Media Update Share content to yo…" at bounding box center [743, 353] width 1487 height 707
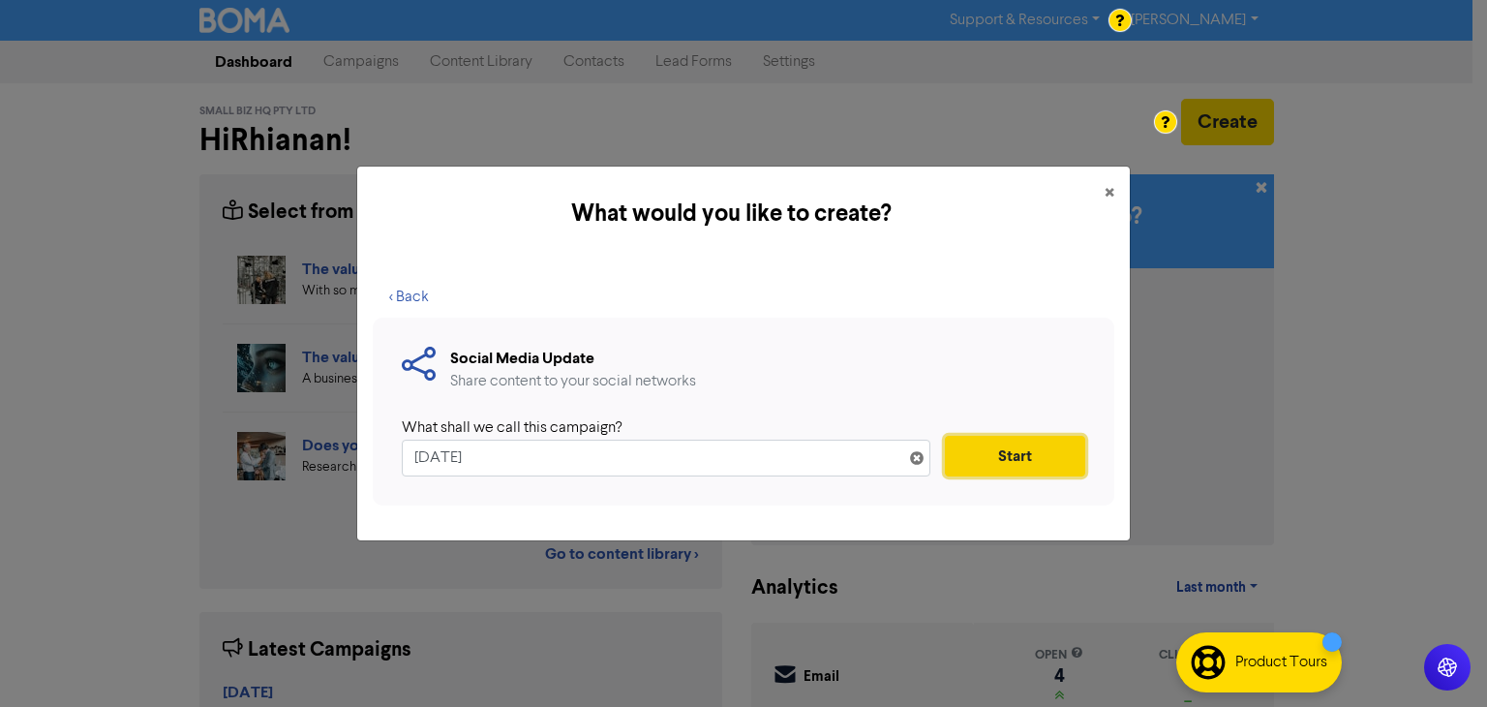
click at [1020, 458] on button "Start" at bounding box center [1015, 456] width 140 height 41
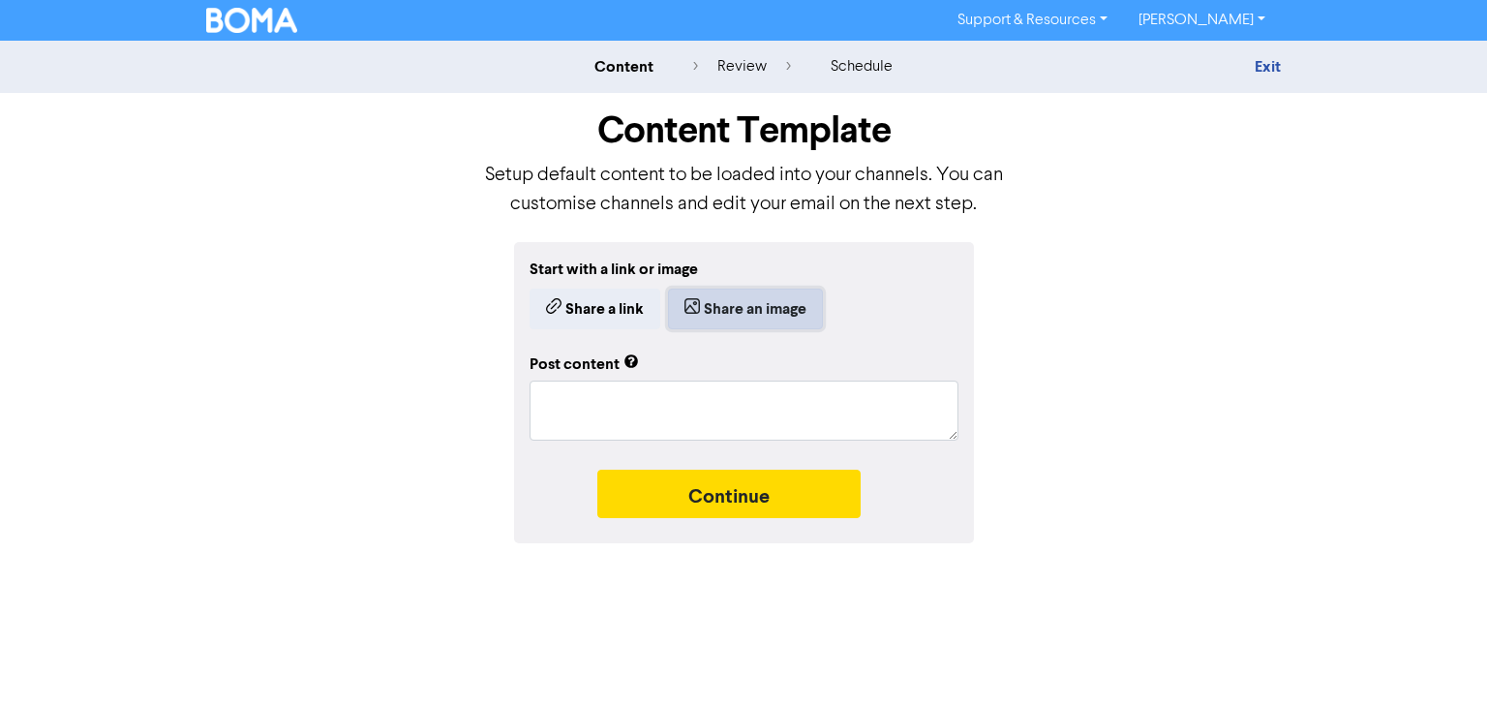
click at [739, 296] on button "Share an image" at bounding box center [745, 308] width 155 height 41
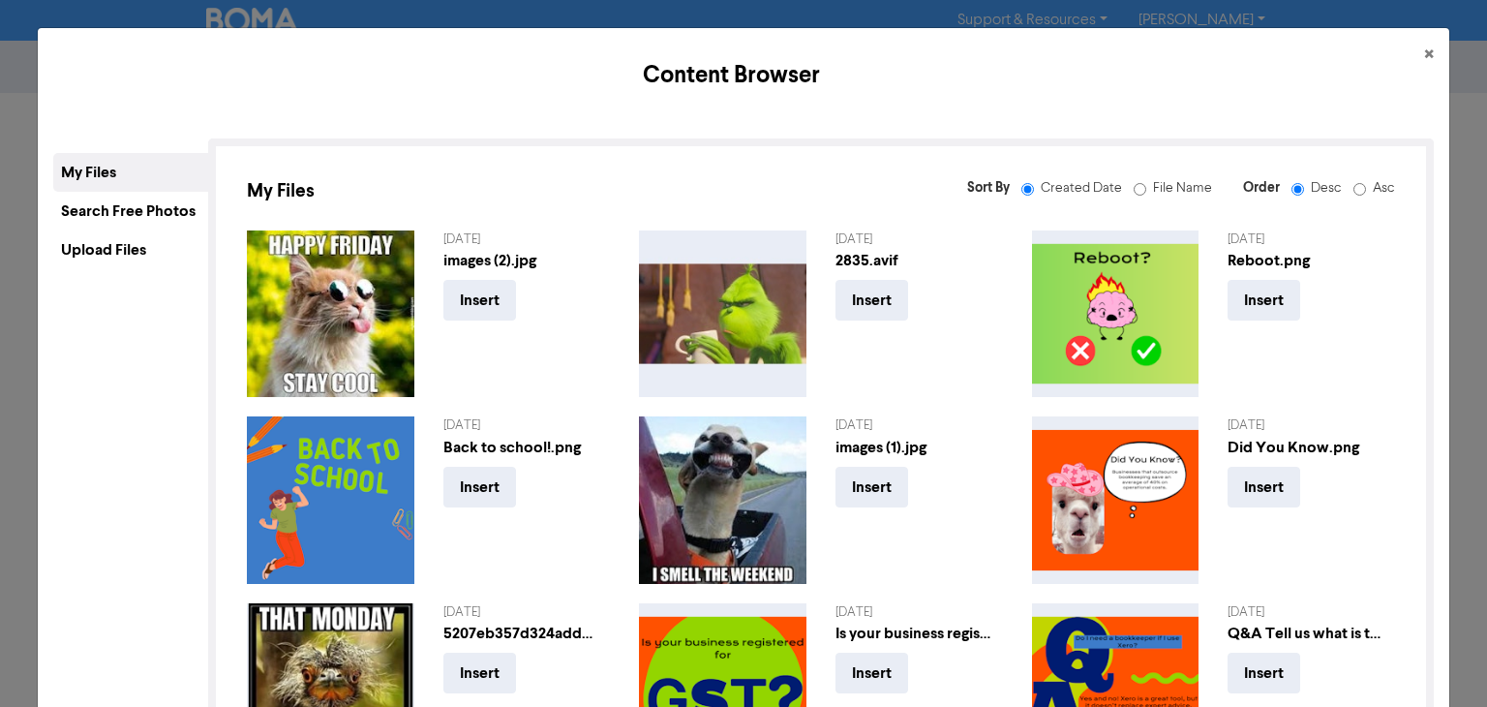
click at [143, 239] on div "Upload Files" at bounding box center [130, 249] width 155 height 39
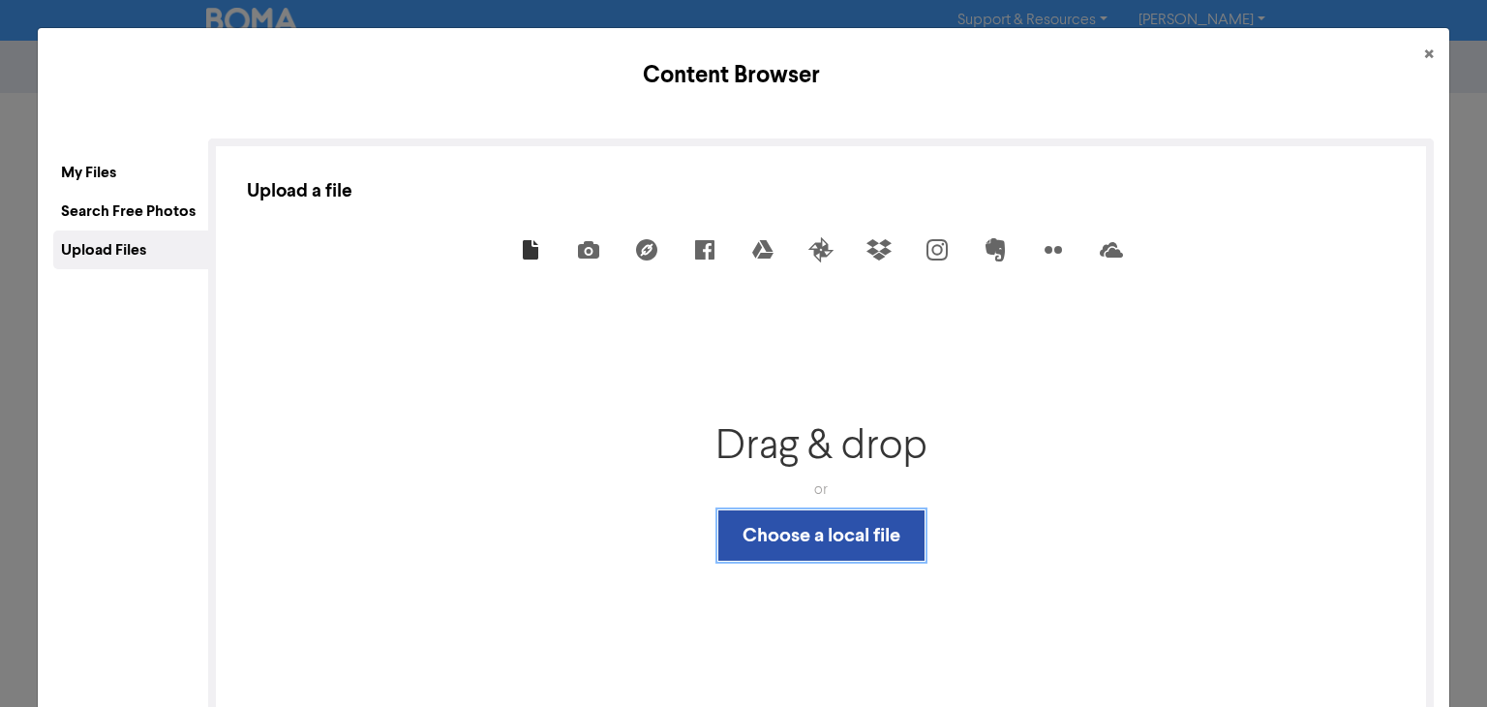
click at [843, 510] on button "Choose a local file" at bounding box center [821, 535] width 206 height 50
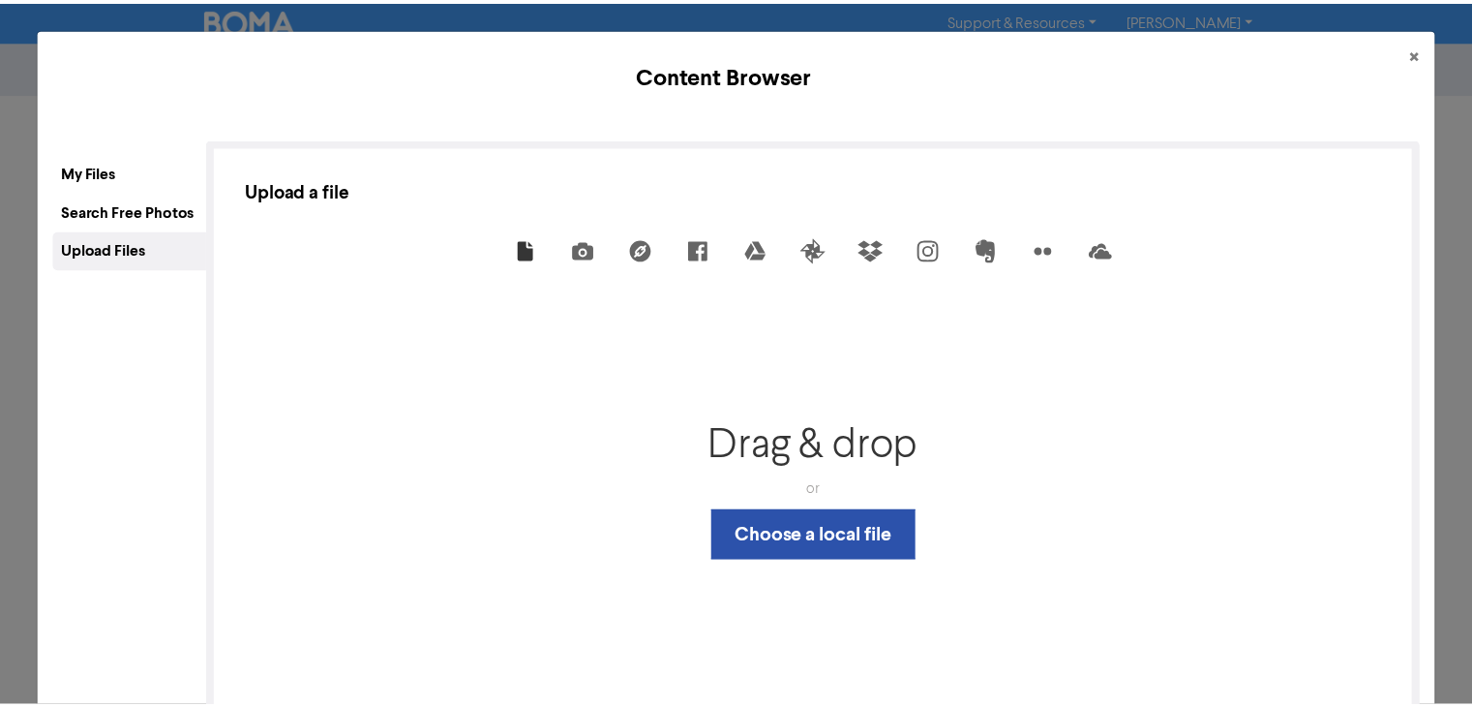
scroll to position [80, 0]
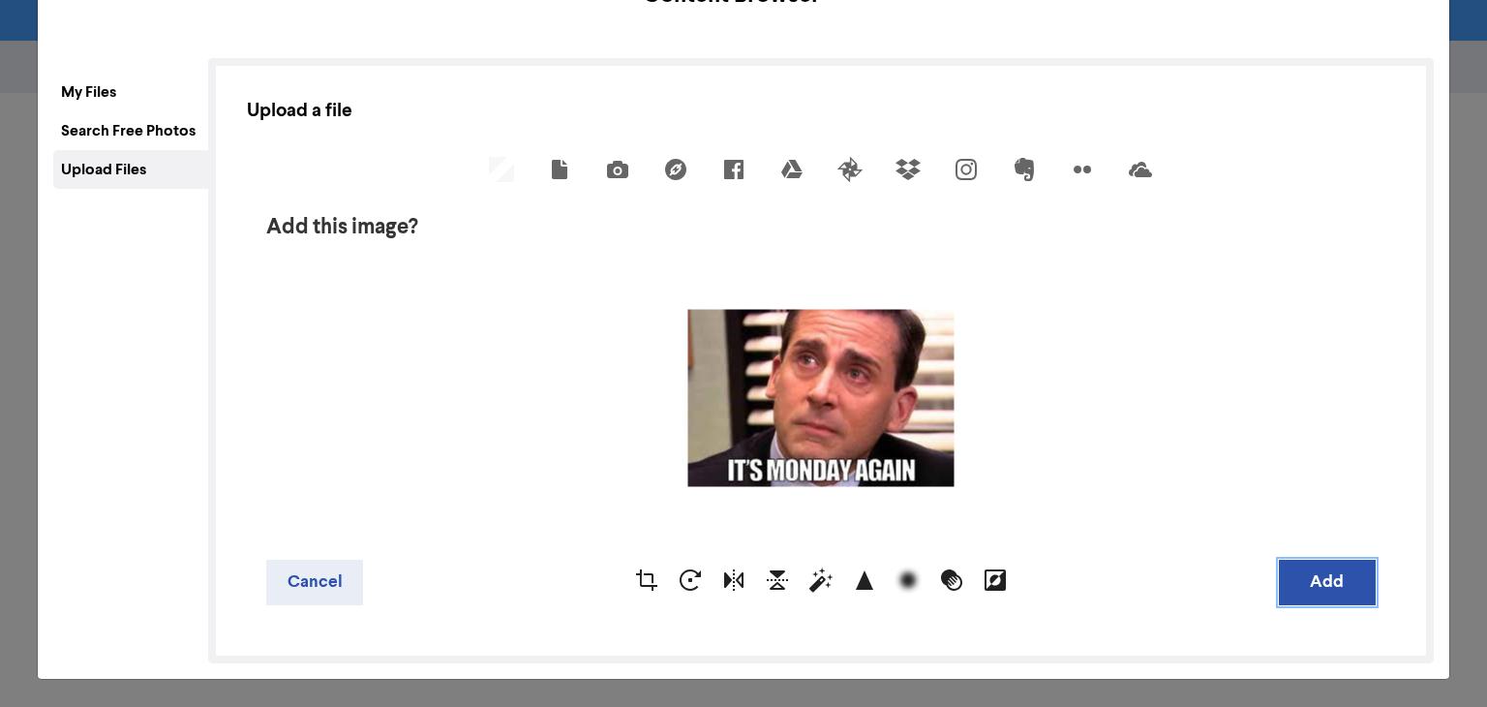
click at [1315, 587] on button "Add" at bounding box center [1327, 581] width 97 height 45
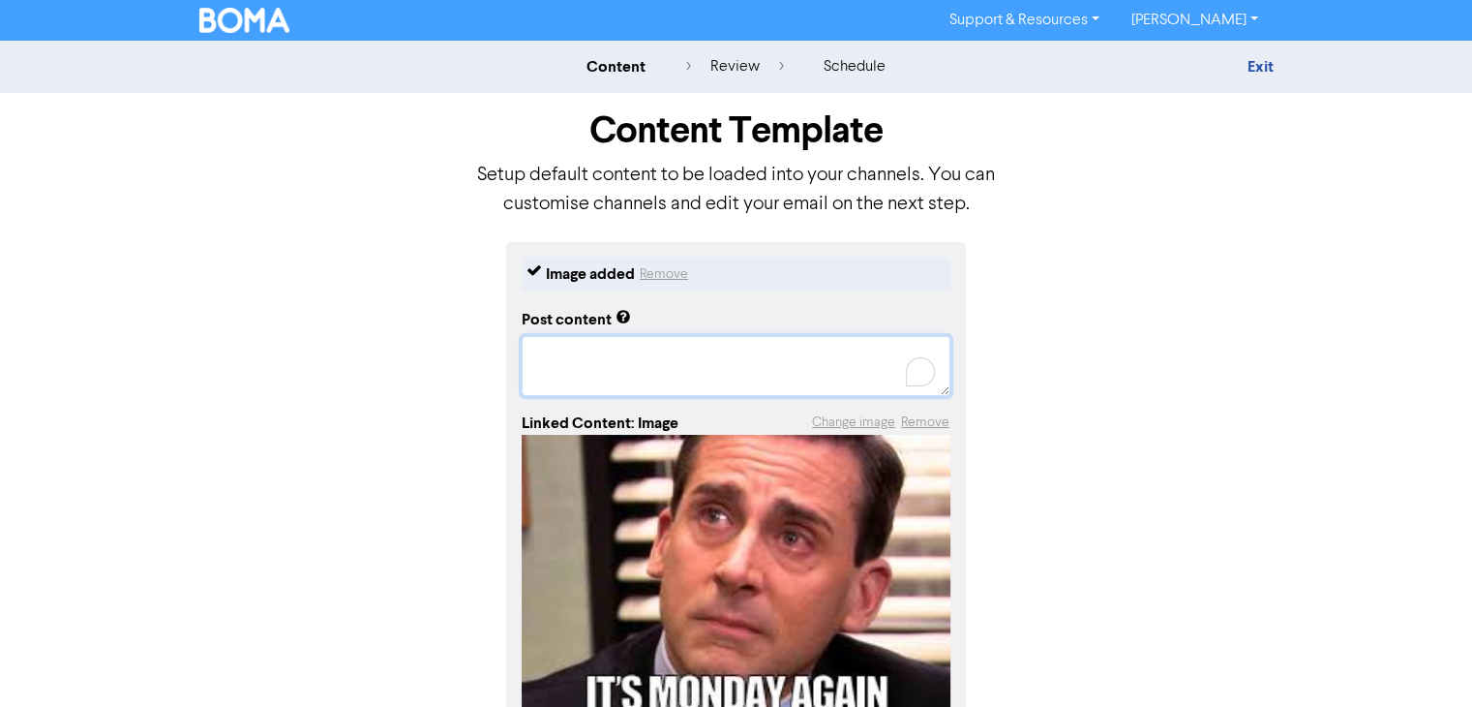
click at [682, 348] on textarea "To enrich screen reader interactions, please activate Accessibility in Grammarl…" at bounding box center [736, 366] width 429 height 60
paste textarea "[DATE] again? Already?? We swear we just blinked and it was [DATE] afternoon. 😩…"
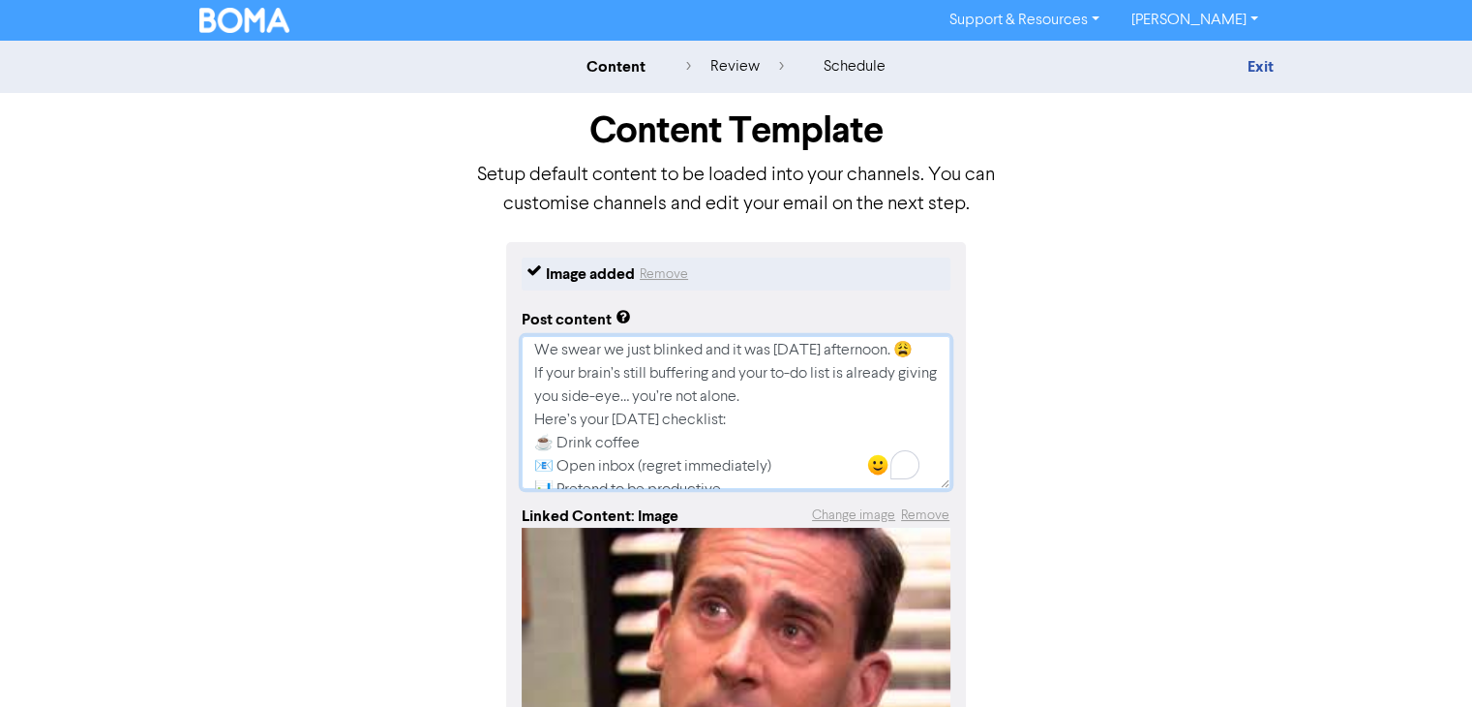
scroll to position [0, 0]
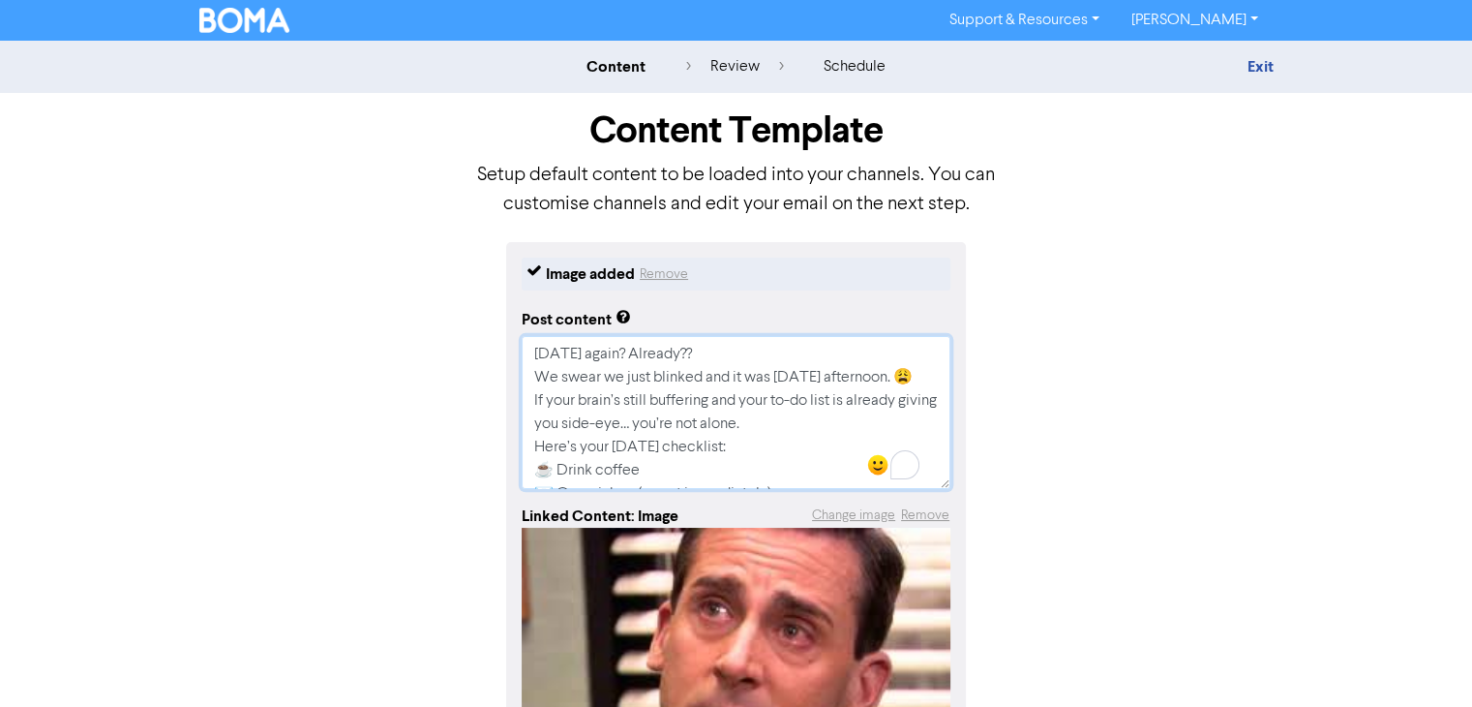
drag, startPoint x: 914, startPoint y: 372, endPoint x: 530, endPoint y: 377, distance: 383.3
click at [530, 377] on textarea "[DATE] again? Already?? We swear we just blinked and it was [DATE] afternoon. 😩…" at bounding box center [736, 412] width 429 height 153
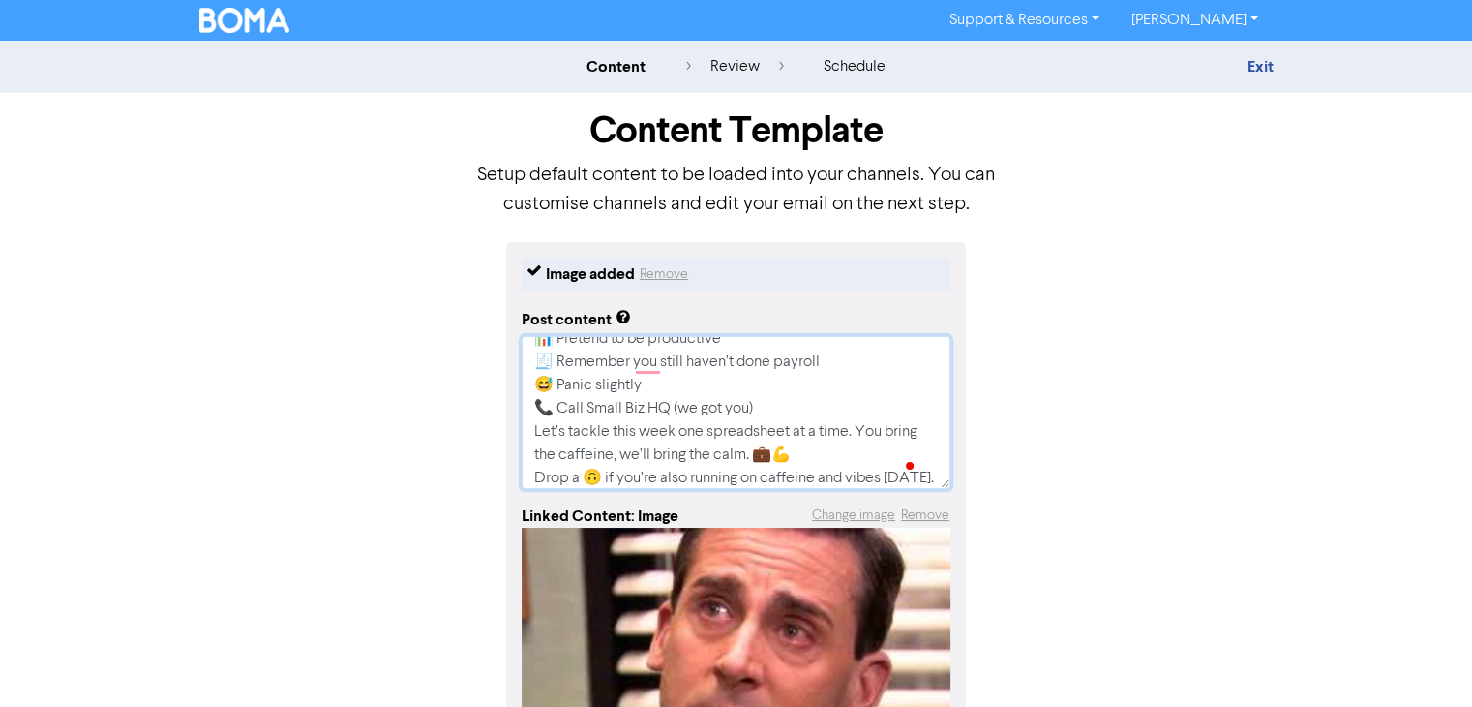
scroll to position [194, 0]
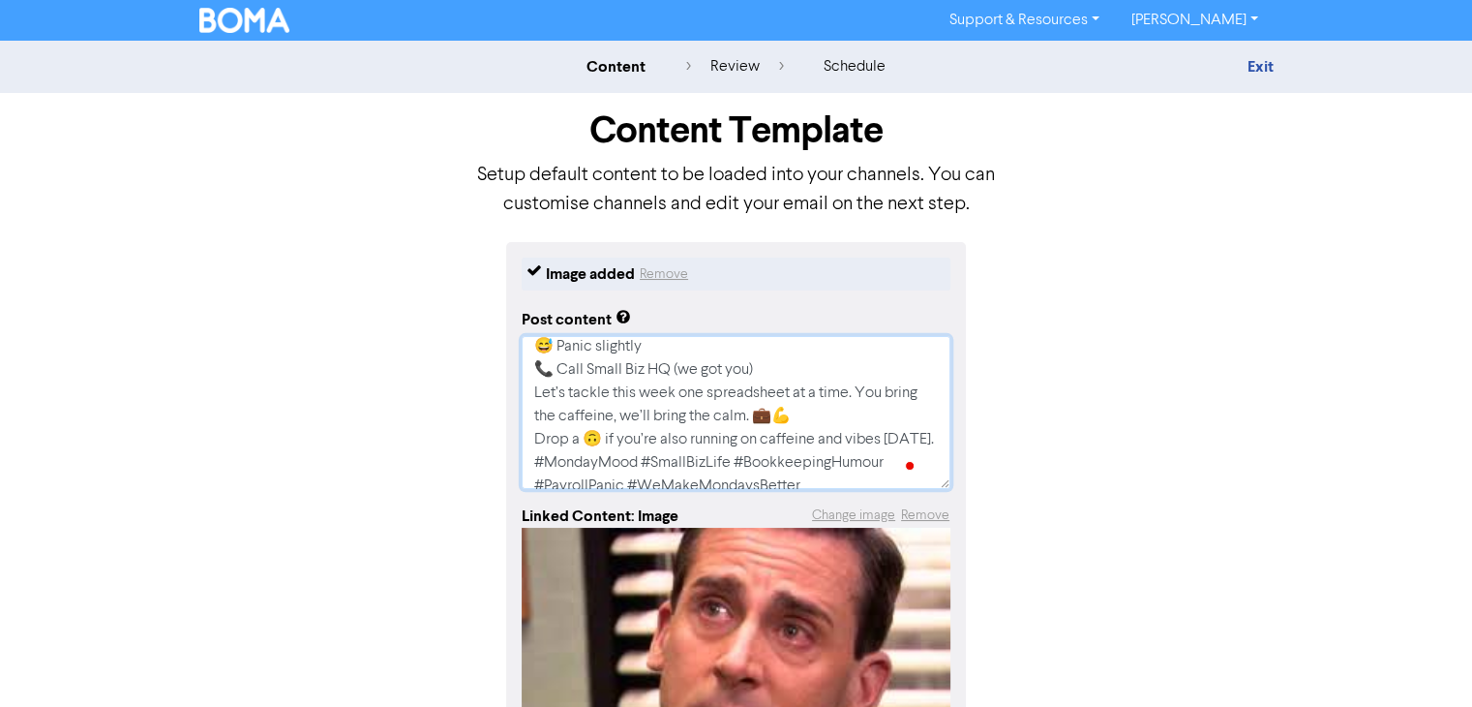
drag, startPoint x: 539, startPoint y: 391, endPoint x: 850, endPoint y: 397, distance: 310.7
click at [850, 397] on textarea "[DATE] again? Already?? If your brain’s still buffering and your to-do list is …" at bounding box center [736, 412] width 429 height 153
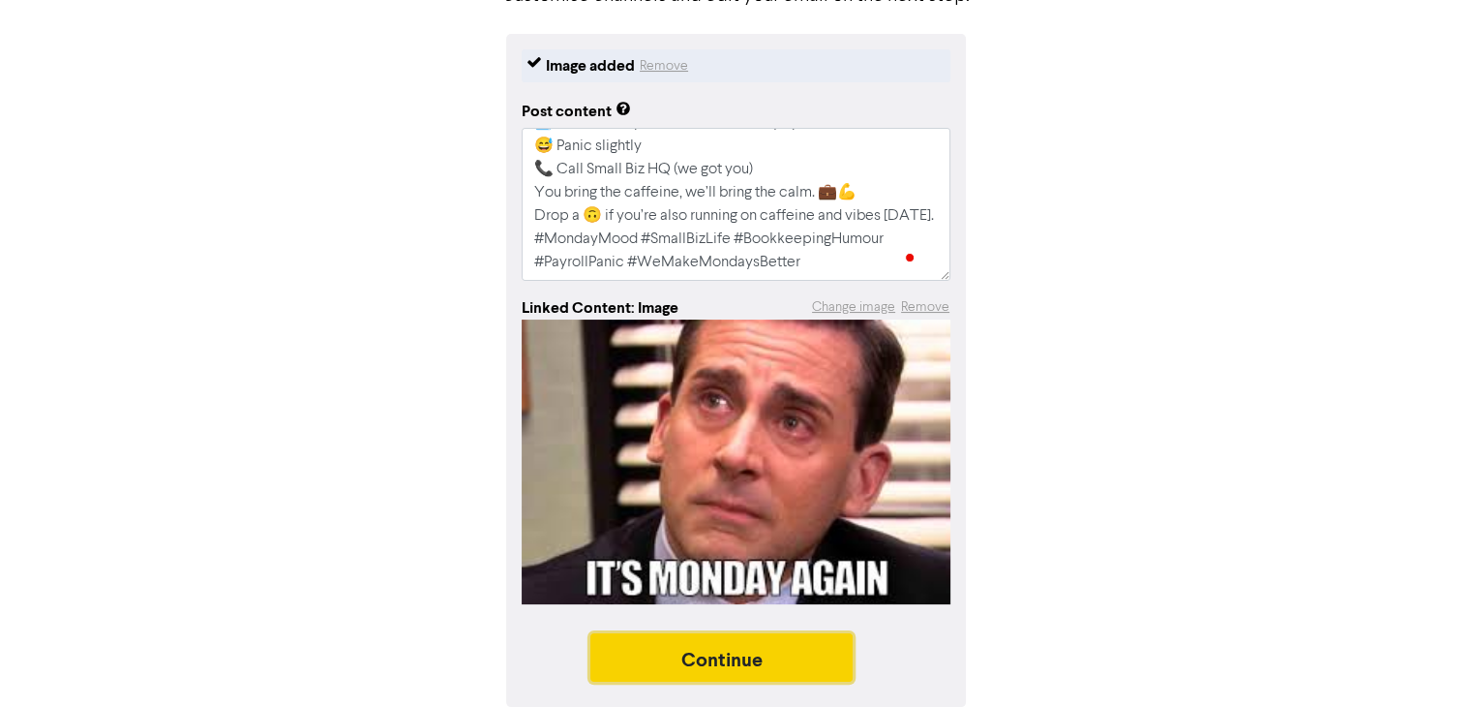
click at [696, 662] on button "Continue" at bounding box center [721, 657] width 263 height 48
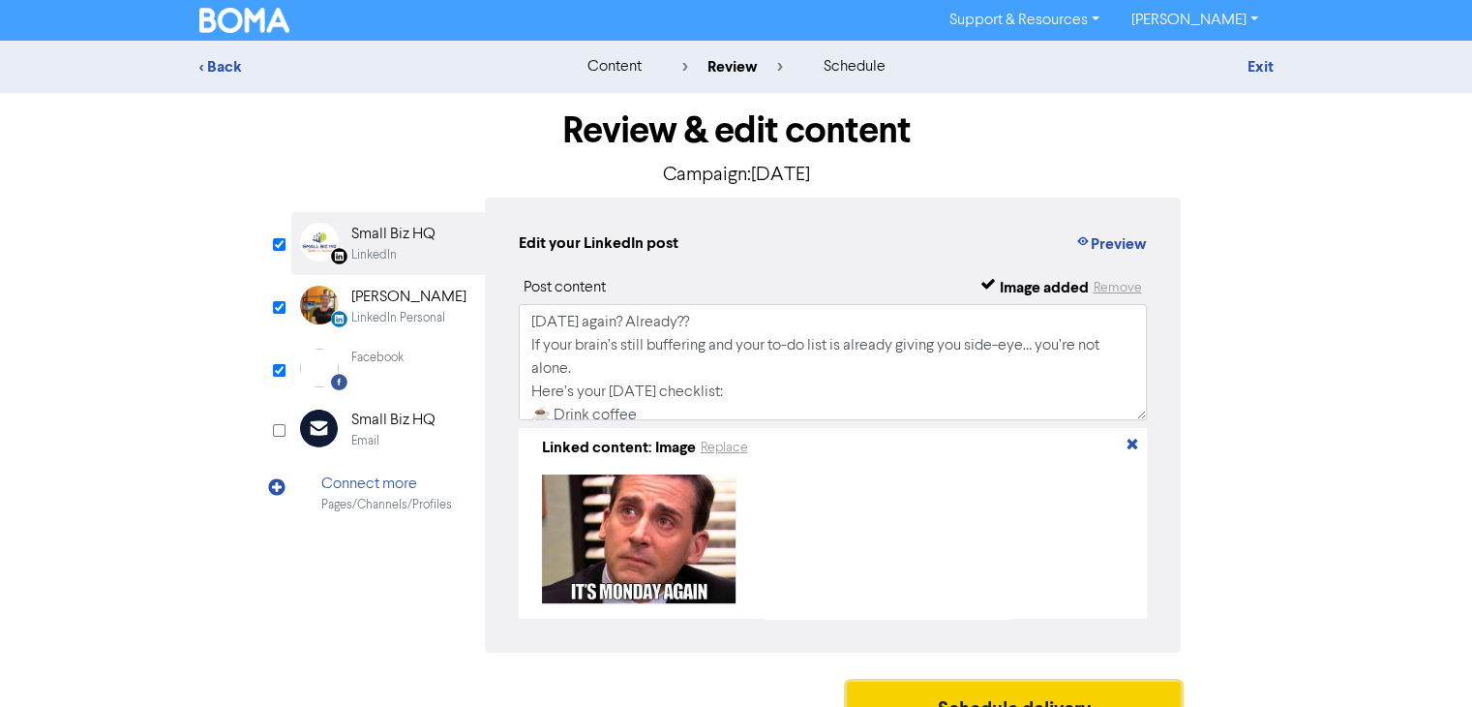
click at [979, 695] on button "Schedule delivery" at bounding box center [1014, 705] width 335 height 48
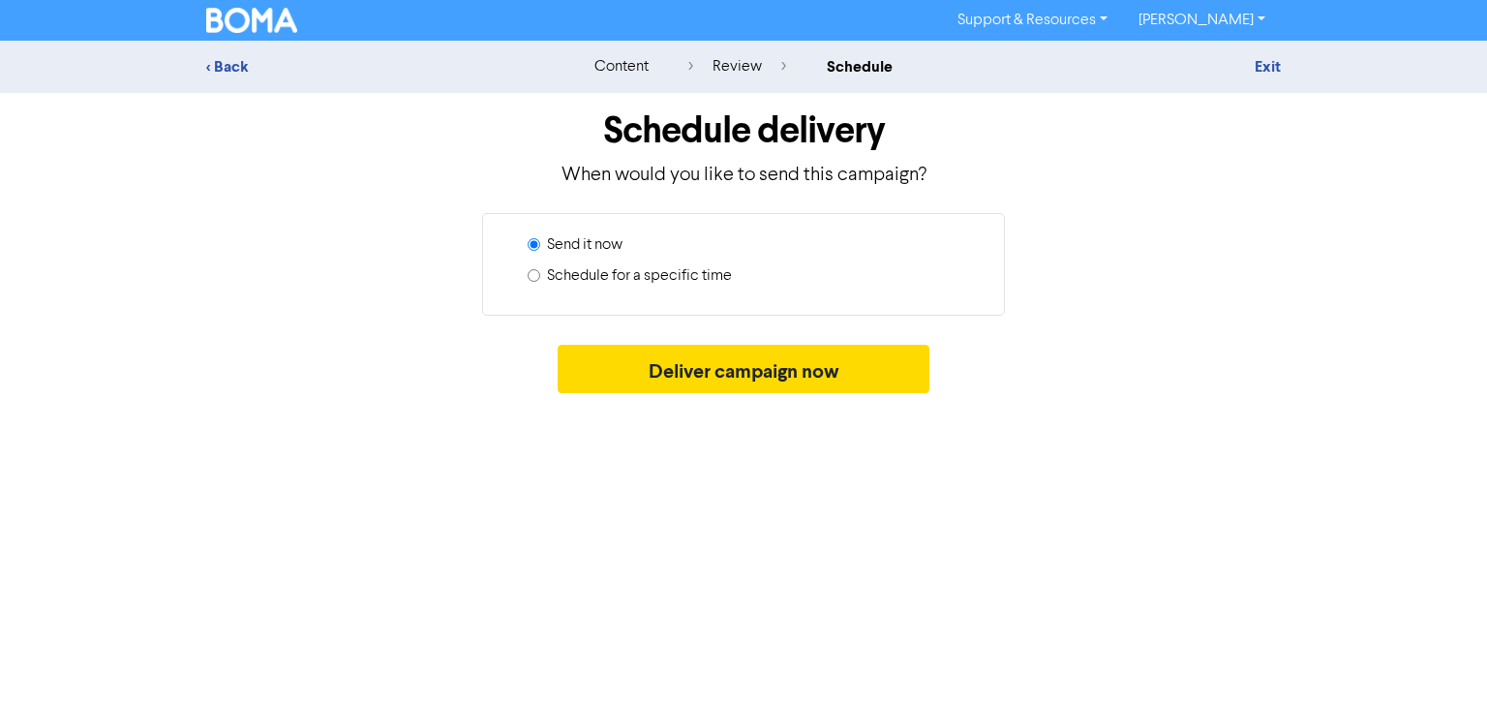
click at [534, 277] on input "Schedule for a specific time" at bounding box center [533, 275] width 13 height 13
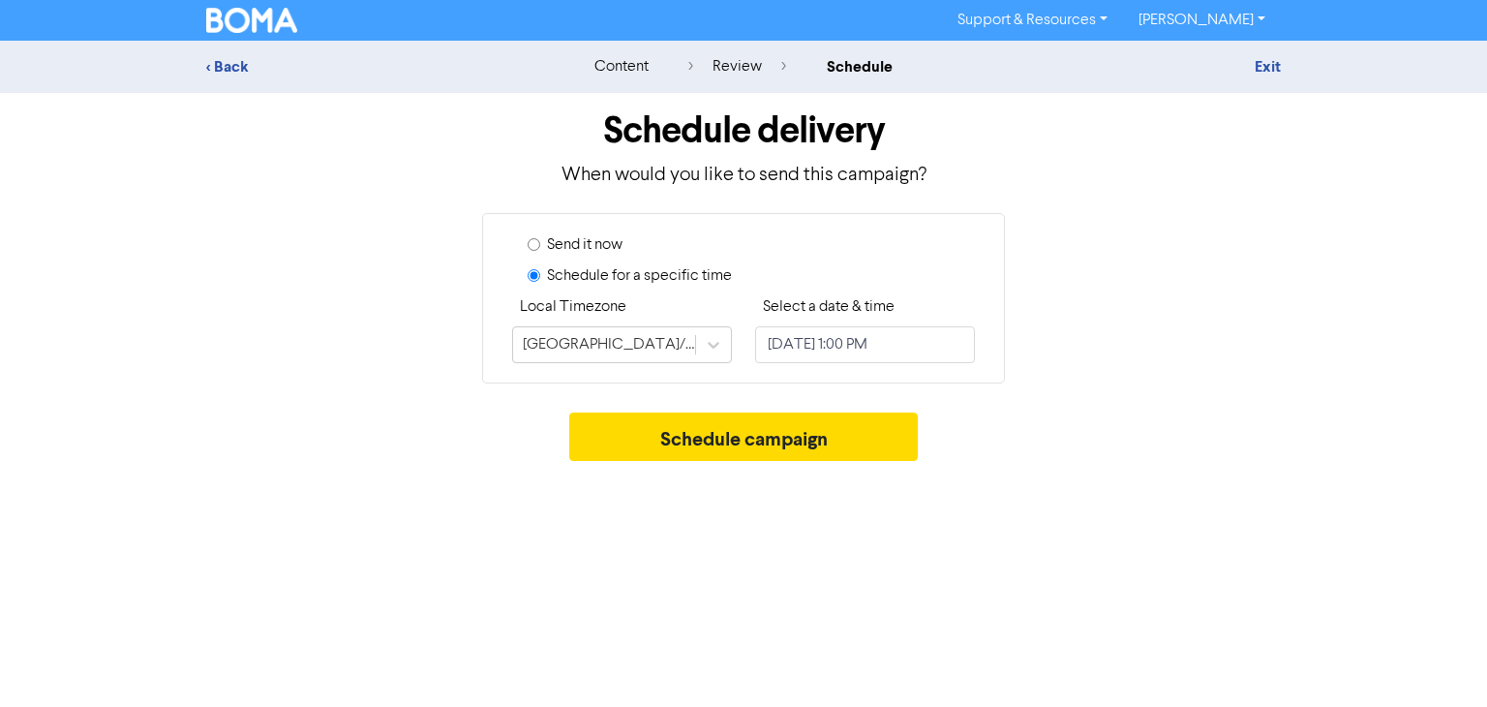
click at [914, 324] on div "Select a date & time [DATE] 1:00 PM" at bounding box center [865, 329] width 220 height 68
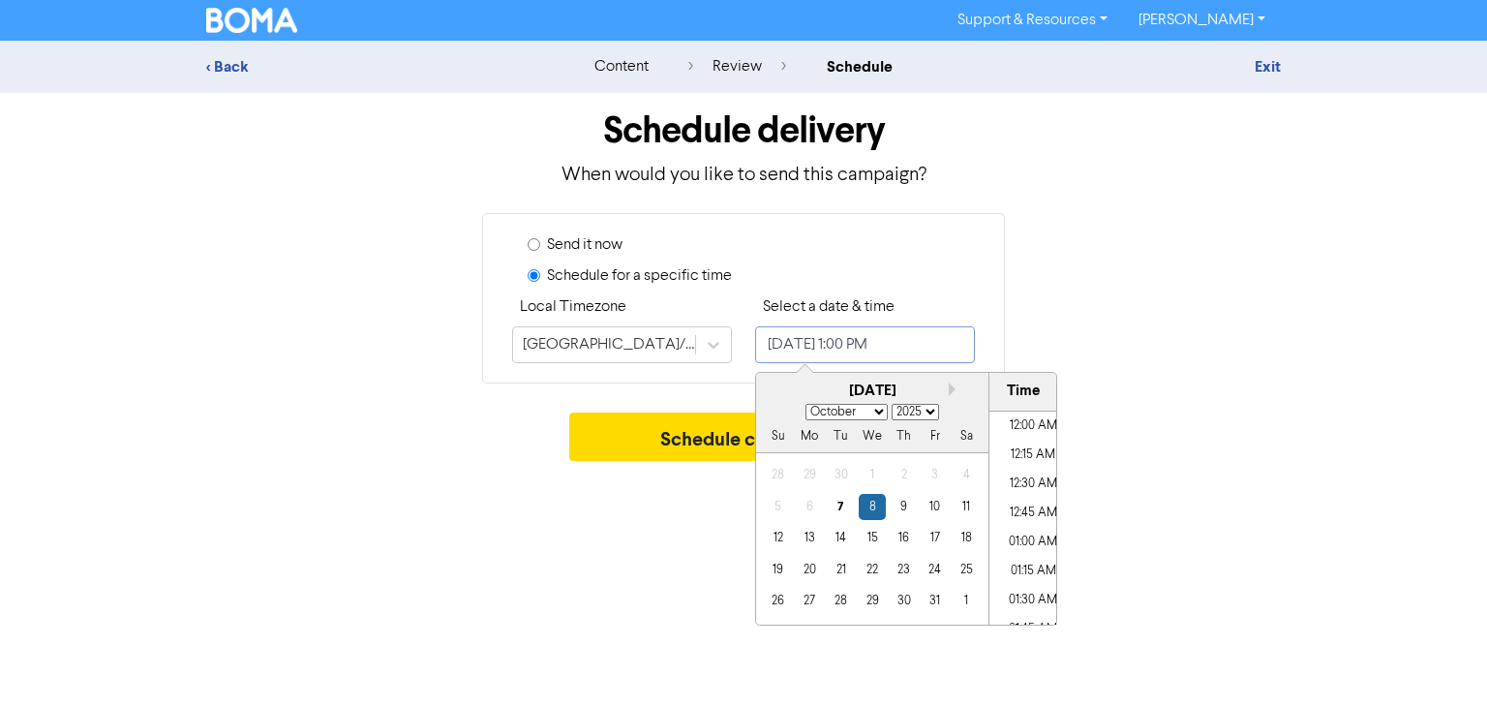
scroll to position [1417, 0]
click at [925, 334] on input "[DATE] 1:00 PM" at bounding box center [865, 344] width 220 height 37
click at [809, 535] on div "13" at bounding box center [810, 538] width 26 height 26
click at [1072, 411] on ul "12:00 AM 12:15 AM 12:30 AM 12:45 AM 01:00 AM 01:15 AM 01:30 AM 01:45 AM 02:00 A…" at bounding box center [1032, 517] width 87 height 213
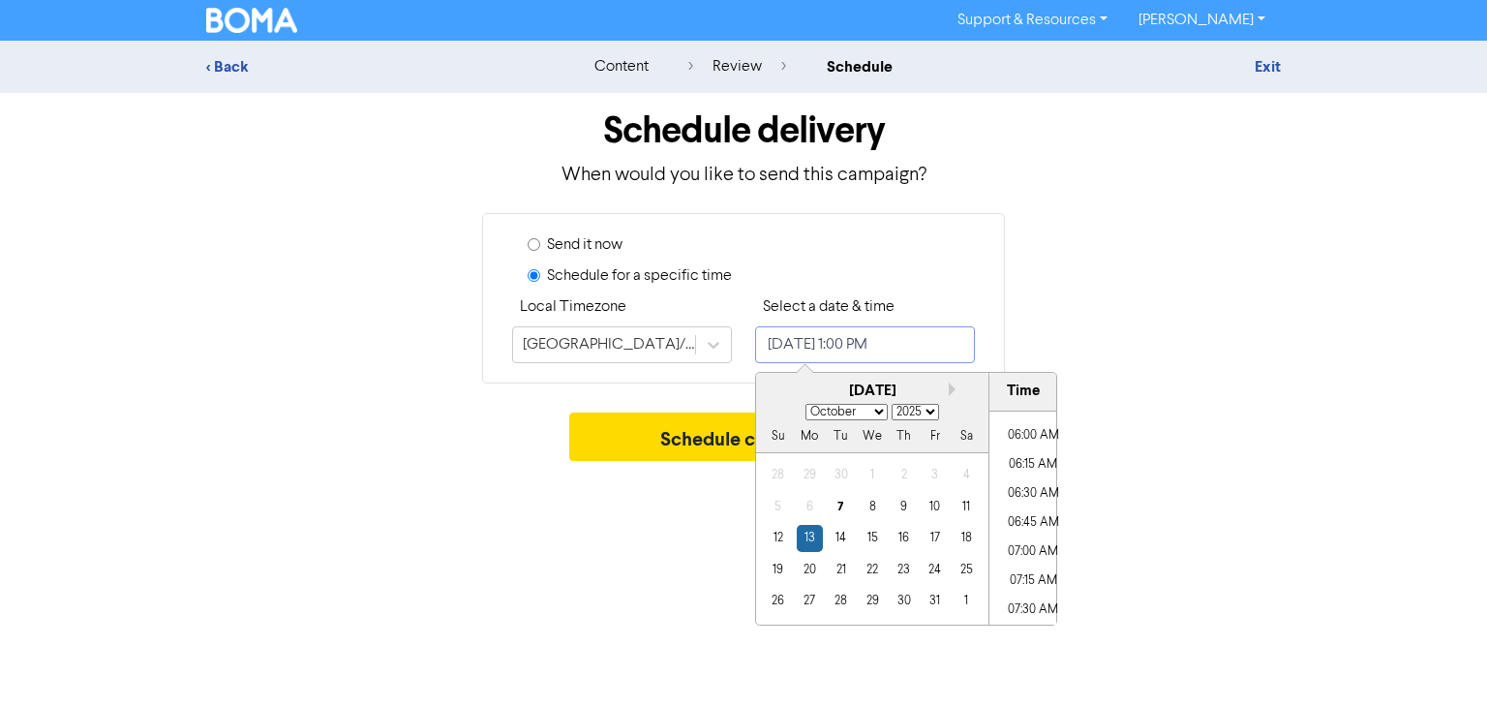
click at [1072, 411] on ul "12:00 AM 12:15 AM 12:30 AM 12:45 AM 01:00 AM 01:15 AM 01:30 AM 01:45 AM 02:00 A…" at bounding box center [1032, 517] width 87 height 213
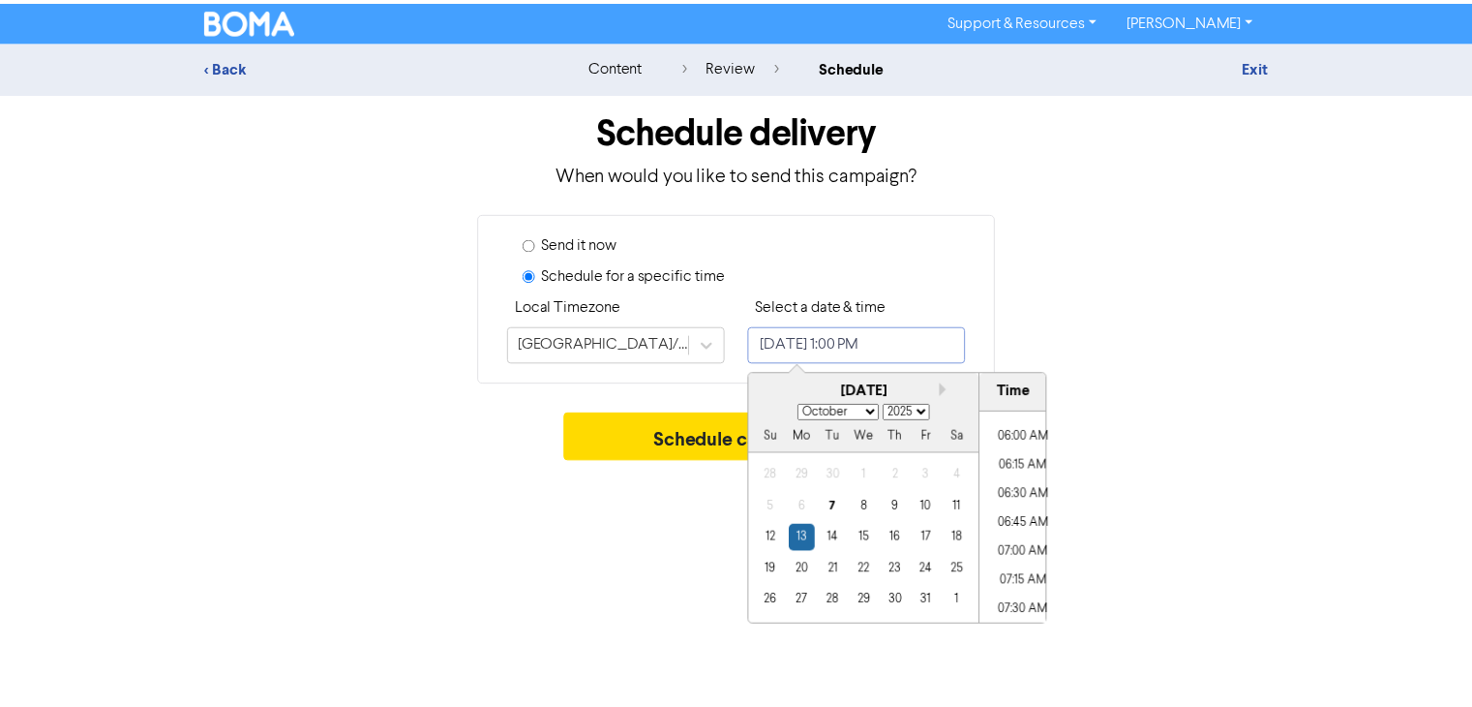
scroll to position [662, 0]
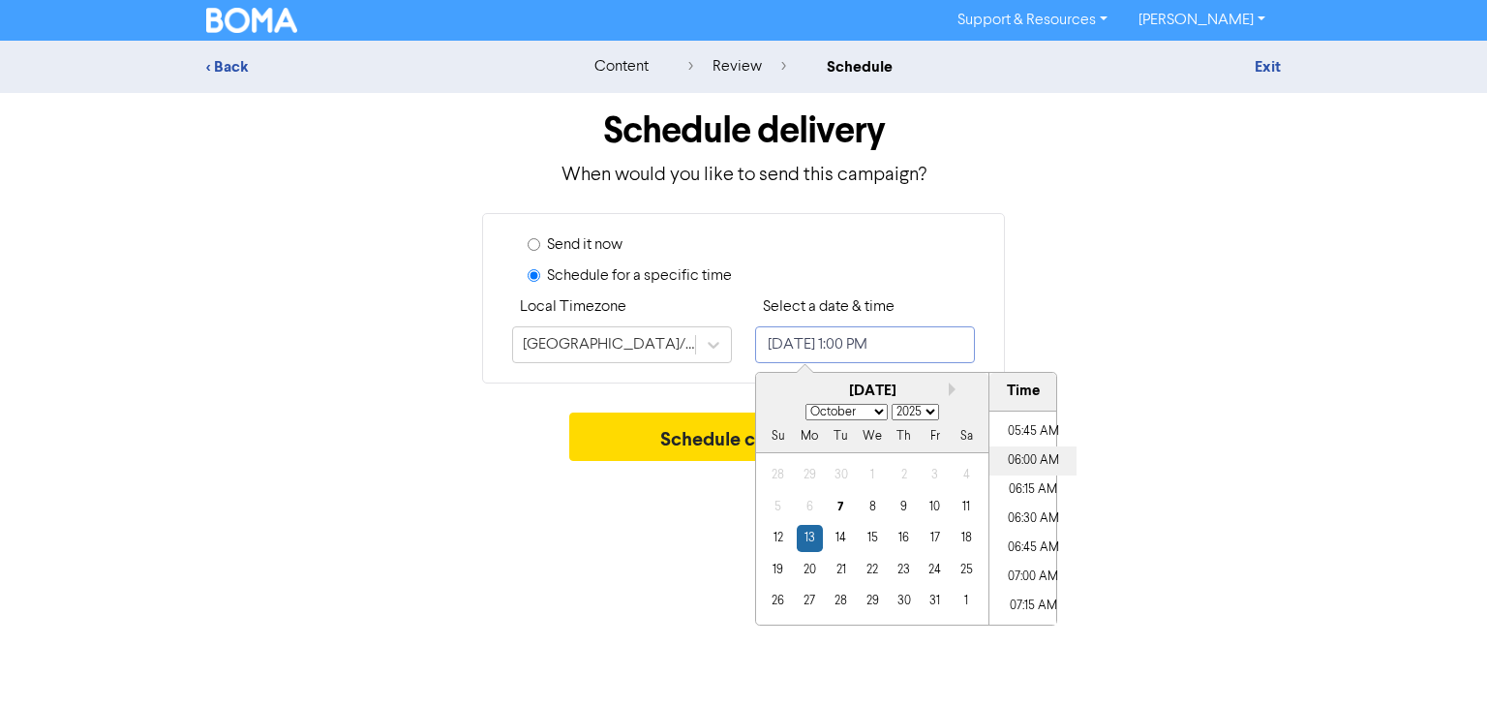
click at [1011, 459] on li "06:00 AM" at bounding box center [1032, 460] width 87 height 29
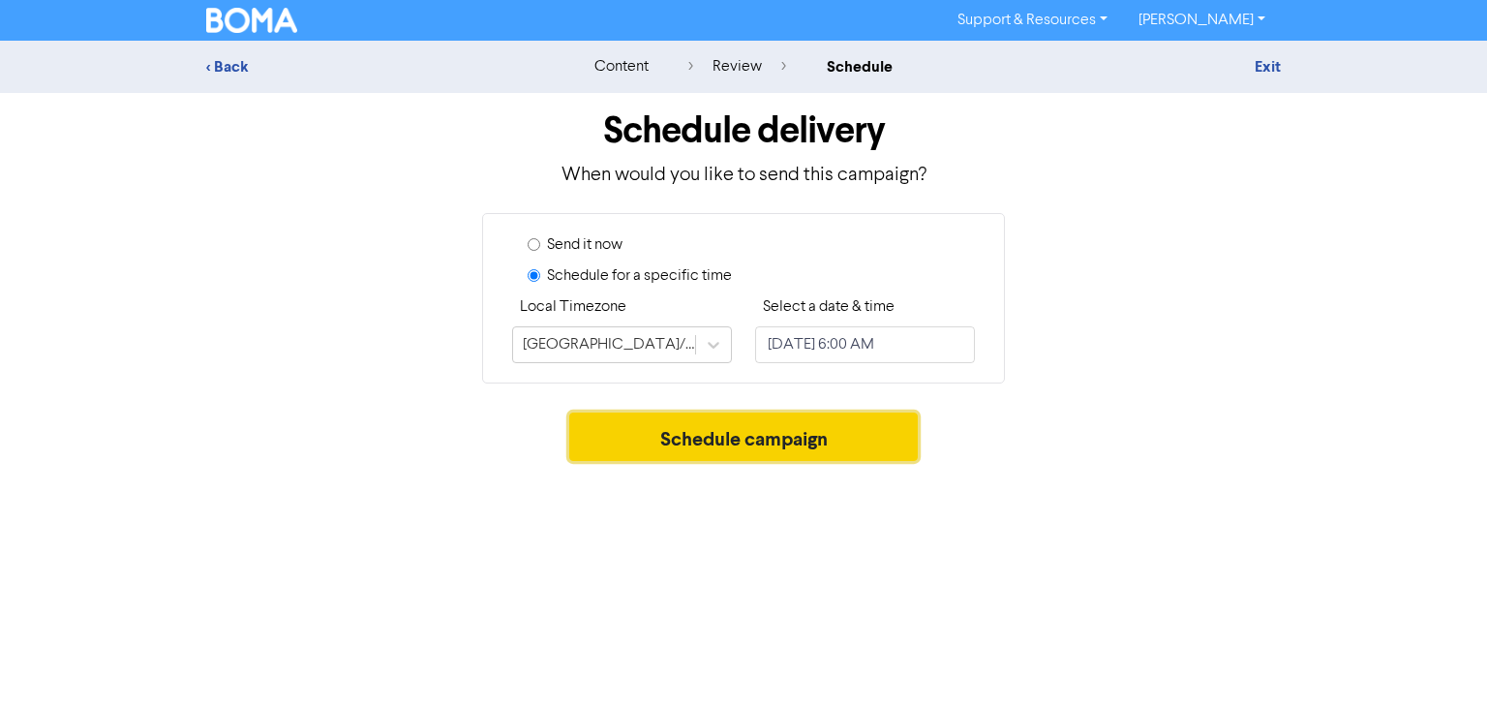
click at [632, 450] on button "Schedule campaign" at bounding box center [743, 436] width 349 height 48
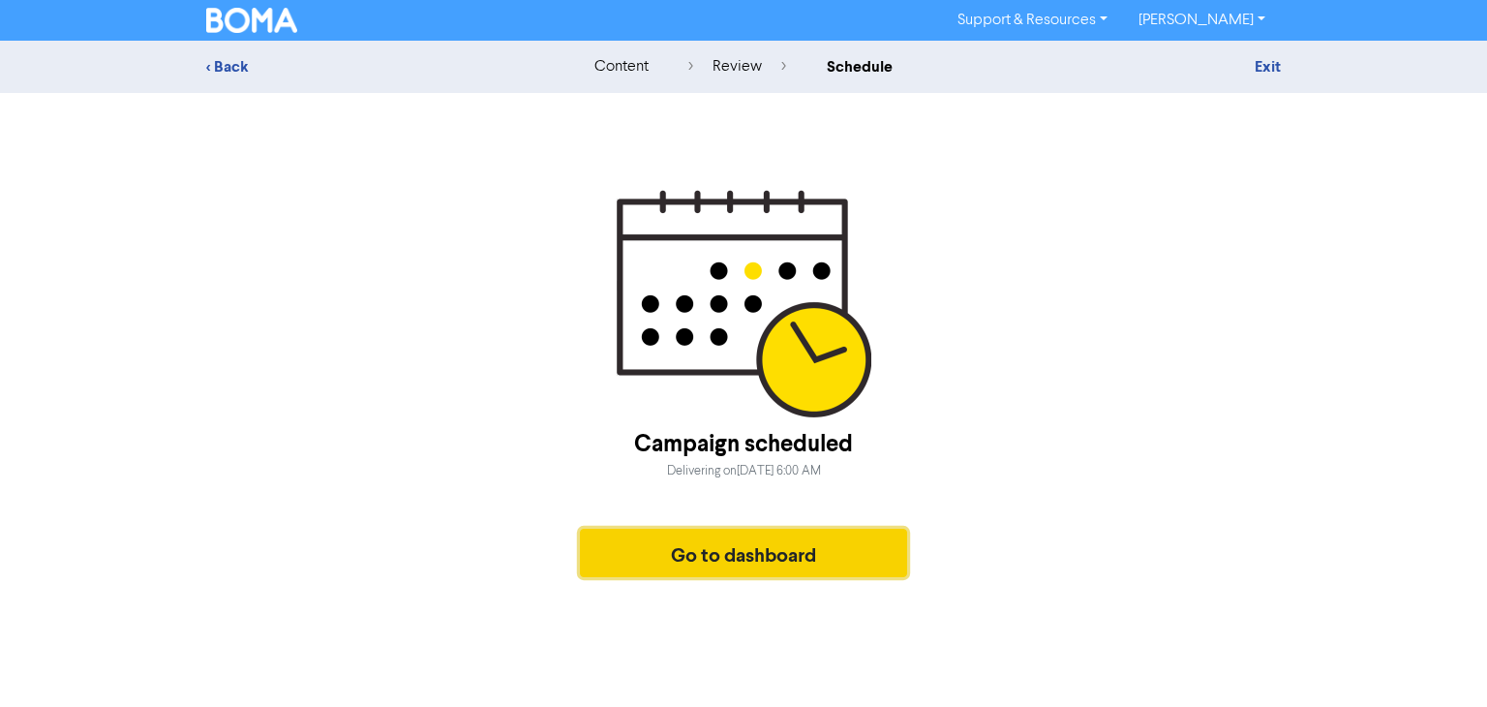
click at [712, 546] on button "Go to dashboard" at bounding box center [743, 552] width 327 height 48
